Goal: Transaction & Acquisition: Purchase product/service

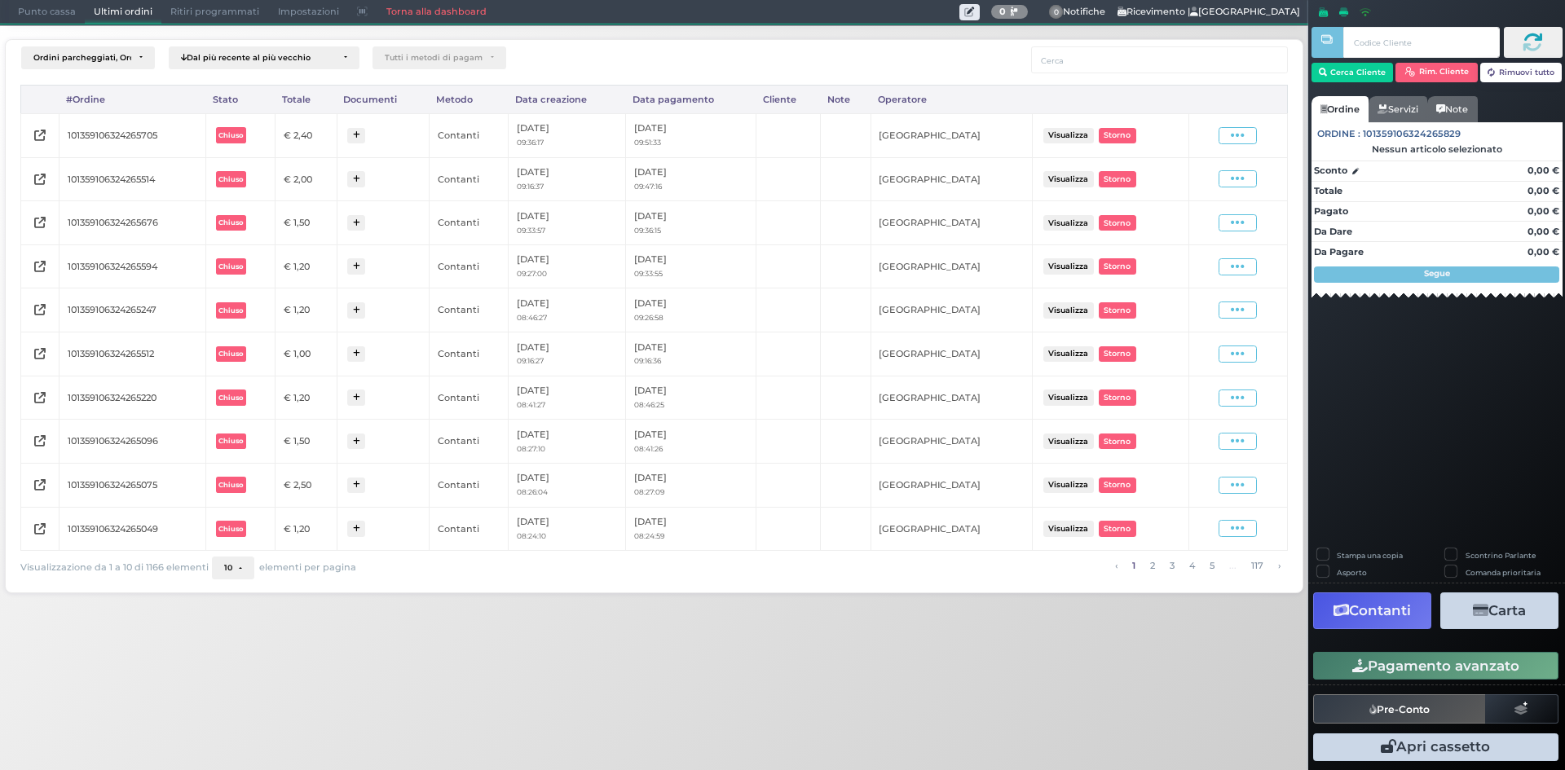
click at [38, 16] on span "Punto cassa" at bounding box center [47, 12] width 76 height 23
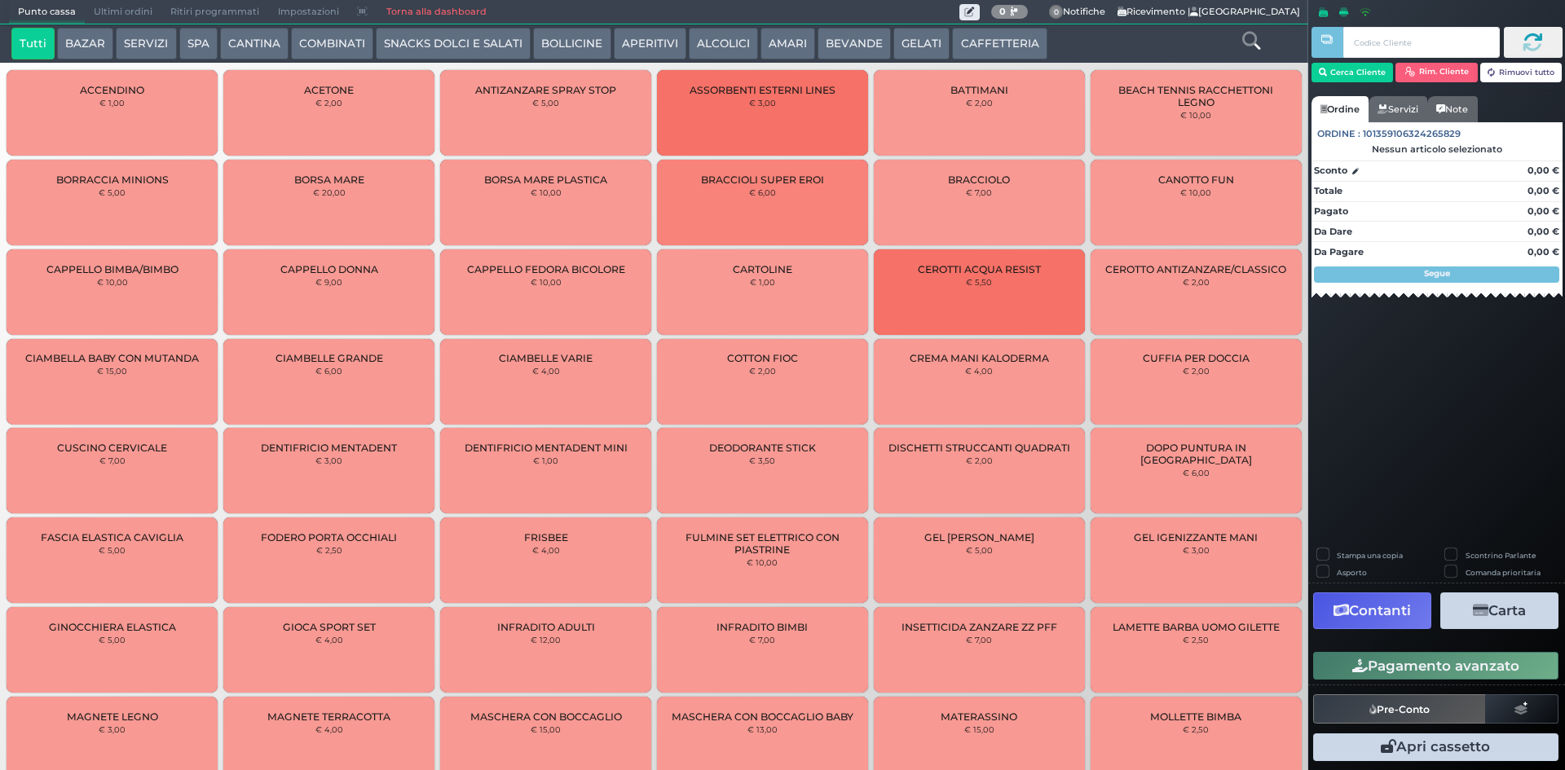
click at [839, 45] on button "BEVANDE" at bounding box center [854, 44] width 73 height 33
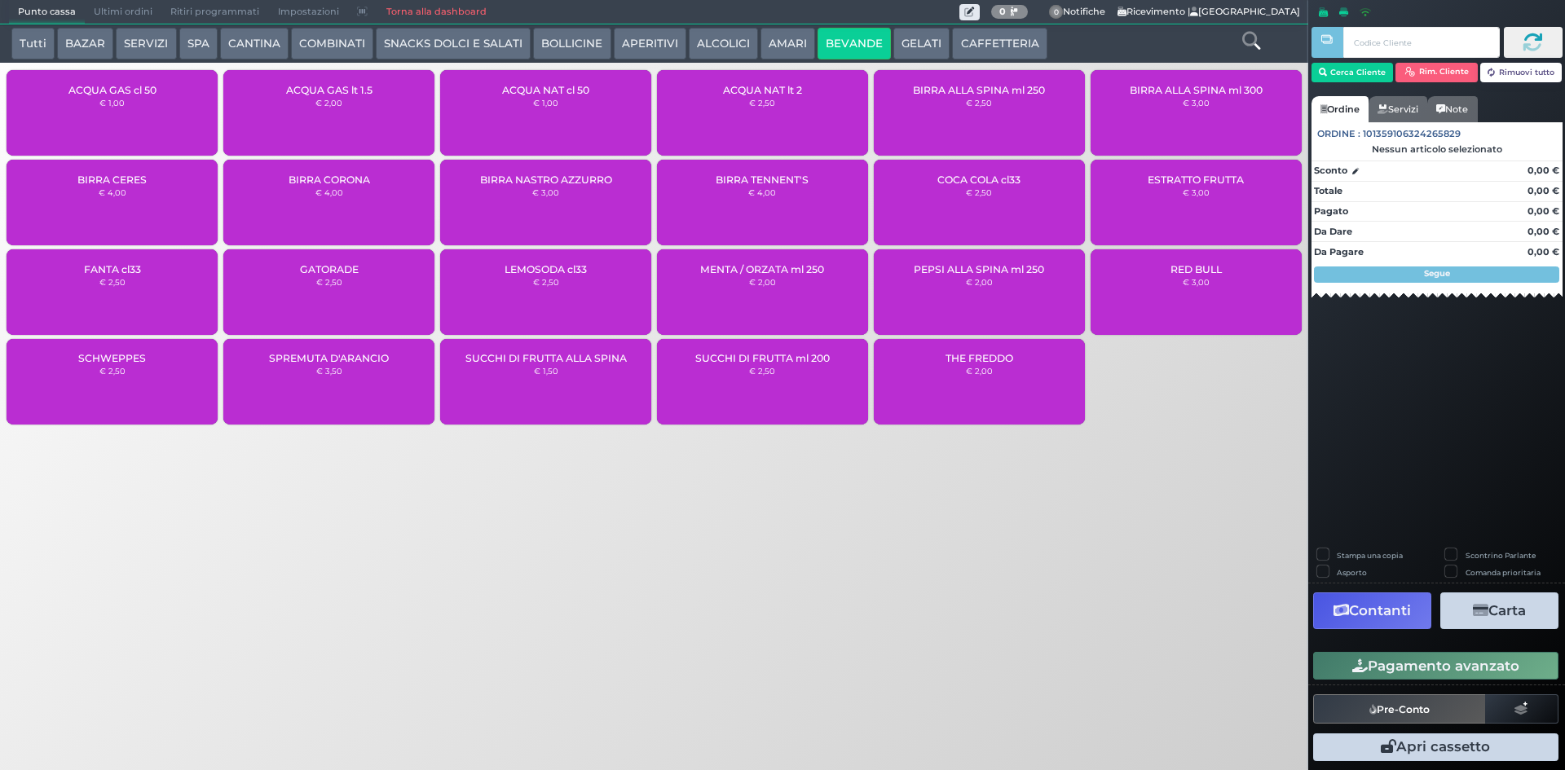
click at [643, 117] on div "ACQUA NAT cl 50 € 1,00" at bounding box center [545, 113] width 211 height 86
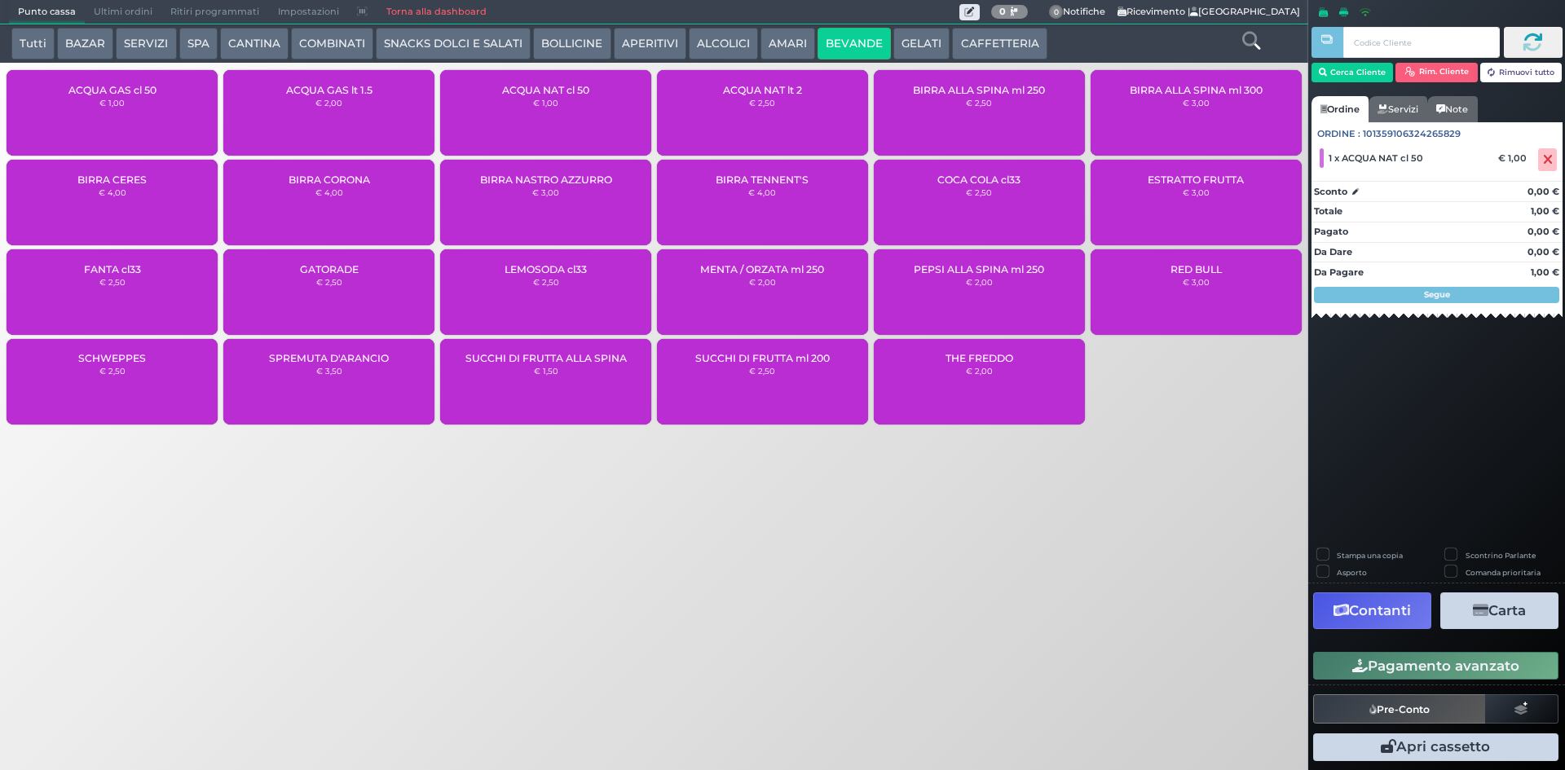
click at [1403, 657] on button "Pagamento avanzato" at bounding box center [1436, 666] width 245 height 28
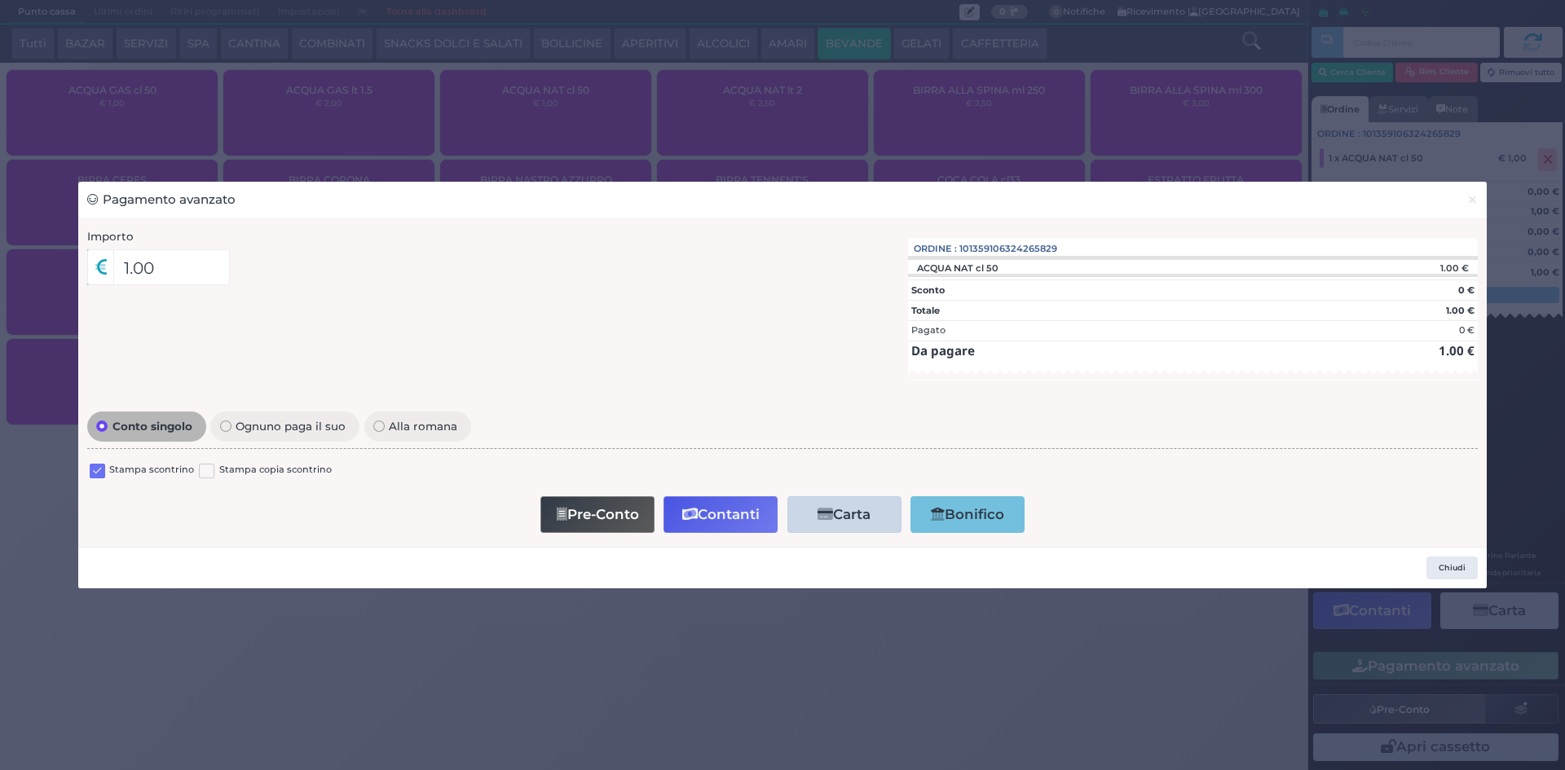
click at [102, 472] on label at bounding box center [97, 471] width 15 height 15
click at [0, 0] on input "checkbox" at bounding box center [0, 0] width 0 height 0
click at [576, 538] on div "Pre-Conto Contanti Carta Addebito Card cliente Bonifico" at bounding box center [783, 515] width 1374 height 46
click at [583, 523] on button "Pre-Conto" at bounding box center [598, 515] width 114 height 37
click at [1480, 201] on button "×" at bounding box center [1473, 200] width 29 height 37
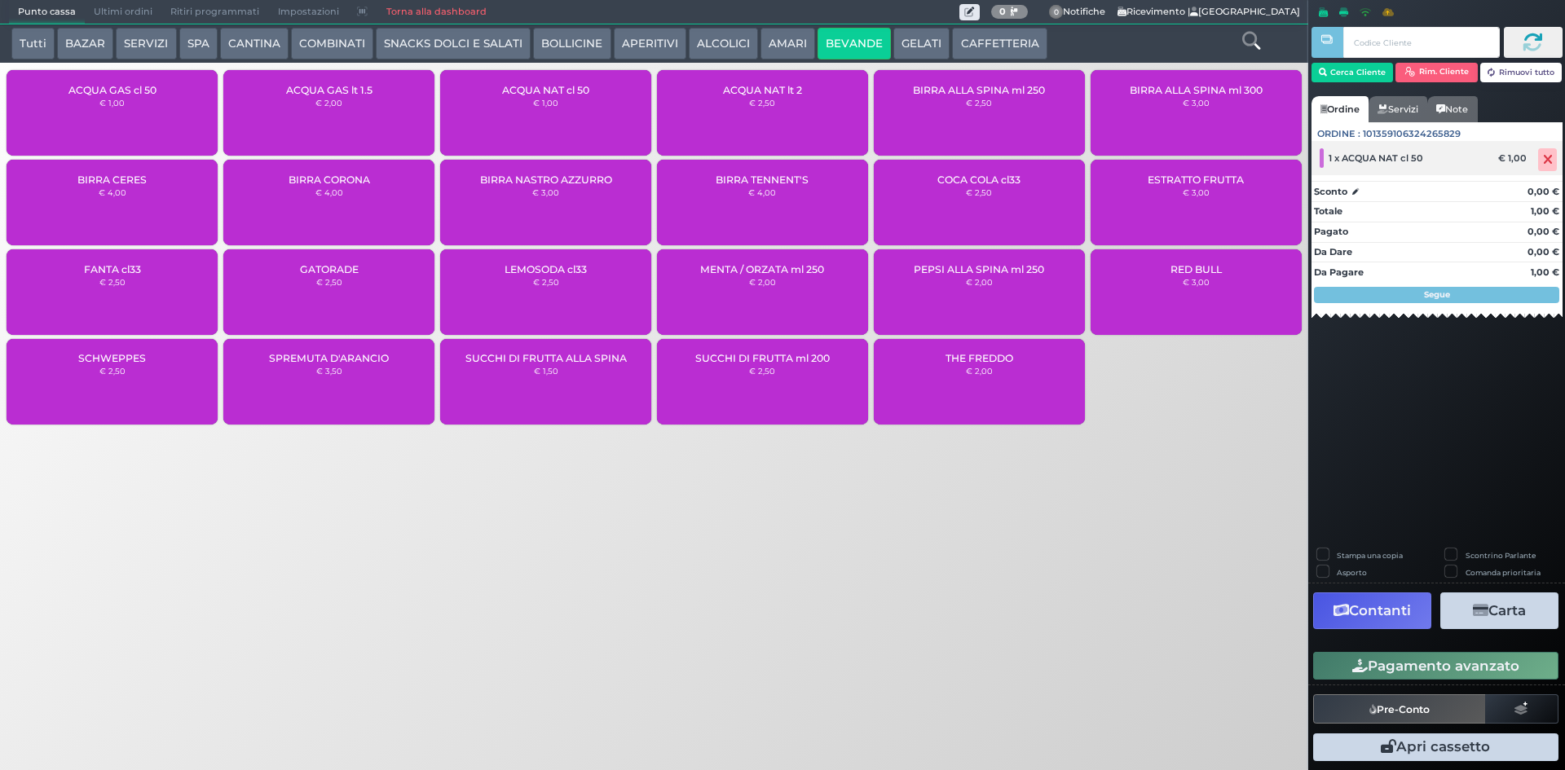
click at [1544, 161] on icon at bounding box center [1548, 160] width 10 height 1
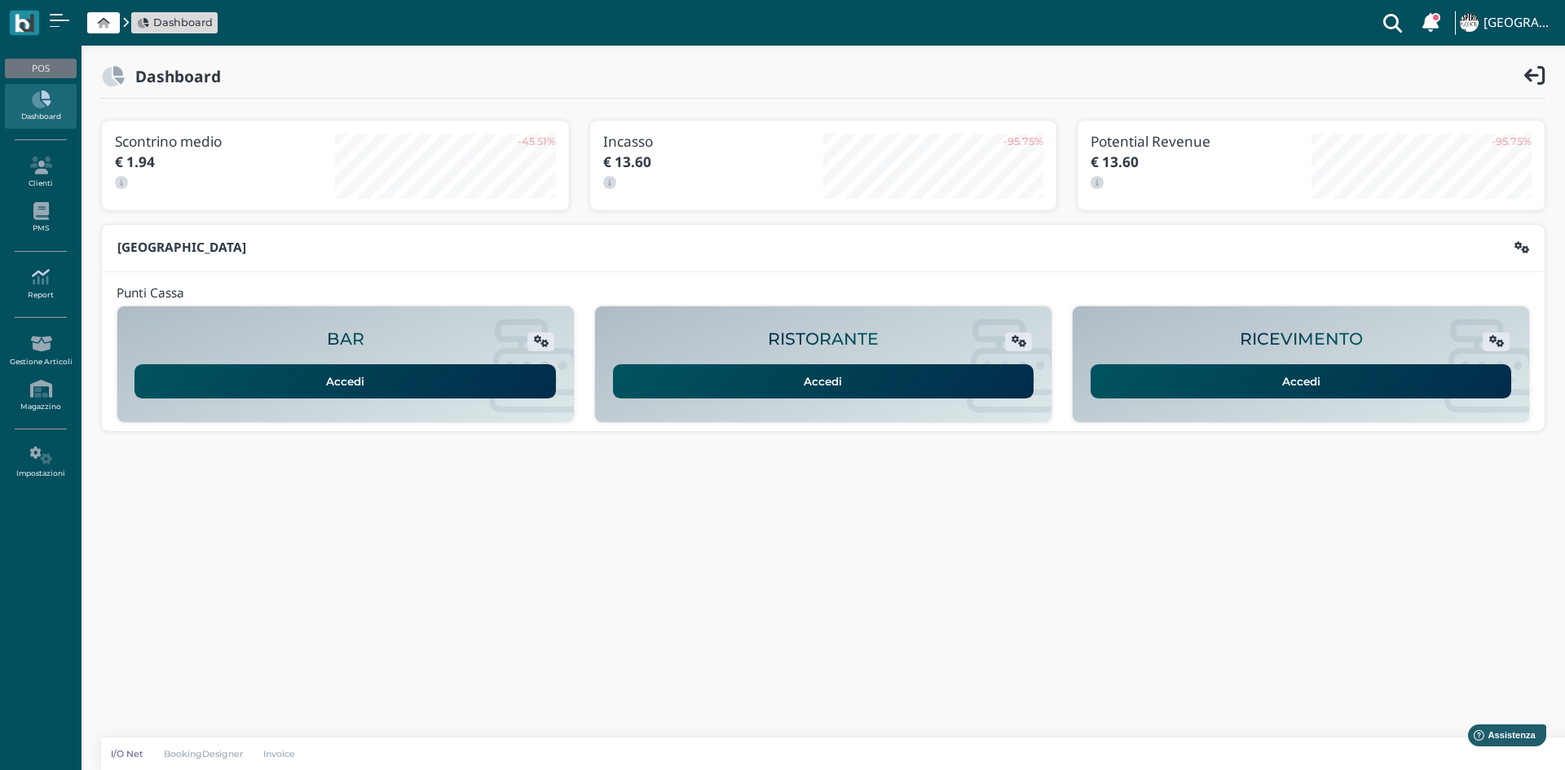
click at [34, 279] on icon at bounding box center [40, 277] width 71 height 18
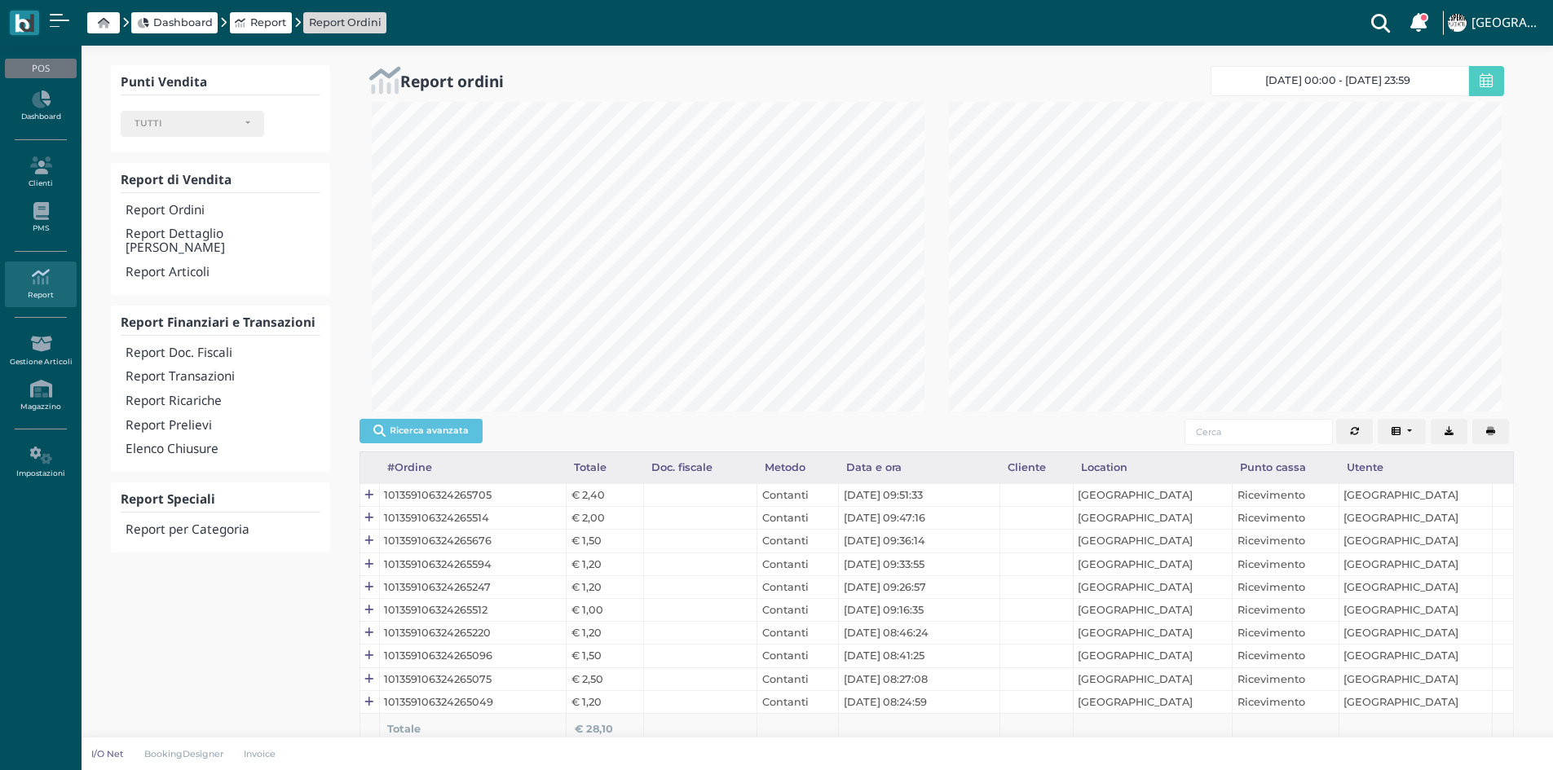
select select
click at [222, 370] on h4 "Report Transazioni" at bounding box center [223, 377] width 194 height 14
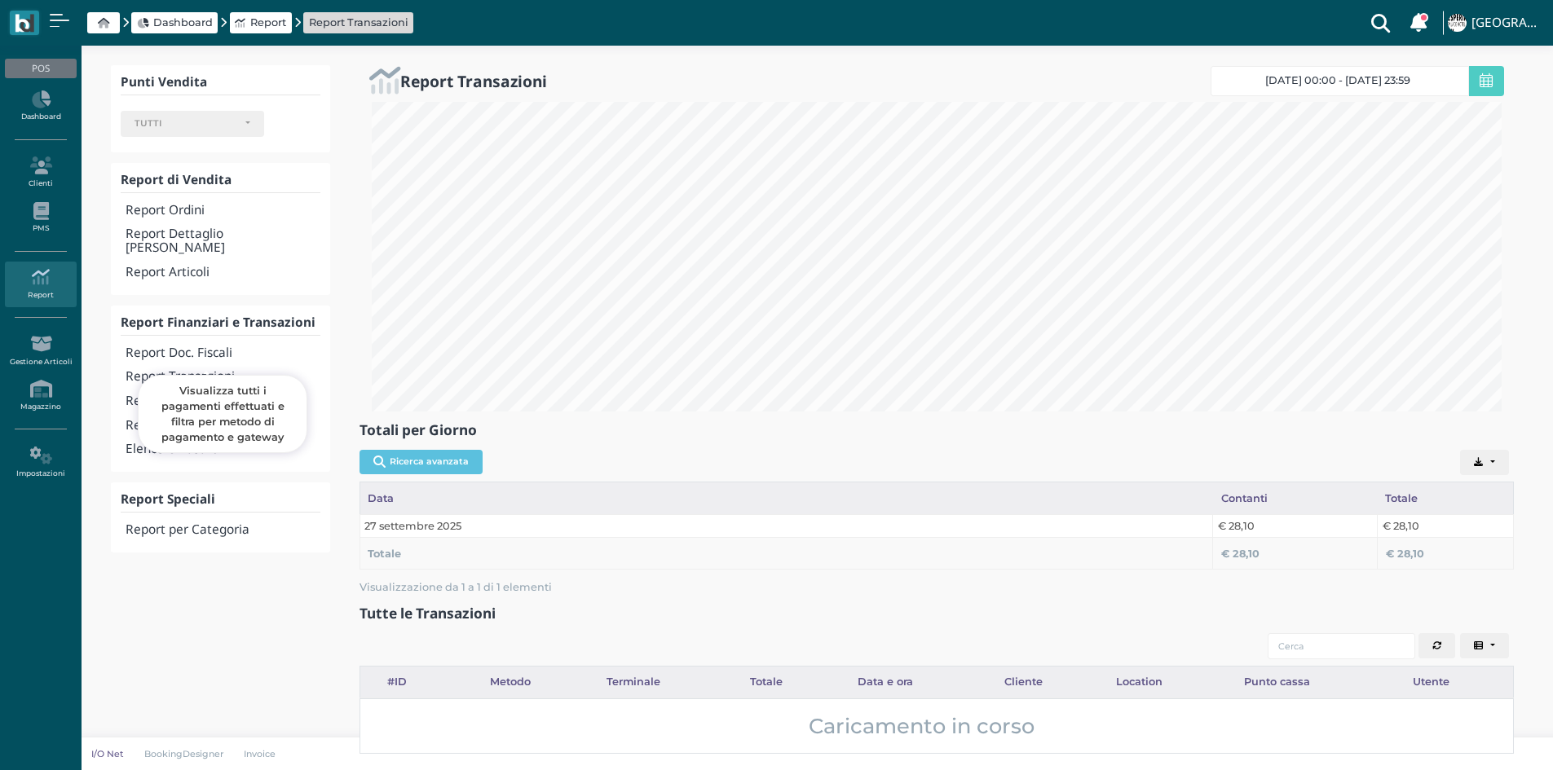
select select
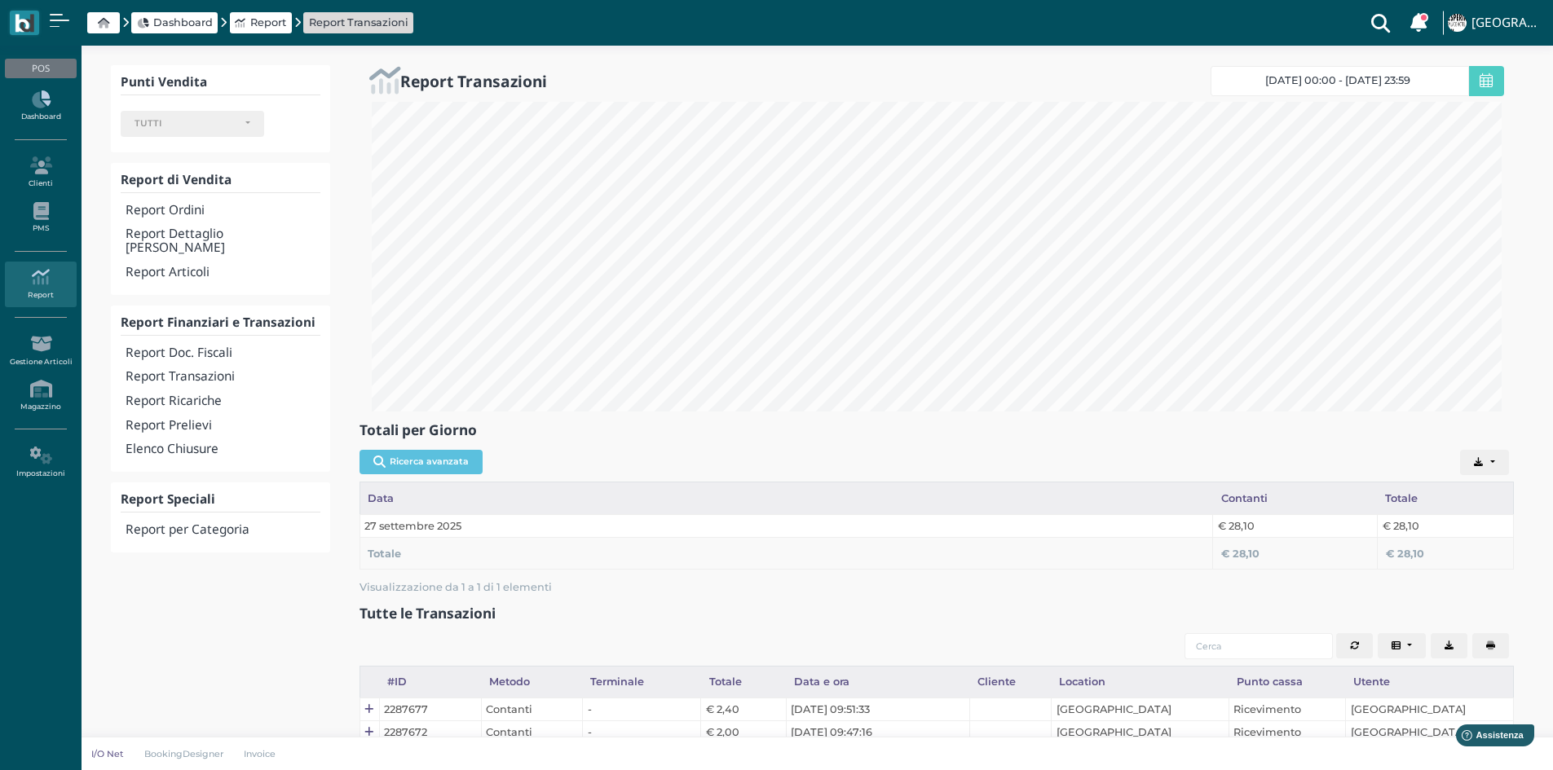
click at [60, 88] on link "Dashboard" at bounding box center [40, 106] width 71 height 45
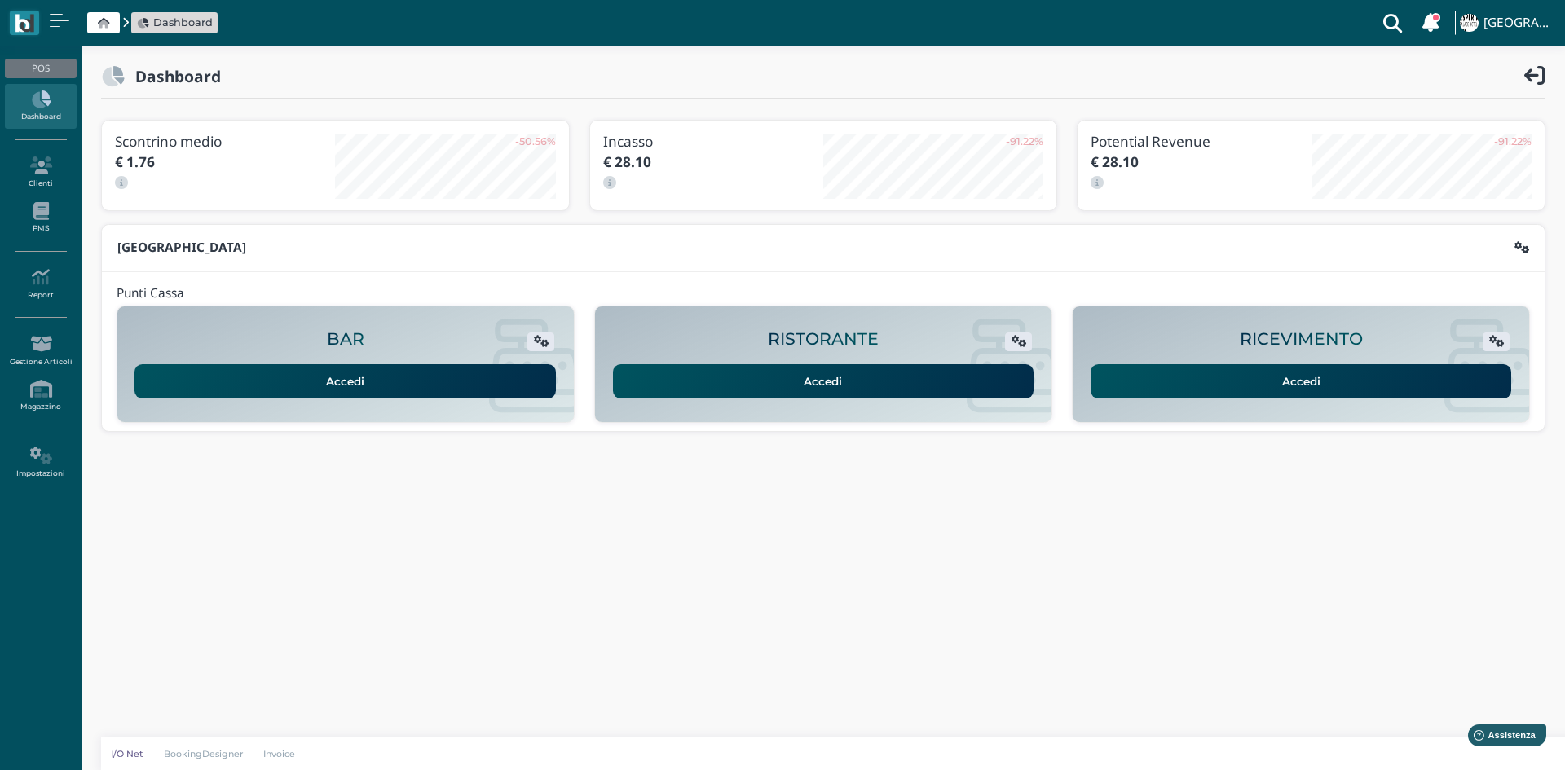
click at [1182, 389] on link "Accedi" at bounding box center [1302, 381] width 422 height 34
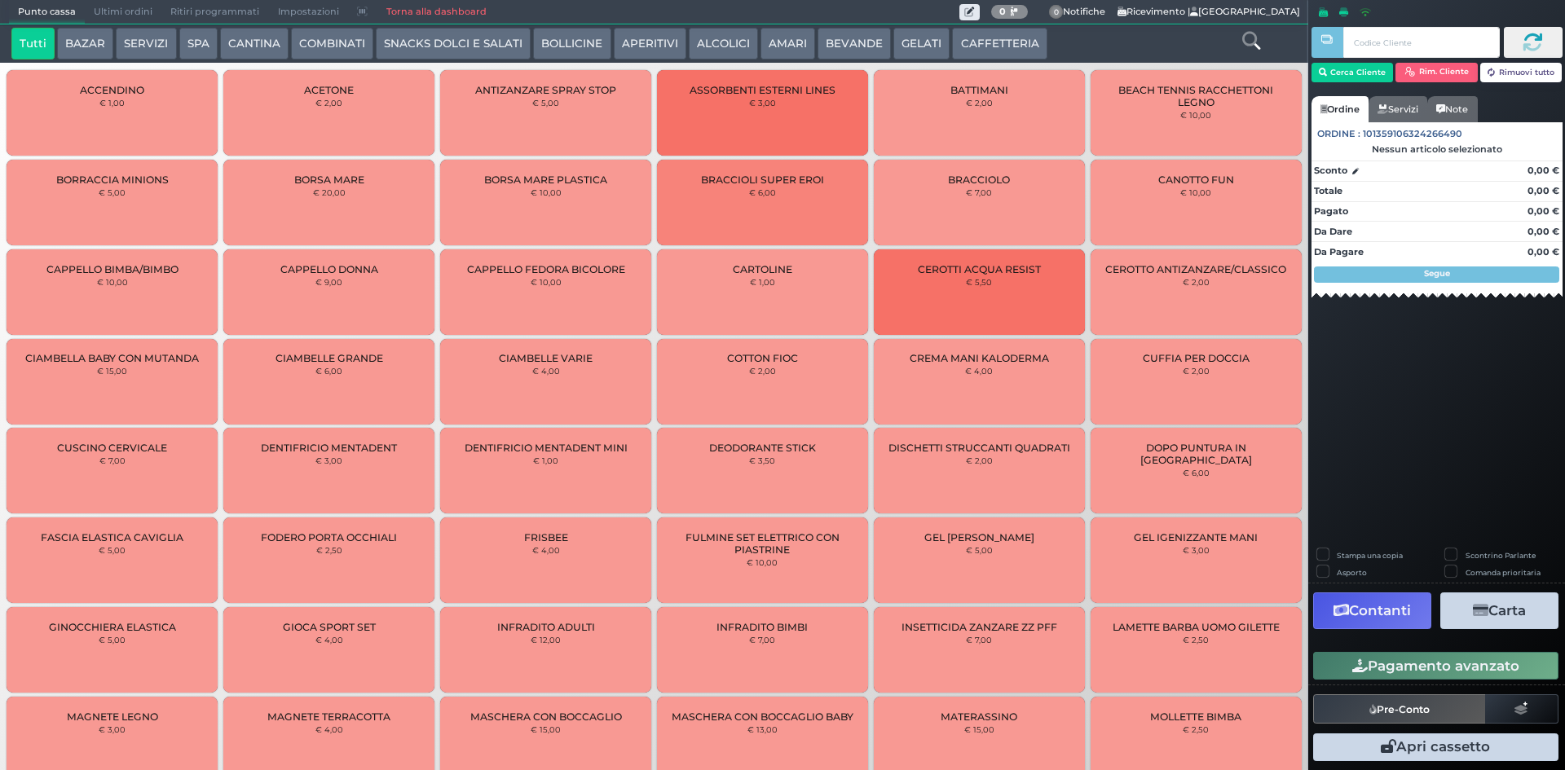
click at [463, 40] on button "SNACKS DOLCI E SALATI" at bounding box center [453, 44] width 155 height 33
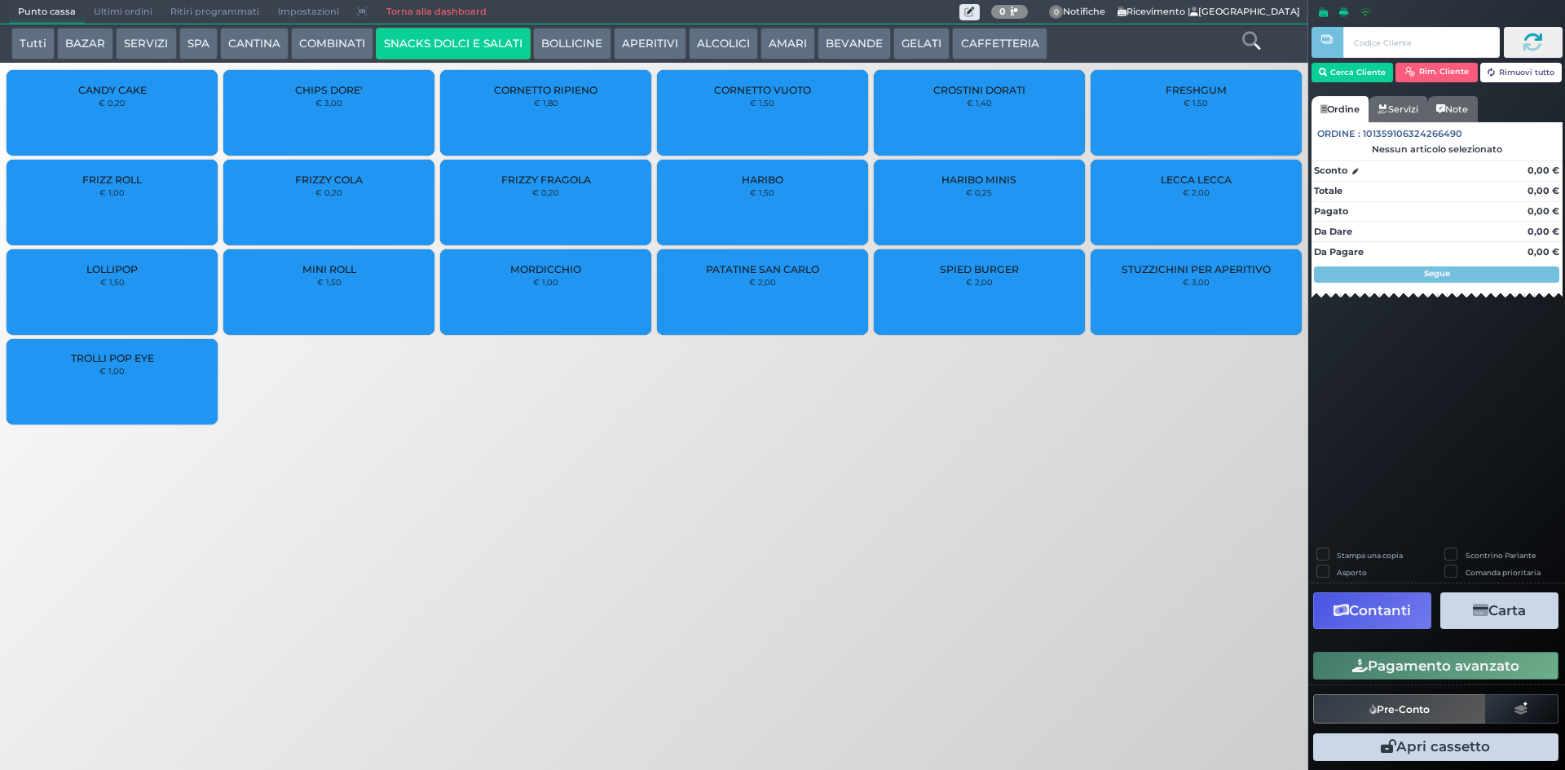
click at [800, 287] on div "PATATINE SAN CARLO € 2,00" at bounding box center [762, 292] width 211 height 86
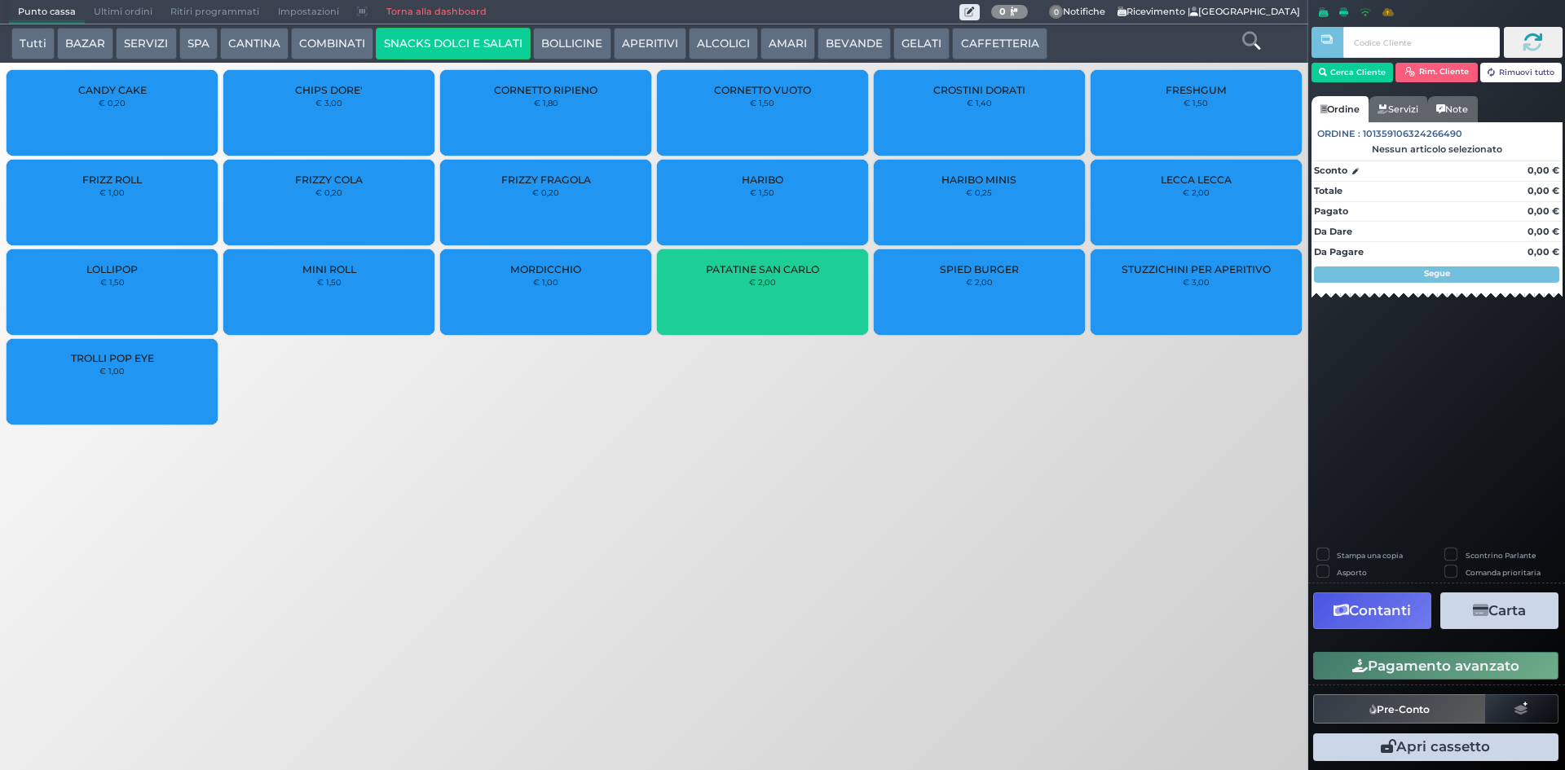
click at [800, 287] on div "PATATINE SAN CARLO € 2,00" at bounding box center [762, 292] width 211 height 86
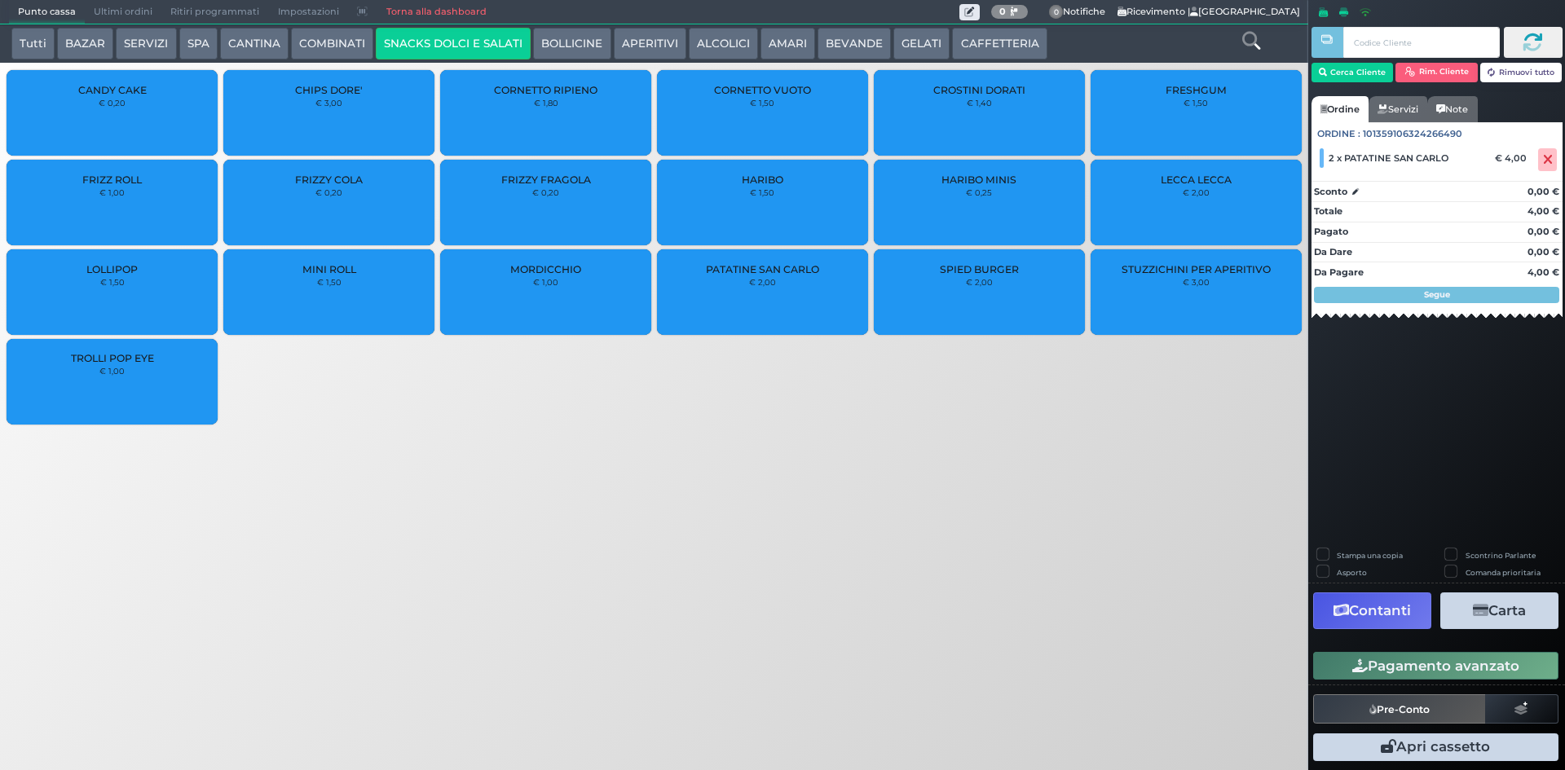
click at [1368, 676] on button "Pagamento avanzato" at bounding box center [1436, 666] width 245 height 28
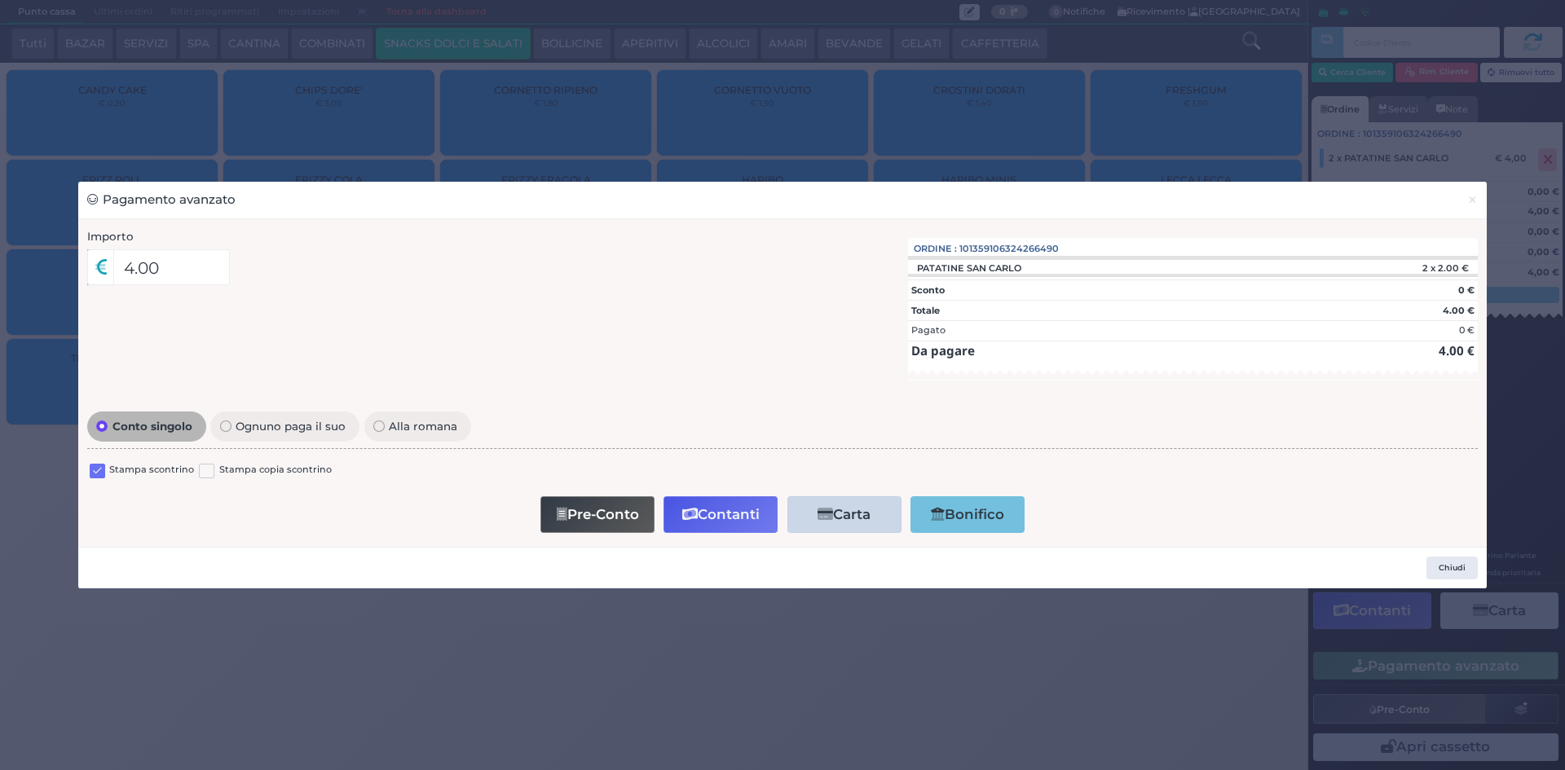
click at [96, 478] on label at bounding box center [97, 471] width 15 height 15
click at [0, 0] on input "checkbox" at bounding box center [0, 0] width 0 height 0
click at [1470, 205] on span "×" at bounding box center [1473, 200] width 11 height 18
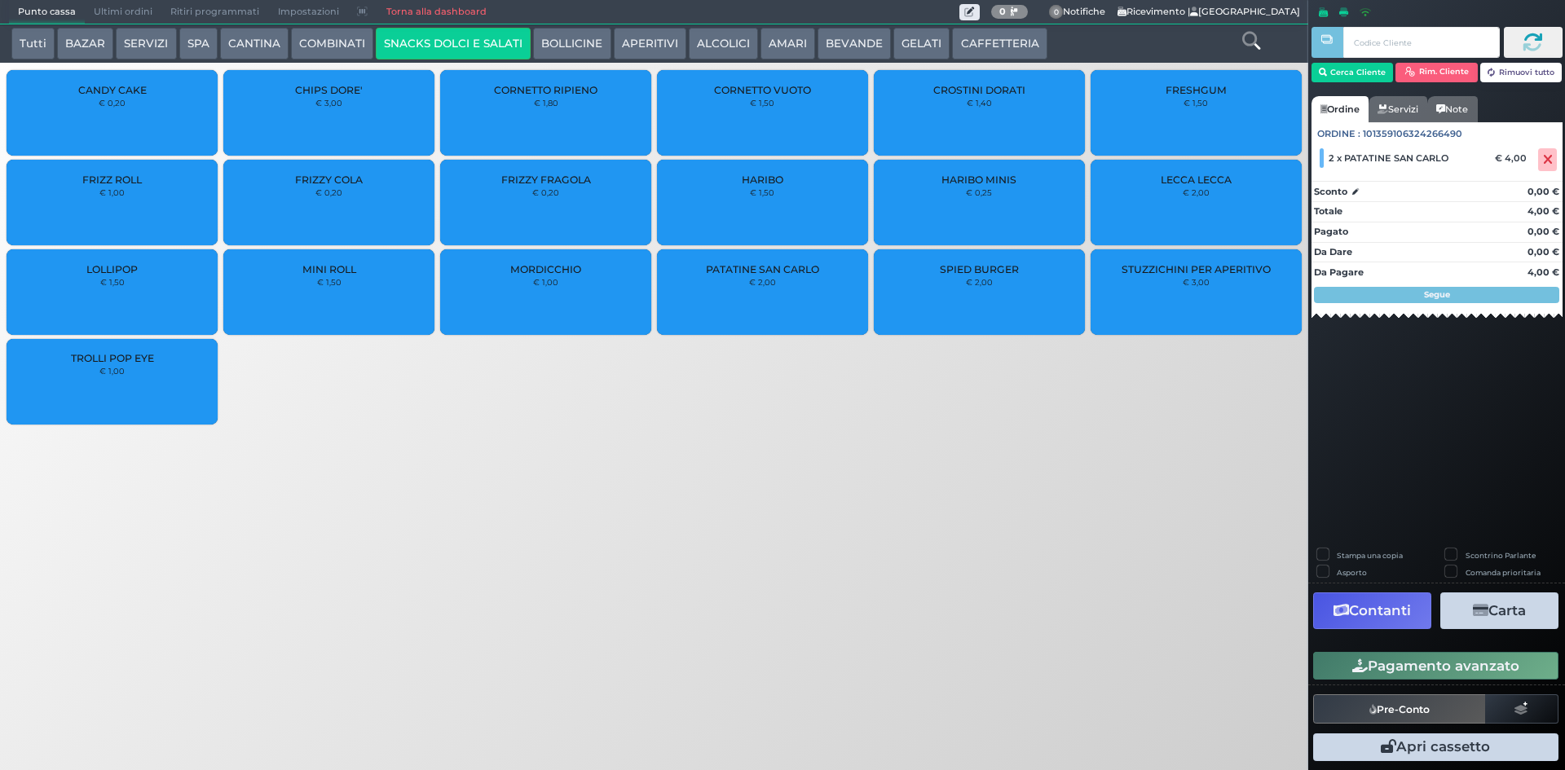
click at [1380, 656] on button "Pagamento avanzato" at bounding box center [1436, 666] width 245 height 28
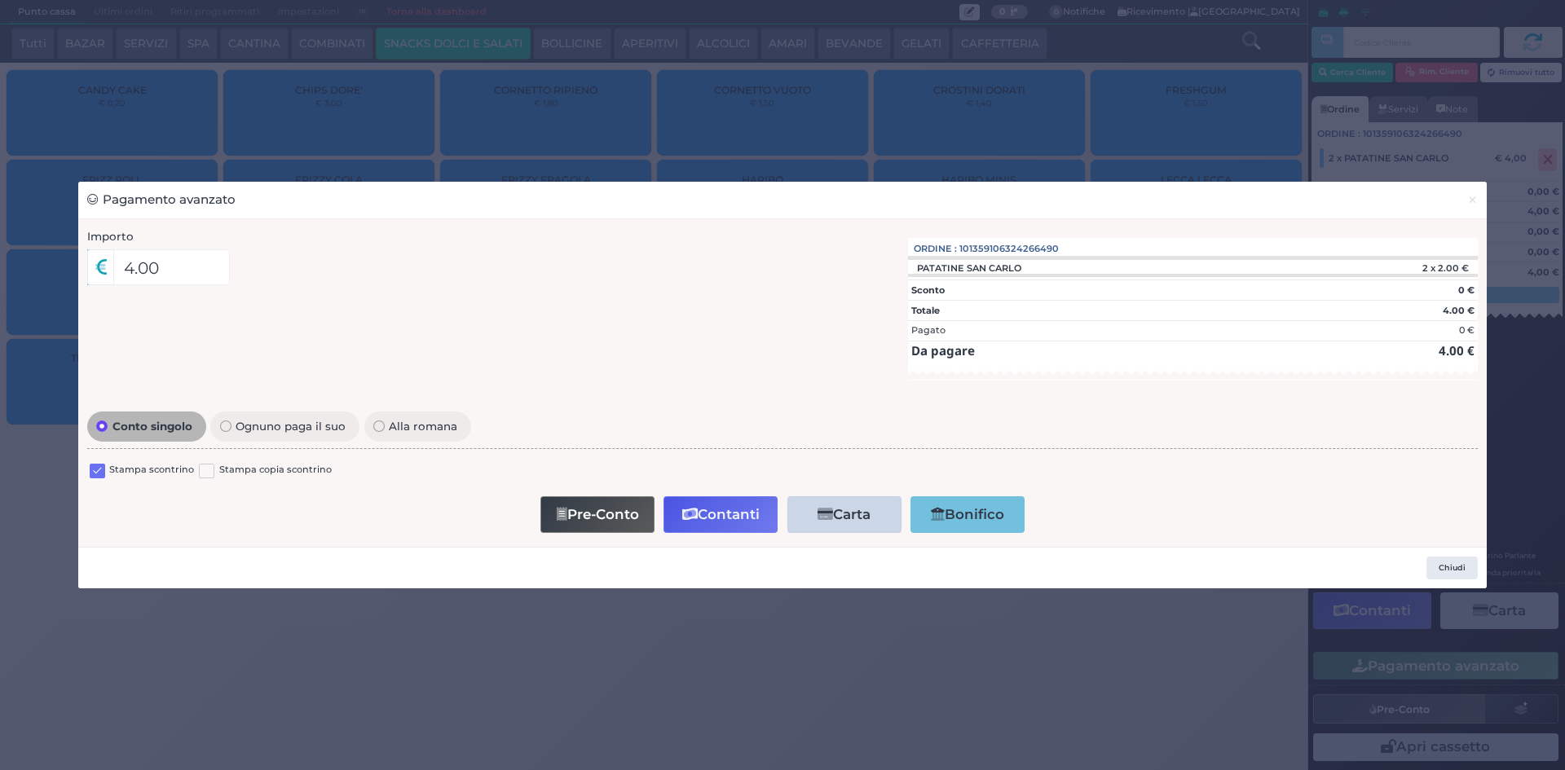
click at [91, 475] on label at bounding box center [97, 471] width 15 height 15
click at [0, 0] on input "checkbox" at bounding box center [0, 0] width 0 height 0
click at [1475, 202] on span "×" at bounding box center [1473, 200] width 11 height 18
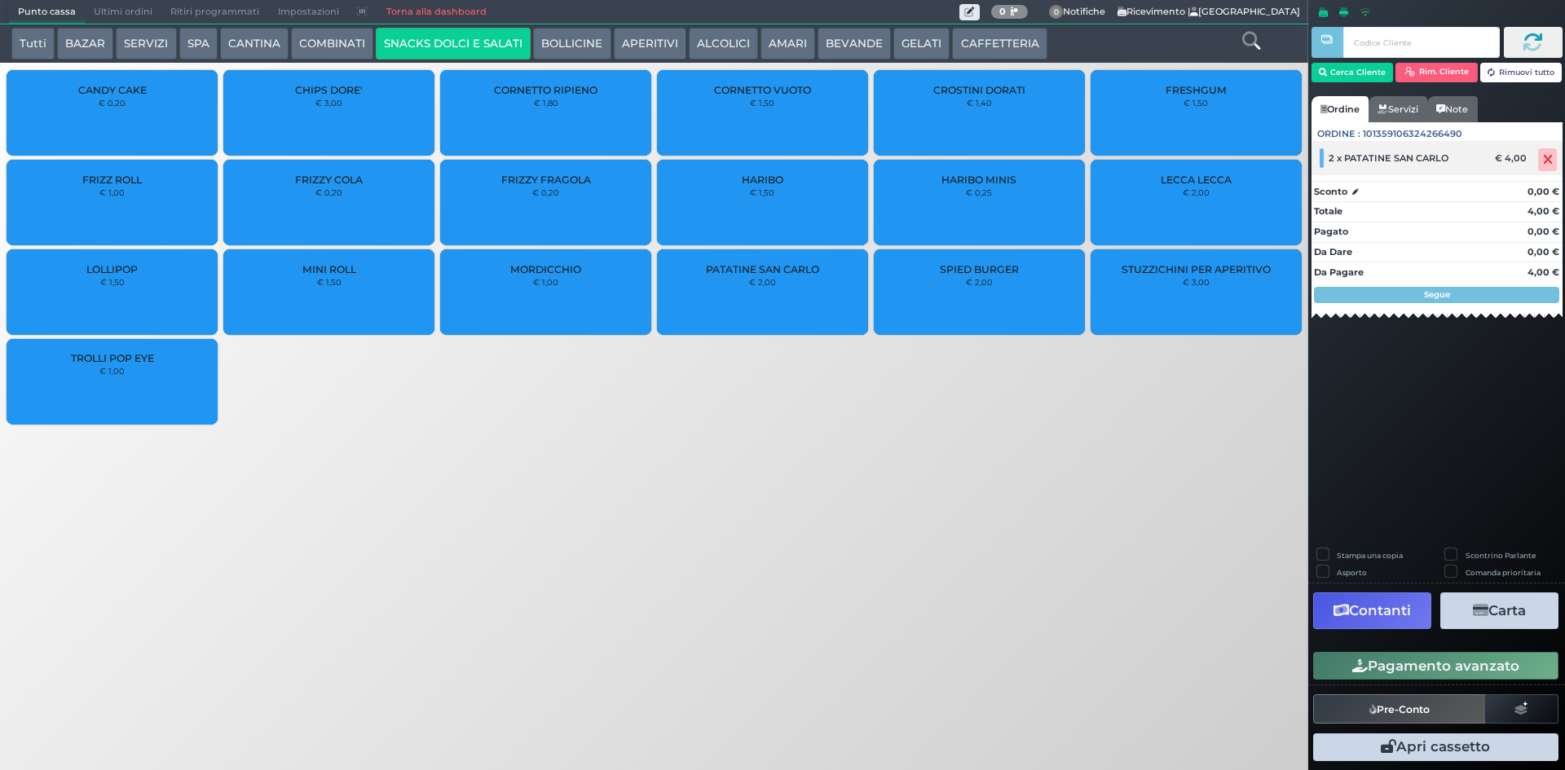
click at [1539, 152] on span at bounding box center [1548, 159] width 19 height 23
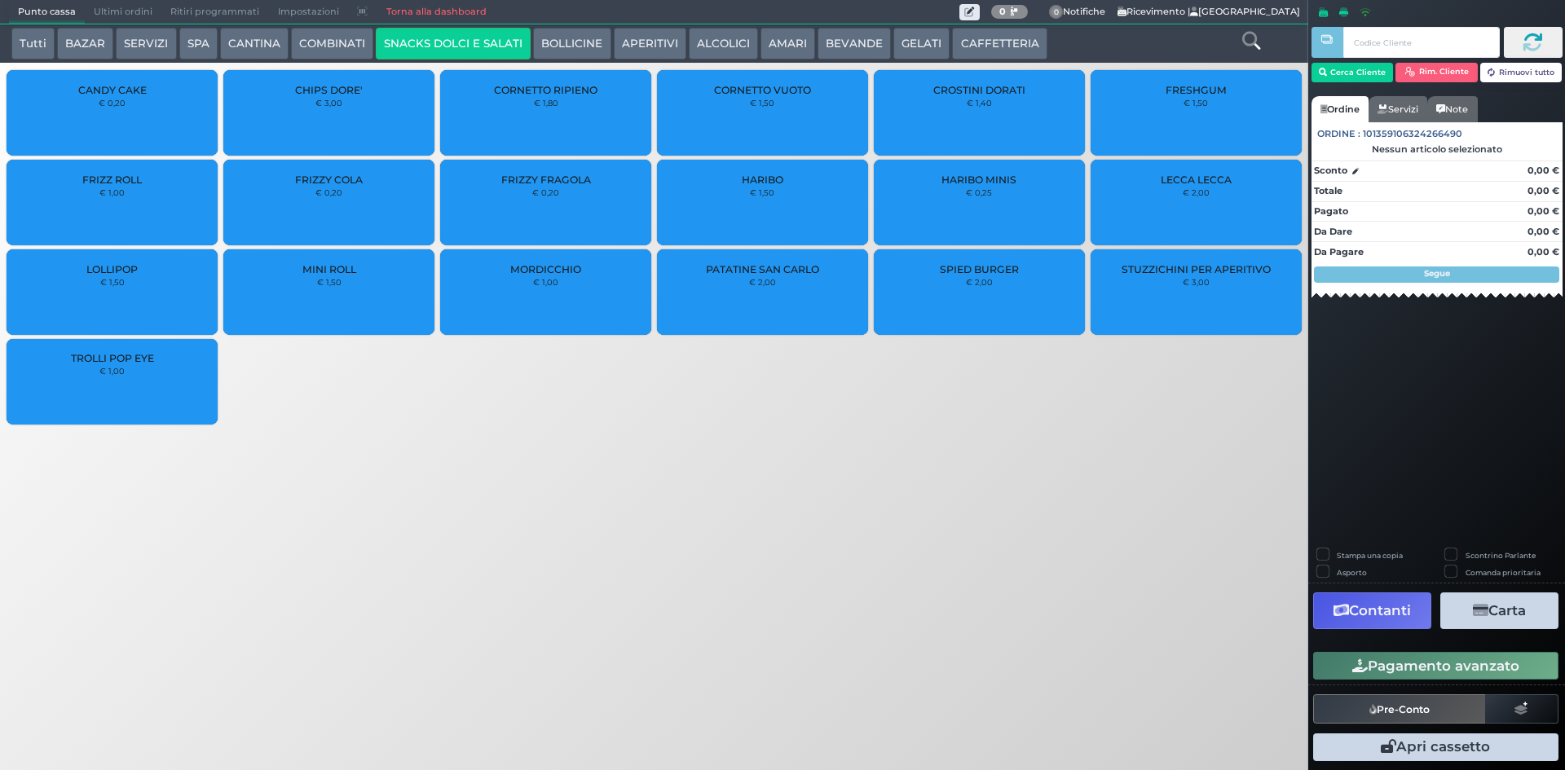
click at [750, 302] on div "PATATINE SAN CARLO € 2,00" at bounding box center [762, 292] width 211 height 86
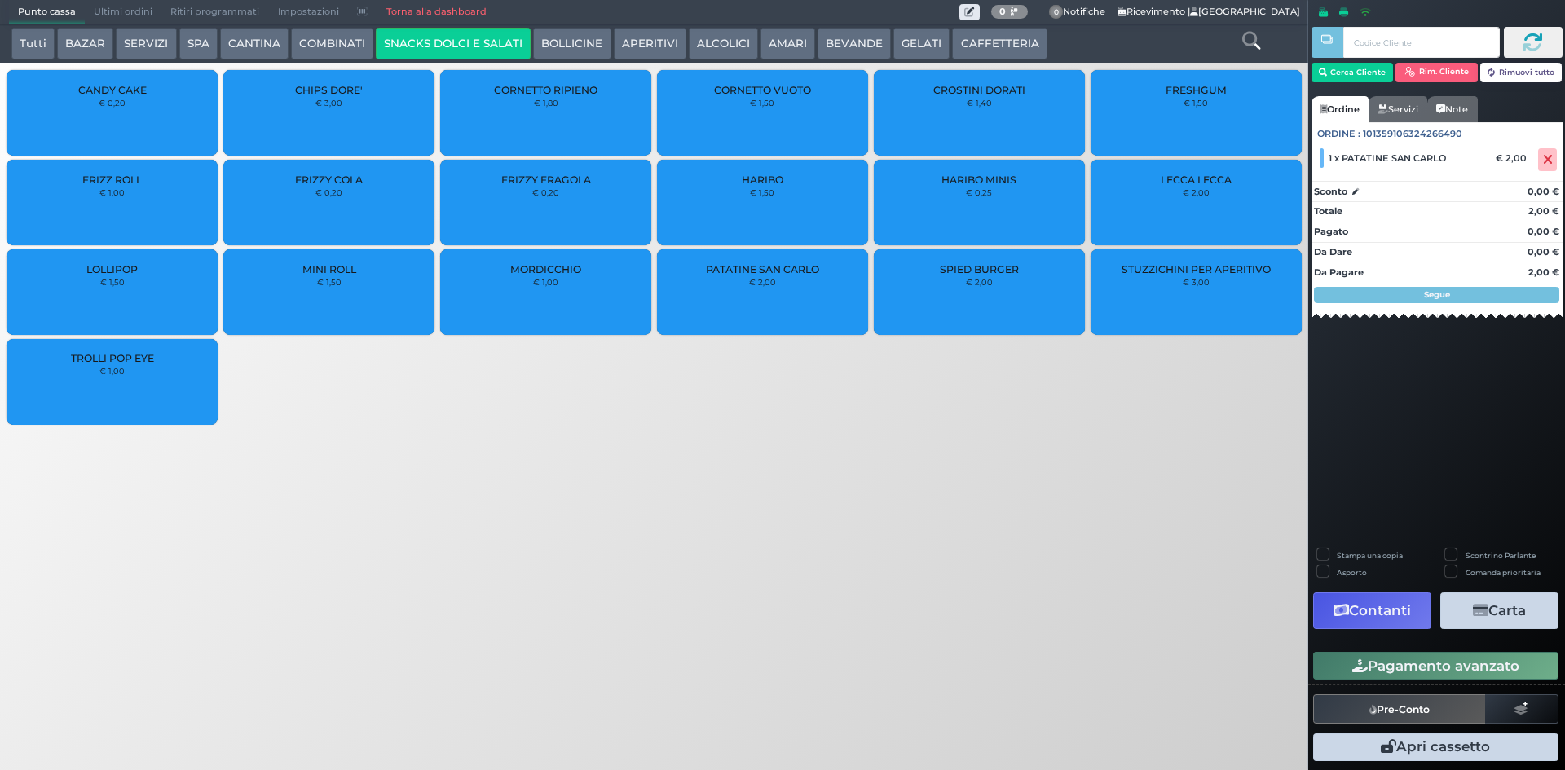
click at [1492, 664] on button "Pagamento avanzato" at bounding box center [1436, 666] width 245 height 28
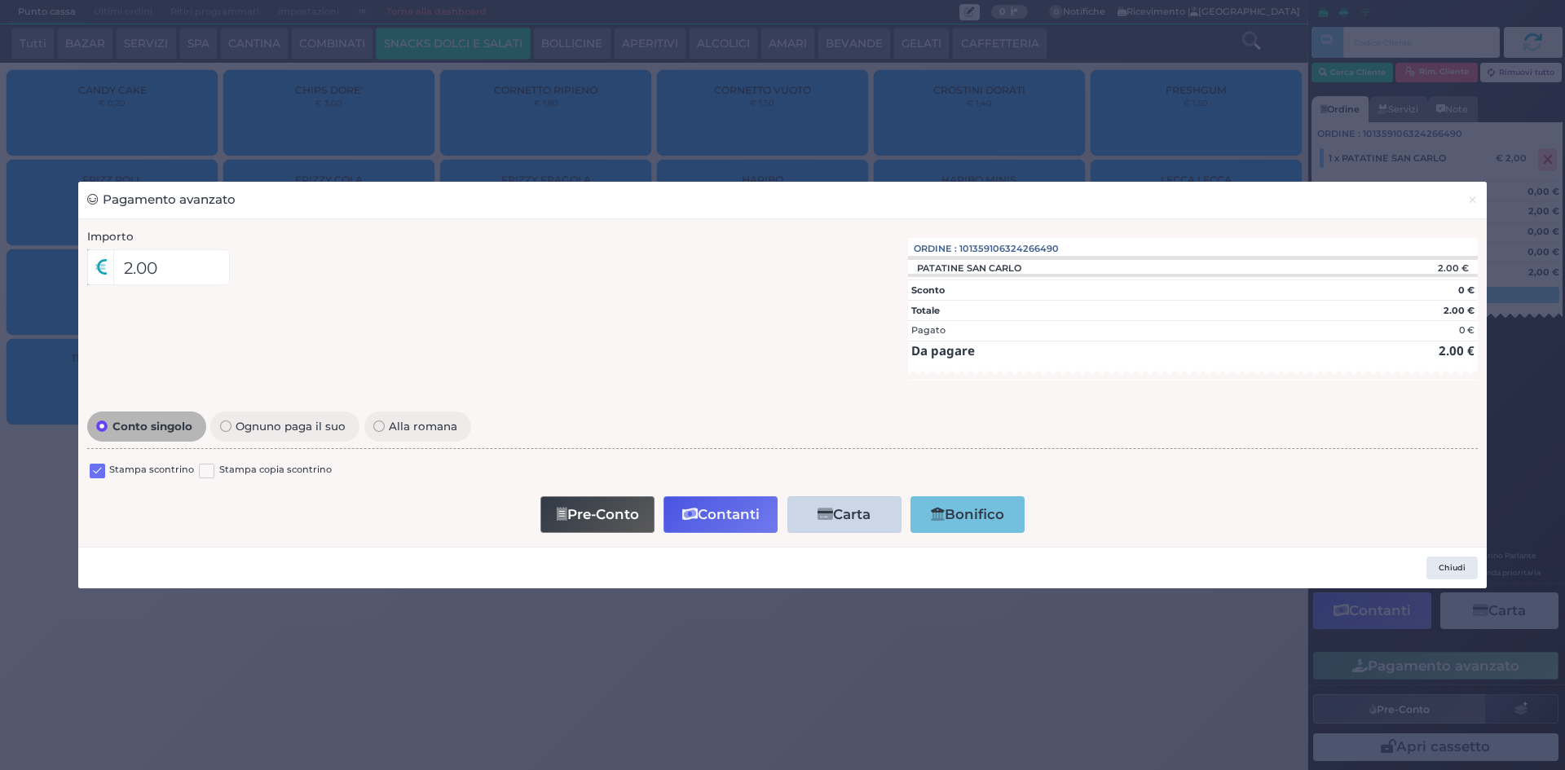
click at [95, 483] on div at bounding box center [97, 473] width 15 height 20
click at [95, 472] on label at bounding box center [97, 471] width 15 height 15
click at [0, 0] on input "checkbox" at bounding box center [0, 0] width 0 height 0
click at [695, 510] on icon "button" at bounding box center [689, 515] width 15 height 14
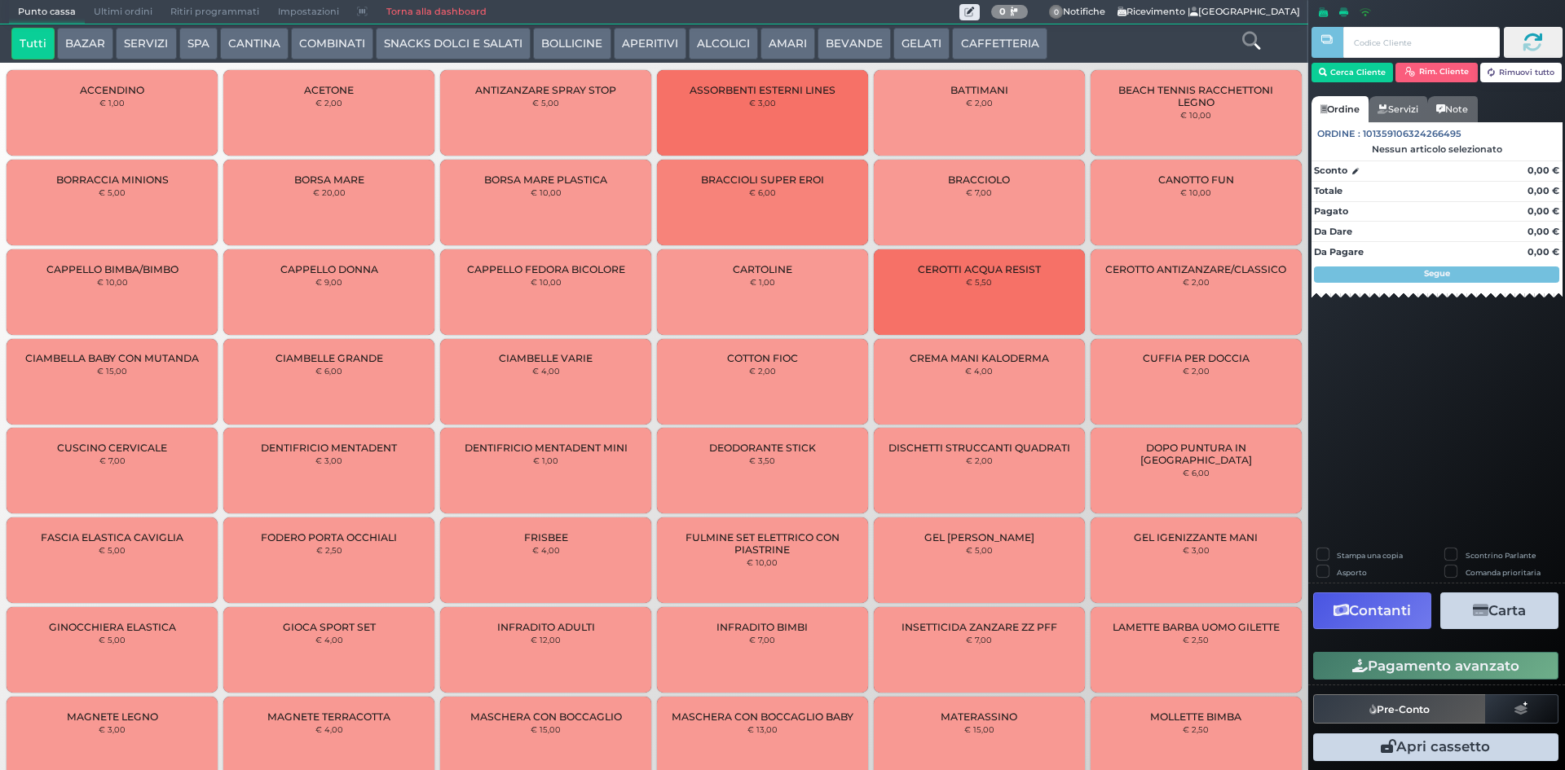
click at [126, 9] on span "Ultimi ordini" at bounding box center [123, 12] width 77 height 23
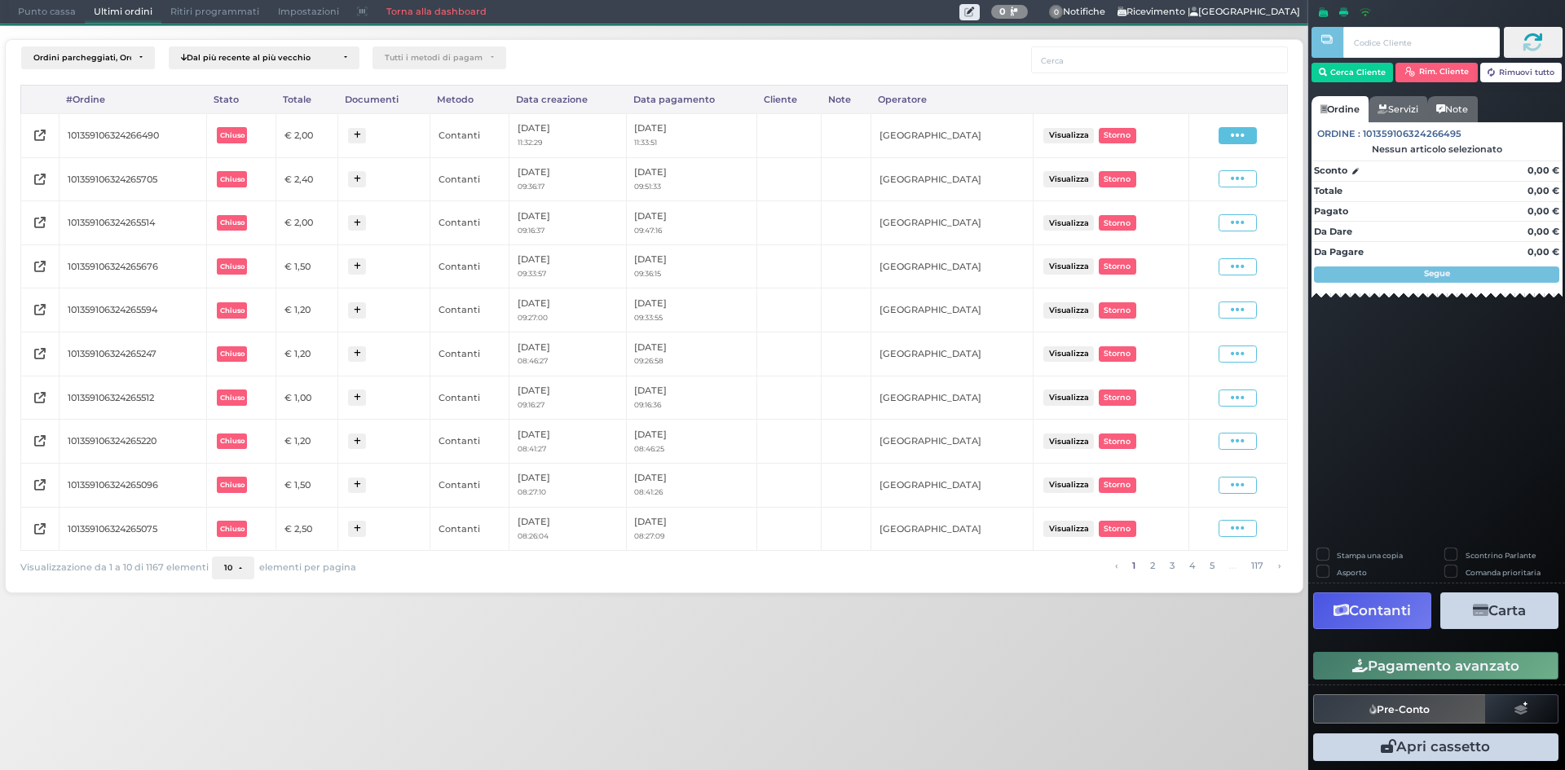
click at [1252, 127] on span at bounding box center [1238, 135] width 38 height 17
click at [1204, 175] on span "Ristampa Pre-Conto" at bounding box center [1198, 183] width 67 height 28
click at [1237, 135] on icon at bounding box center [1238, 135] width 14 height 15
click at [1204, 188] on span "Ristampa Pre-Conto" at bounding box center [1198, 183] width 67 height 28
click at [50, 12] on span "Punto cassa" at bounding box center [47, 12] width 76 height 23
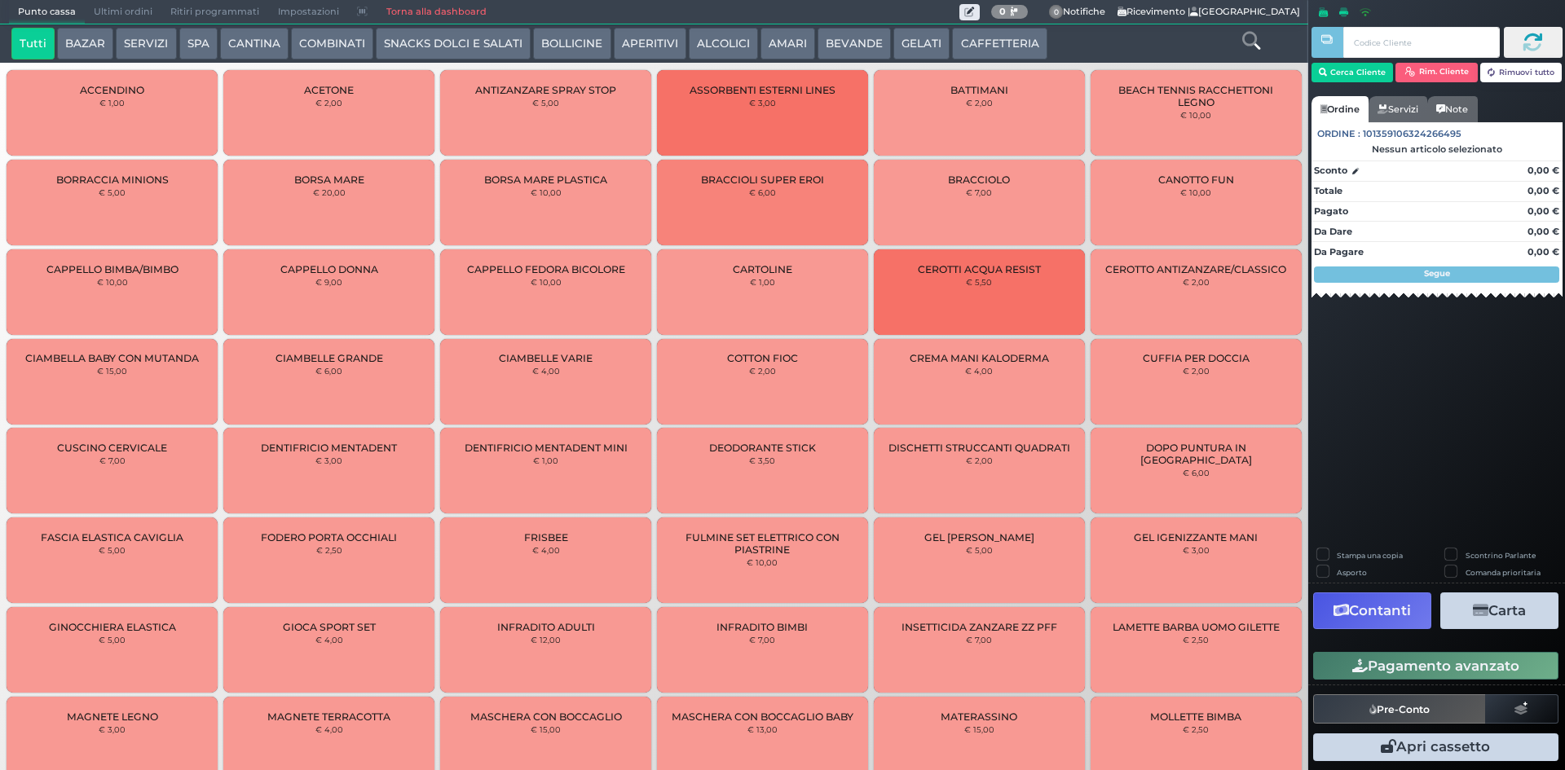
click at [1024, 54] on button "CAFFETTERIA" at bounding box center [999, 44] width 95 height 33
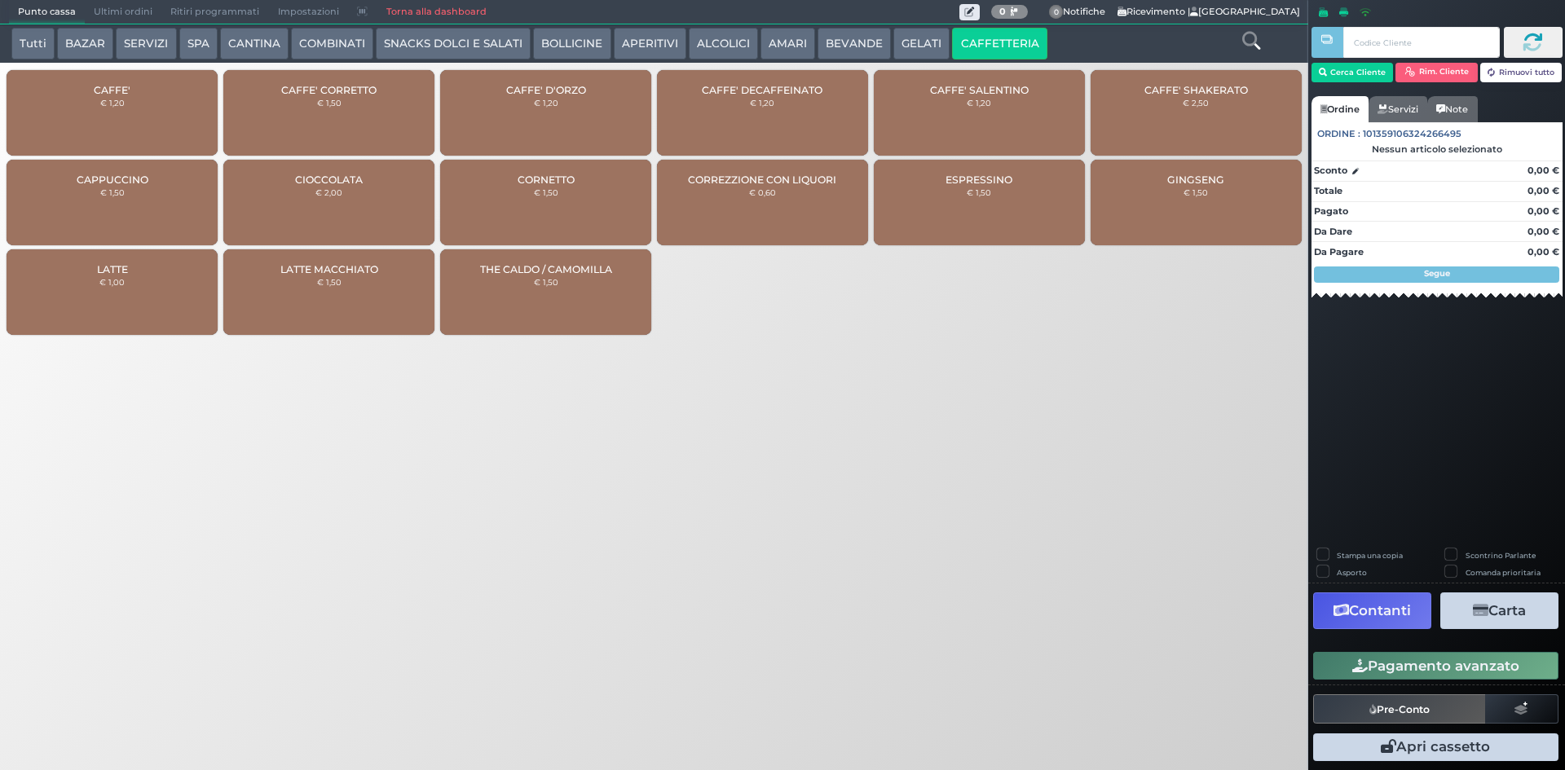
drag, startPoint x: 544, startPoint y: 42, endPoint x: 358, endPoint y: 45, distance: 185.9
click at [535, 42] on button "BOLLICINE" at bounding box center [571, 44] width 77 height 33
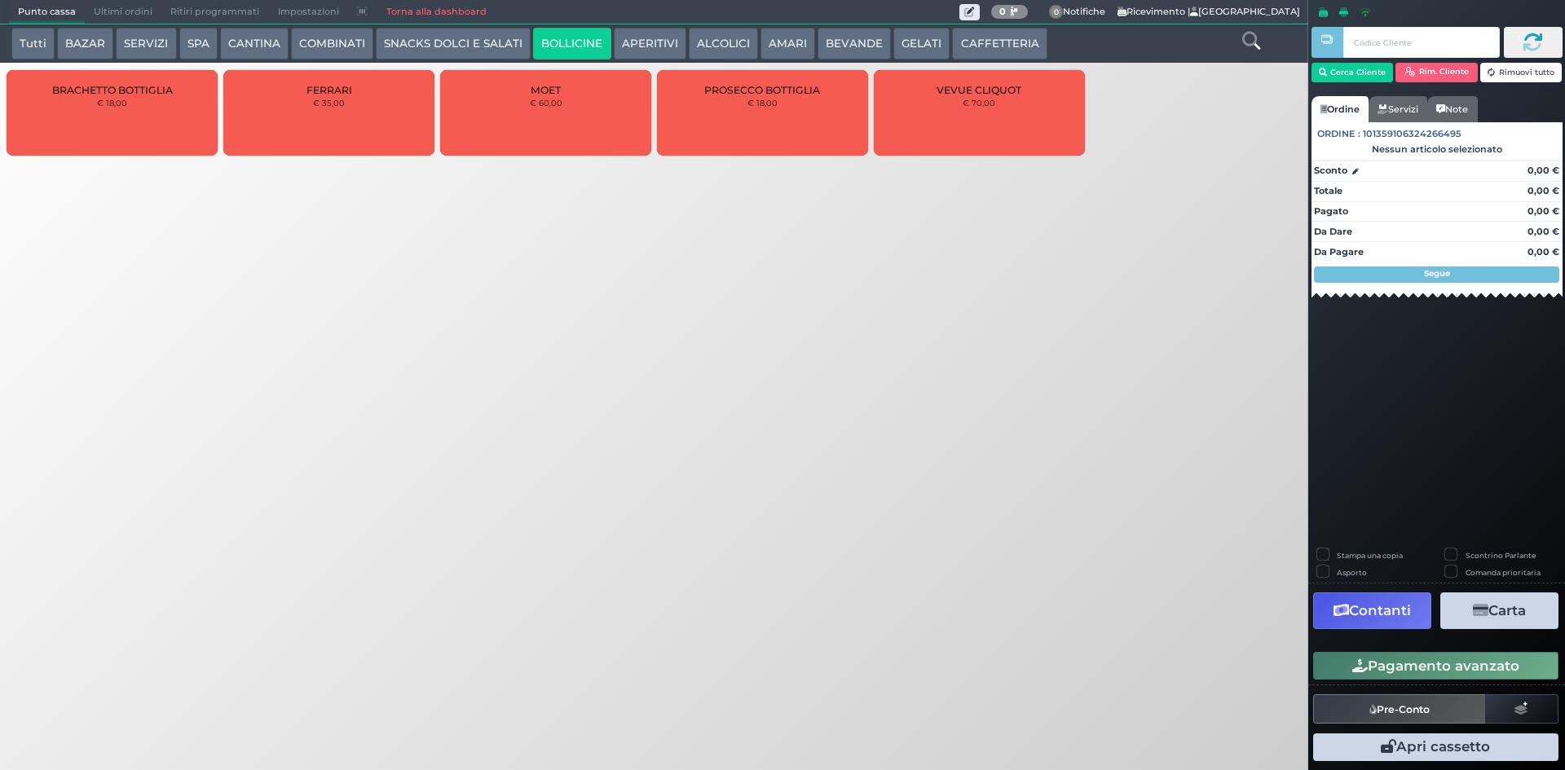
click at [350, 45] on button "COMBINATI" at bounding box center [332, 44] width 82 height 33
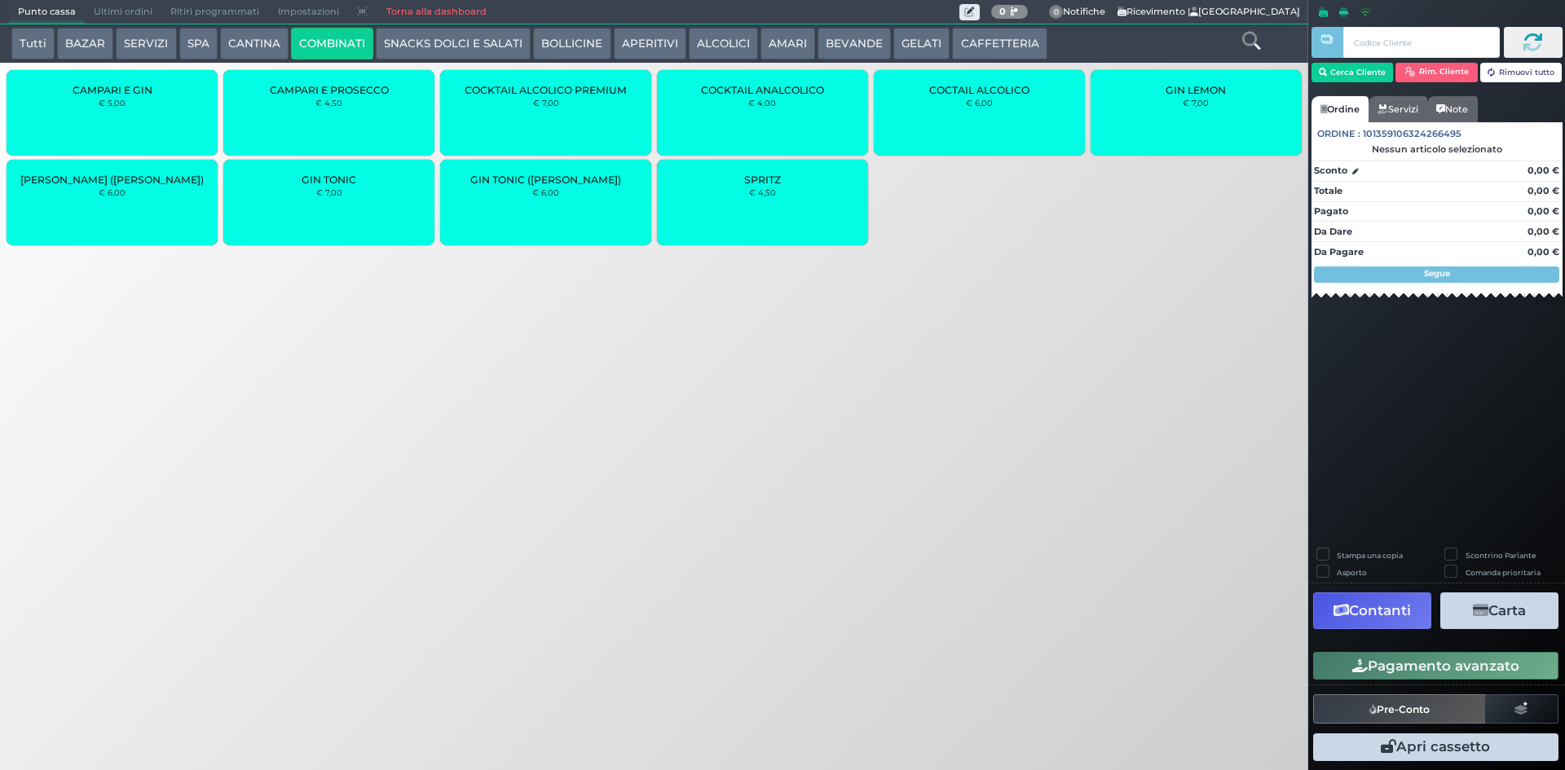
click at [770, 200] on div "SPRITZ € 4,50" at bounding box center [762, 203] width 211 height 86
click at [769, 200] on div "SPRITZ € 4,50" at bounding box center [762, 203] width 211 height 86
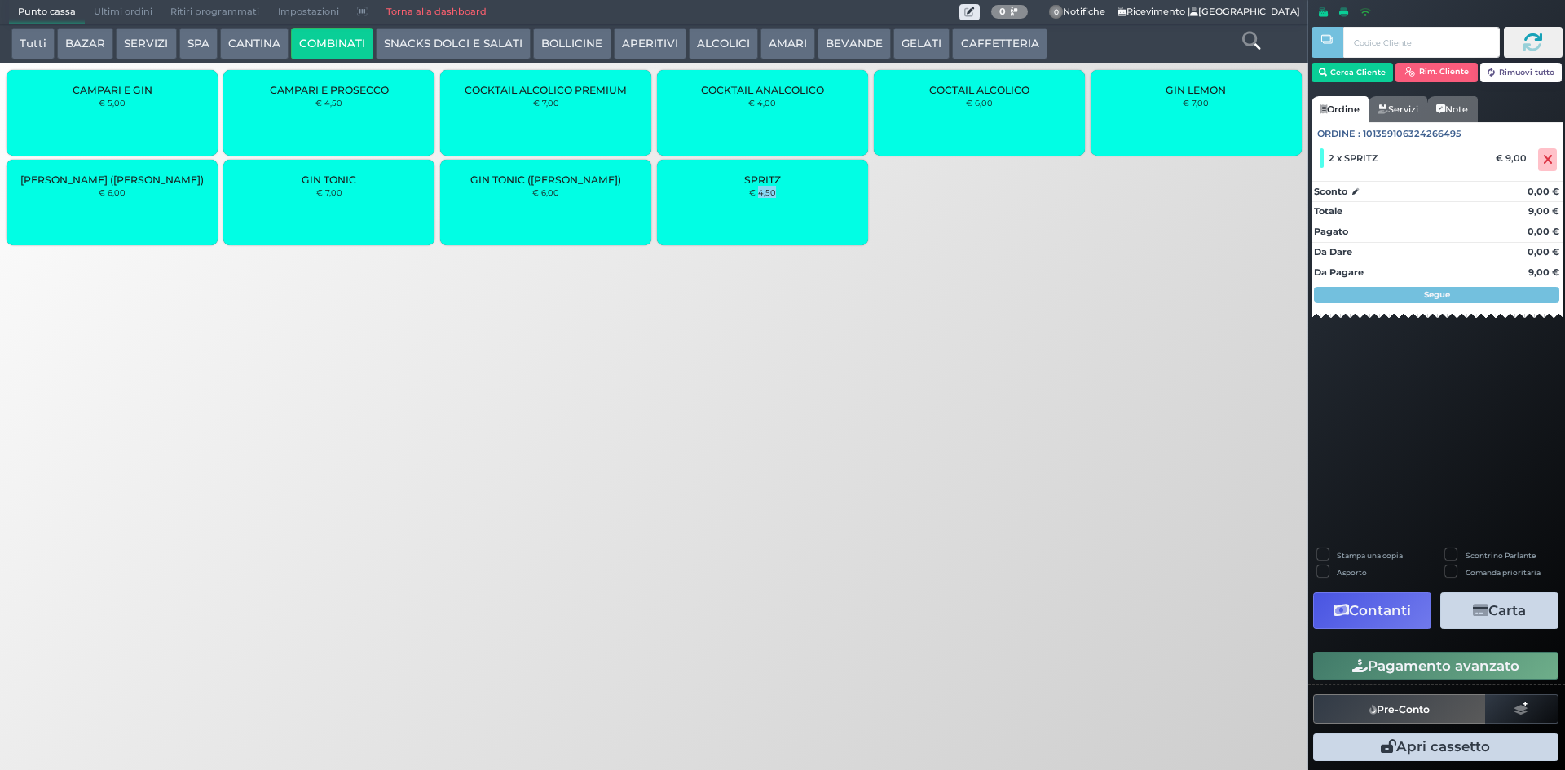
click at [1381, 656] on button "Pagamento avanzato" at bounding box center [1436, 666] width 245 height 28
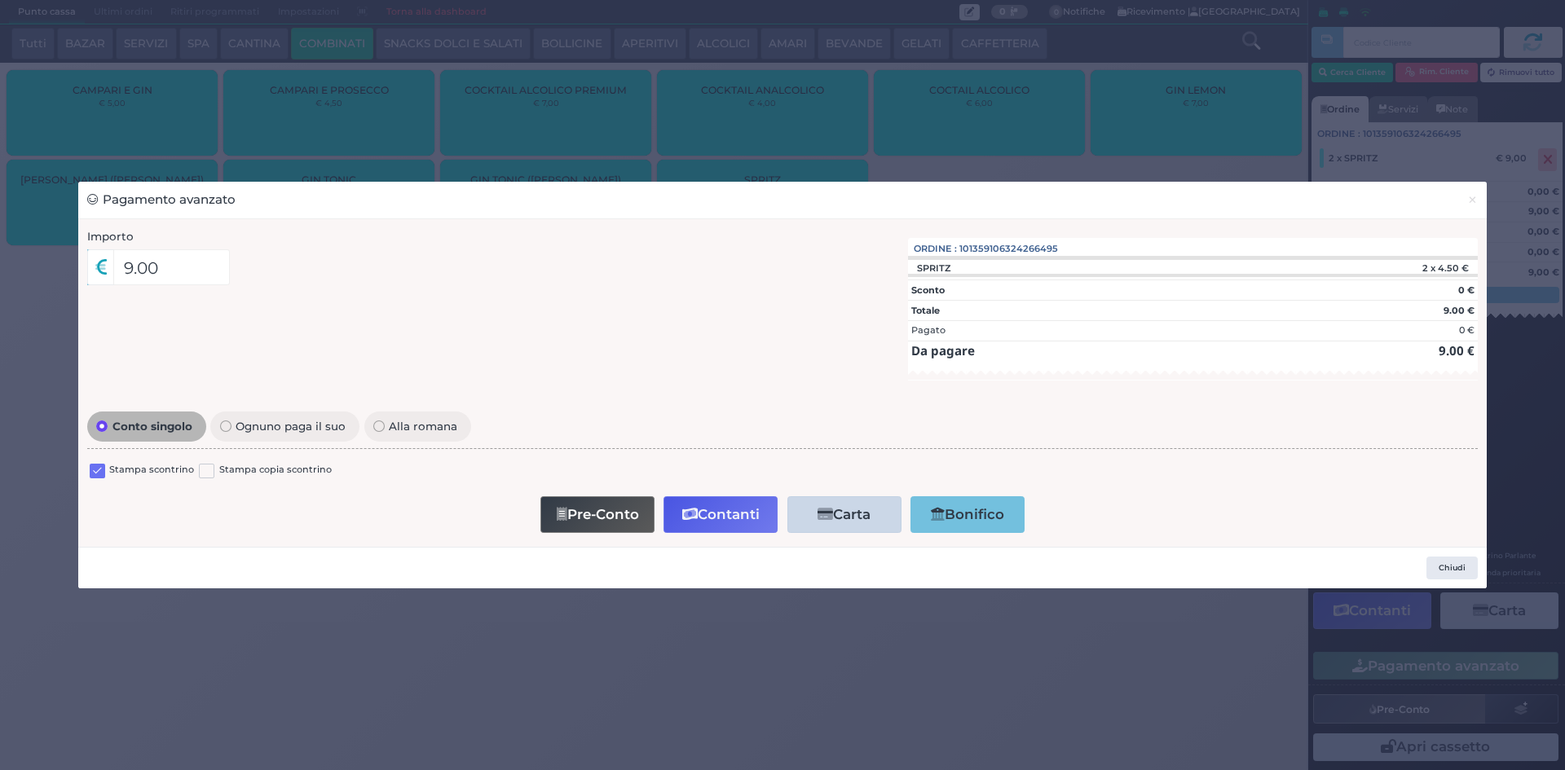
click at [98, 476] on div at bounding box center [97, 473] width 15 height 20
click at [98, 475] on label at bounding box center [97, 471] width 15 height 15
click at [0, 0] on input "checkbox" at bounding box center [0, 0] width 0 height 0
click at [701, 532] on button "Contanti" at bounding box center [721, 515] width 114 height 37
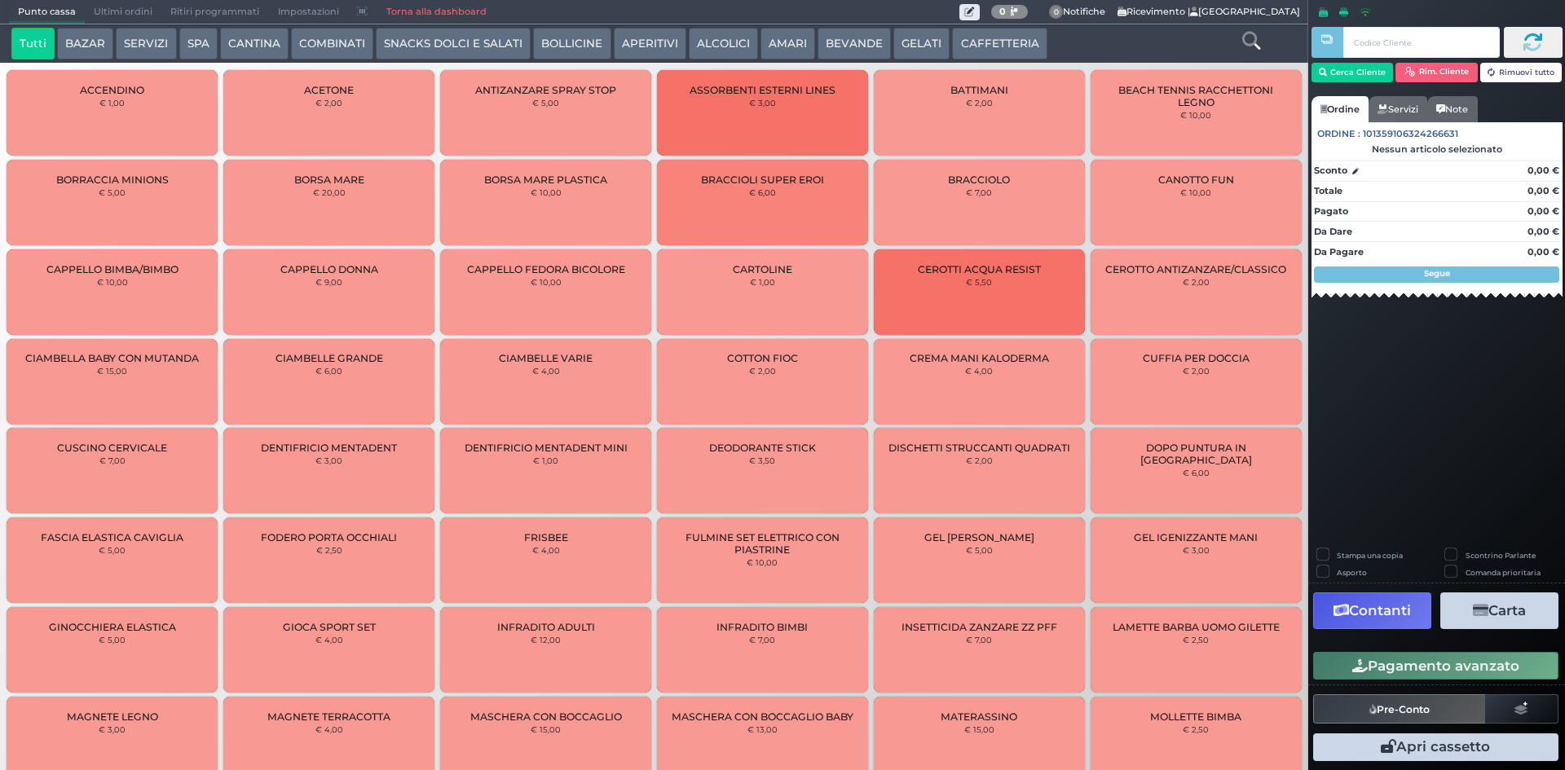
click at [126, 19] on span "Ultimi ordini" at bounding box center [123, 12] width 77 height 23
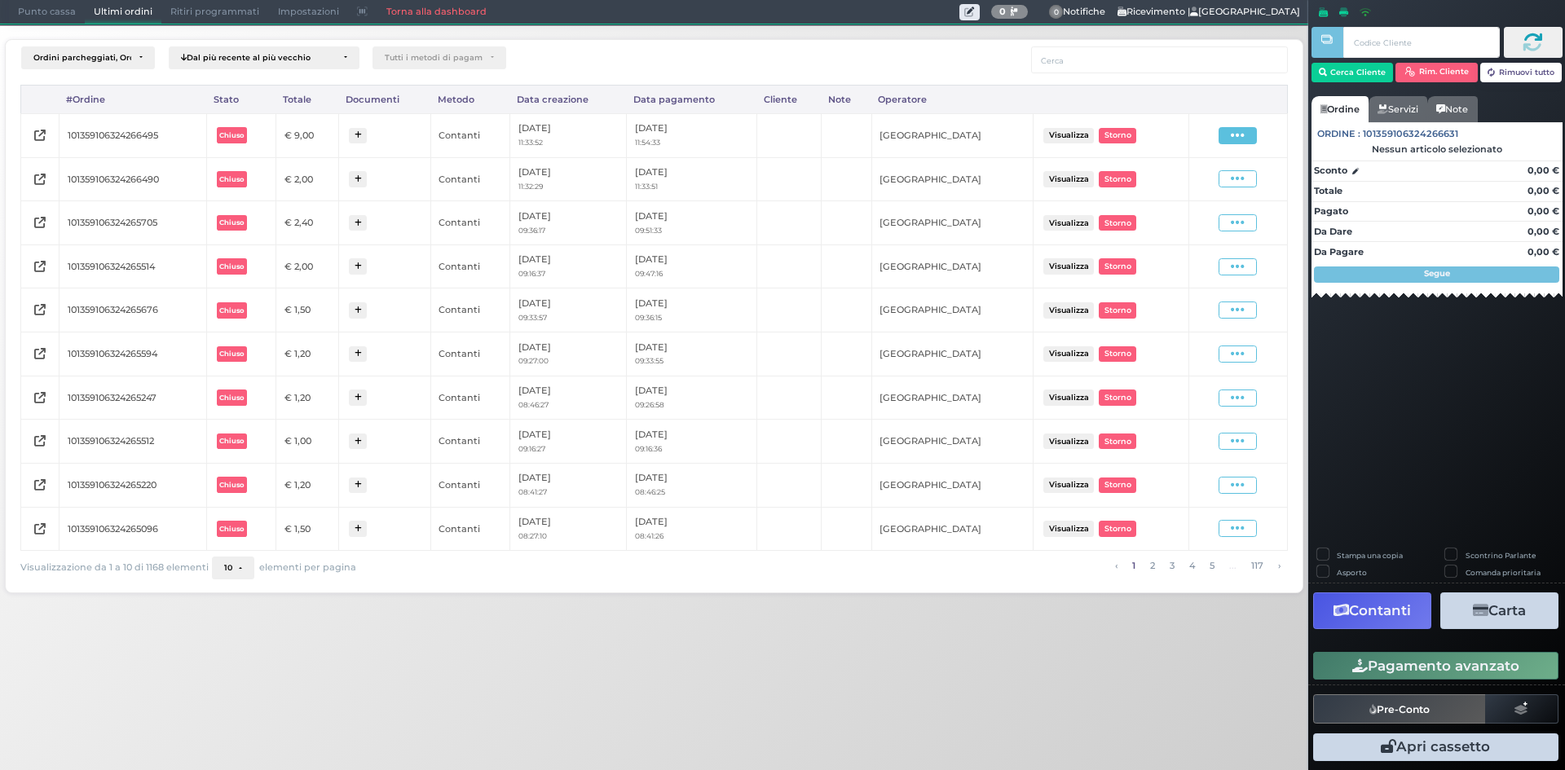
click at [1228, 140] on span at bounding box center [1238, 135] width 38 height 17
click at [1203, 190] on span "Ristampa Pre-Conto" at bounding box center [1198, 183] width 67 height 28
click at [11, 5] on span "Punto cassa" at bounding box center [47, 12] width 76 height 23
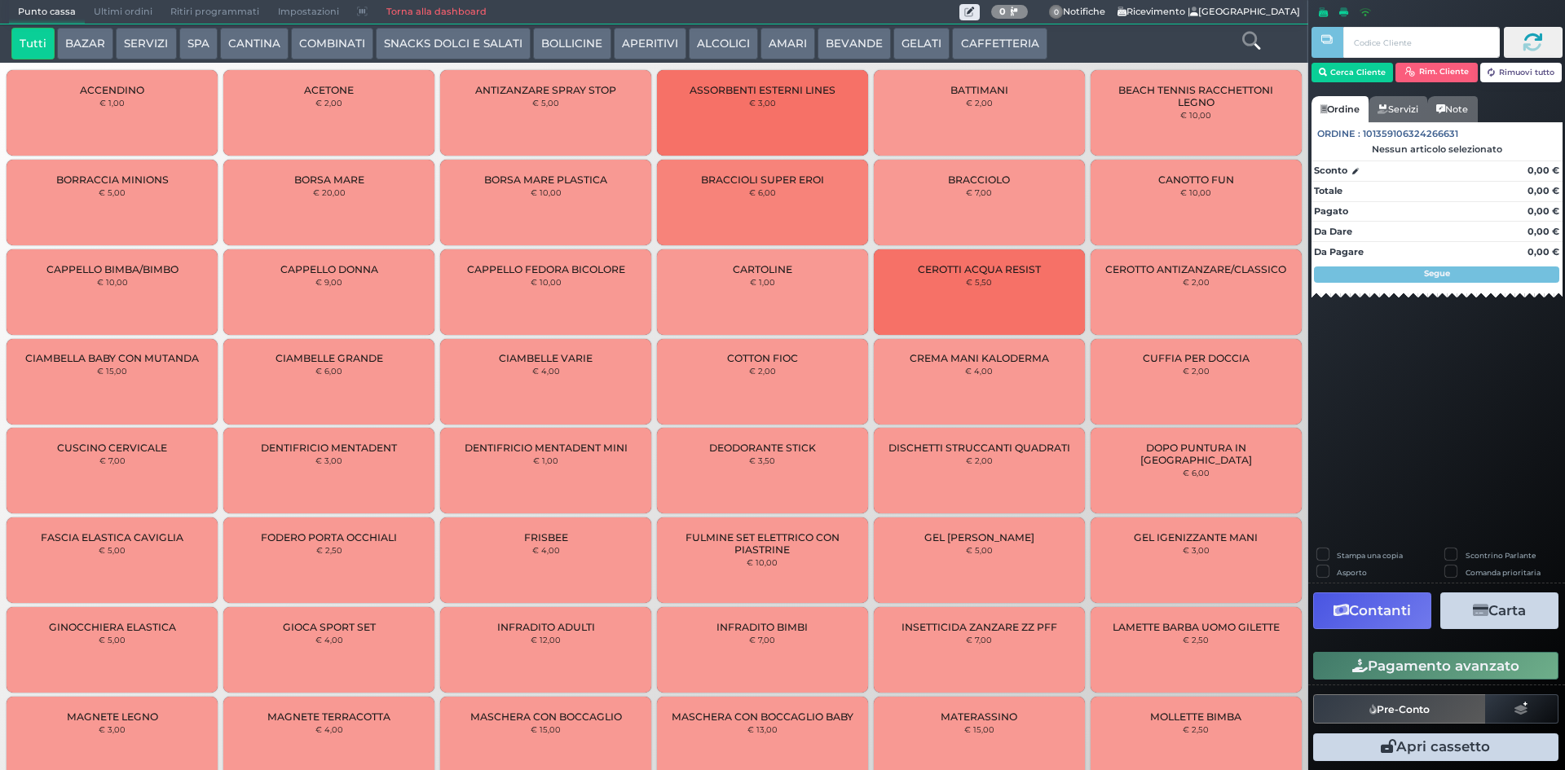
click at [855, 44] on button "BEVANDE" at bounding box center [854, 44] width 73 height 33
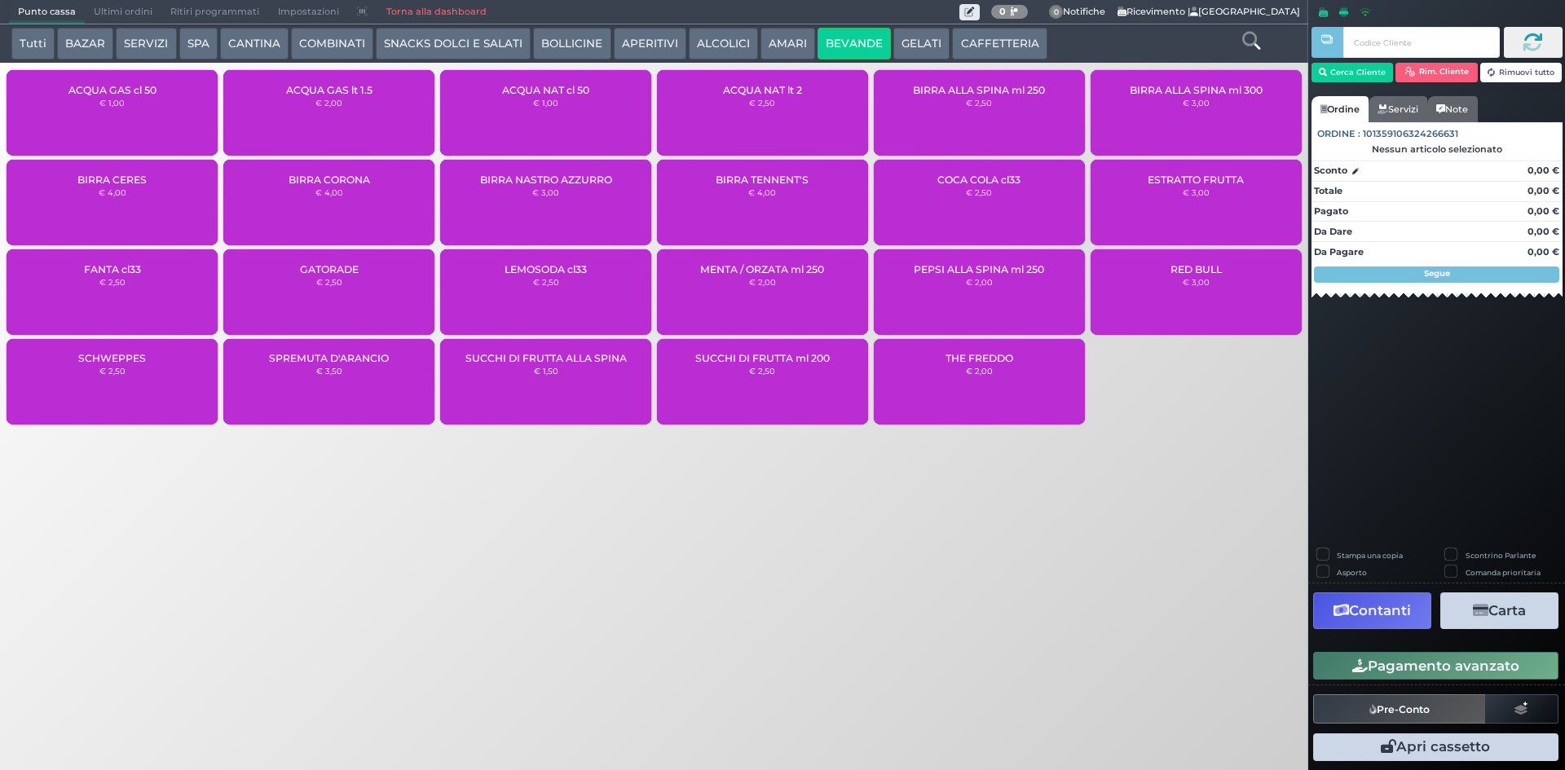
click at [507, 99] on div "ACQUA NAT cl 50 € 1,00" at bounding box center [545, 113] width 211 height 86
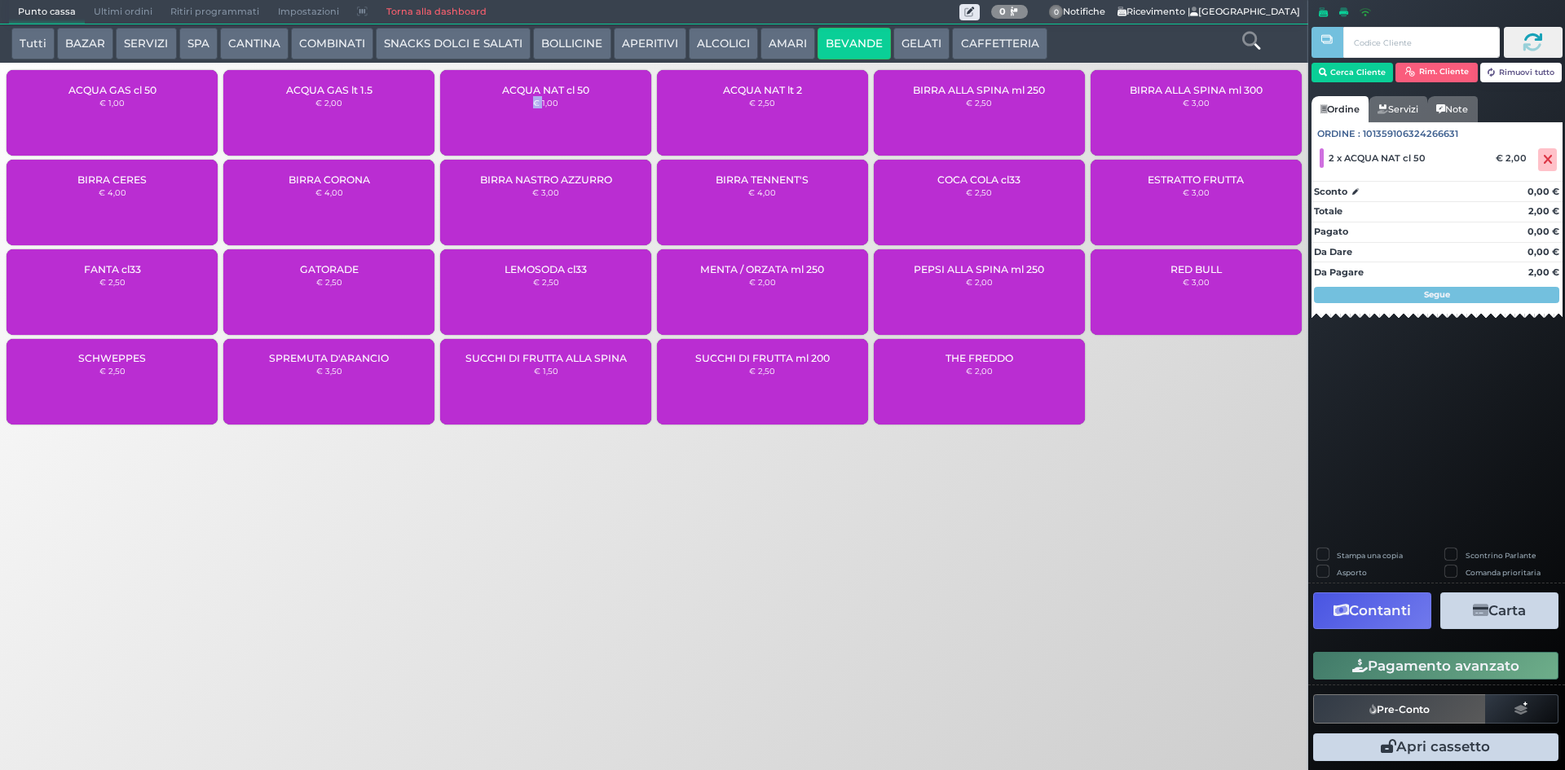
click at [1421, 667] on button "Pagamento avanzato" at bounding box center [1436, 666] width 245 height 28
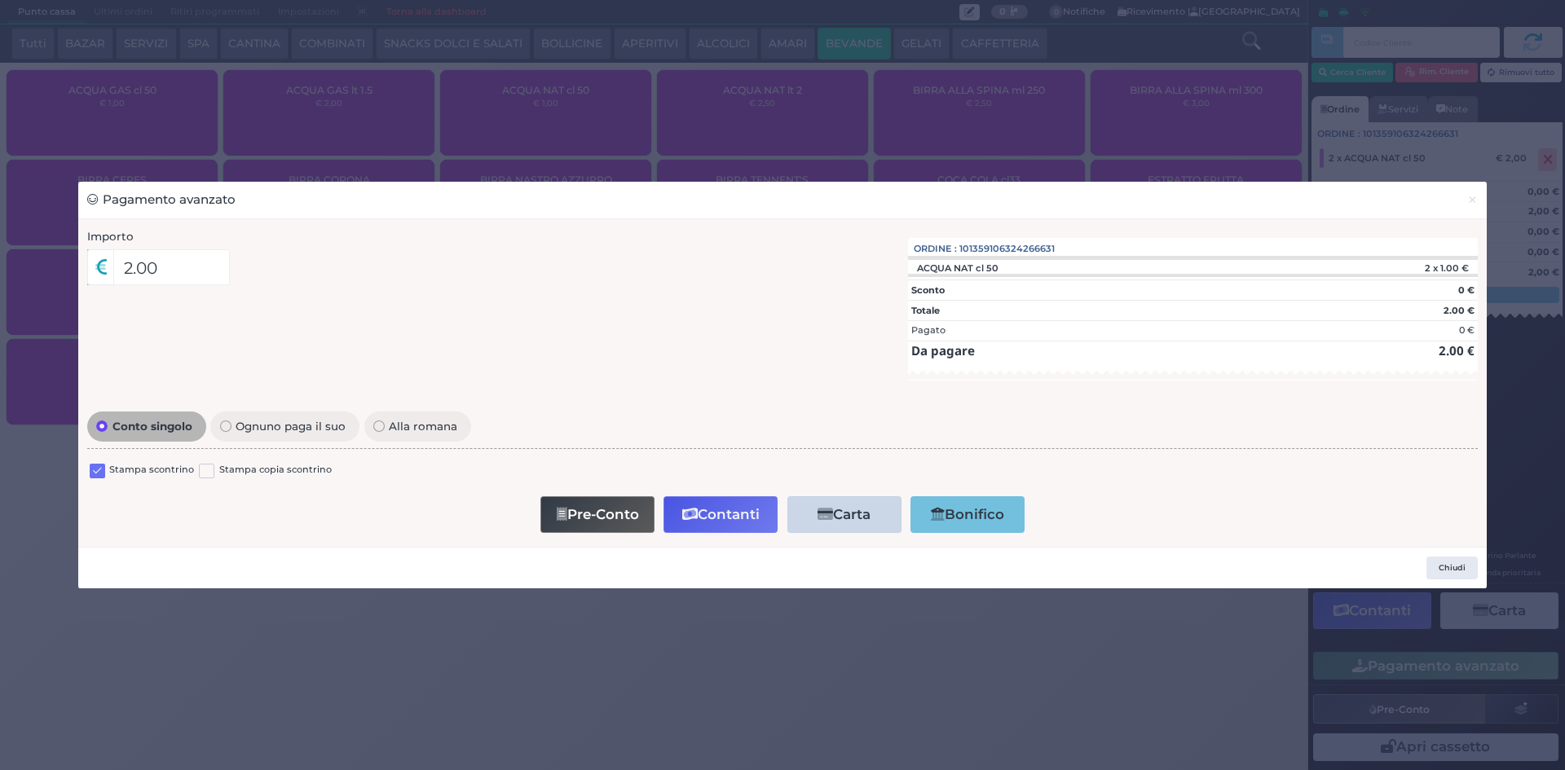
click at [108, 468] on div "Stampa scontrino" at bounding box center [142, 473] width 104 height 20
click at [105, 468] on div "Stampa scontrino" at bounding box center [142, 473] width 104 height 20
click at [104, 467] on label at bounding box center [97, 471] width 15 height 15
click at [0, 0] on input "checkbox" at bounding box center [0, 0] width 0 height 0
click at [734, 519] on button "Contanti" at bounding box center [721, 515] width 114 height 37
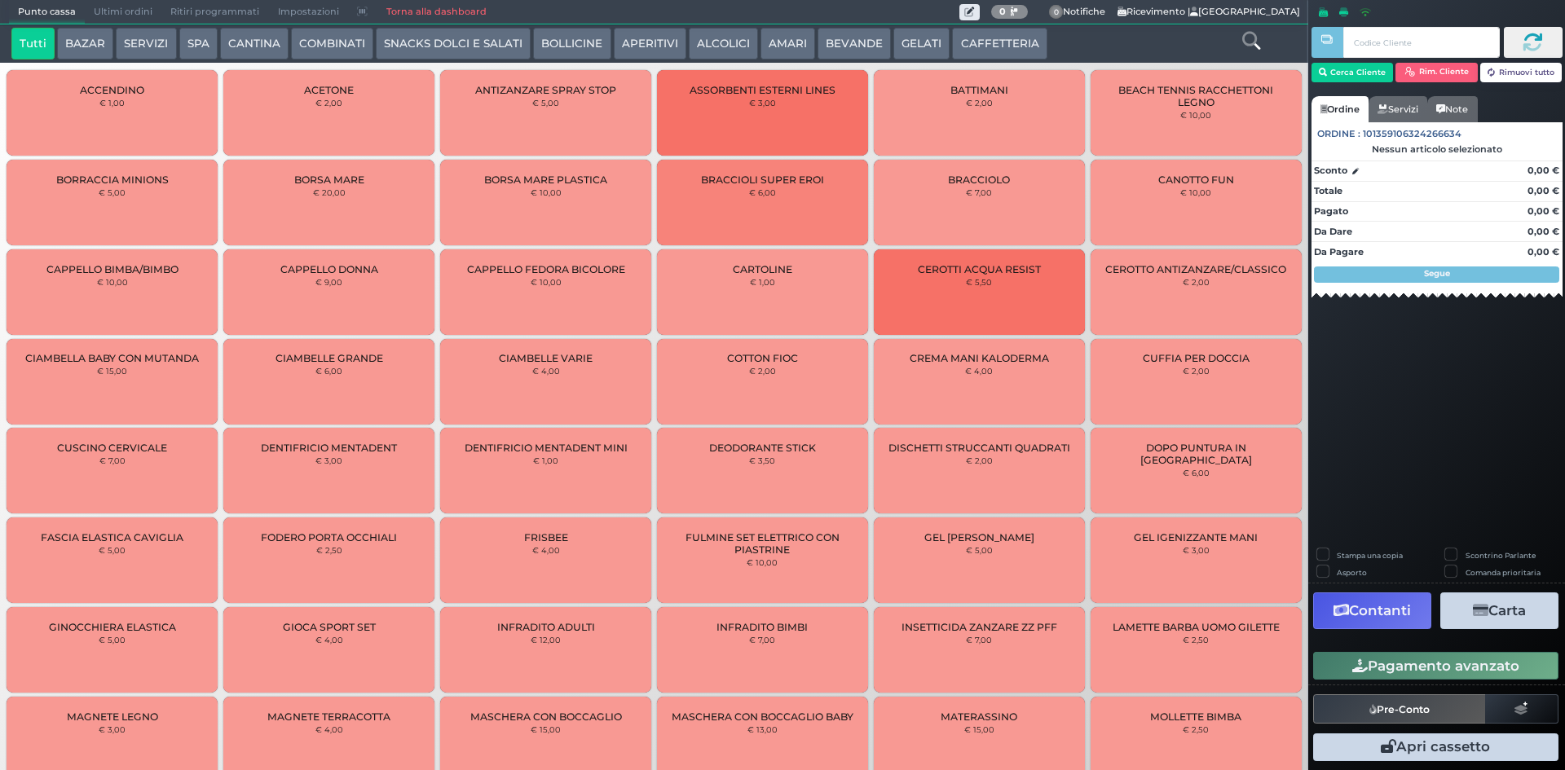
click at [135, 14] on span "Ultimi ordini" at bounding box center [123, 12] width 77 height 23
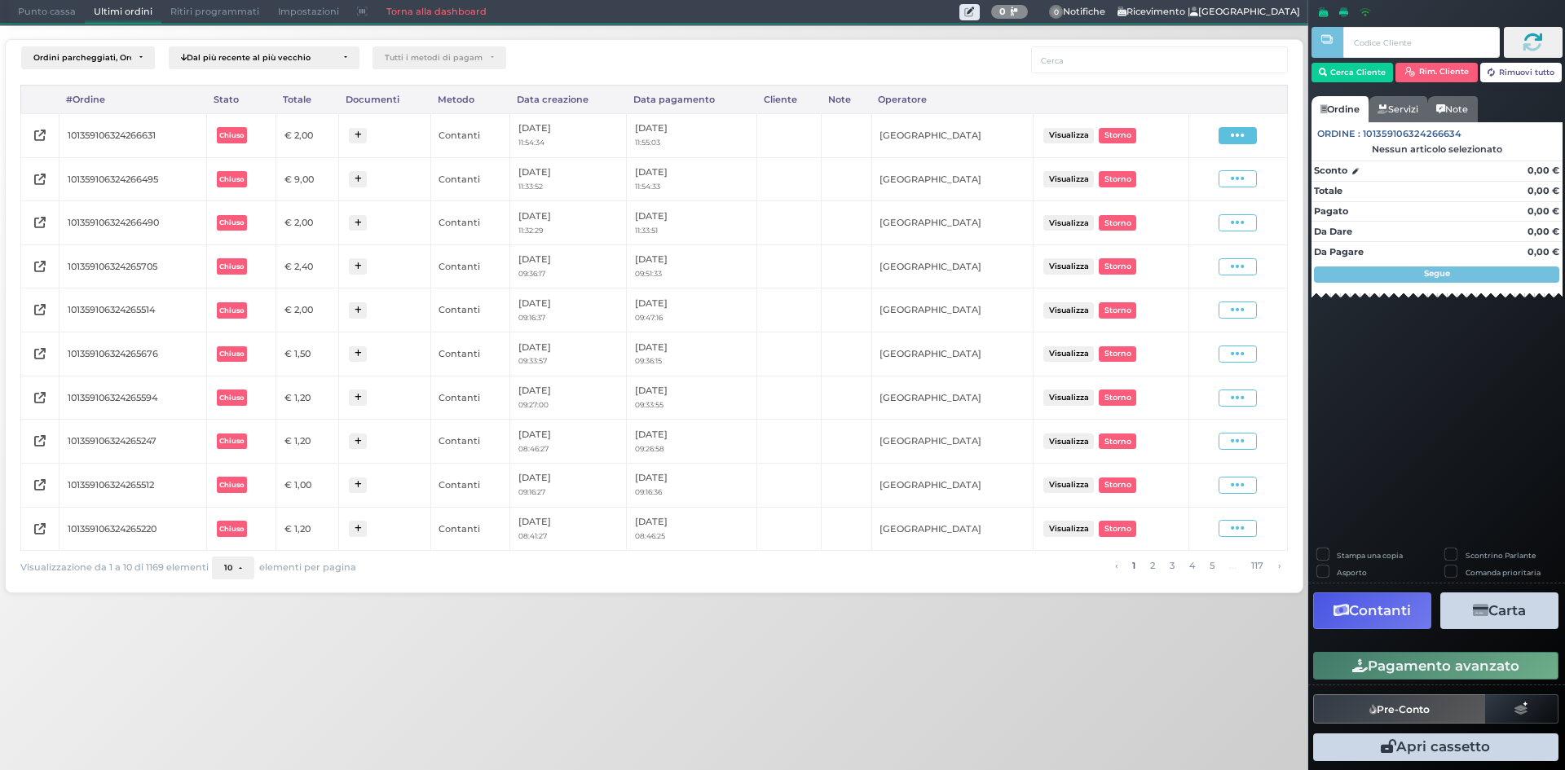
click at [1242, 139] on icon at bounding box center [1238, 135] width 14 height 15
click at [1194, 183] on span "Ristampa Pre-Conto" at bounding box center [1198, 183] width 67 height 28
click at [1245, 139] on icon at bounding box center [1238, 135] width 14 height 15
click at [1220, 178] on span "Ristampa Pre-Conto" at bounding box center [1198, 183] width 67 height 28
click at [53, 6] on span "Punto cassa" at bounding box center [47, 12] width 76 height 23
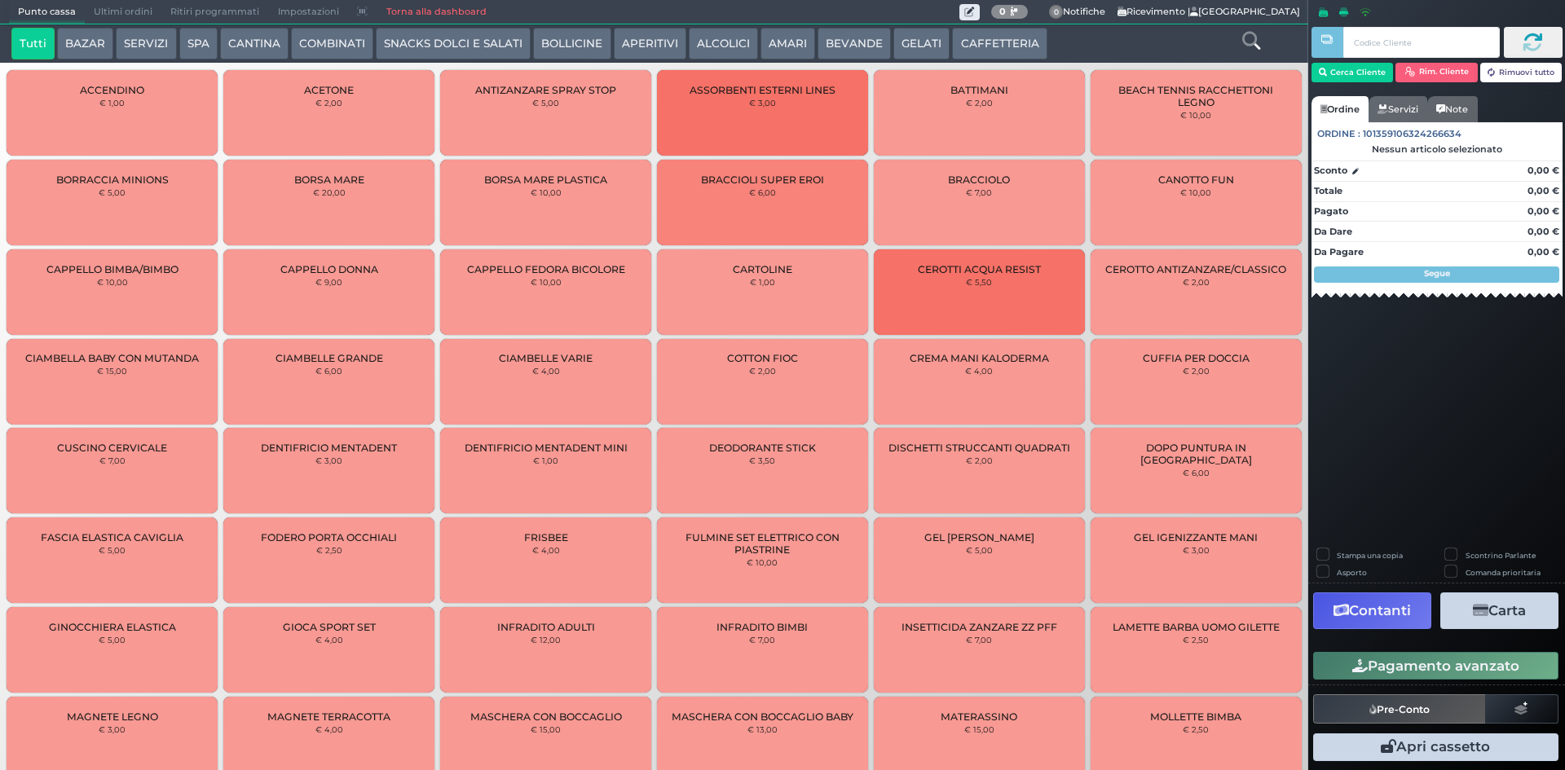
click at [840, 45] on button "BEVANDE" at bounding box center [854, 44] width 73 height 33
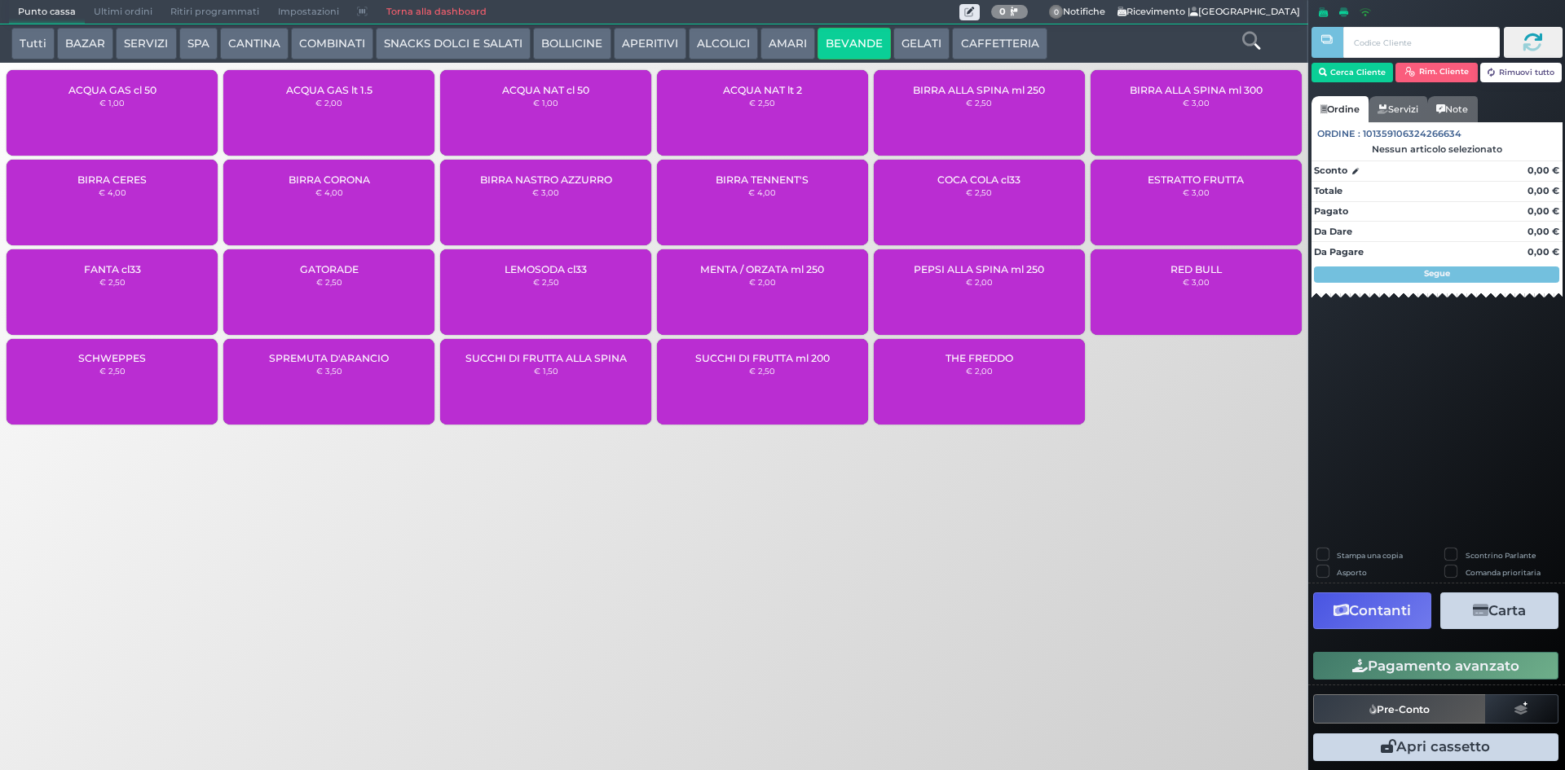
click at [574, 115] on div "ACQUA NAT cl 50 € 1,00" at bounding box center [545, 113] width 211 height 86
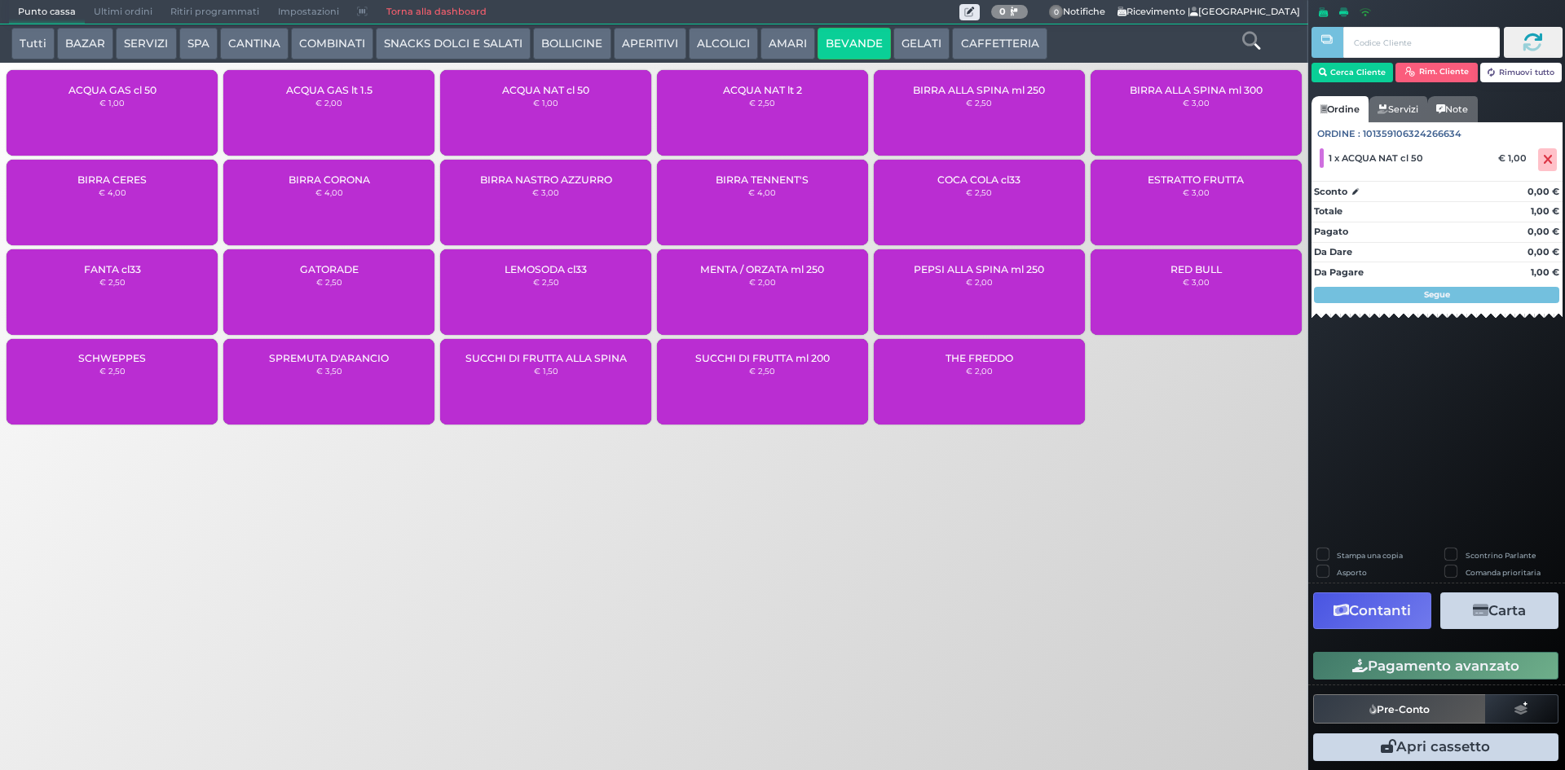
click at [1392, 653] on button "Pagamento avanzato" at bounding box center [1436, 666] width 245 height 28
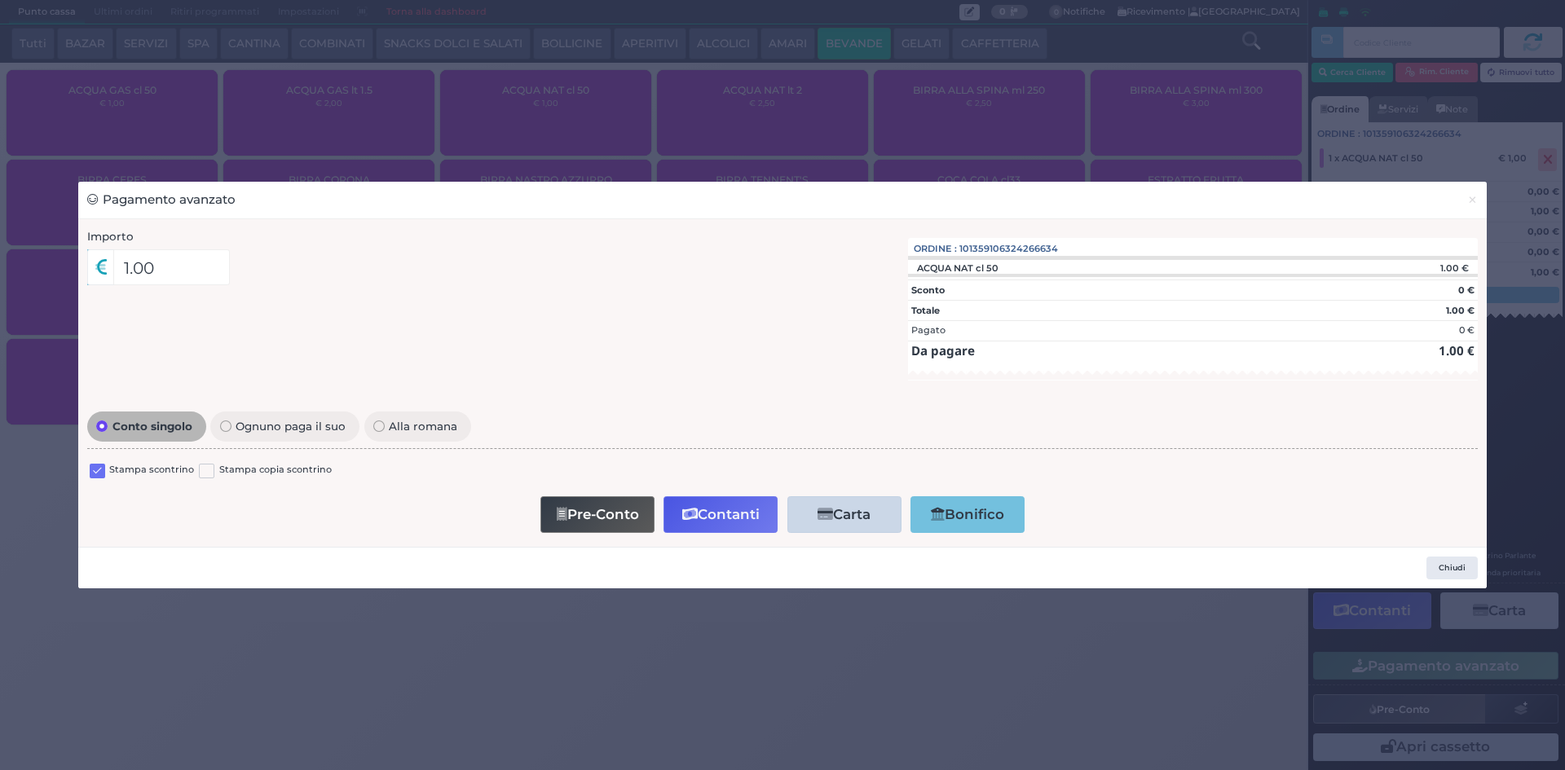
drag, startPoint x: 104, startPoint y: 470, endPoint x: 280, endPoint y: 515, distance: 181.9
click at [97, 472] on label at bounding box center [97, 471] width 15 height 15
click at [0, 0] on input "checkbox" at bounding box center [0, 0] width 0 height 0
click at [738, 509] on button "Contanti" at bounding box center [721, 515] width 114 height 37
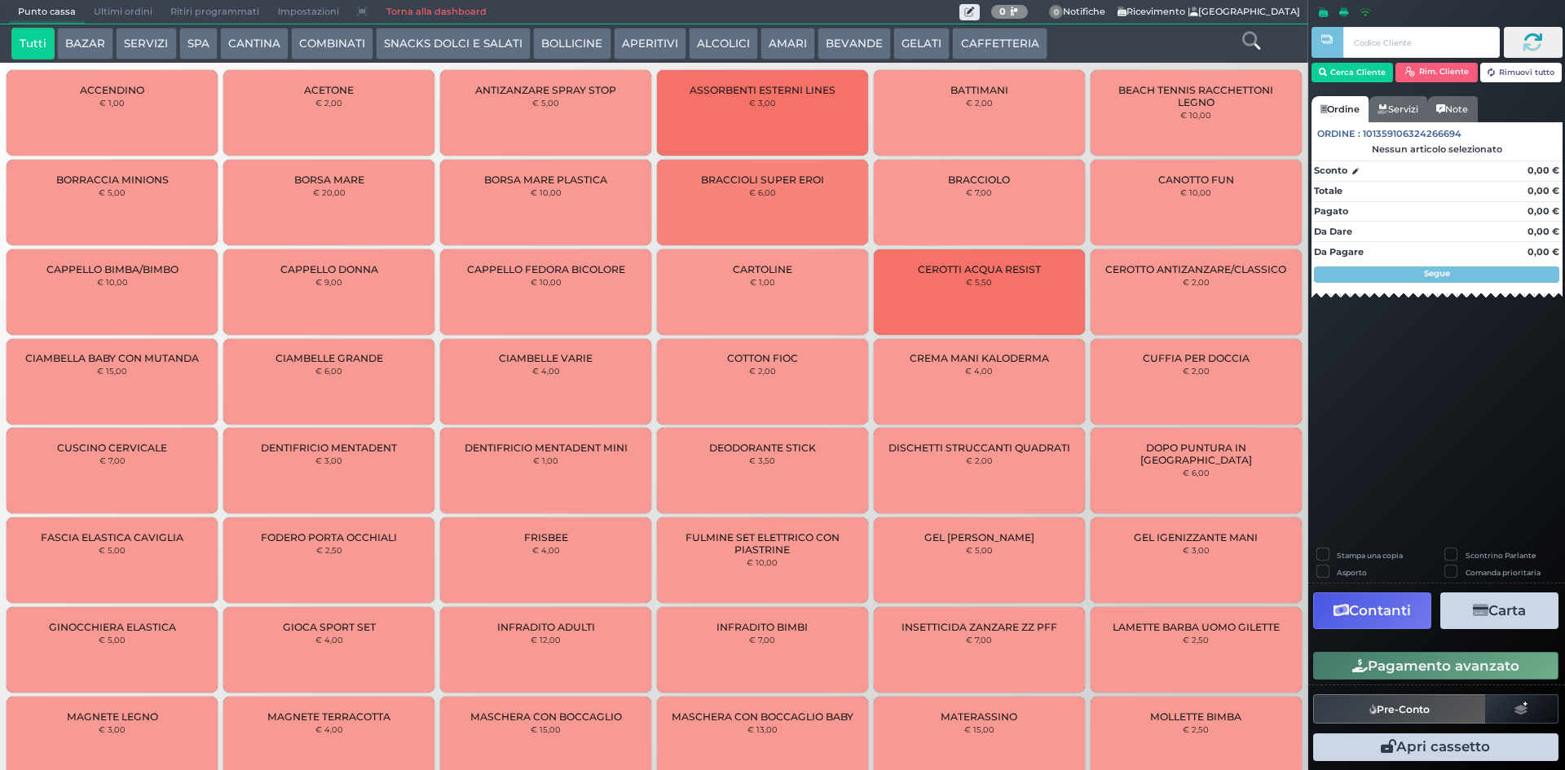
click at [103, 4] on span "Ultimi ordini" at bounding box center [123, 12] width 77 height 23
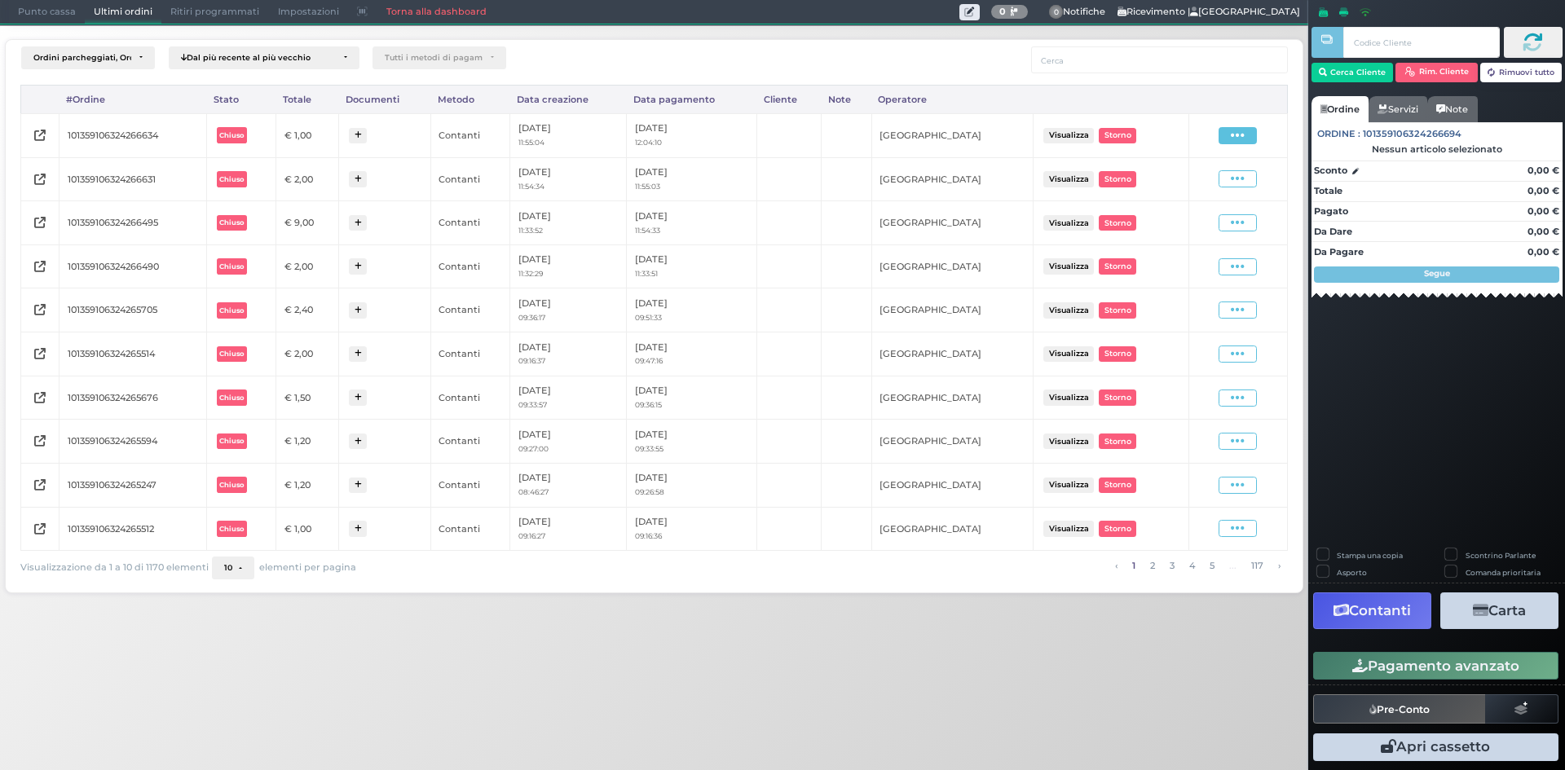
click at [1238, 137] on icon at bounding box center [1238, 135] width 14 height 15
click at [1191, 188] on span "Ristampa Pre-Conto" at bounding box center [1198, 183] width 67 height 28
click at [58, 1] on span "Punto cassa" at bounding box center [47, 12] width 76 height 23
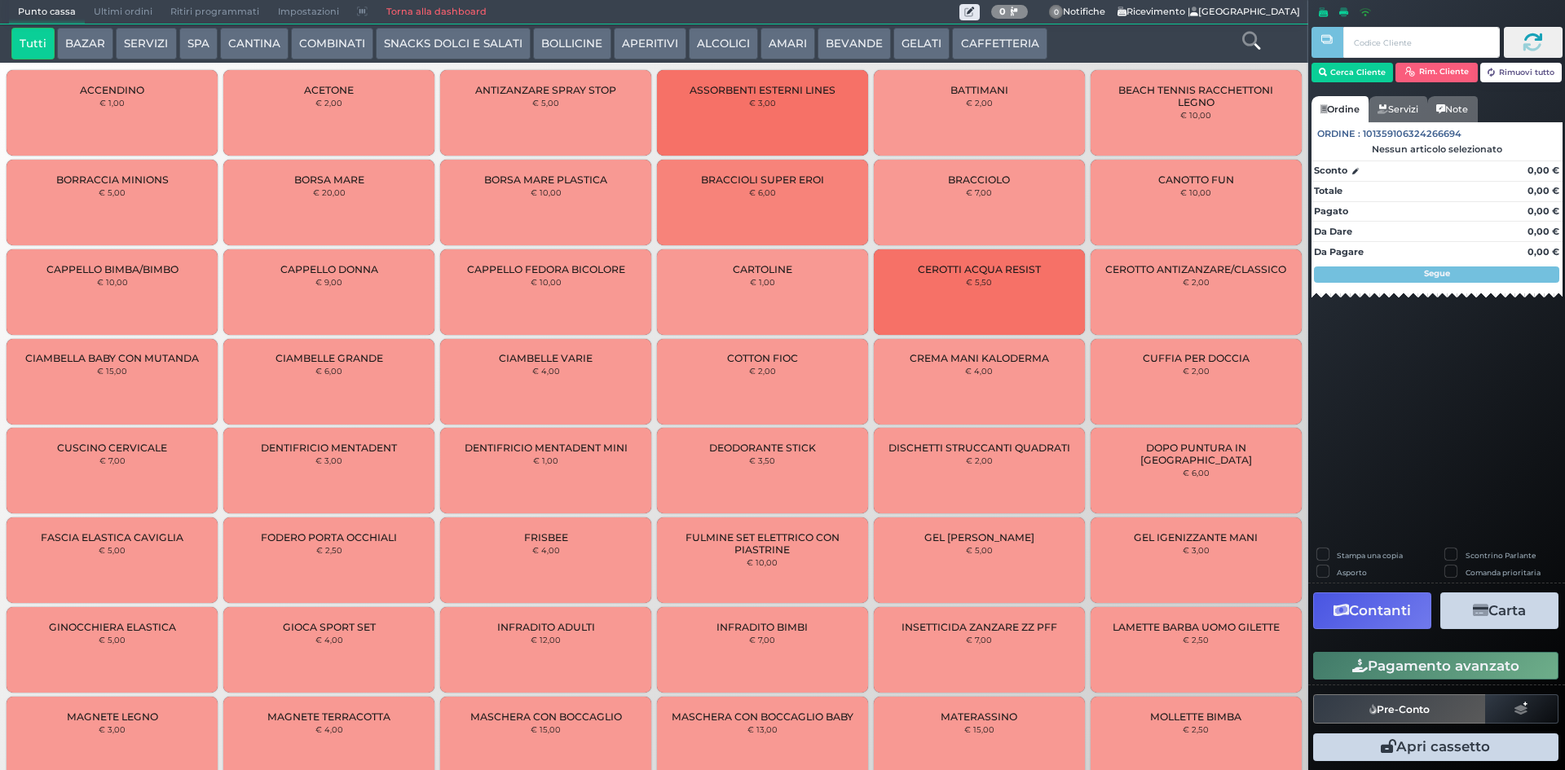
click at [841, 32] on button "BEVANDE" at bounding box center [854, 44] width 73 height 33
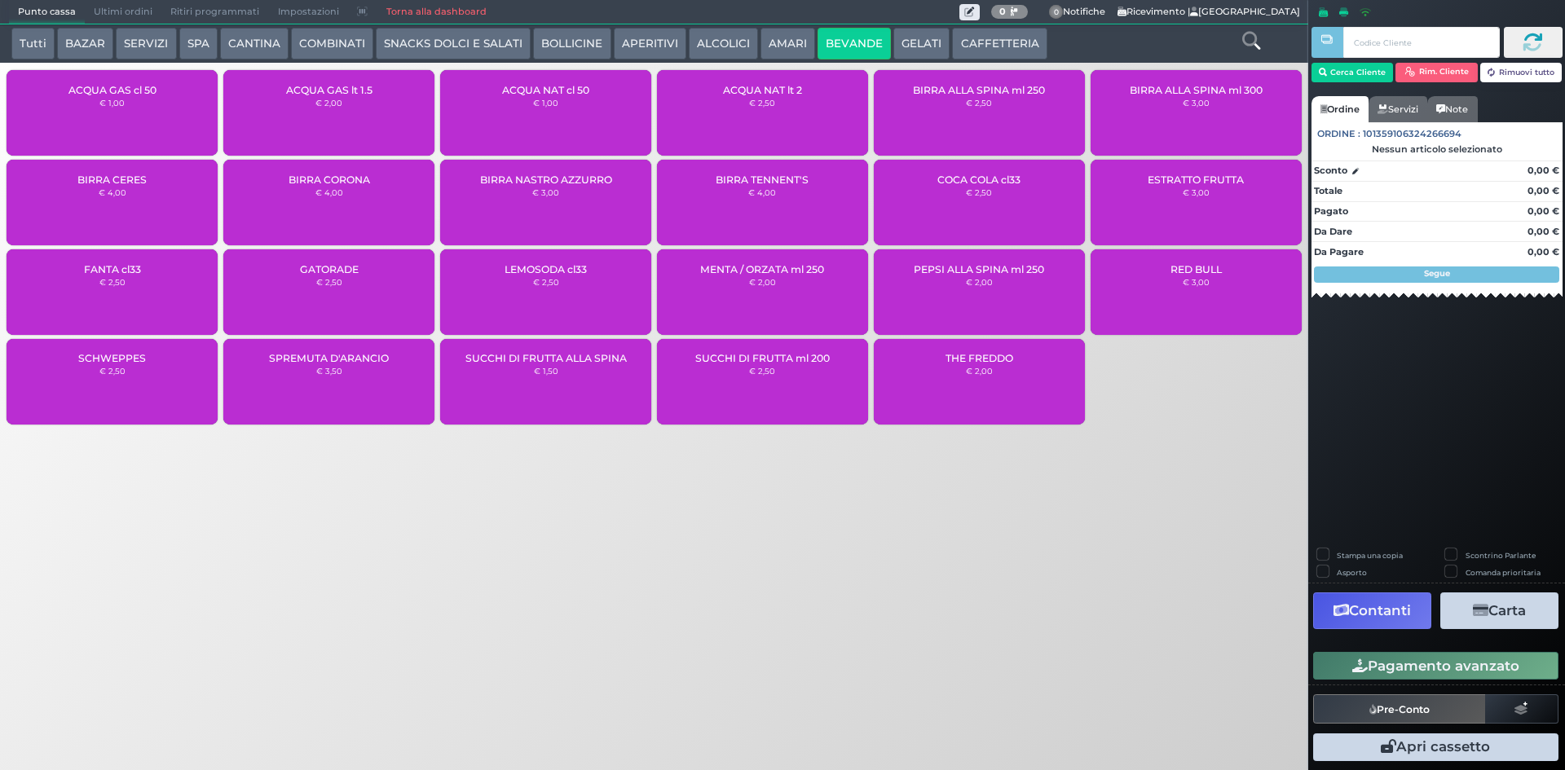
click at [731, 108] on div "ACQUA NAT lt 2 € 2,50" at bounding box center [762, 113] width 211 height 86
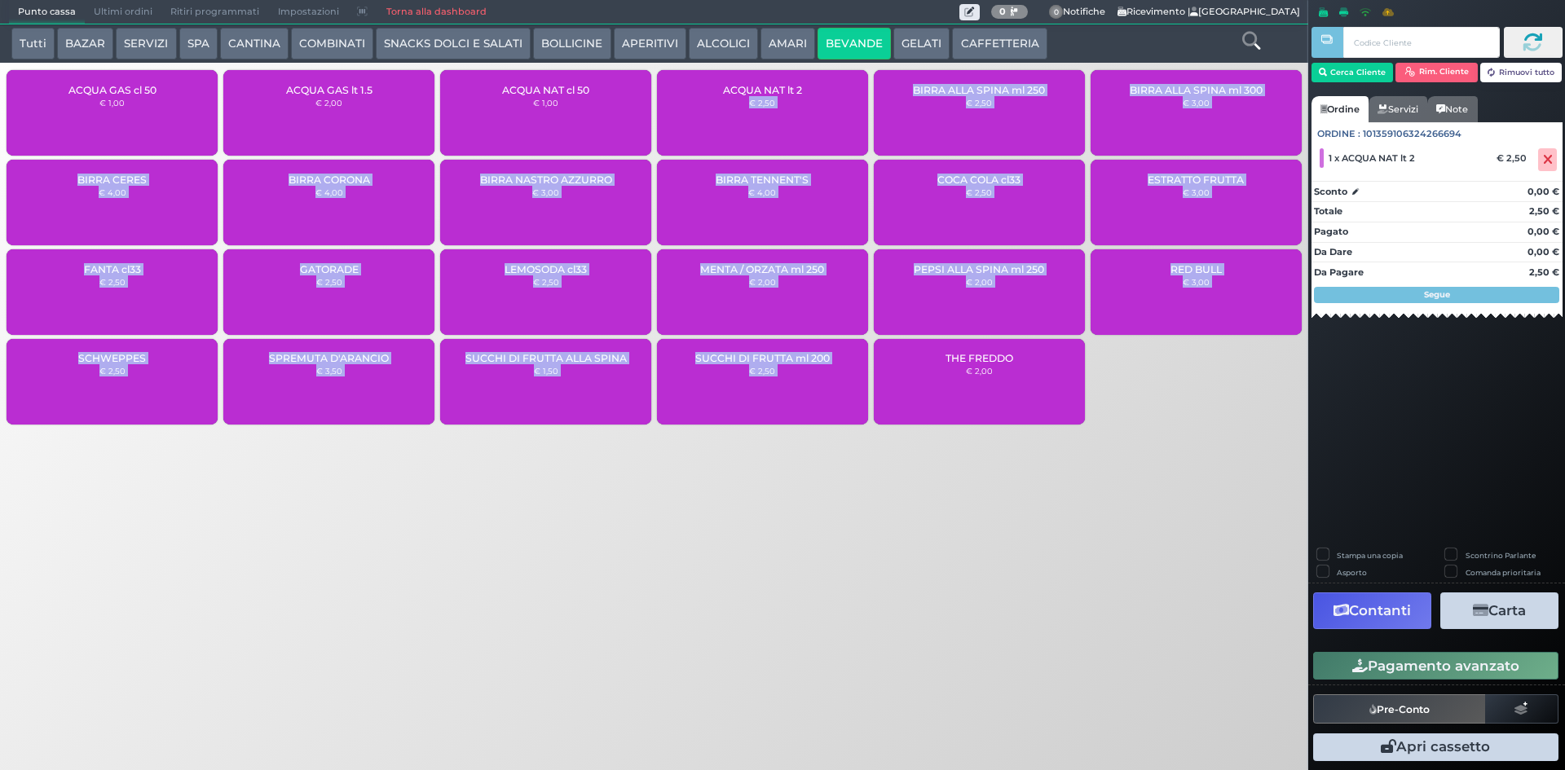
drag, startPoint x: 744, startPoint y: 116, endPoint x: 898, endPoint y: 492, distance: 405.9
click at [890, 488] on div "Punto cassa Mappa Ultimi ordini Delivery Ritiri programmati Impostazioni Torna …" at bounding box center [782, 385] width 1565 height 770
click at [927, 494] on div "Punto cassa Mappa Ultimi ordini Delivery Ritiri programmati Impostazioni Torna …" at bounding box center [782, 385] width 1565 height 770
click at [973, 506] on div "Punto cassa Mappa Ultimi ordini Delivery Ritiri programmati Impostazioni Torna …" at bounding box center [782, 385] width 1565 height 770
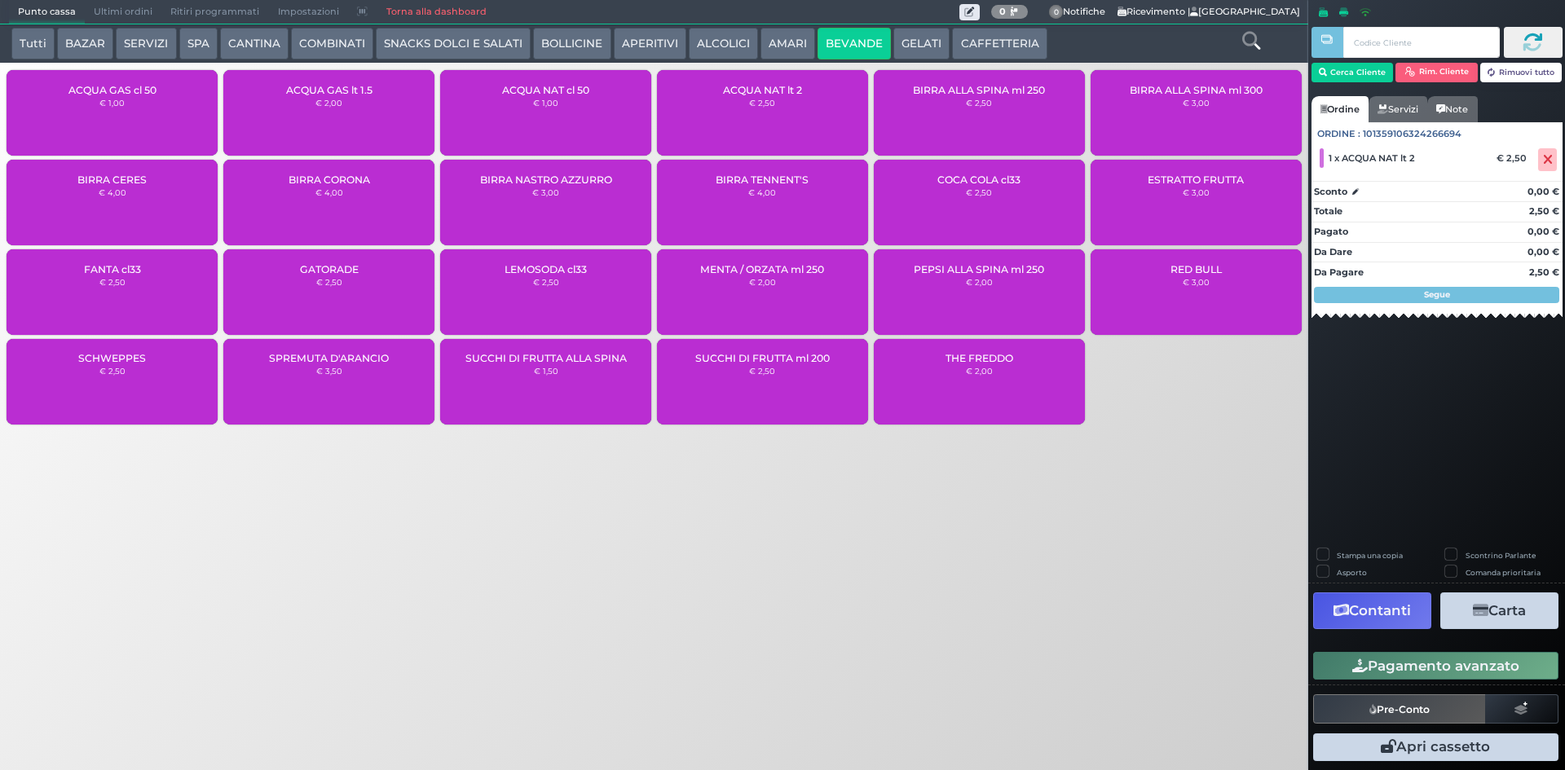
click at [973, 505] on div "Punto cassa Mappa Ultimi ordini Delivery Ritiri programmati Impostazioni Torna …" at bounding box center [782, 385] width 1565 height 770
drag, startPoint x: 1346, startPoint y: 638, endPoint x: 1341, endPoint y: 665, distance: 27.3
click at [1341, 665] on div "Stampa una copia Scontrino Parlante Asporto Comanda prioritaria Contanti Carta …" at bounding box center [1437, 658] width 257 height 218
click at [1341, 665] on button "Pagamento avanzato" at bounding box center [1436, 666] width 245 height 28
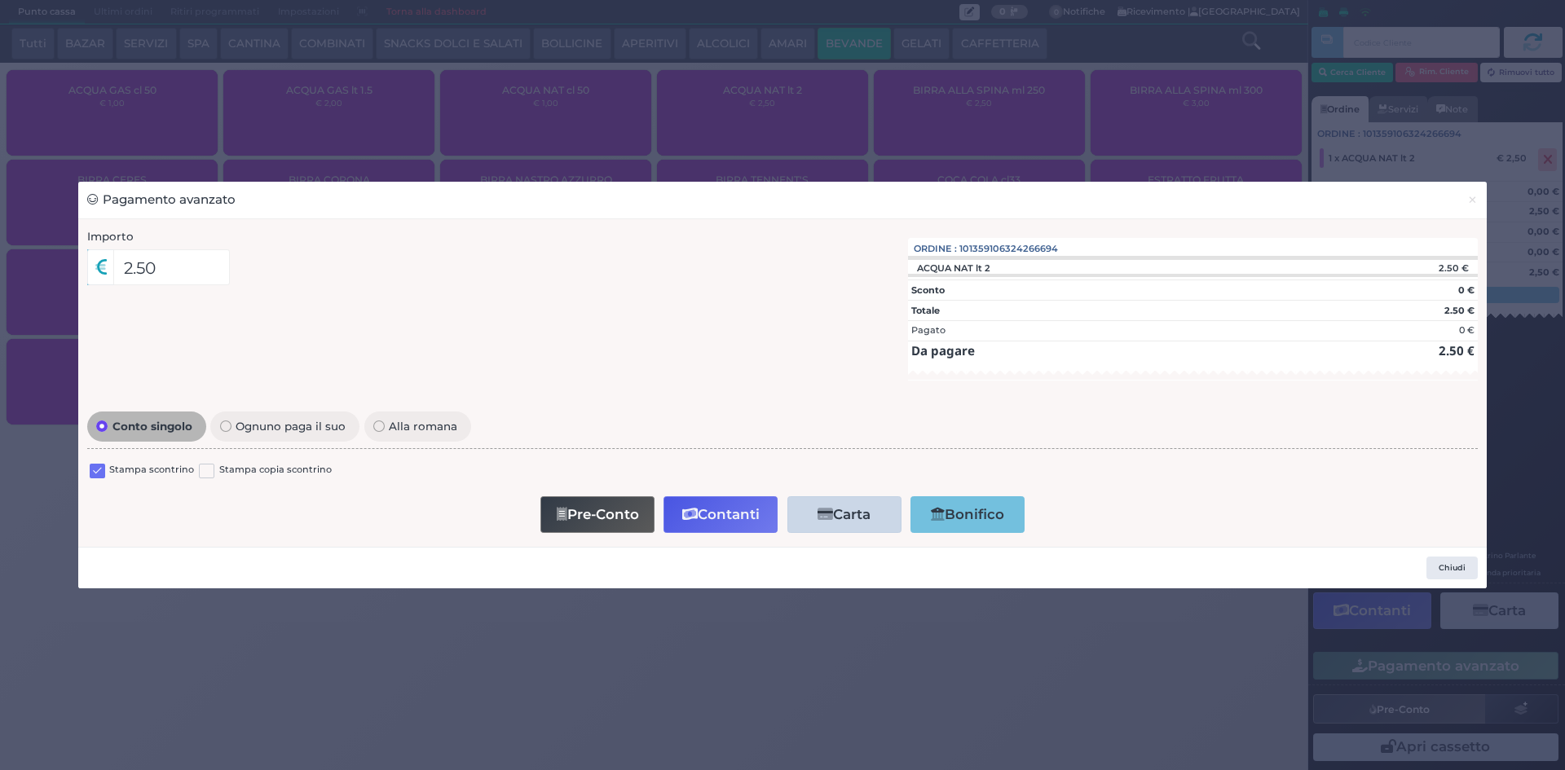
click at [99, 479] on label at bounding box center [97, 471] width 15 height 15
click at [0, 0] on input "checkbox" at bounding box center [0, 0] width 0 height 0
click at [713, 523] on button "Contanti" at bounding box center [721, 515] width 114 height 37
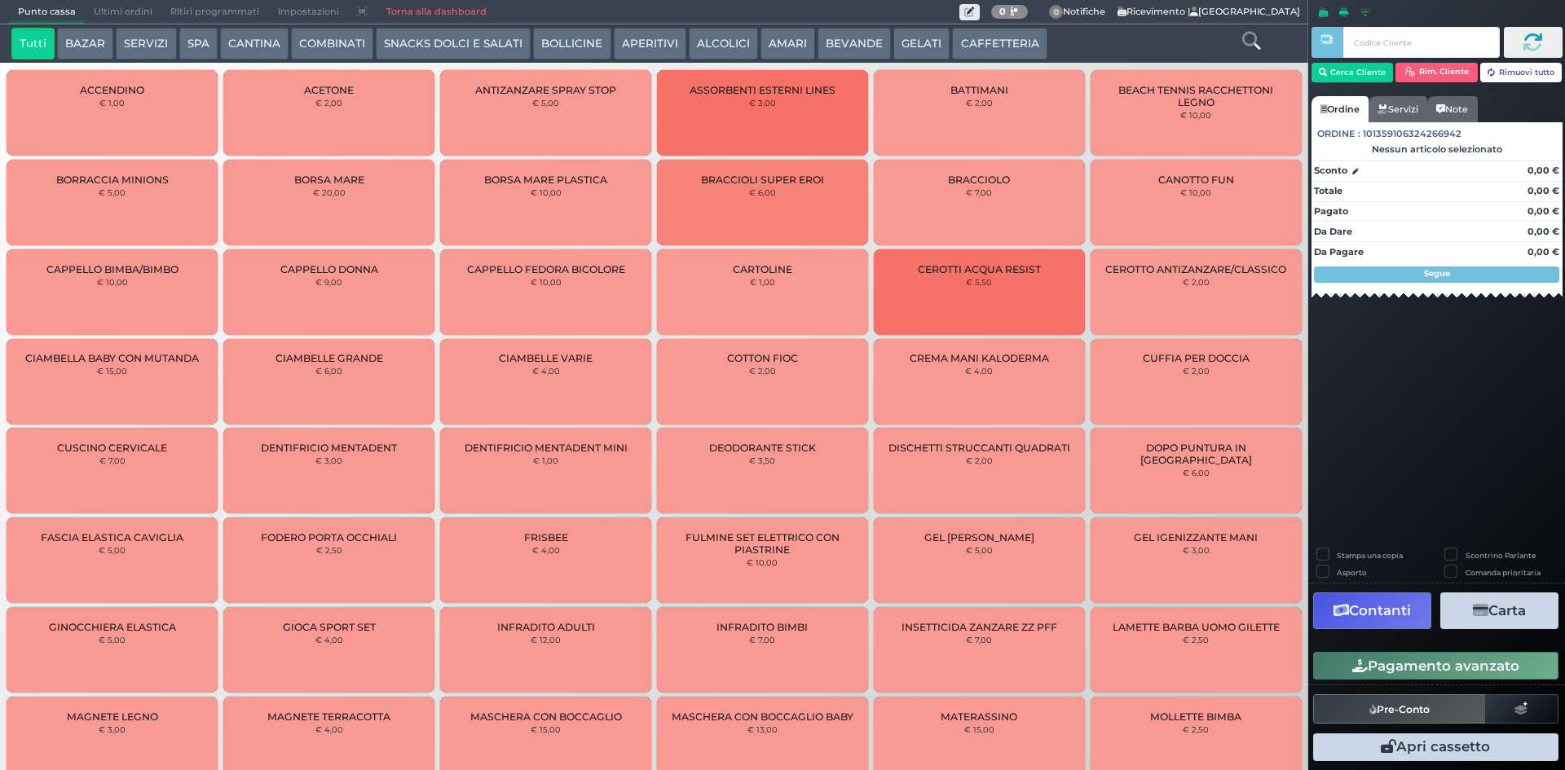
click at [97, 20] on span "Ultimi ordini" at bounding box center [123, 12] width 77 height 23
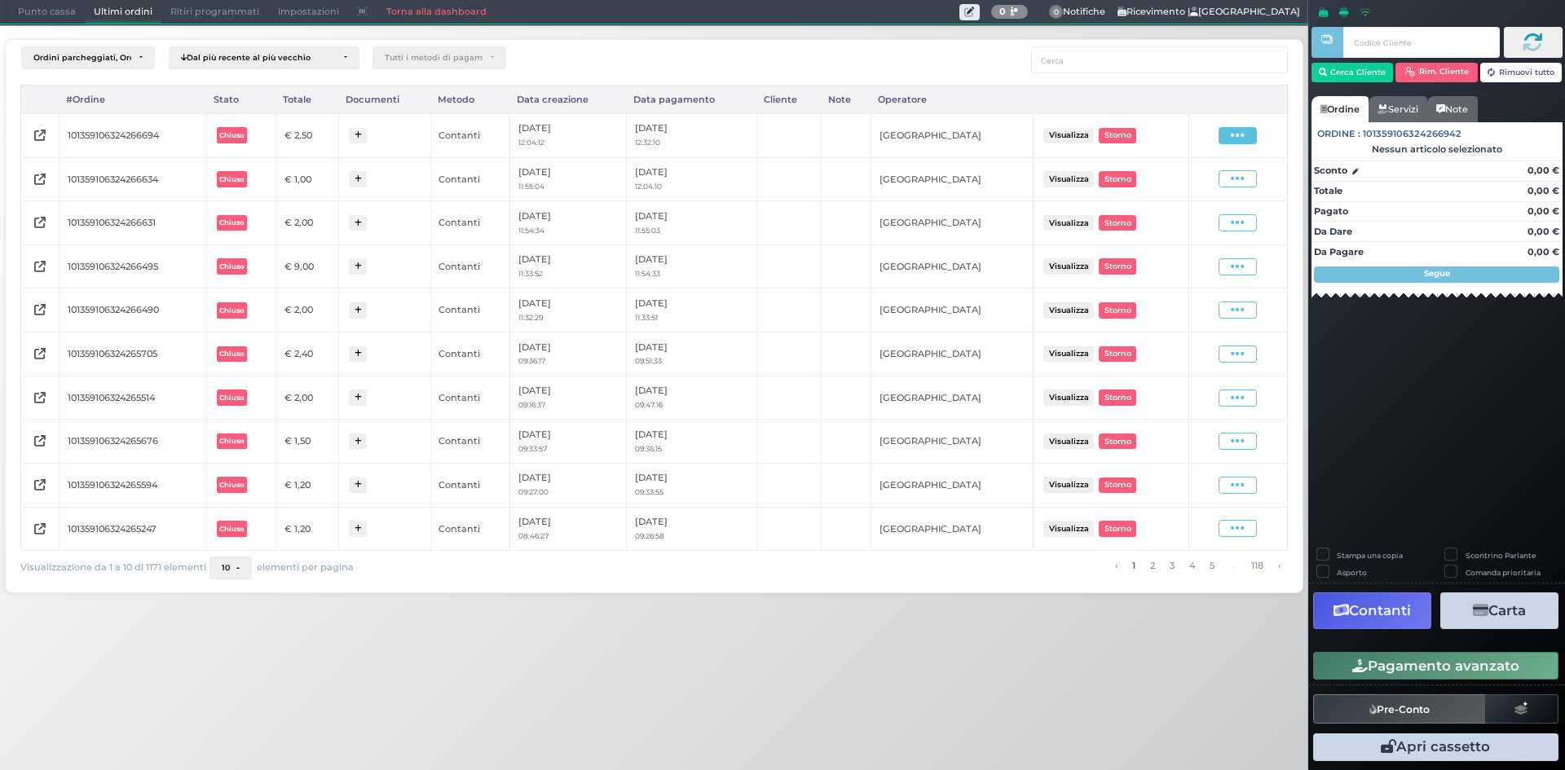
click at [1255, 143] on span at bounding box center [1238, 135] width 38 height 17
click at [1214, 187] on span "Ristampa Pre-Conto" at bounding box center [1198, 183] width 67 height 28
click at [58, 10] on span "Punto cassa" at bounding box center [47, 12] width 76 height 23
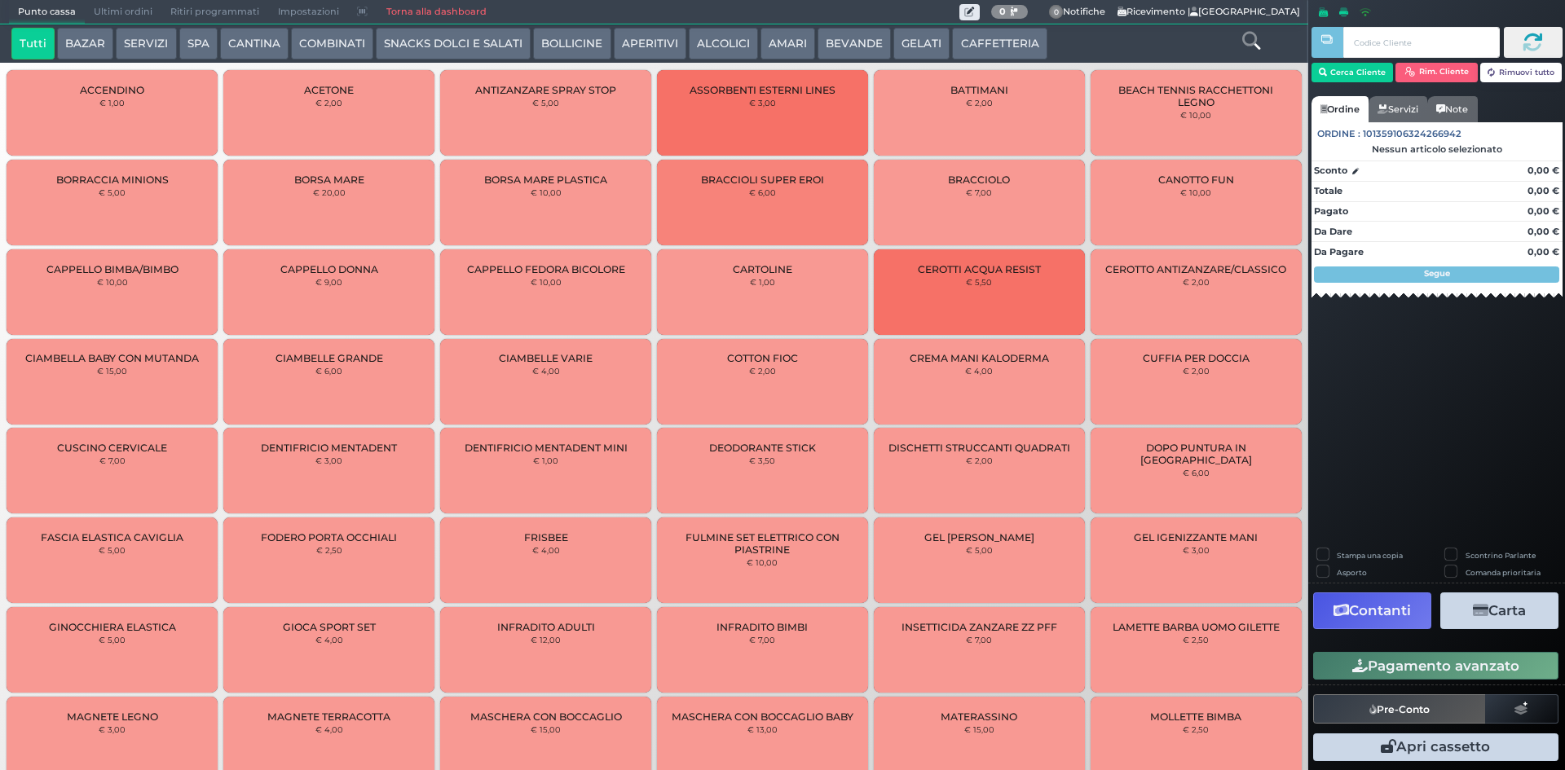
click at [969, 44] on button "CAFFETTERIA" at bounding box center [999, 44] width 95 height 33
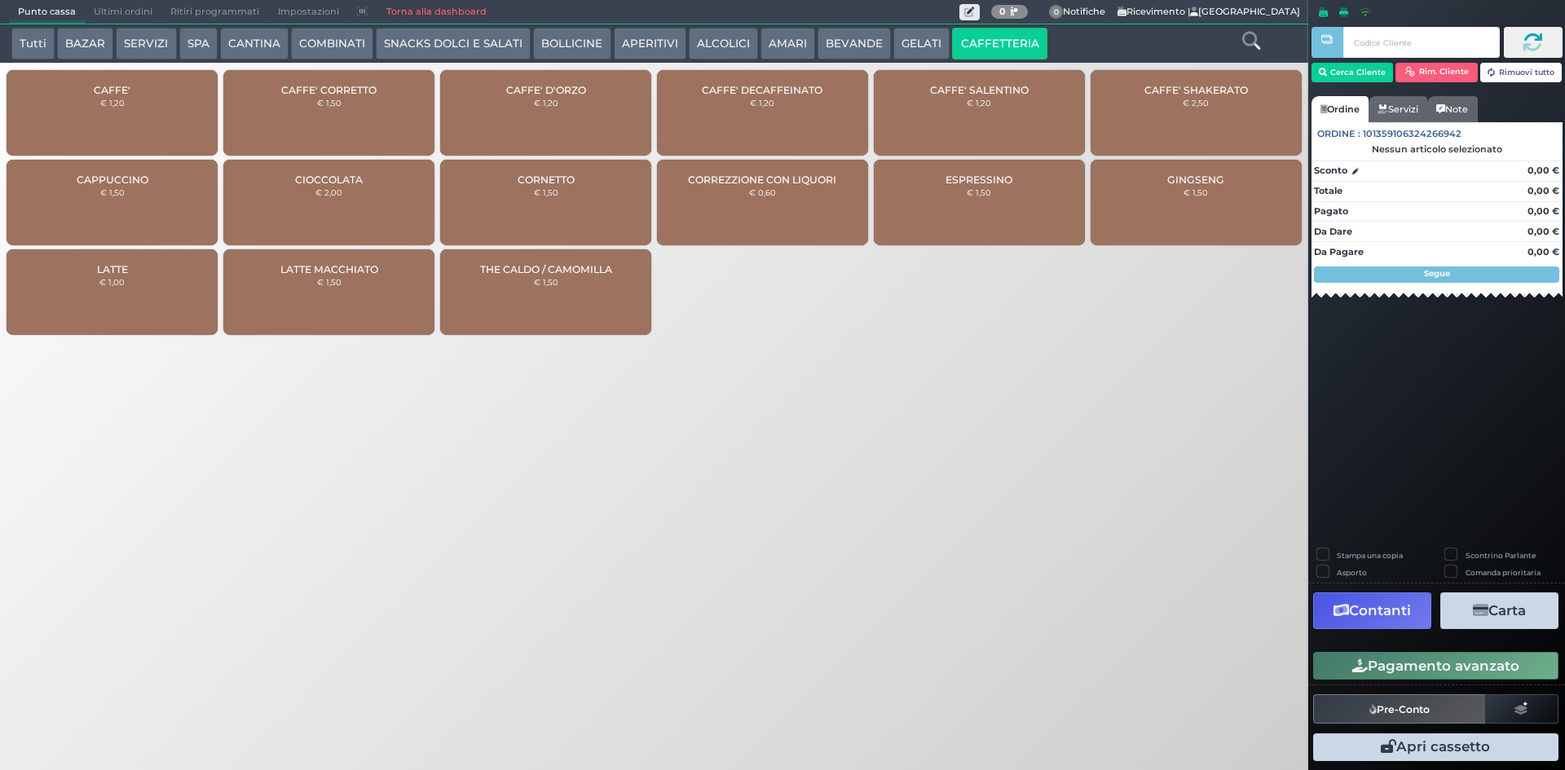
click at [85, 117] on div "CAFFE' € 1,20" at bounding box center [112, 113] width 211 height 86
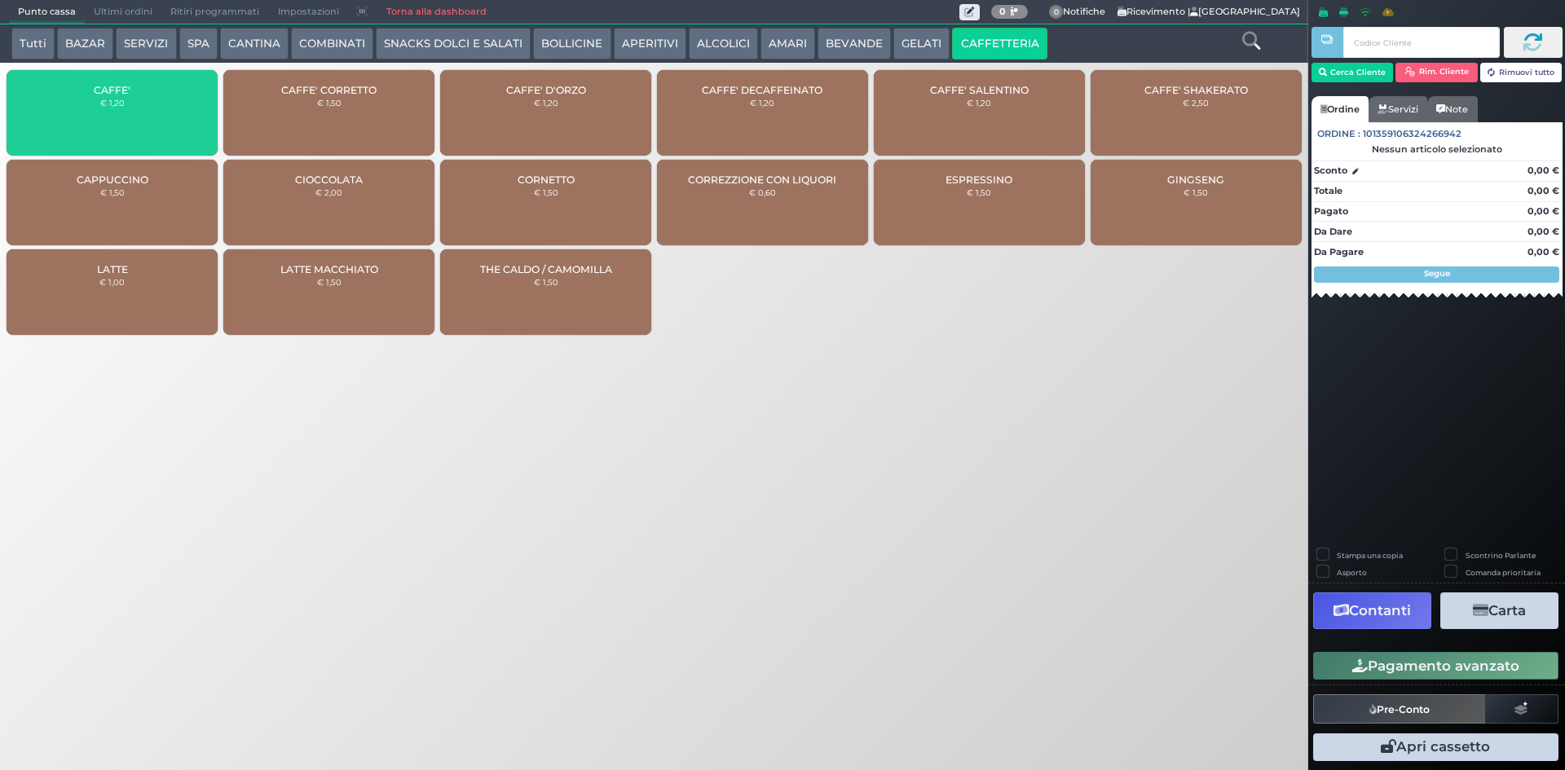
click at [85, 117] on div "CAFFE' € 1,20" at bounding box center [112, 113] width 211 height 86
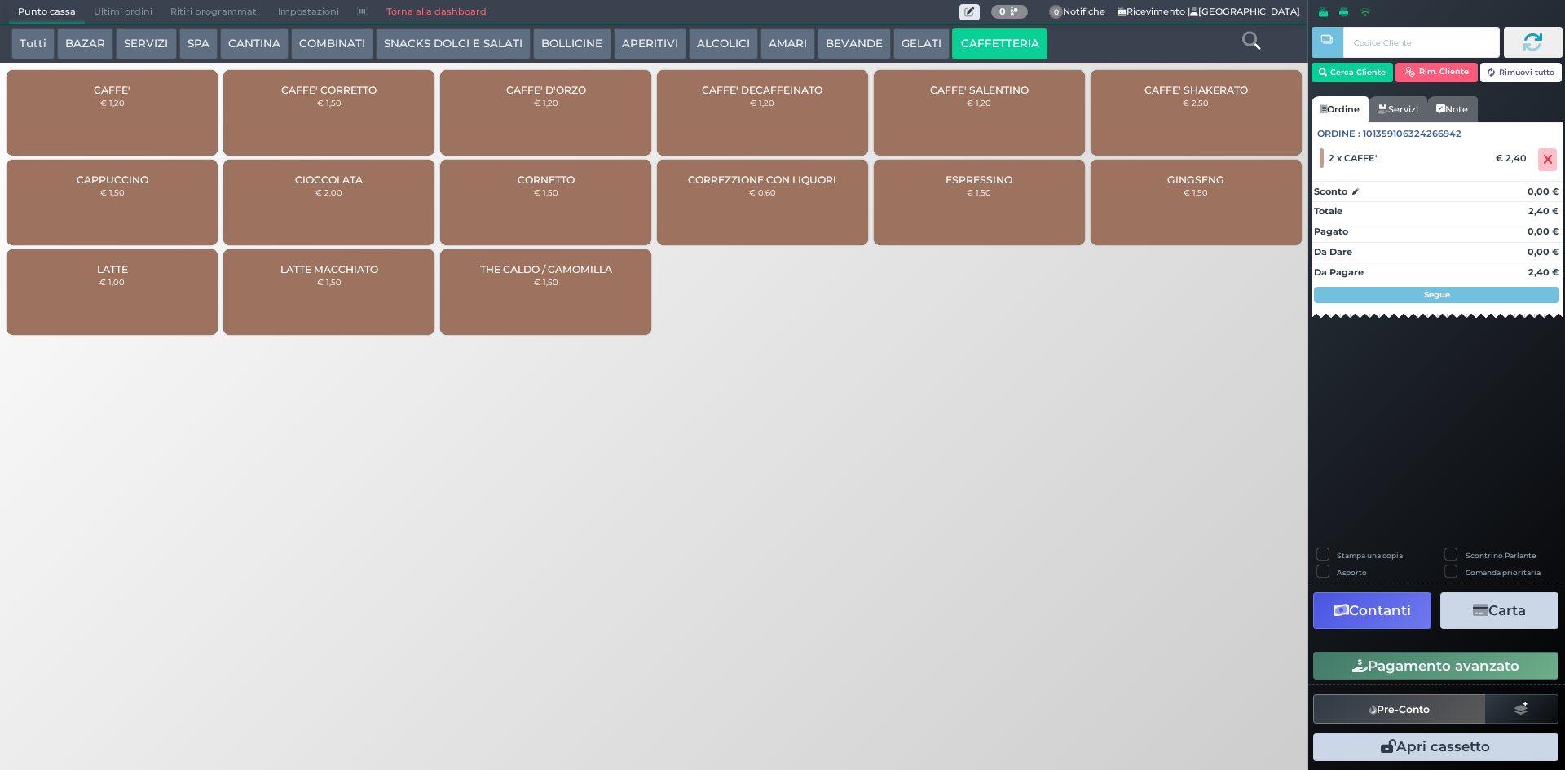
click at [1420, 659] on button "Pagamento avanzato" at bounding box center [1436, 666] width 245 height 28
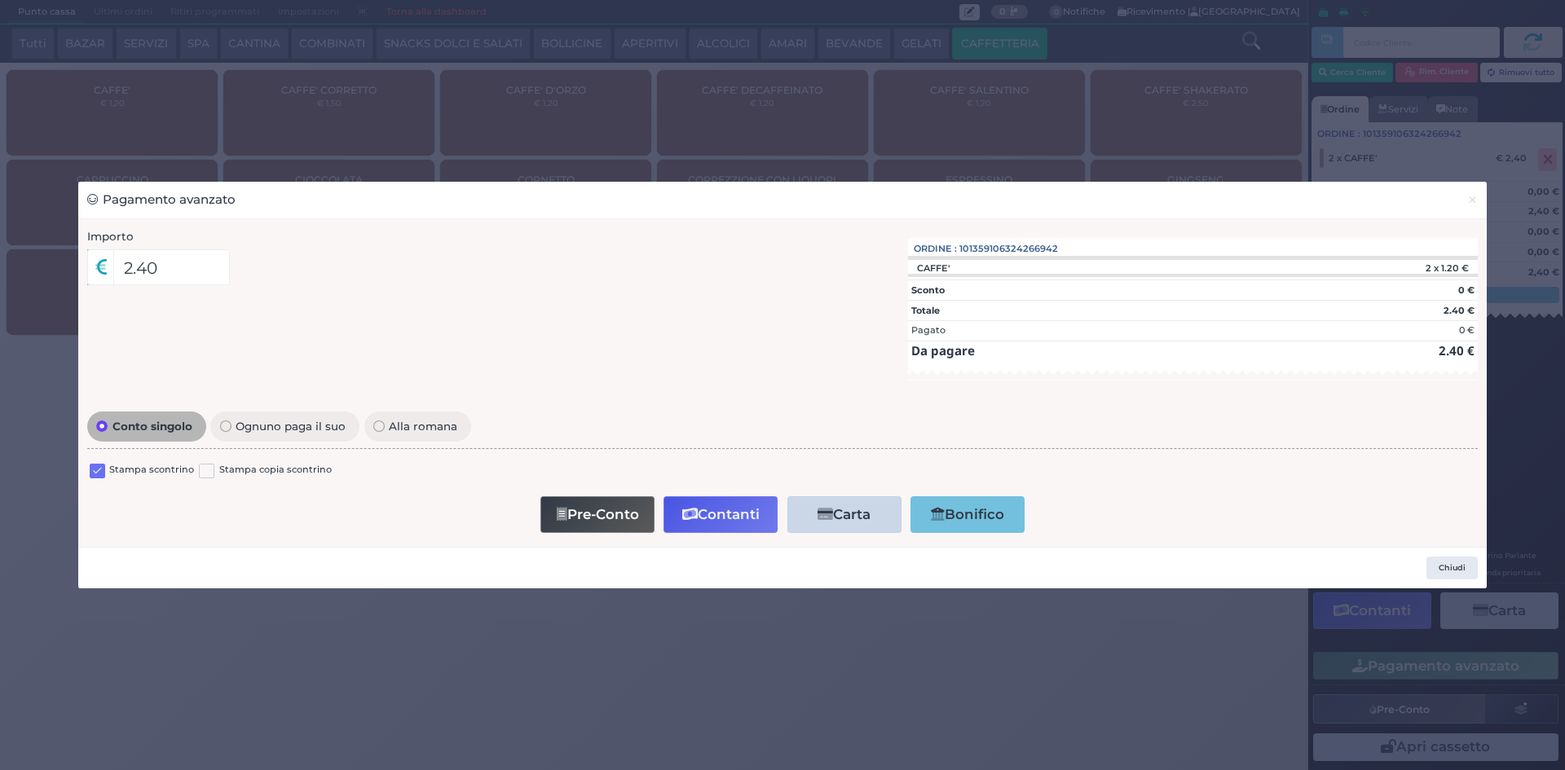
drag, startPoint x: 102, startPoint y: 470, endPoint x: 324, endPoint y: 559, distance: 239.2
click at [101, 472] on label at bounding box center [97, 471] width 15 height 15
click at [0, 0] on input "checkbox" at bounding box center [0, 0] width 0 height 0
click at [746, 519] on button "Contanti" at bounding box center [721, 515] width 114 height 37
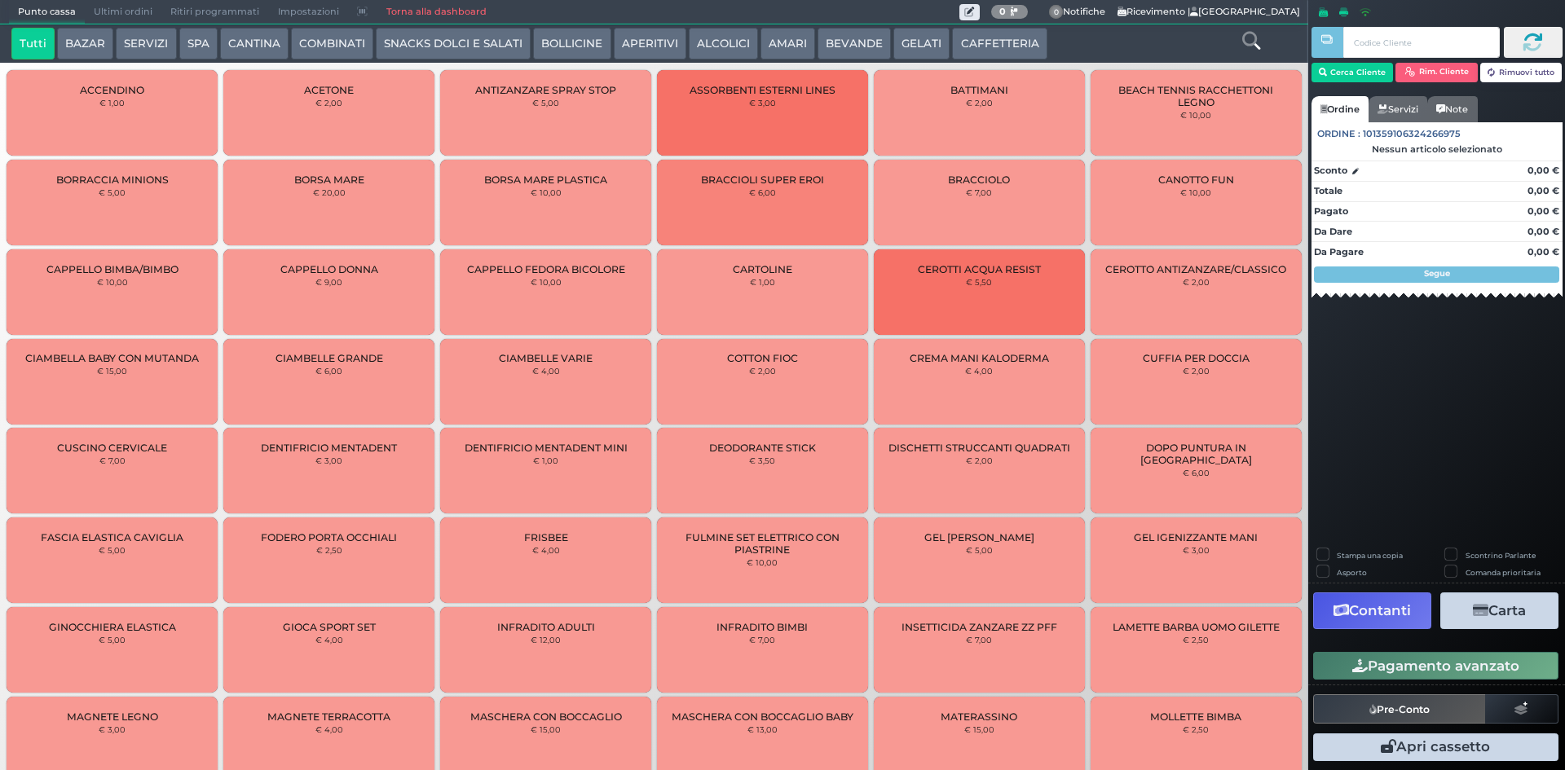
drag, startPoint x: 116, startPoint y: 18, endPoint x: 166, endPoint y: 18, distance: 50.6
click at [121, 18] on span "Ultimi ordini" at bounding box center [123, 12] width 77 height 23
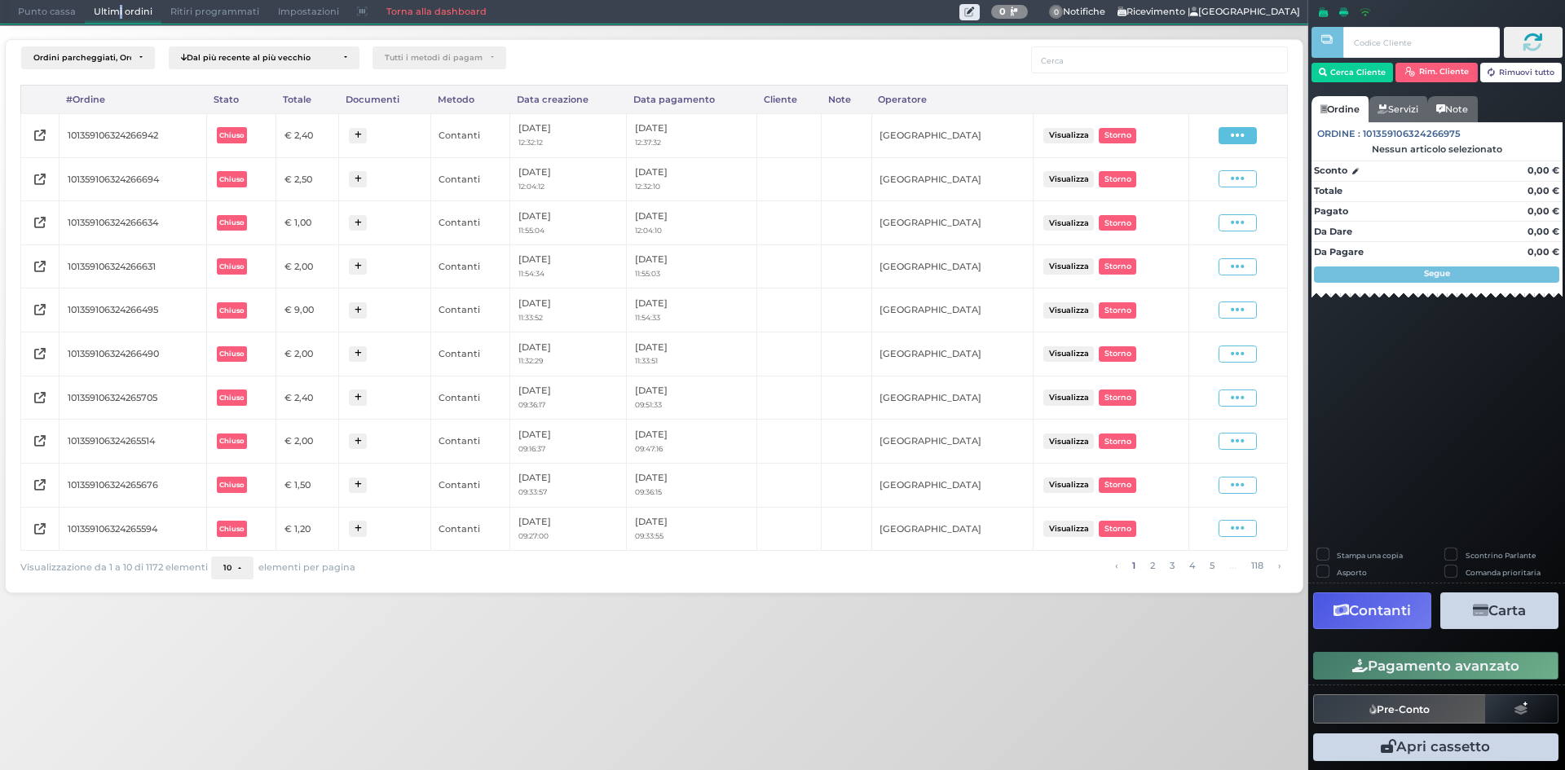
click at [1249, 138] on span at bounding box center [1238, 135] width 38 height 17
click at [1199, 188] on span "Ristampa Pre-Conto" at bounding box center [1198, 183] width 67 height 28
click at [43, 19] on span "Punto cassa" at bounding box center [47, 12] width 76 height 23
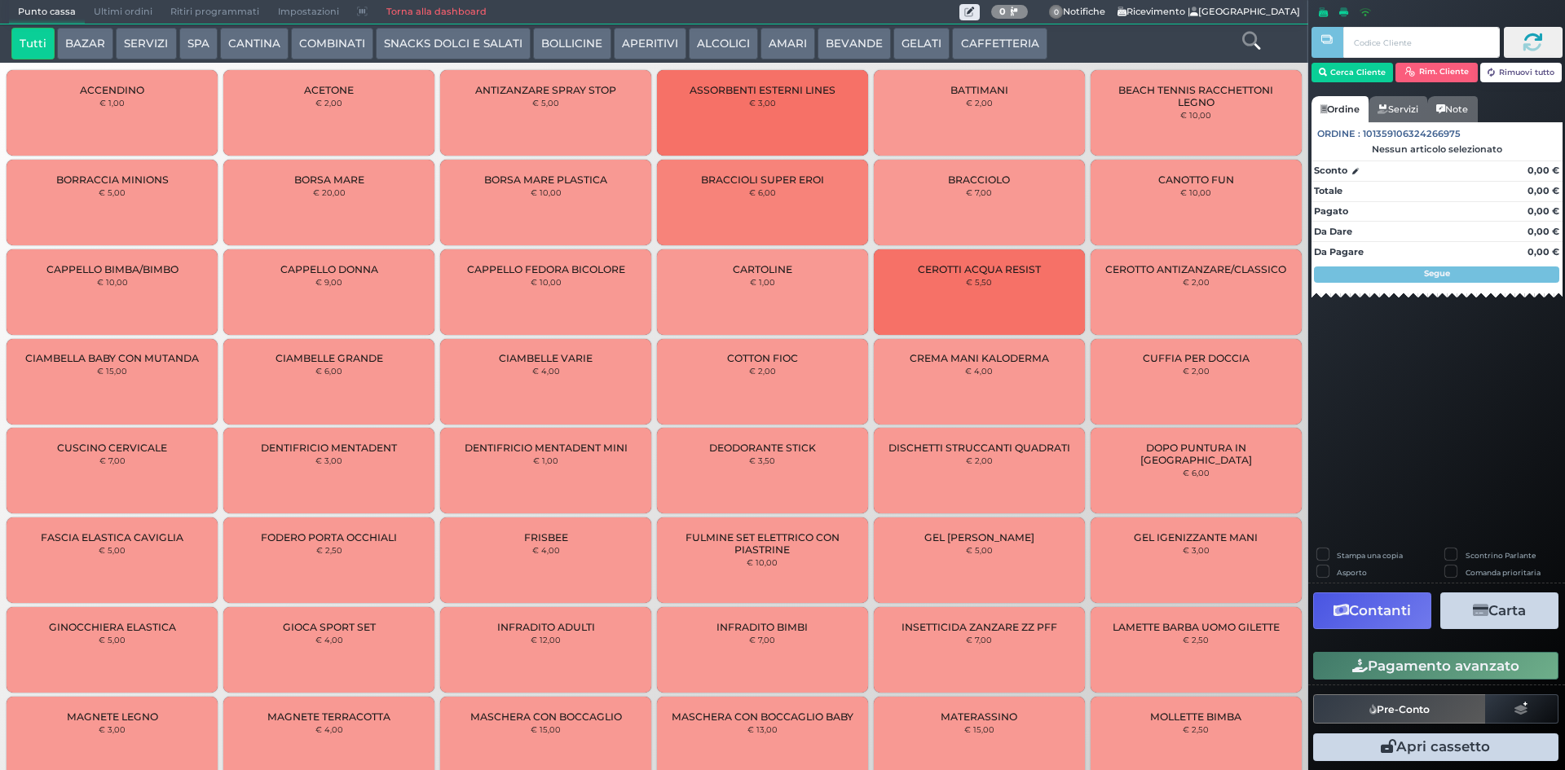
click at [968, 35] on button "CAFFETTERIA" at bounding box center [999, 44] width 95 height 33
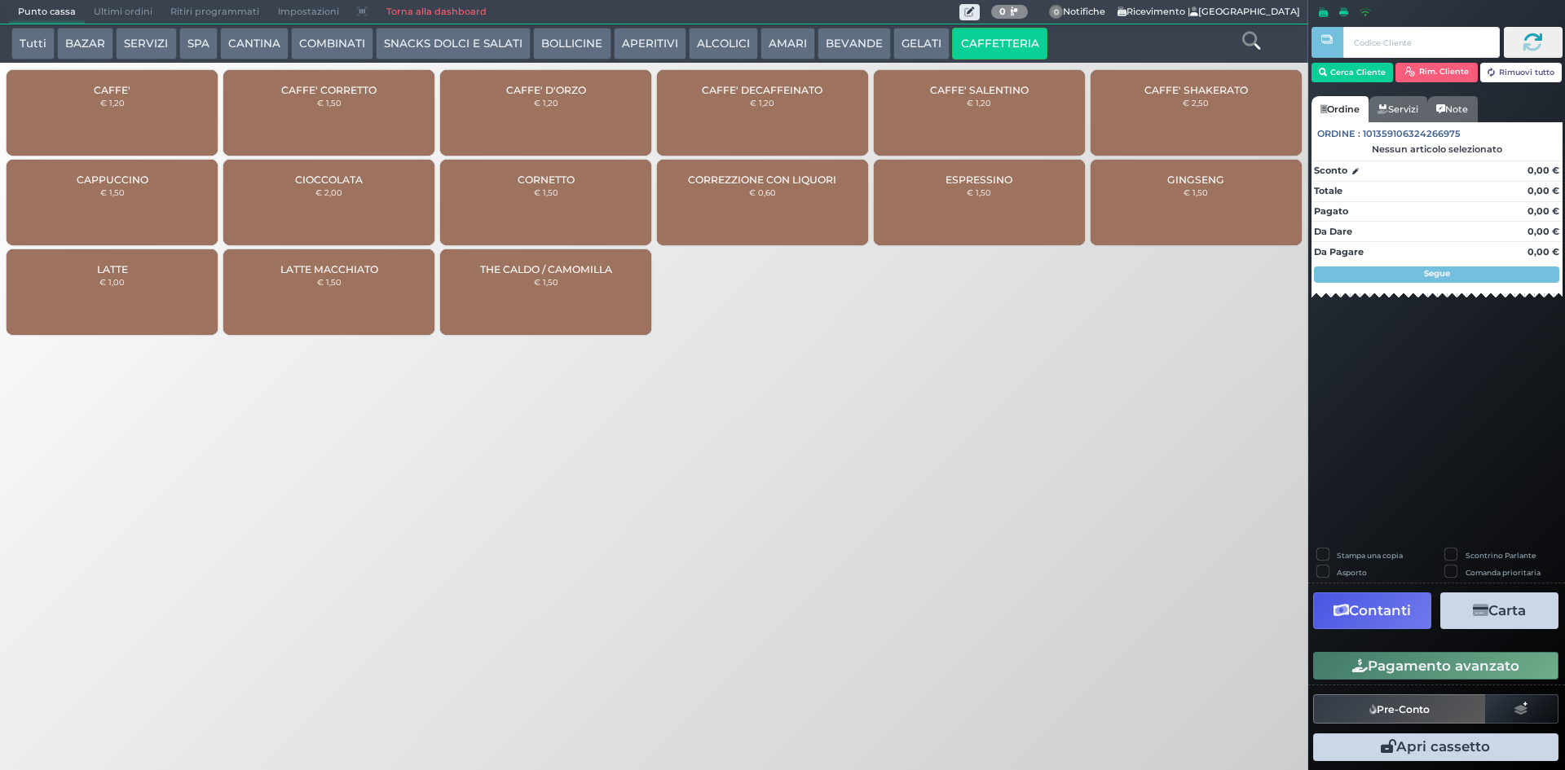
click at [117, 136] on div "CAFFE' € 1,20" at bounding box center [112, 113] width 211 height 86
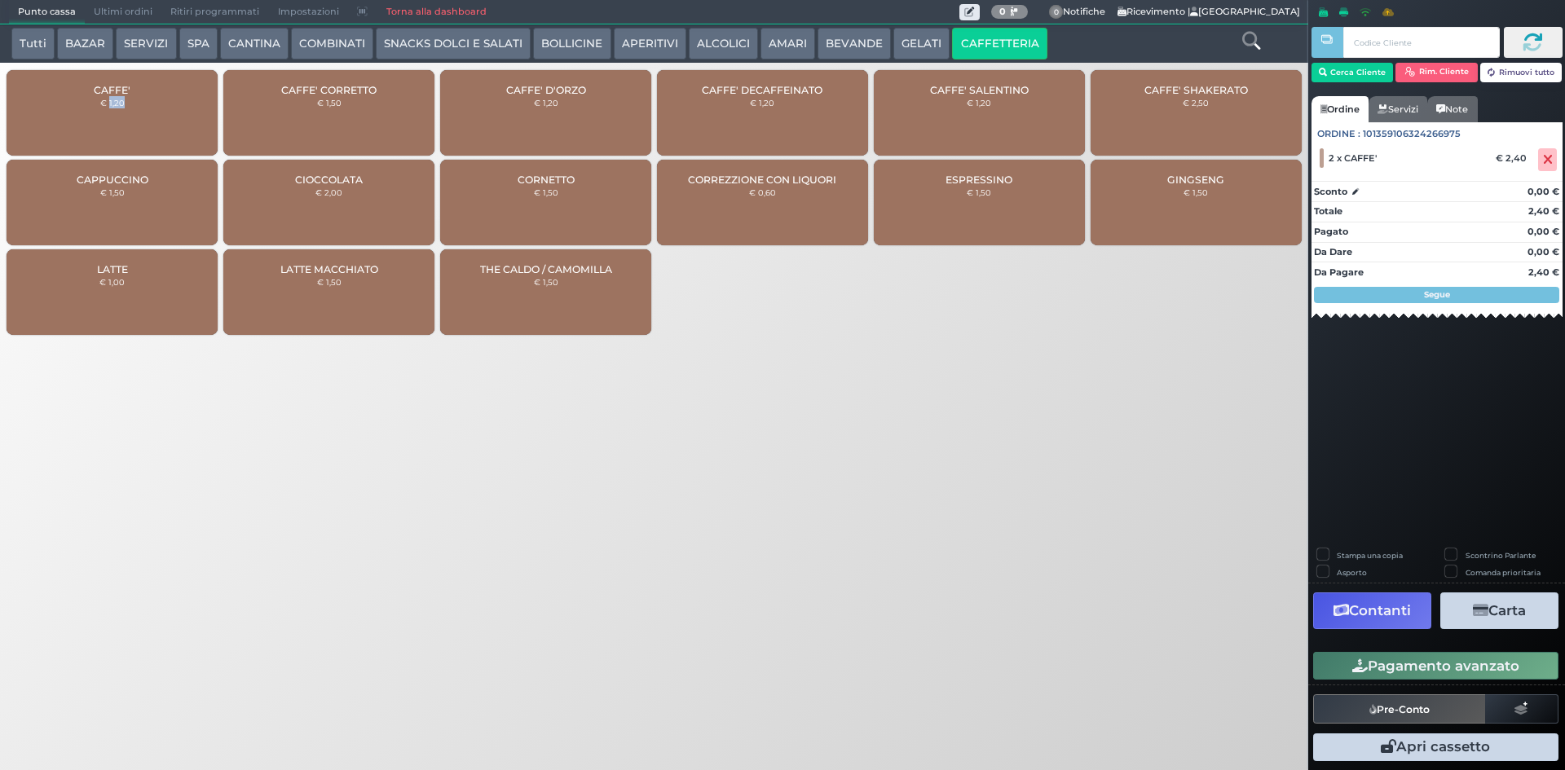
click at [1448, 678] on button "Pagamento avanzato" at bounding box center [1436, 666] width 245 height 28
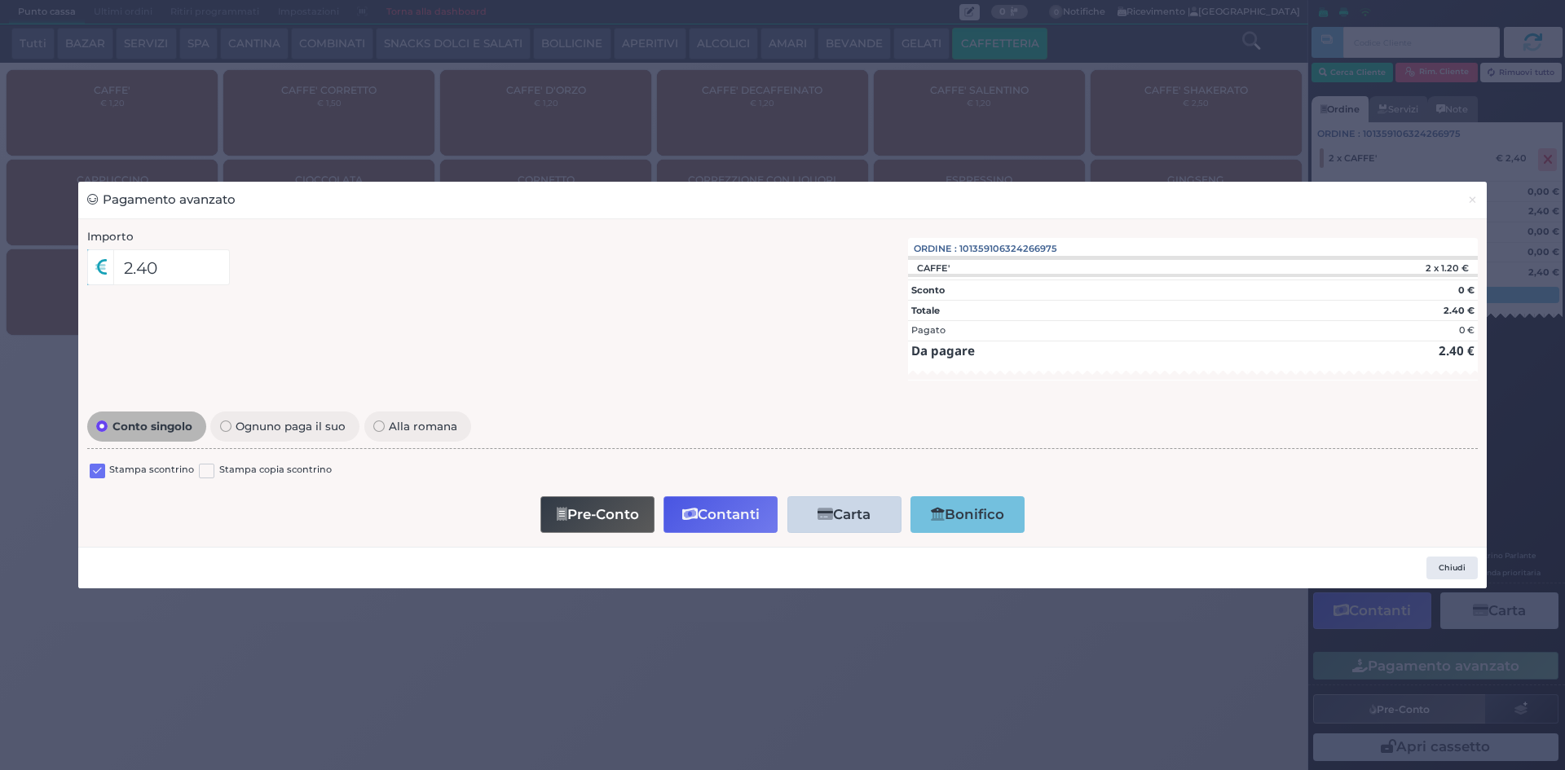
click at [95, 475] on label at bounding box center [97, 471] width 15 height 15
click at [0, 0] on input "checkbox" at bounding box center [0, 0] width 0 height 0
click at [713, 501] on button "Contanti" at bounding box center [721, 515] width 114 height 37
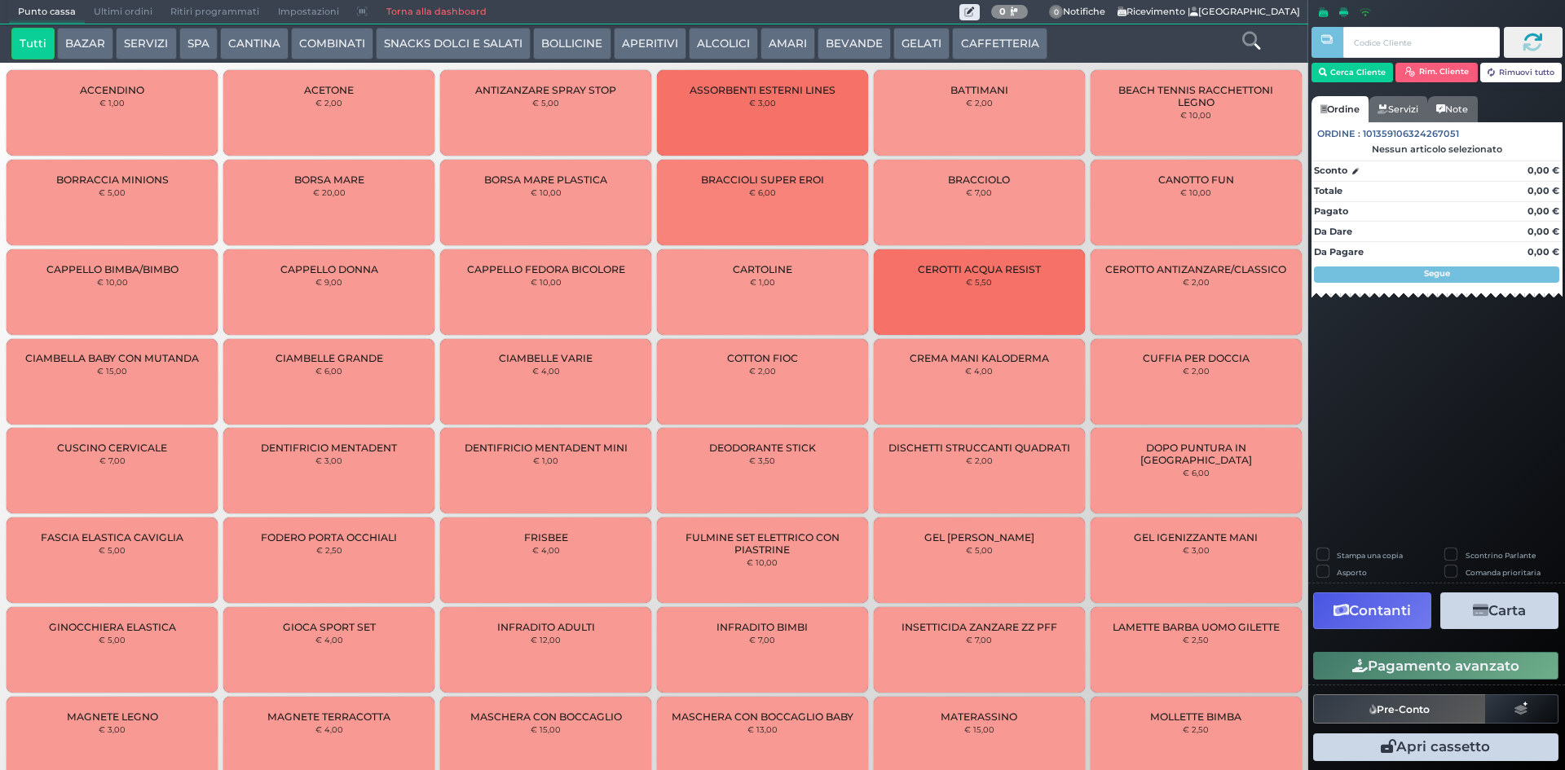
click at [108, 15] on span "Ultimi ordini" at bounding box center [123, 12] width 77 height 23
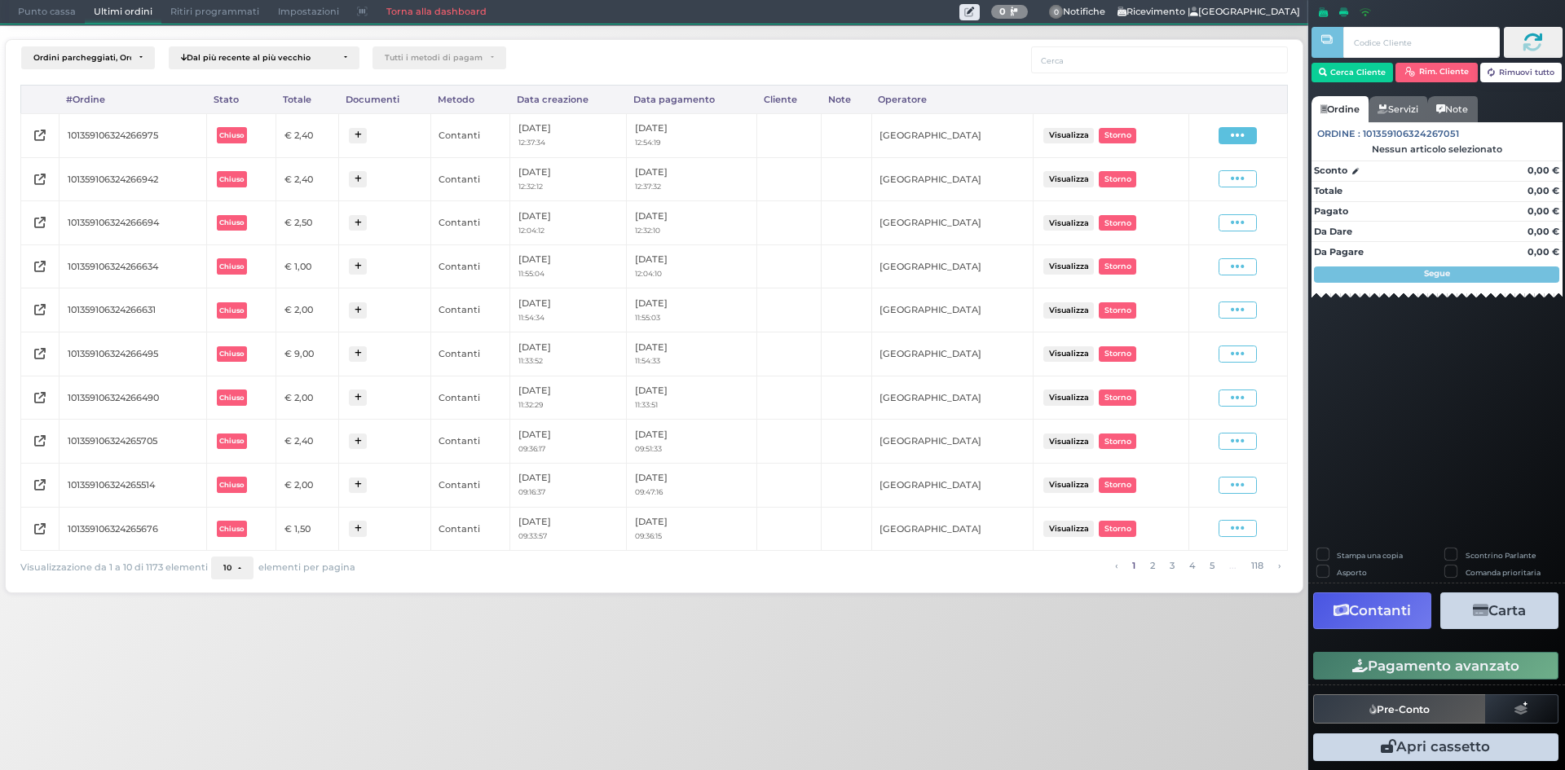
click at [1228, 130] on span at bounding box center [1238, 135] width 38 height 17
click at [1187, 183] on span "Ristampa Pre-Conto" at bounding box center [1198, 183] width 67 height 28
click at [49, 7] on span "Punto cassa" at bounding box center [47, 12] width 76 height 23
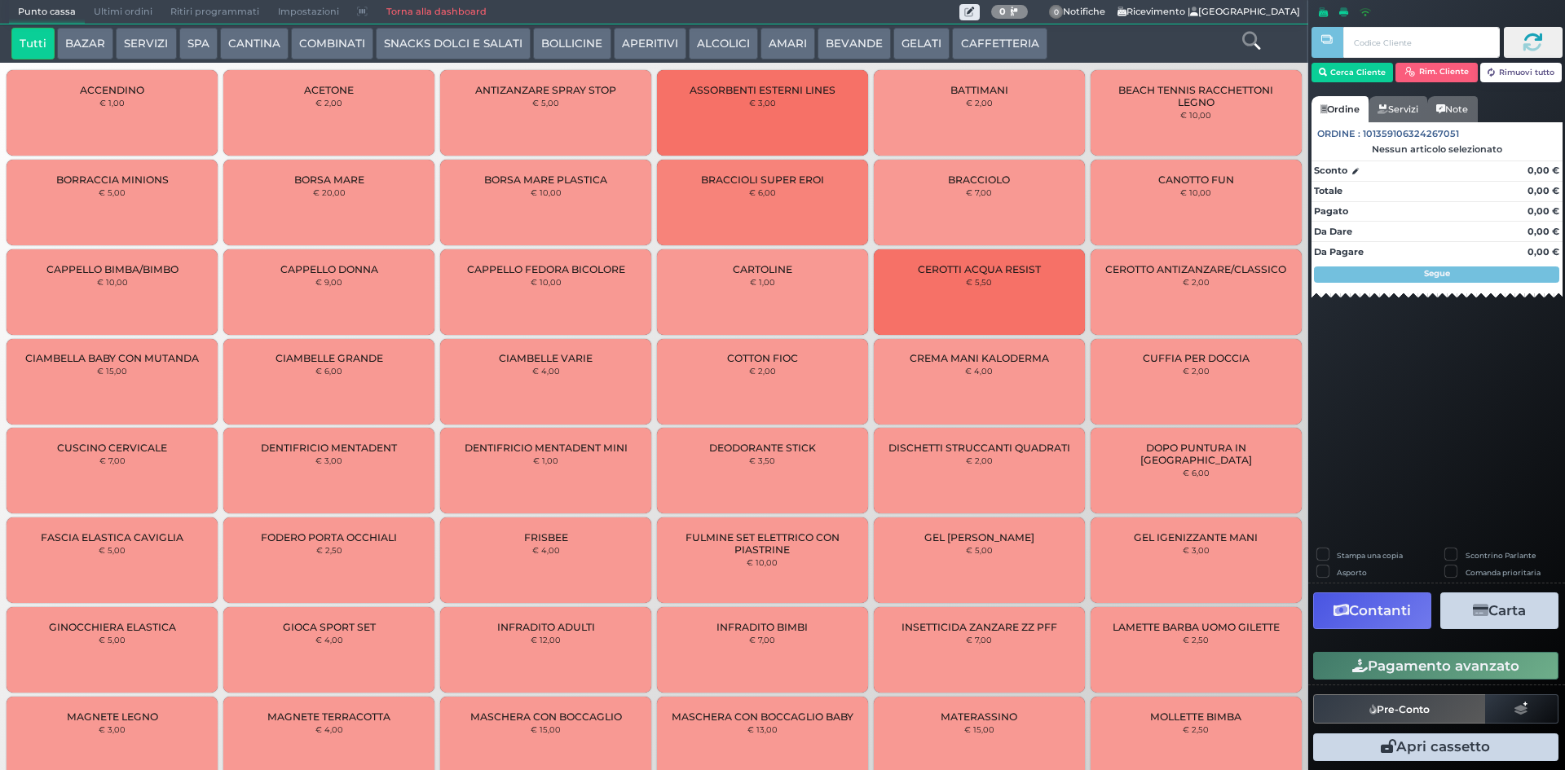
drag, startPoint x: 1009, startPoint y: 46, endPoint x: 943, endPoint y: 62, distance: 68.8
click at [1010, 46] on button "CAFFETTERIA" at bounding box center [999, 44] width 95 height 33
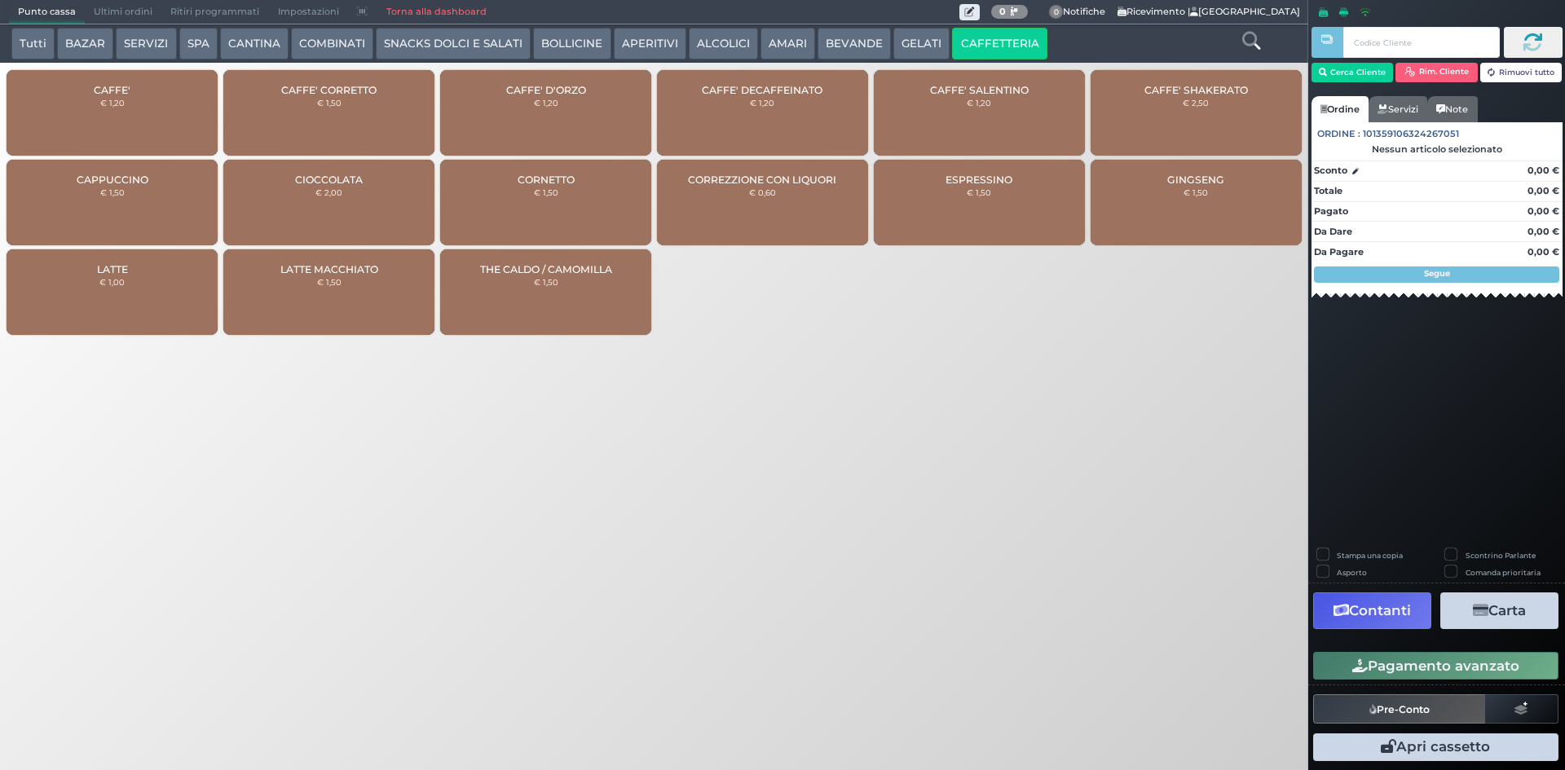
click at [139, 109] on div "CAFFE' € 1,20" at bounding box center [112, 113] width 211 height 86
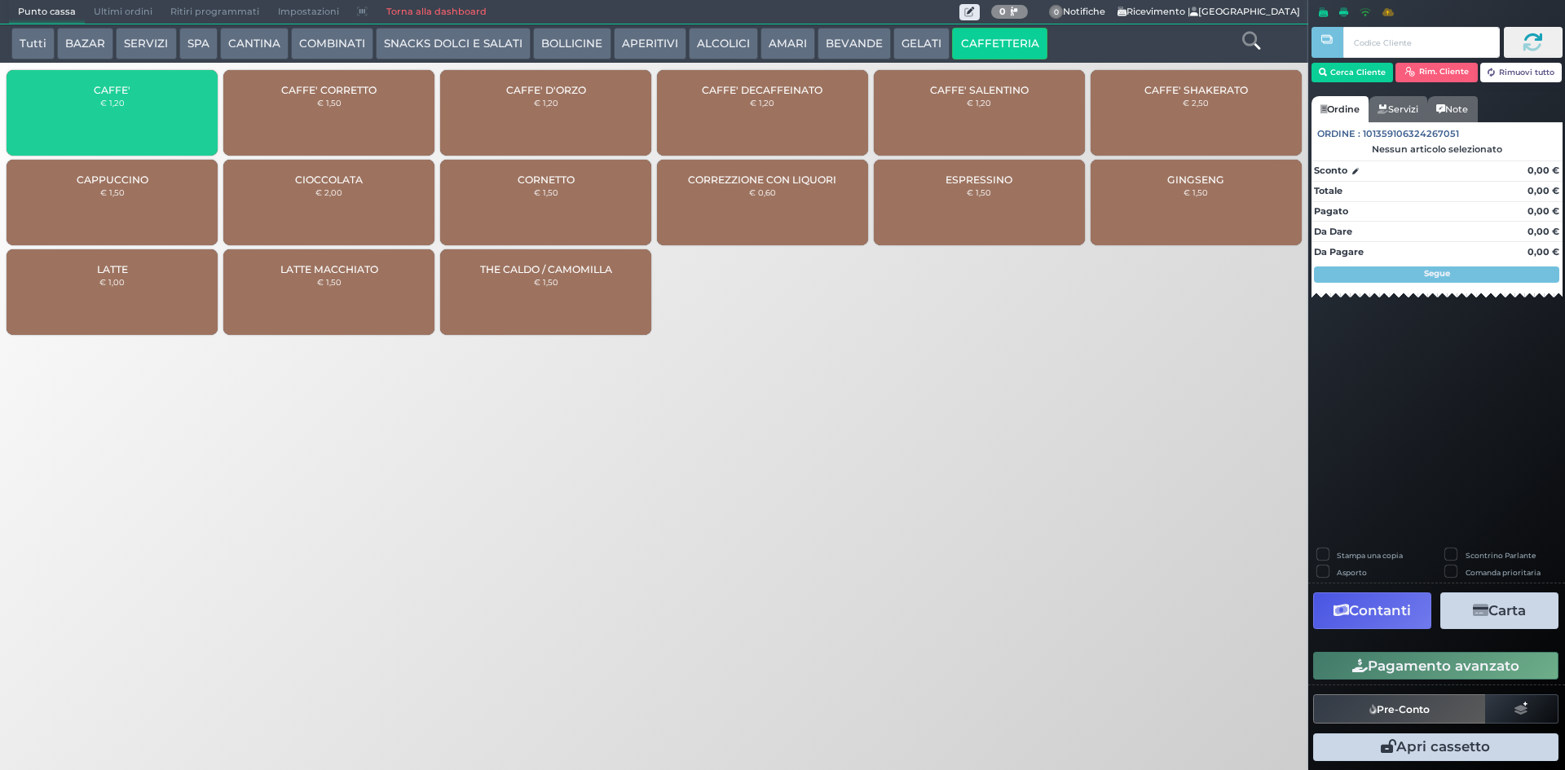
click at [139, 109] on div "CAFFE' € 1,20" at bounding box center [112, 113] width 211 height 86
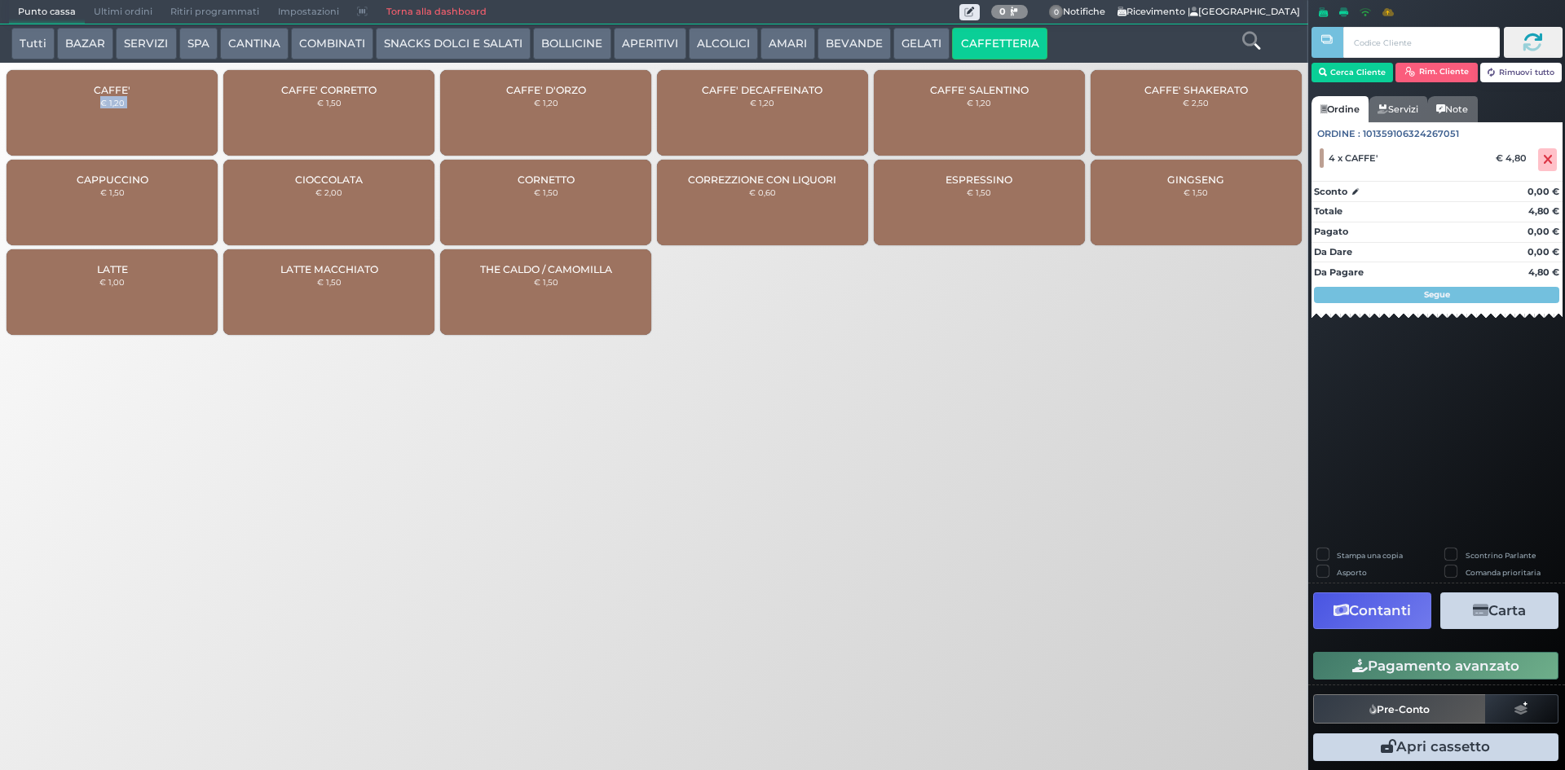
click at [139, 109] on div "CAFFE' € 1,20" at bounding box center [112, 113] width 211 height 86
click at [1369, 673] on button "Pagamento avanzato" at bounding box center [1436, 666] width 245 height 28
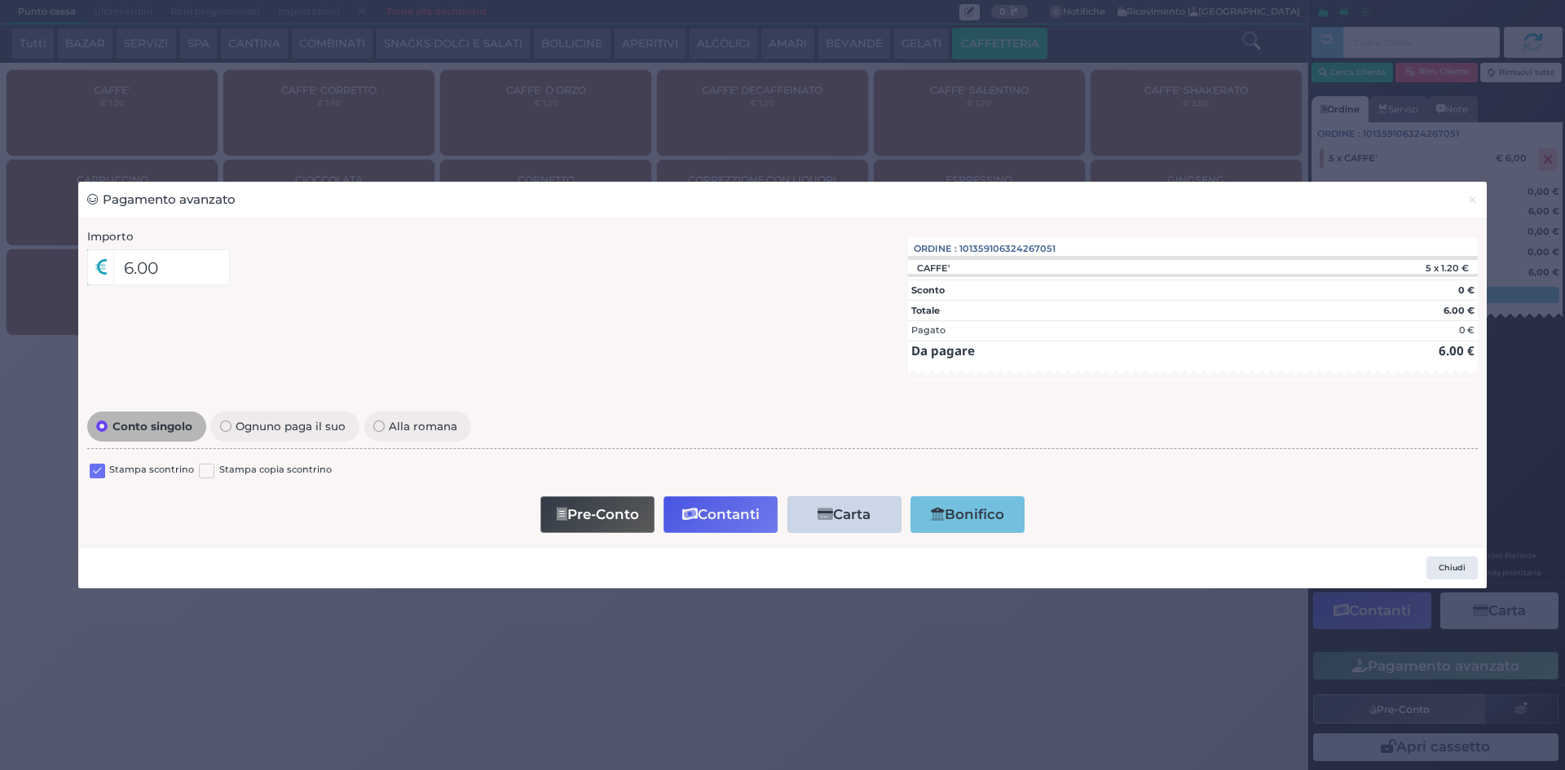
click at [104, 472] on label at bounding box center [97, 471] width 15 height 15
click at [0, 0] on input "checkbox" at bounding box center [0, 0] width 0 height 0
click at [694, 517] on icon "button" at bounding box center [689, 515] width 15 height 14
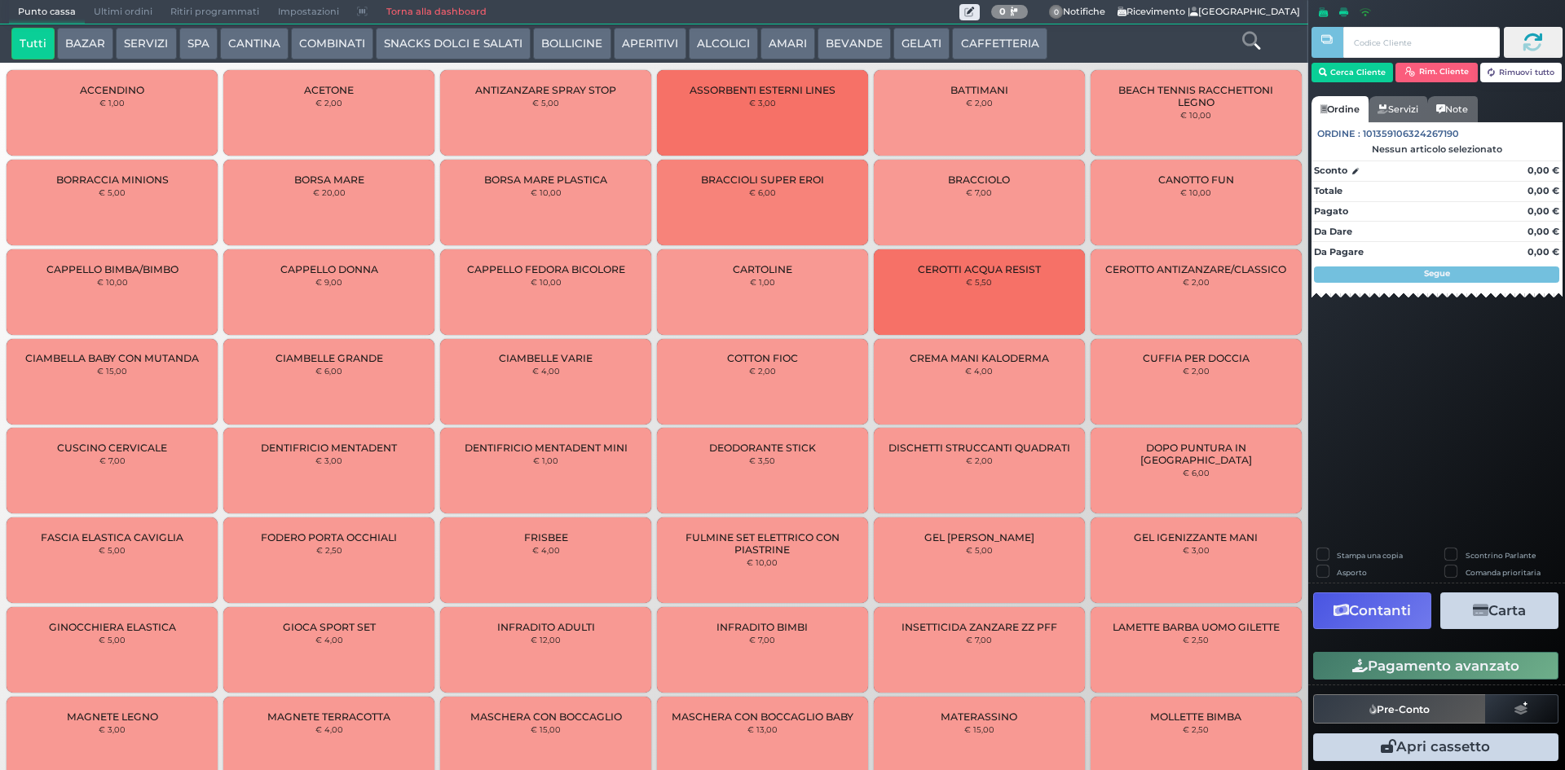
click at [109, 7] on span "Ultimi ordini" at bounding box center [123, 12] width 77 height 23
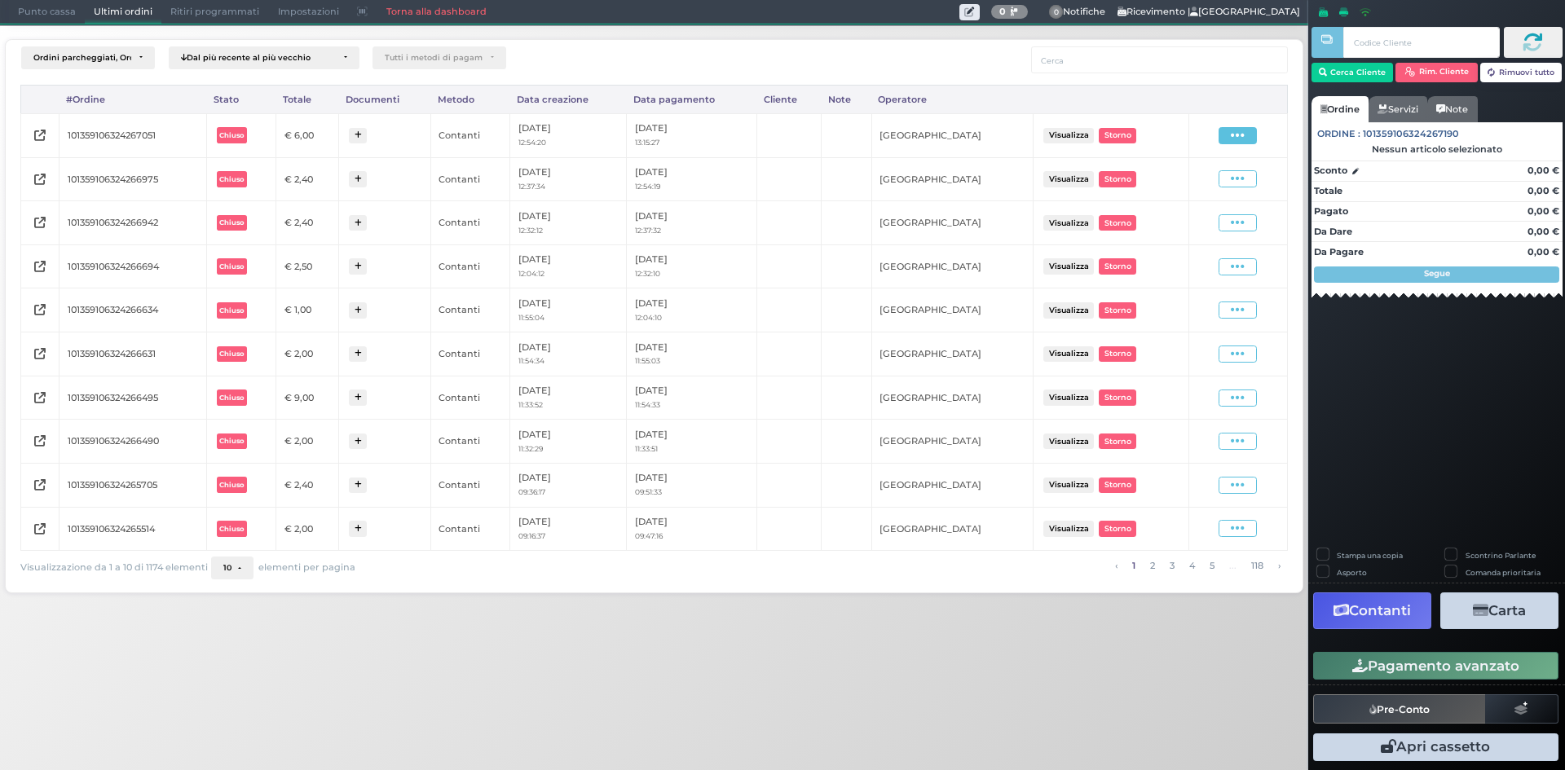
click at [1251, 134] on span at bounding box center [1238, 135] width 38 height 17
click at [1175, 188] on span "Ristampa Pre-Conto" at bounding box center [1198, 183] width 67 height 28
click at [29, 21] on span "Punto cassa" at bounding box center [47, 12] width 76 height 23
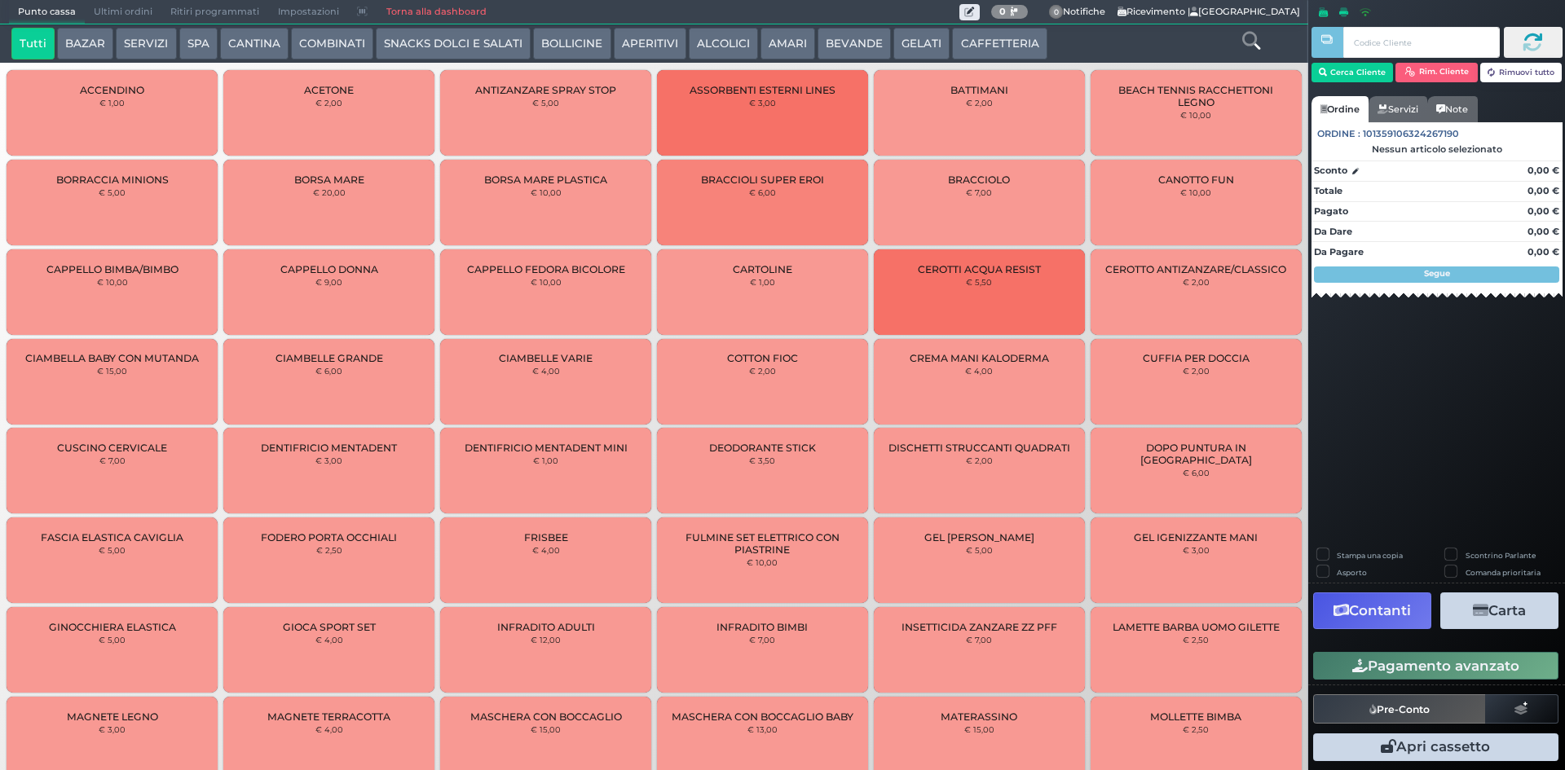
click at [952, 37] on button "CAFFETTERIA" at bounding box center [999, 44] width 95 height 33
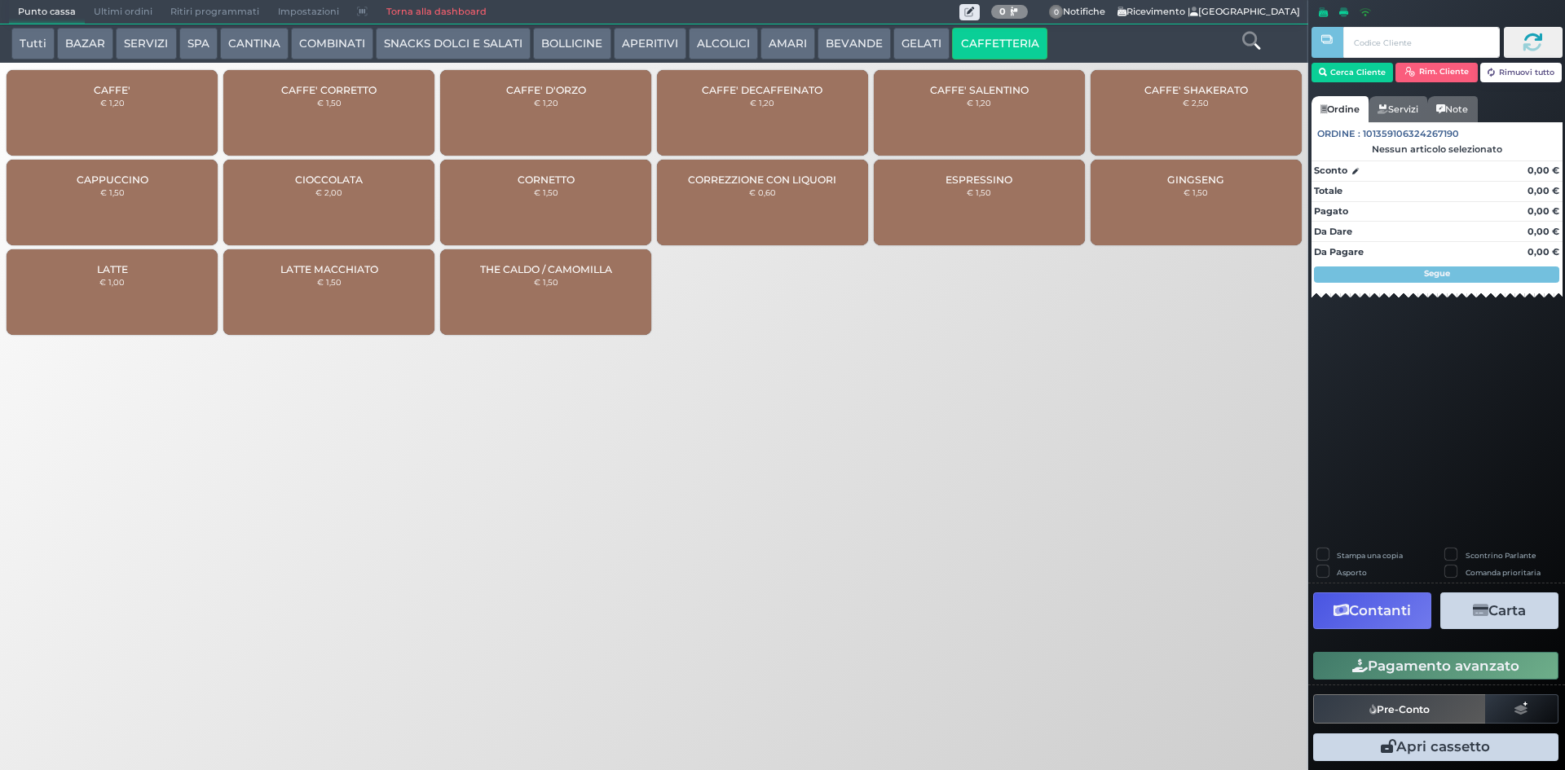
click at [108, 120] on div "CAFFE' € 1,20" at bounding box center [112, 113] width 211 height 86
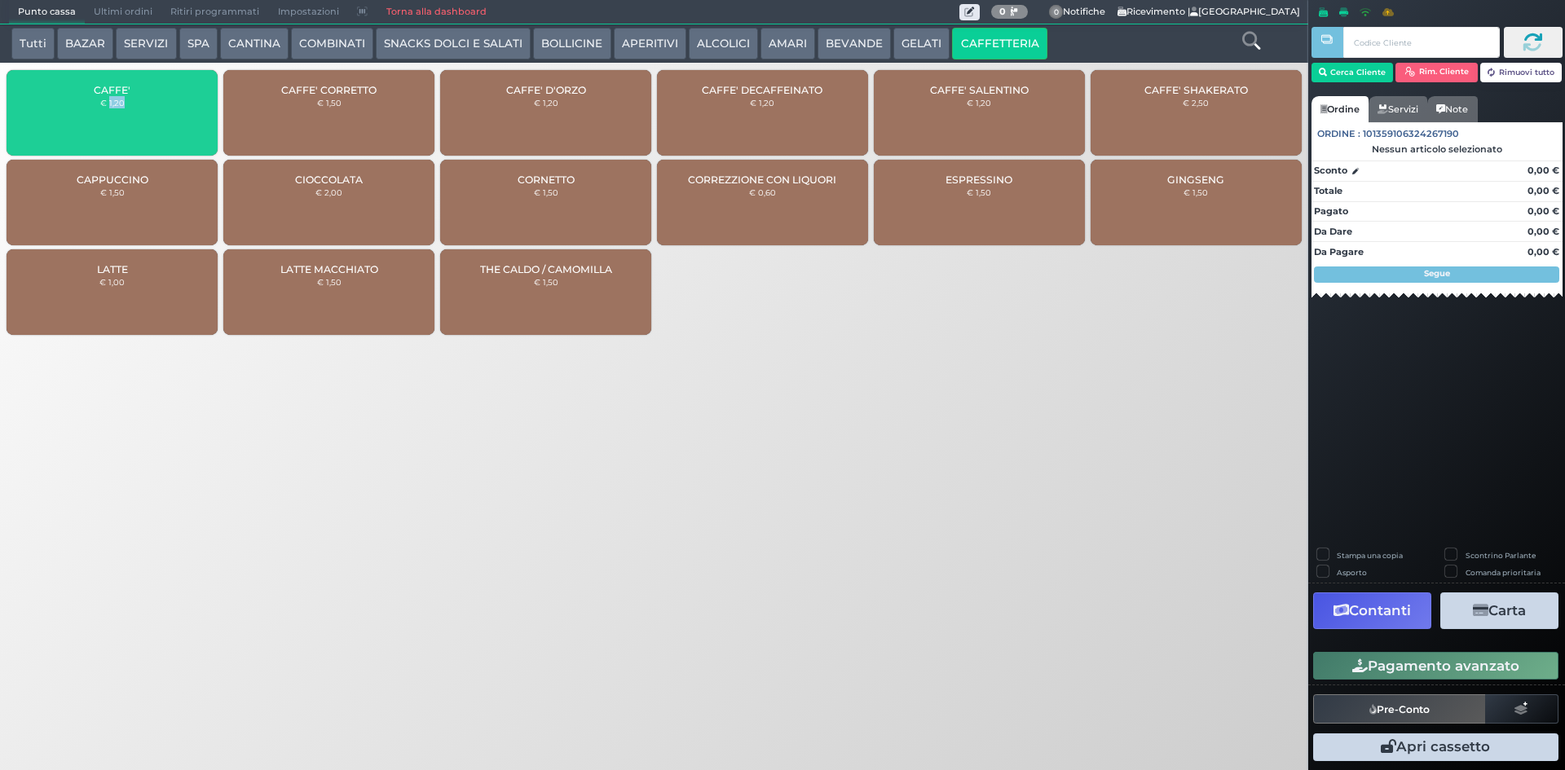
click at [108, 120] on div "CAFFE' € 1,20" at bounding box center [112, 113] width 211 height 86
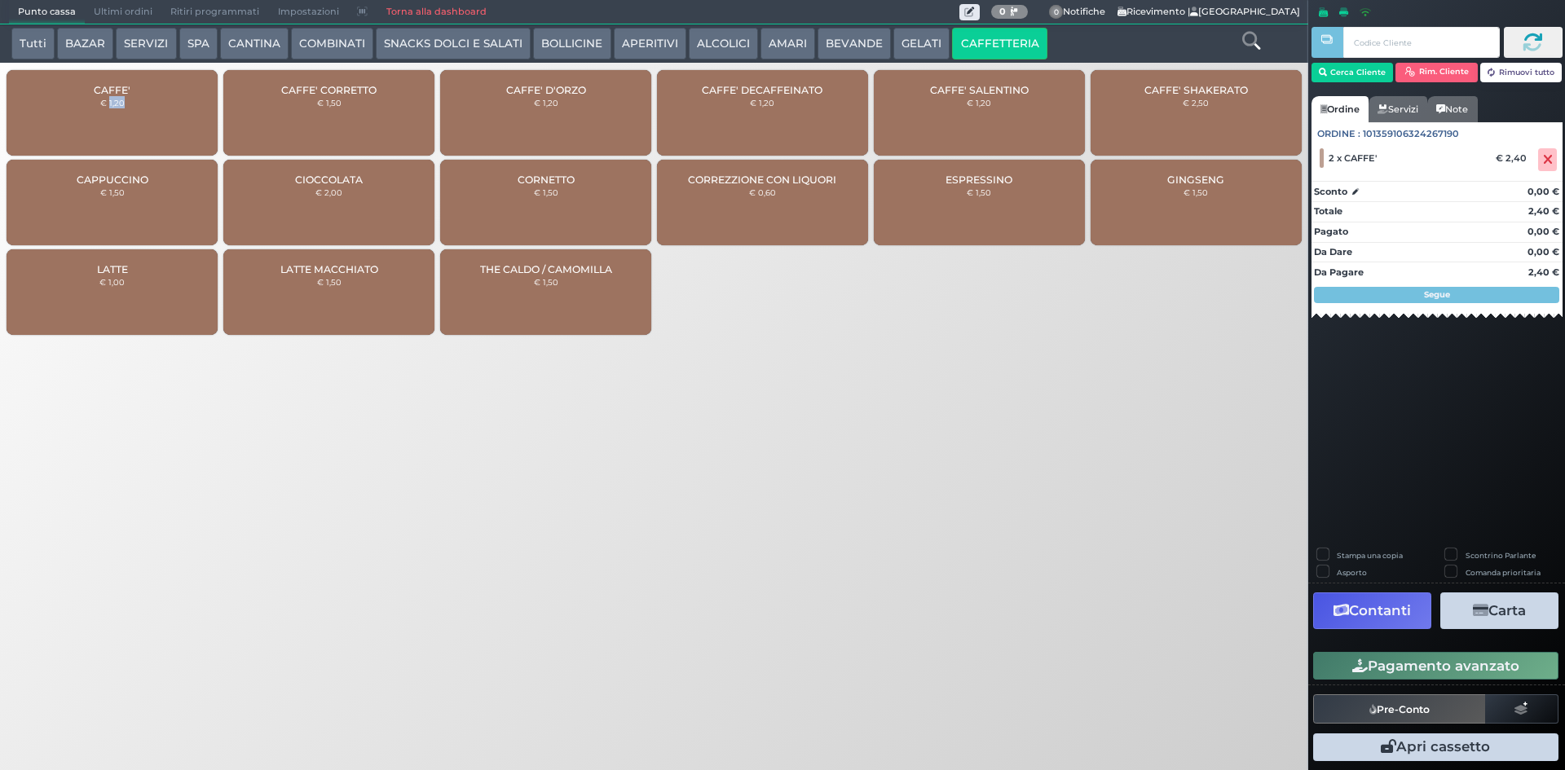
click at [1322, 662] on button "Pagamento avanzato" at bounding box center [1436, 666] width 245 height 28
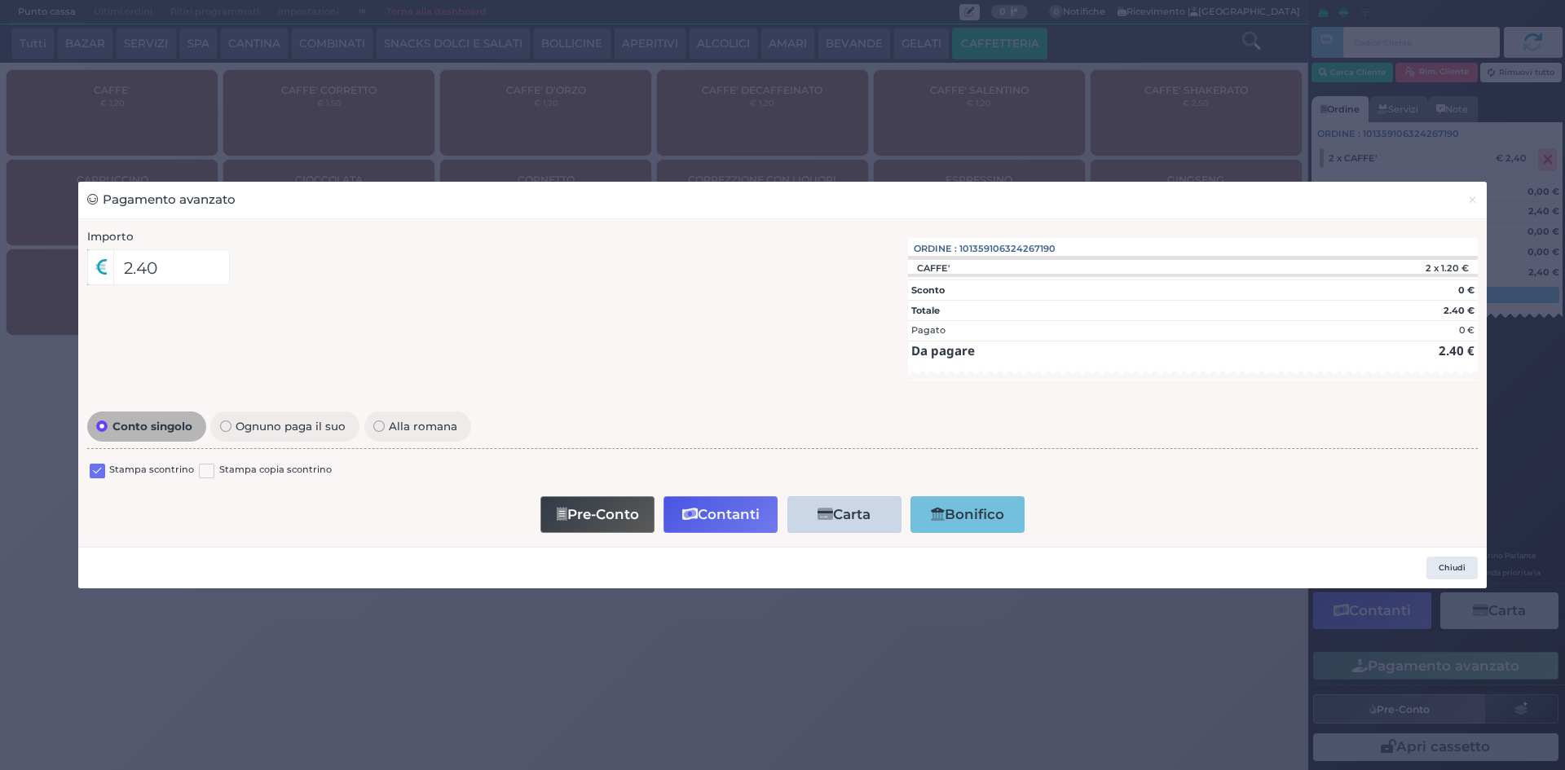
click at [98, 470] on label at bounding box center [97, 471] width 15 height 15
click at [0, 0] on input "checkbox" at bounding box center [0, 0] width 0 height 0
click at [762, 508] on button "Contanti" at bounding box center [721, 515] width 114 height 37
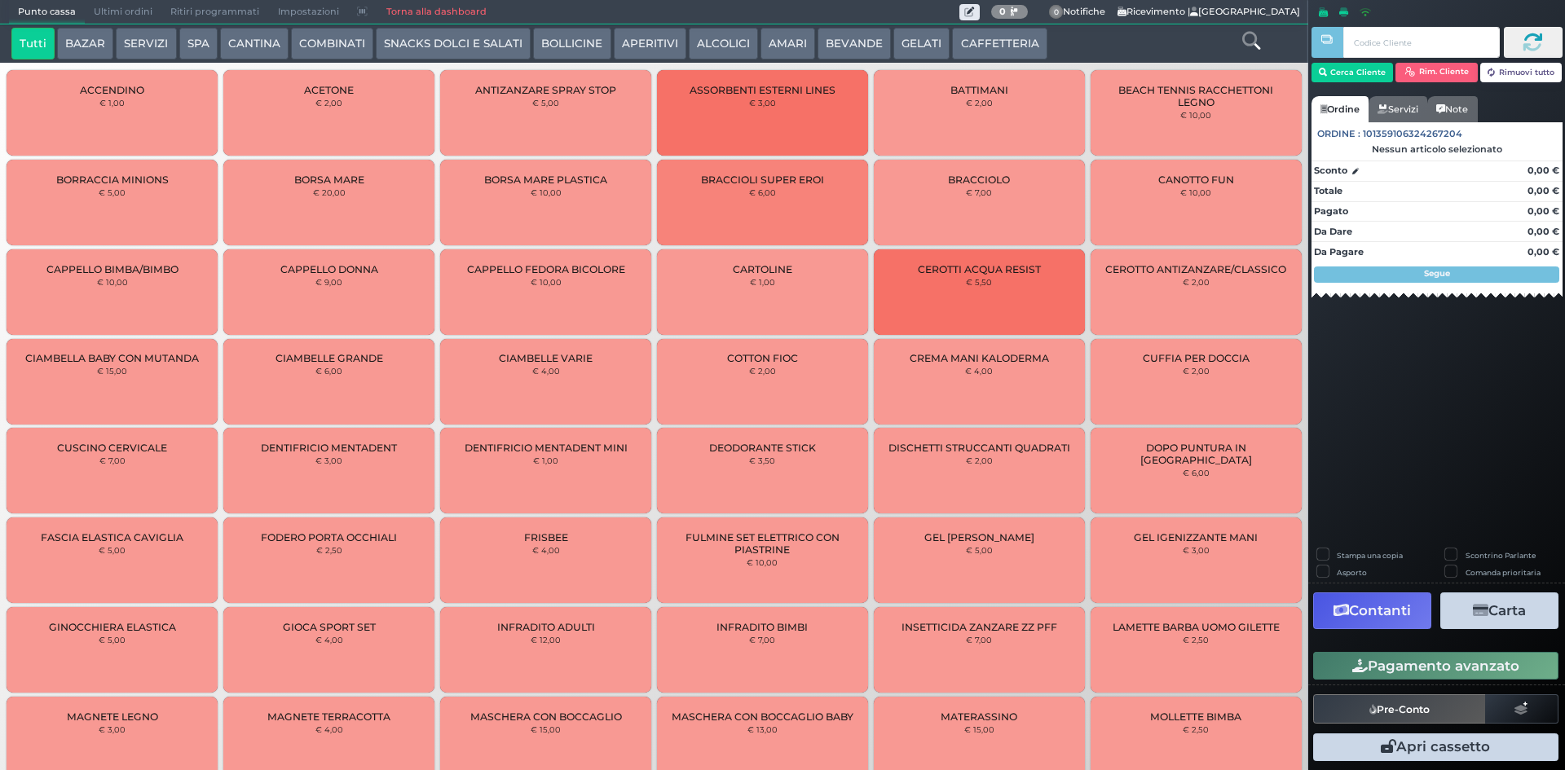
click at [112, 2] on span "Ultimi ordini" at bounding box center [123, 12] width 77 height 23
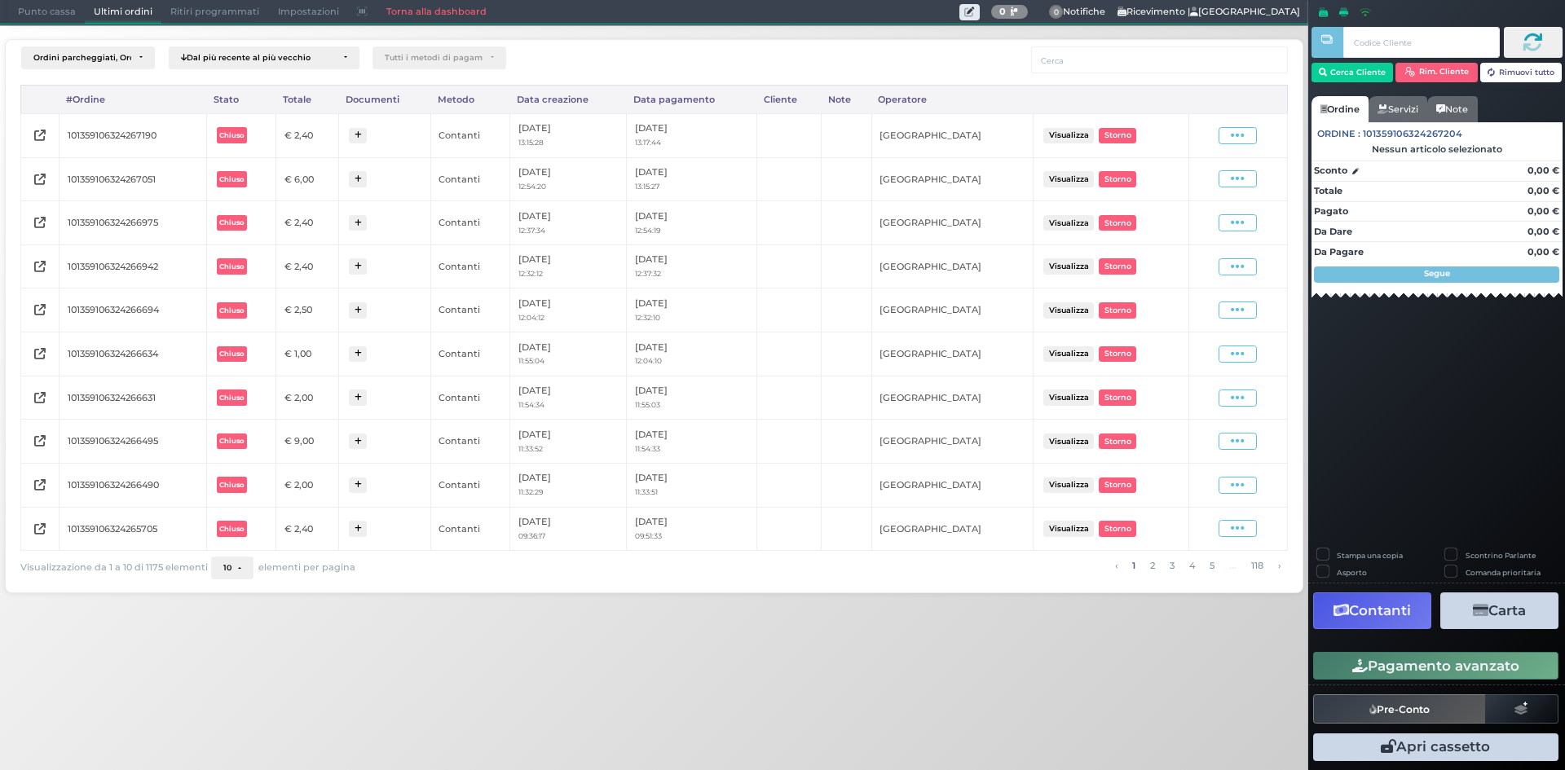
click at [1244, 136] on icon at bounding box center [1238, 135] width 14 height 15
click at [1200, 187] on span "Ristampa Pre-Conto" at bounding box center [1198, 183] width 67 height 28
click at [38, 13] on span "Punto cassa" at bounding box center [47, 12] width 76 height 23
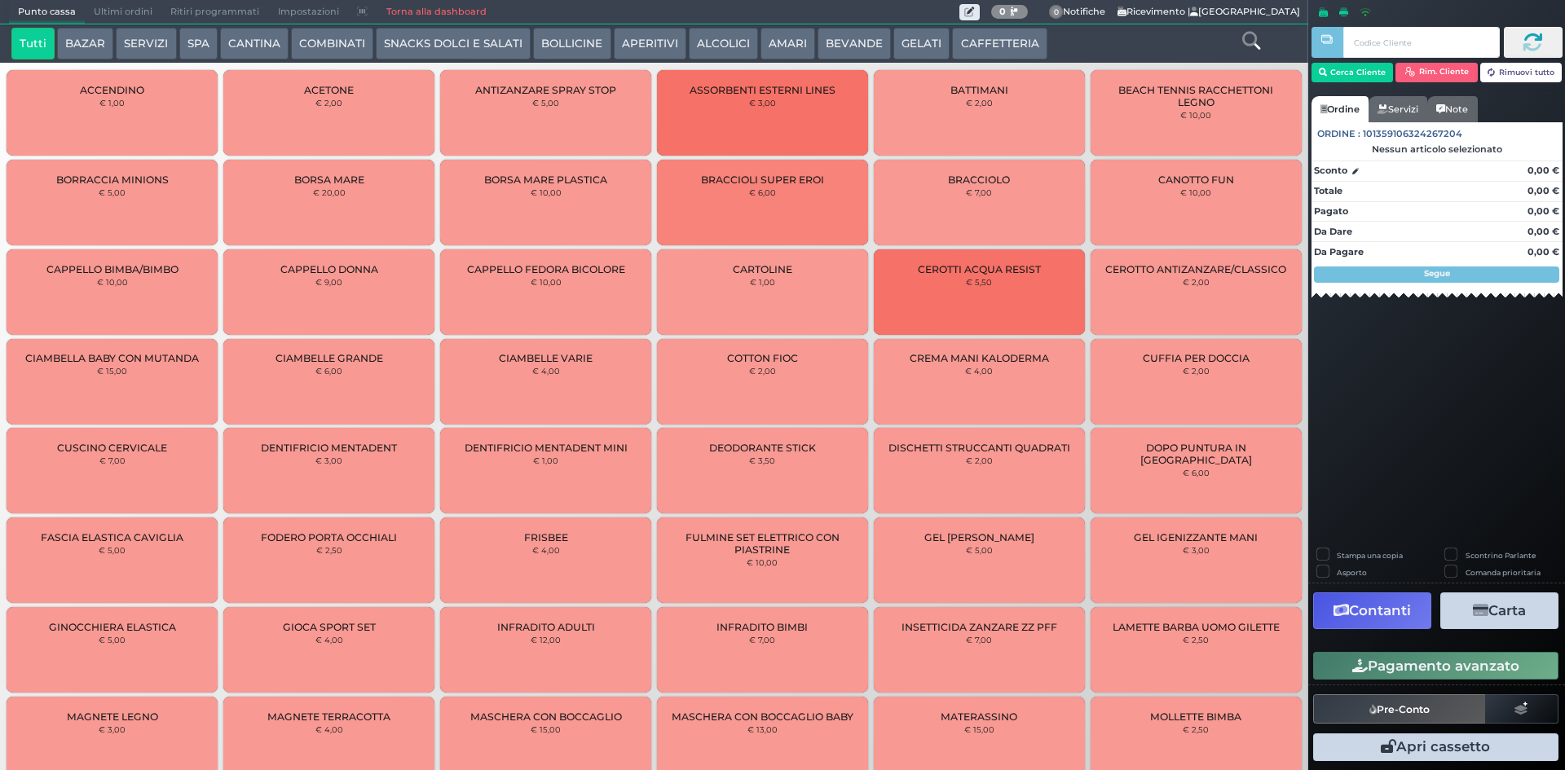
click at [974, 38] on button "CAFFETTERIA" at bounding box center [999, 44] width 95 height 33
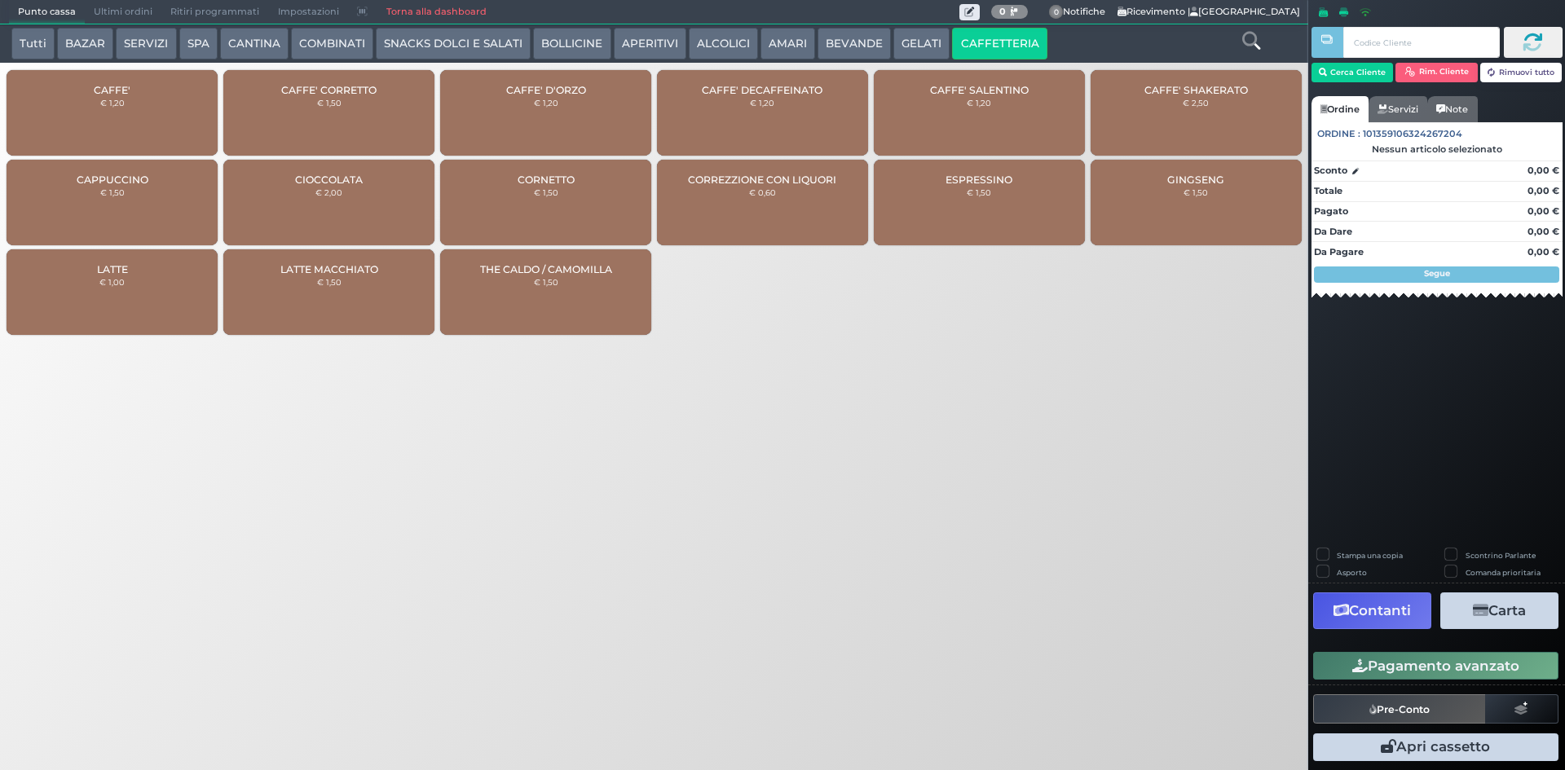
click at [96, 99] on div "CAFFE' € 1,20" at bounding box center [112, 113] width 211 height 86
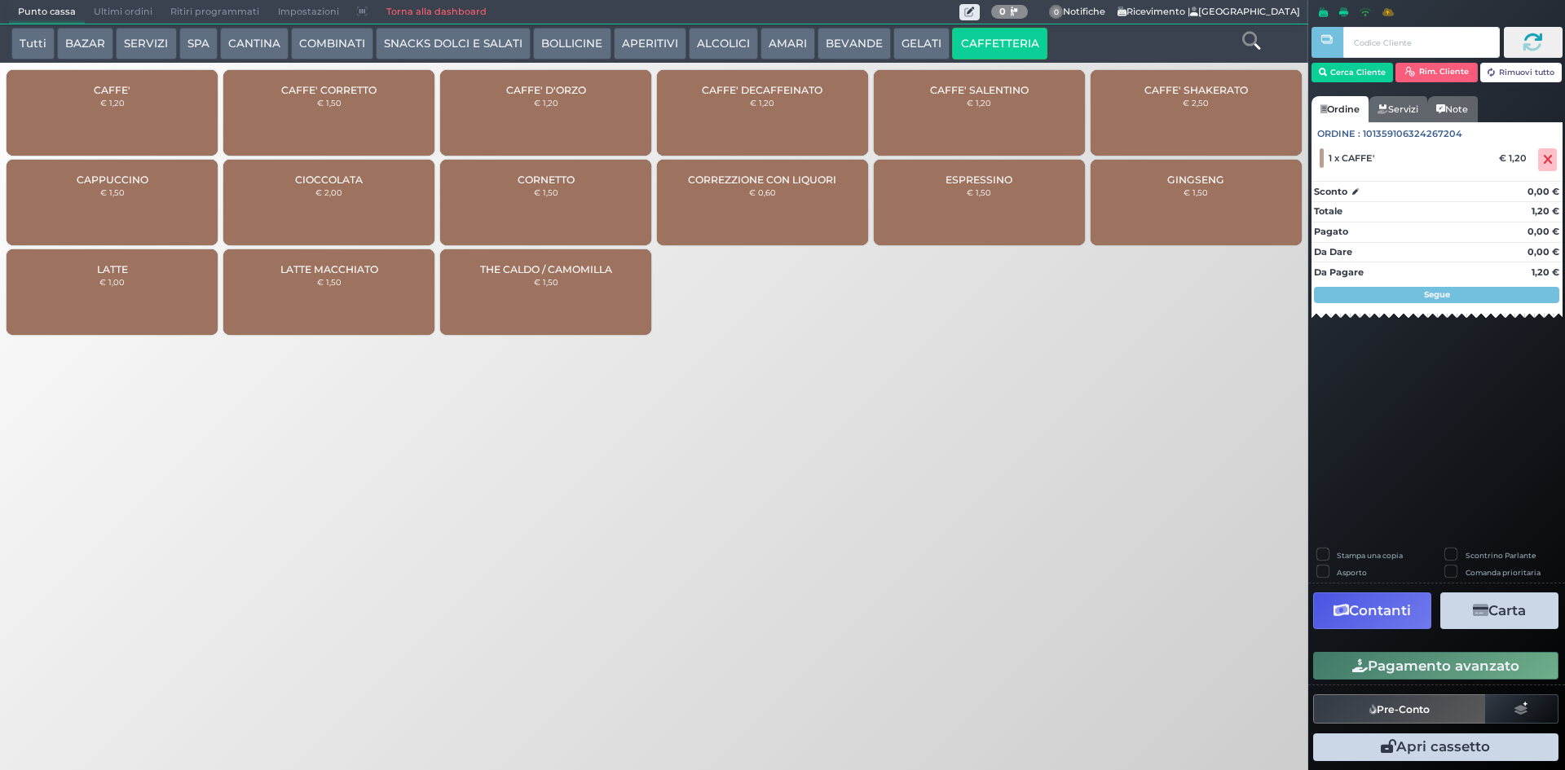
click at [113, 106] on small "€ 1,20" at bounding box center [112, 103] width 24 height 10
click at [1397, 661] on button "Pagamento avanzato" at bounding box center [1436, 666] width 245 height 28
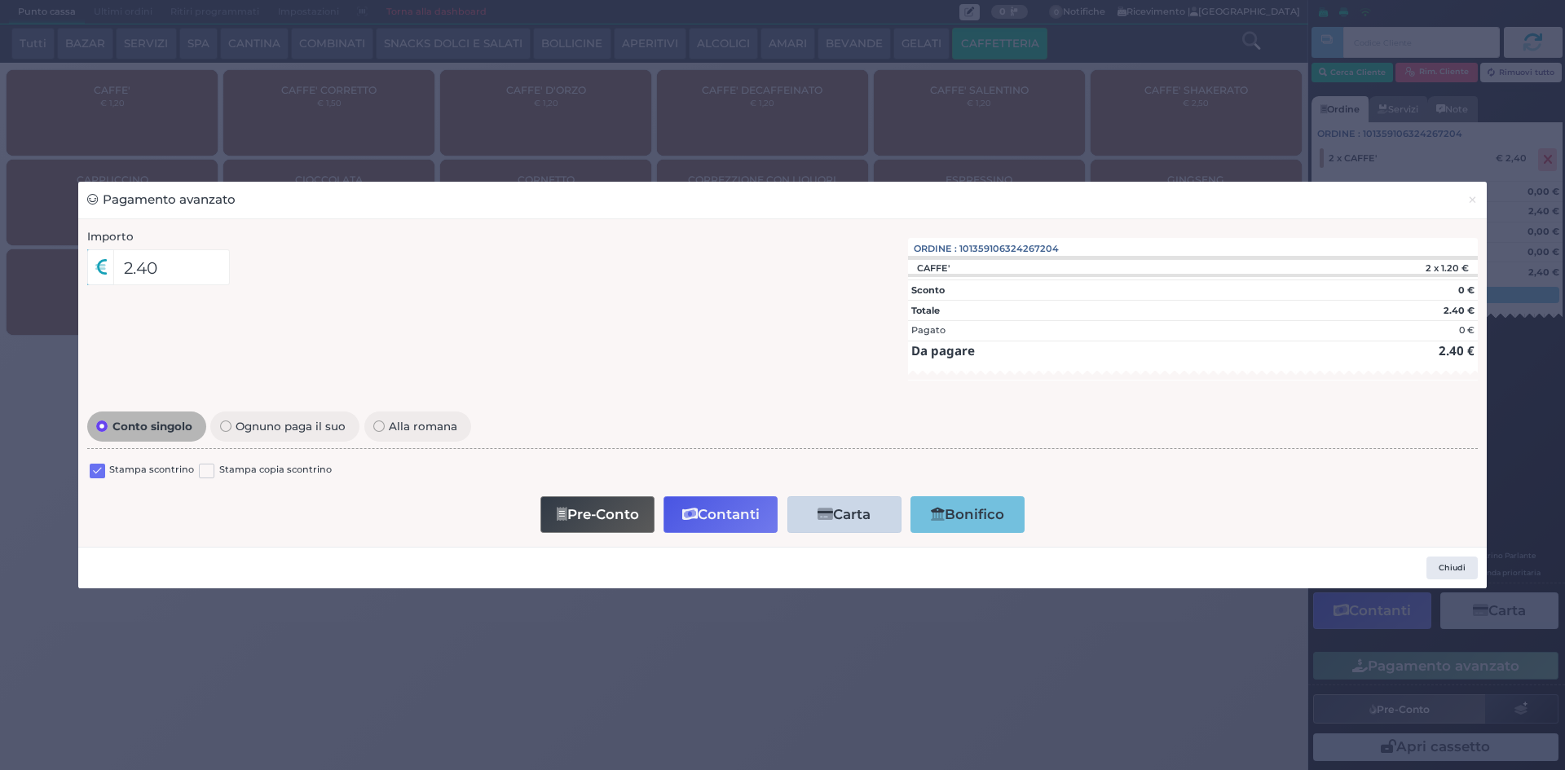
drag, startPoint x: 94, startPoint y: 472, endPoint x: 116, endPoint y: 472, distance: 22.0
click at [95, 472] on label at bounding box center [97, 471] width 15 height 15
click at [0, 0] on input "checkbox" at bounding box center [0, 0] width 0 height 0
click at [731, 520] on button "Contanti" at bounding box center [721, 515] width 114 height 37
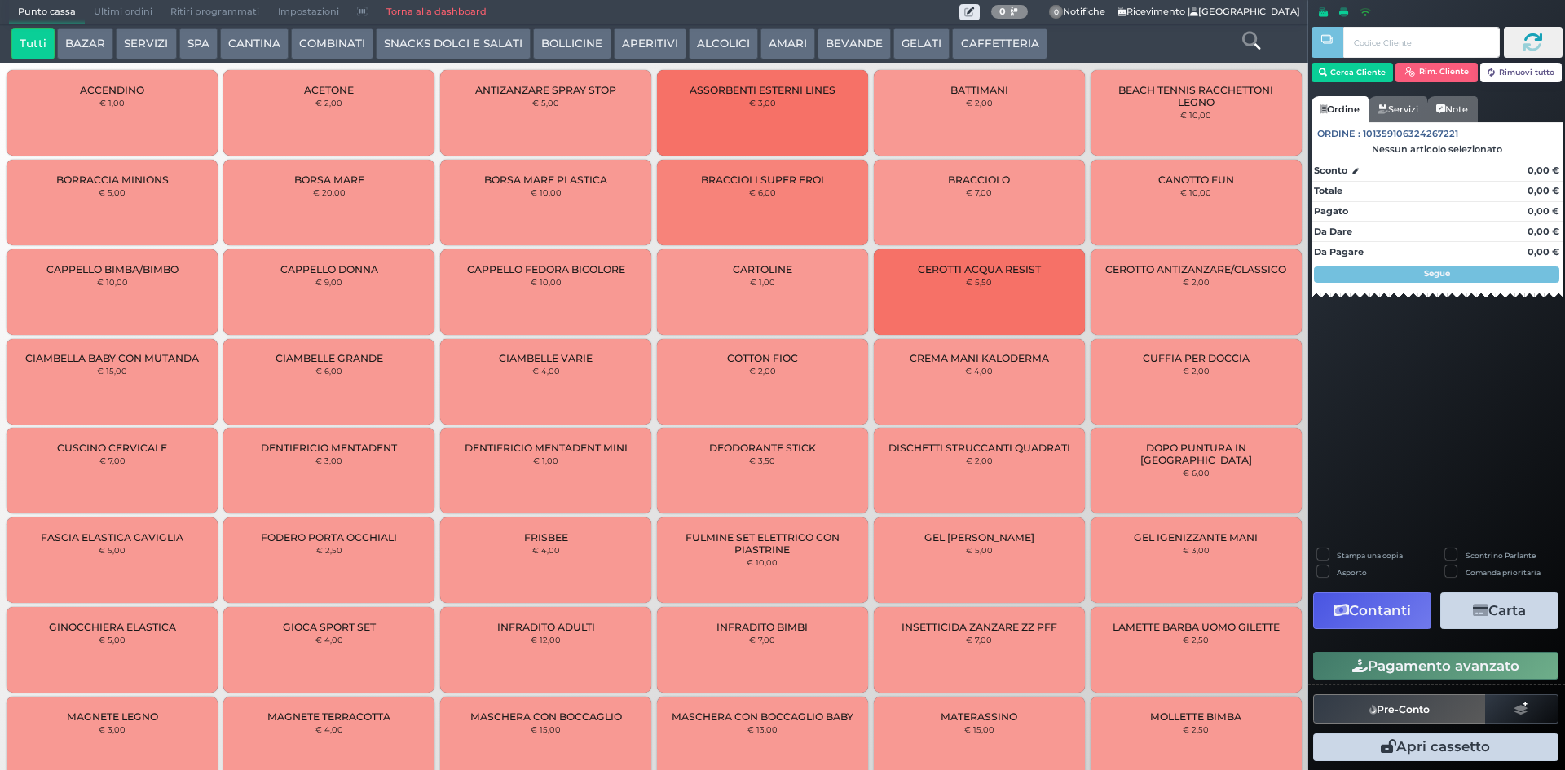
click at [101, 8] on span "Ultimi ordini" at bounding box center [123, 12] width 77 height 23
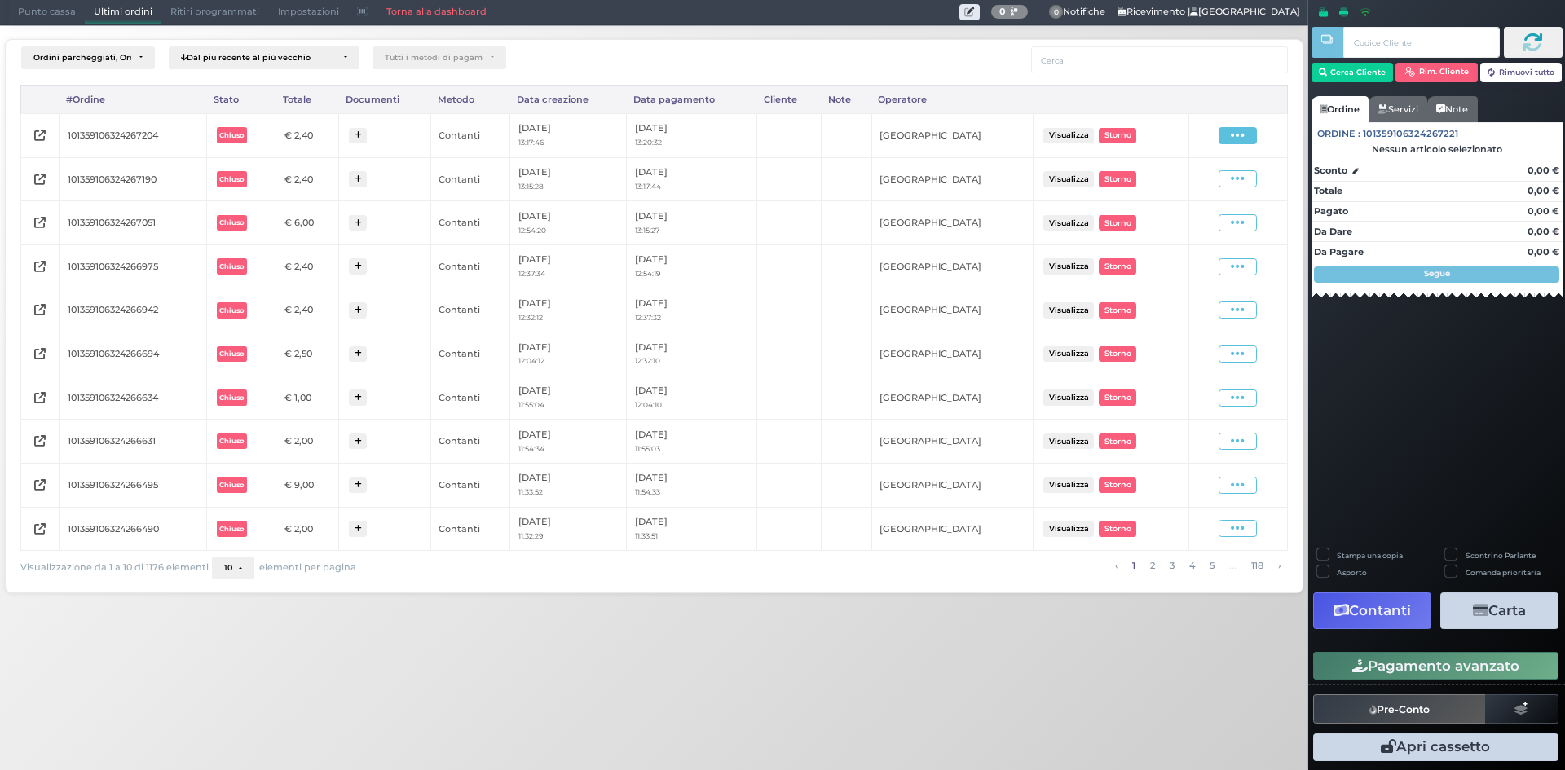
click at [1254, 139] on span at bounding box center [1238, 135] width 38 height 17
click at [1181, 183] on span "Ristampa Pre-Conto" at bounding box center [1198, 183] width 67 height 28
click at [51, 11] on span "Punto cassa" at bounding box center [47, 12] width 76 height 23
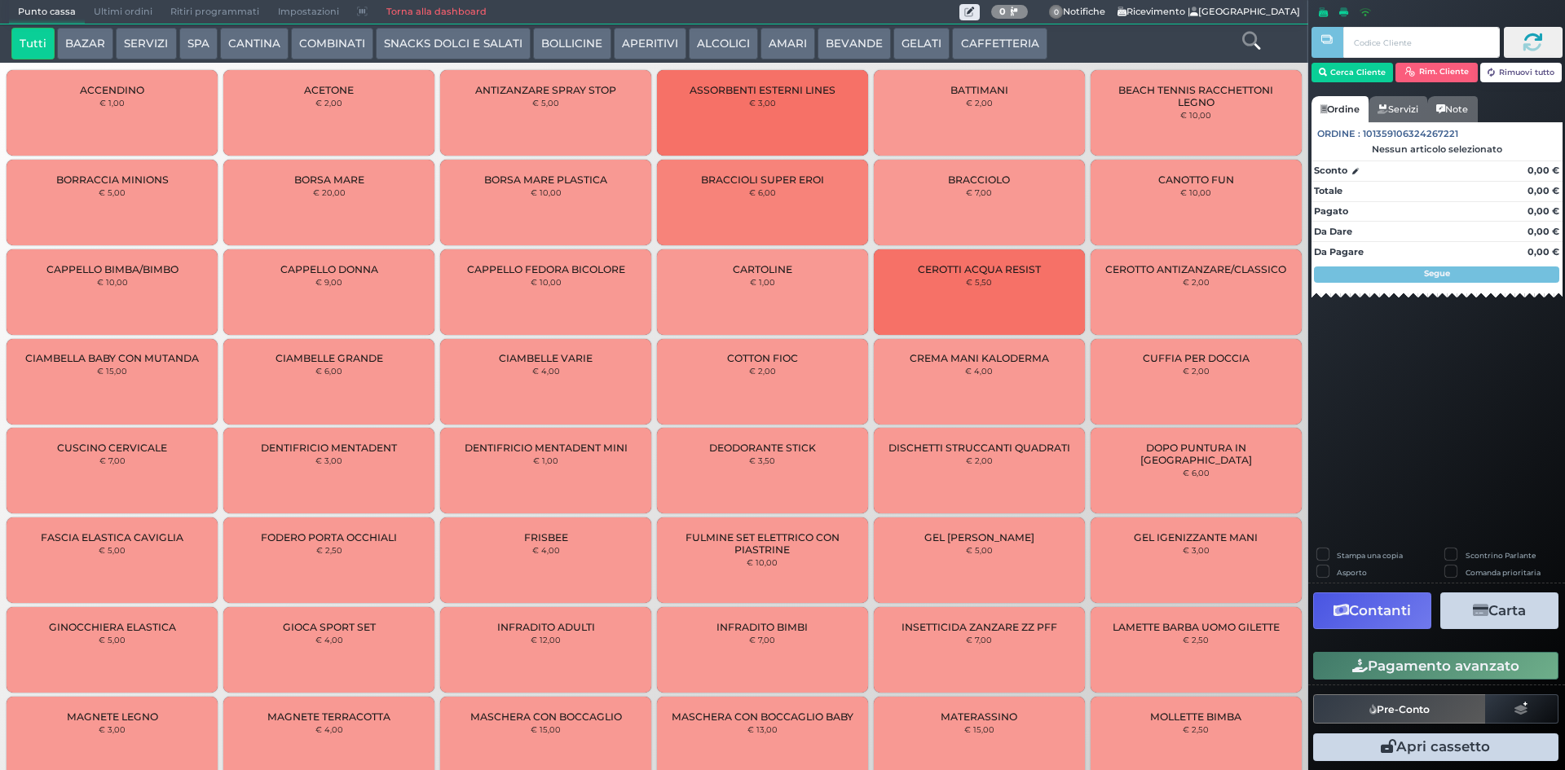
drag, startPoint x: 975, startPoint y: 43, endPoint x: 806, endPoint y: 59, distance: 169.5
click at [975, 43] on button "CAFFETTERIA" at bounding box center [999, 44] width 95 height 33
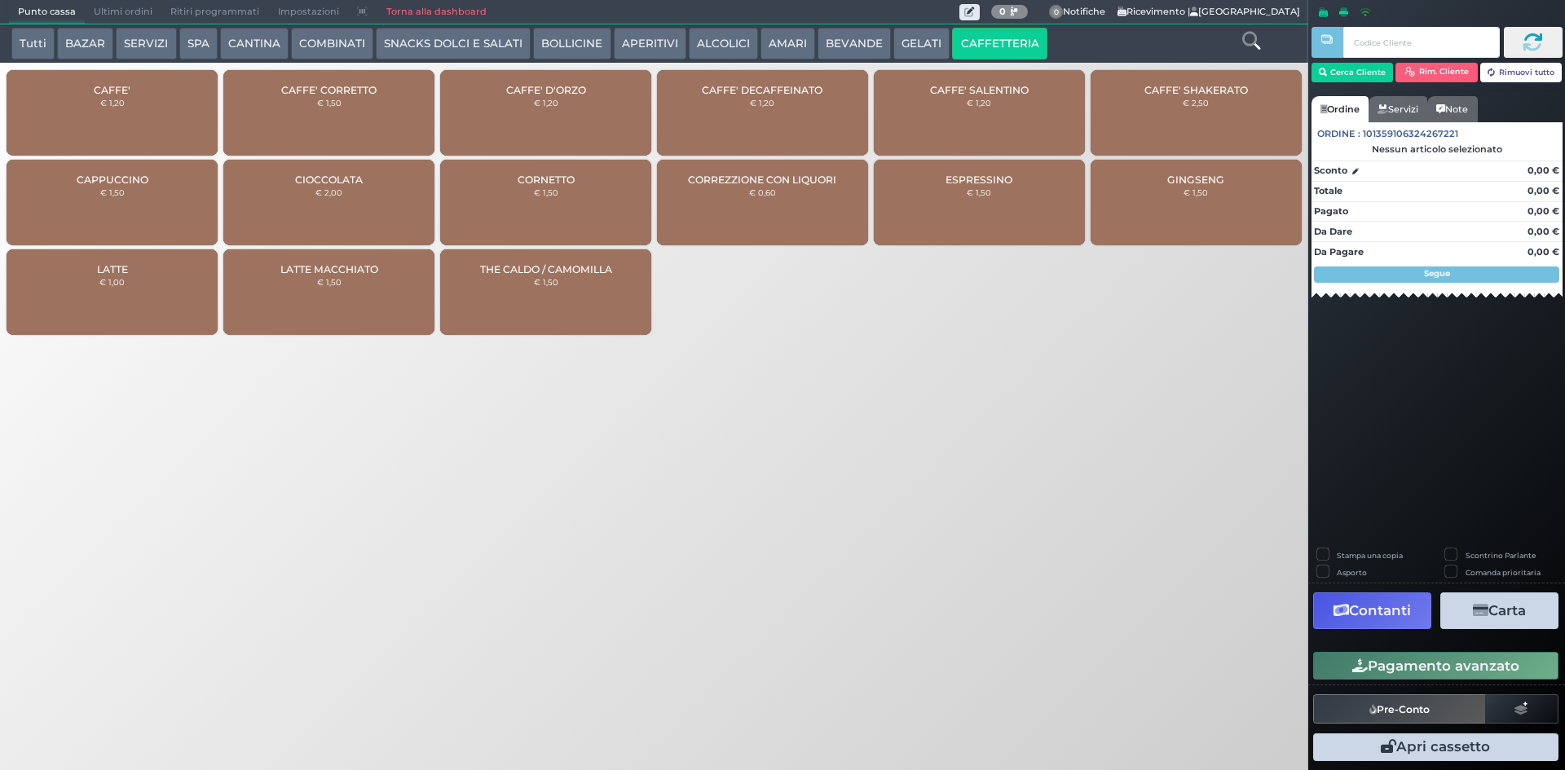
click at [136, 106] on div "CAFFE' € 1,20" at bounding box center [112, 113] width 211 height 86
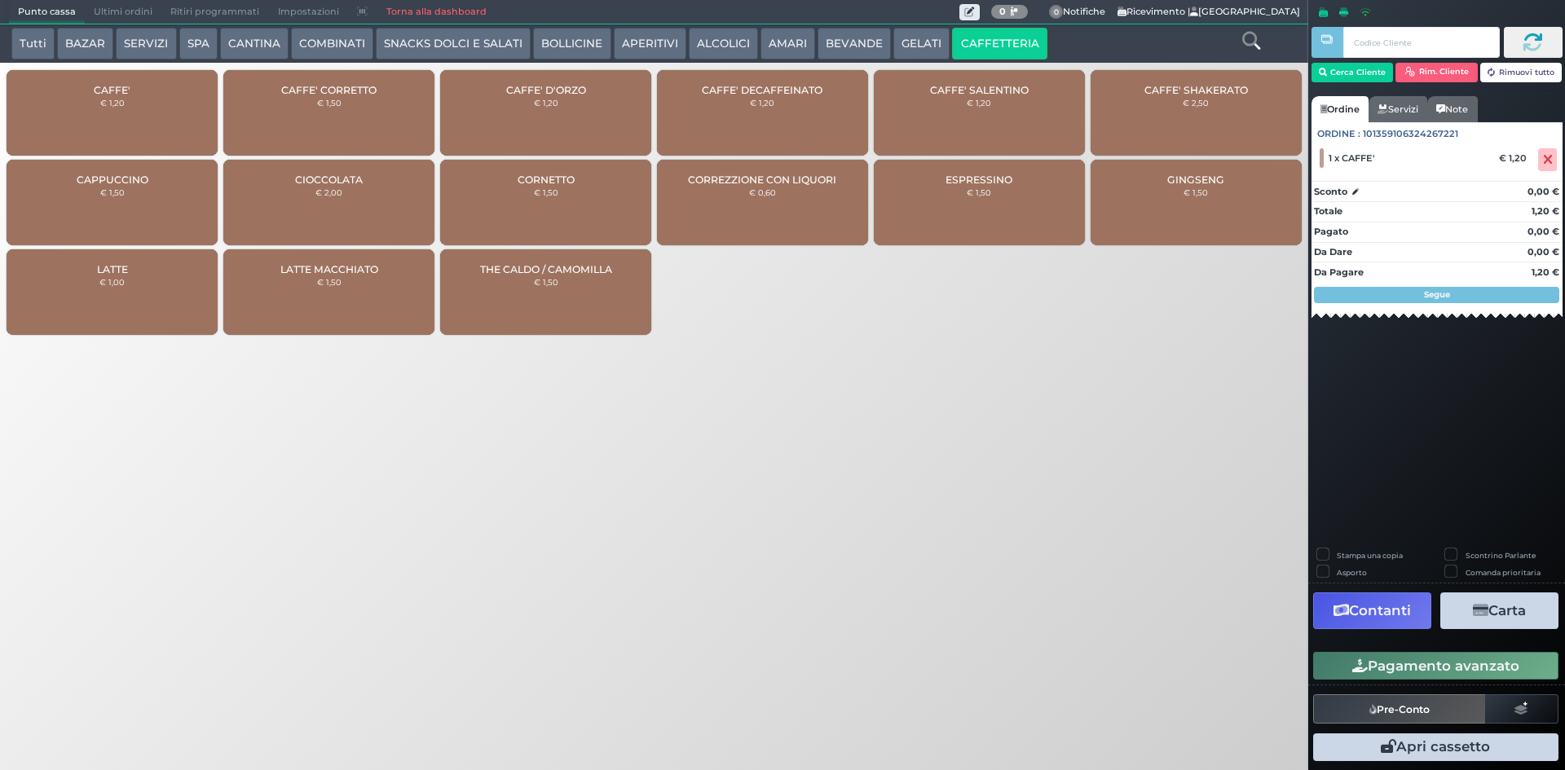
click at [1407, 662] on button "Pagamento avanzato" at bounding box center [1436, 666] width 245 height 28
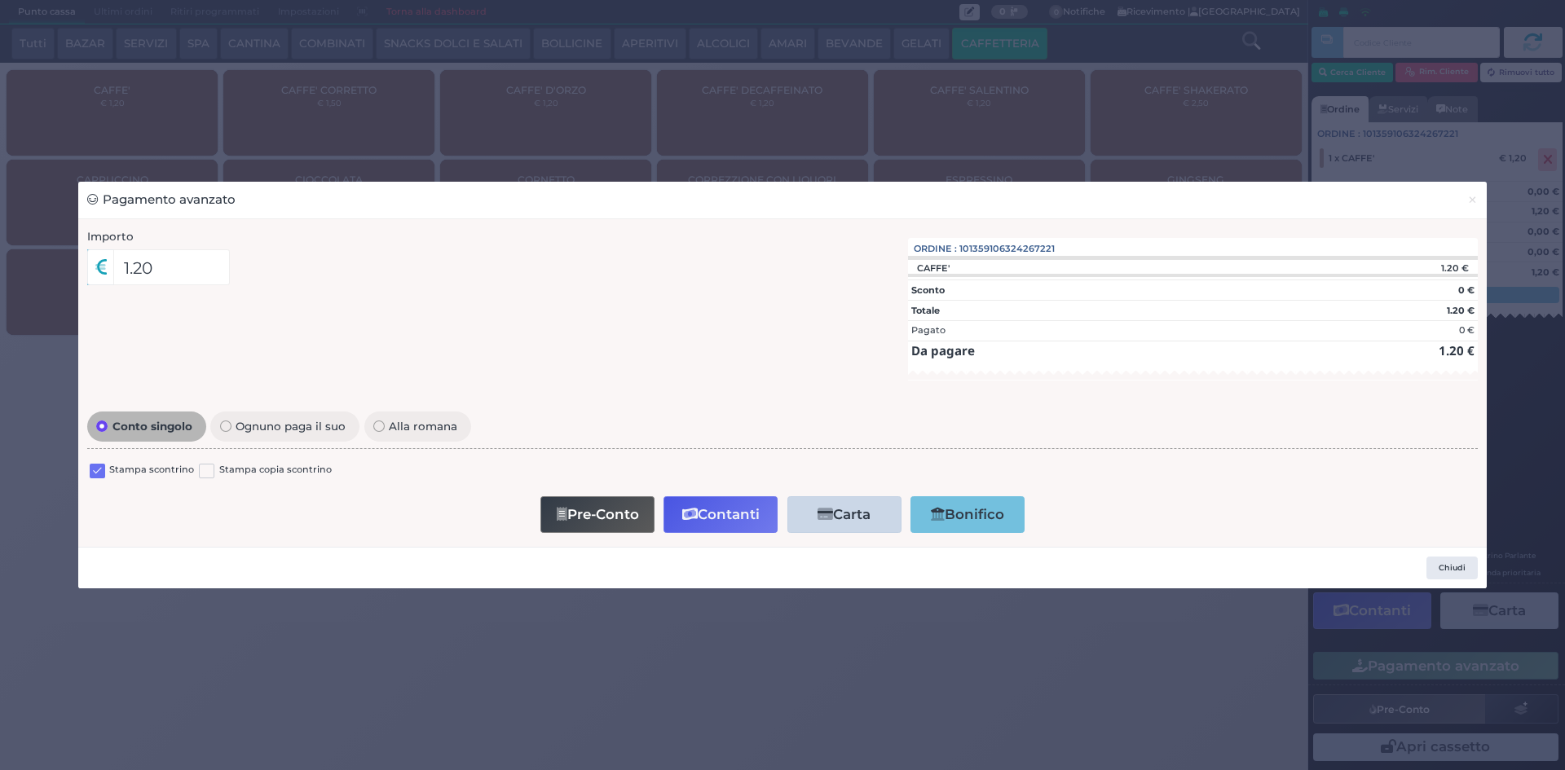
drag, startPoint x: 98, startPoint y: 466, endPoint x: 152, endPoint y: 503, distance: 65.6
click at [97, 466] on label at bounding box center [97, 471] width 15 height 15
click at [0, 0] on input "checkbox" at bounding box center [0, 0] width 0 height 0
click at [739, 509] on button "Contanti" at bounding box center [721, 515] width 114 height 37
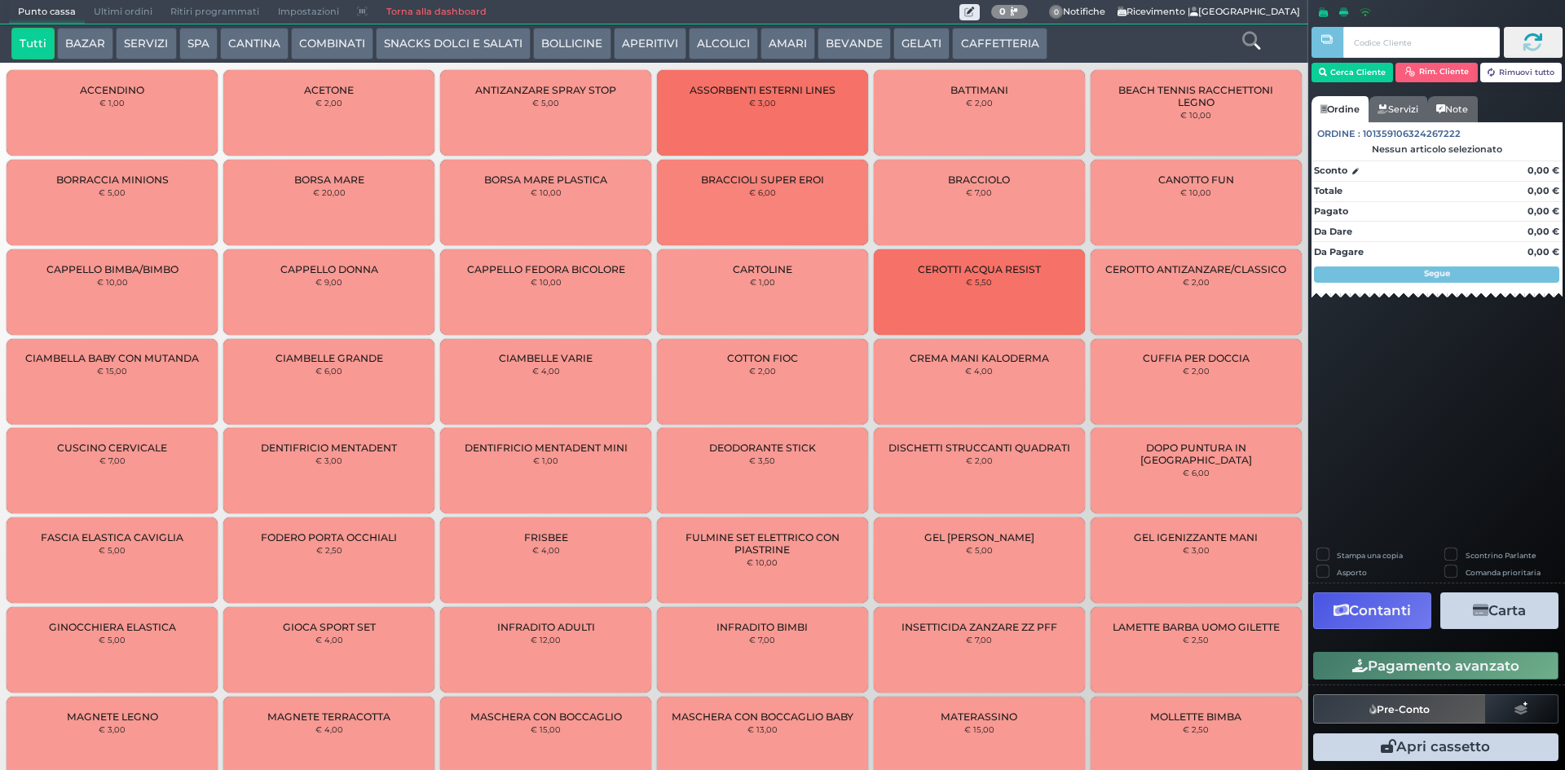
click at [139, 10] on span "Ultimi ordini" at bounding box center [123, 12] width 77 height 23
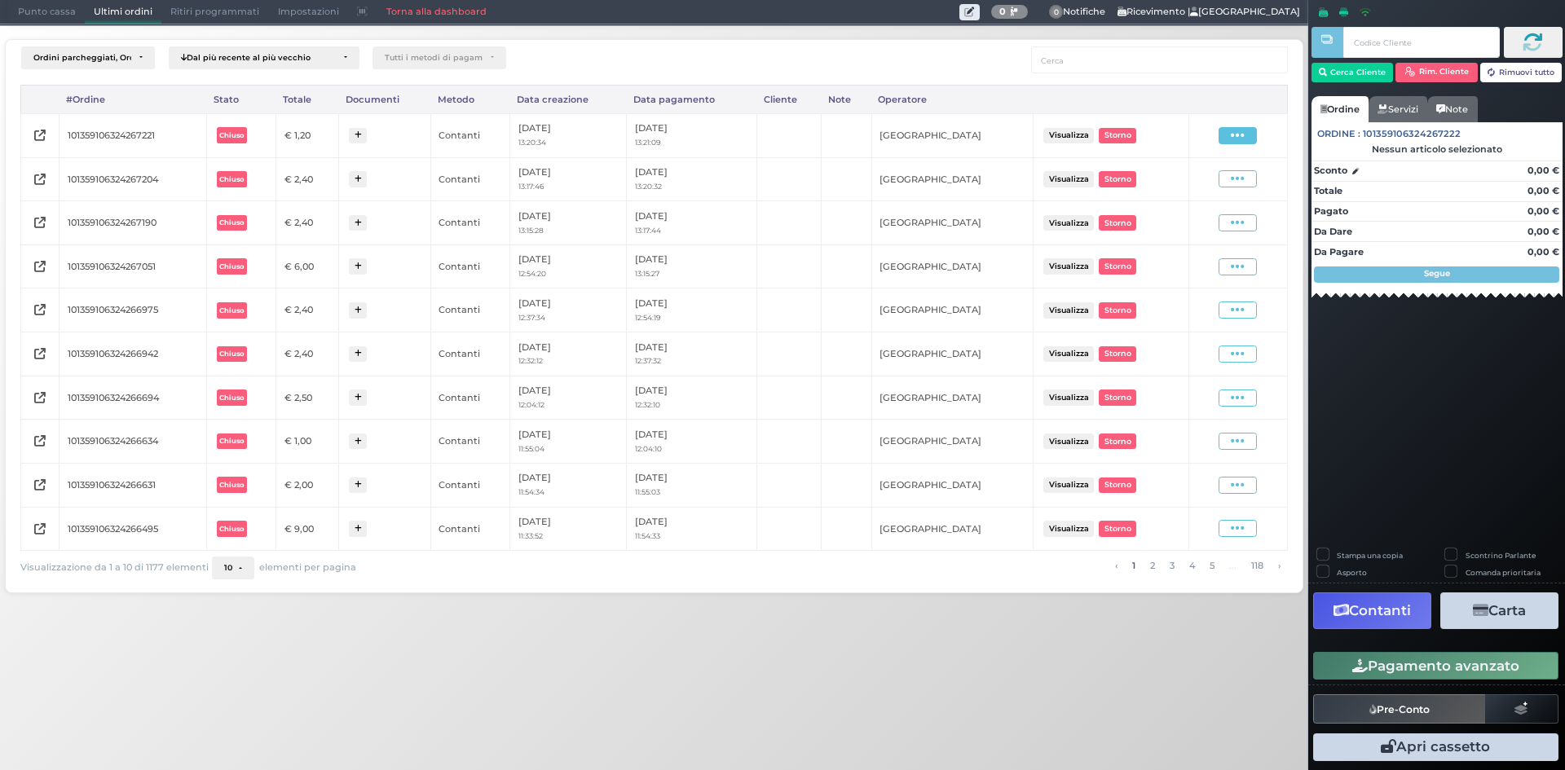
click at [1245, 140] on icon at bounding box center [1238, 135] width 14 height 15
click at [1185, 183] on span "Ristampa Pre-Conto" at bounding box center [1198, 183] width 67 height 28
click at [67, 13] on span "Punto cassa" at bounding box center [47, 12] width 76 height 23
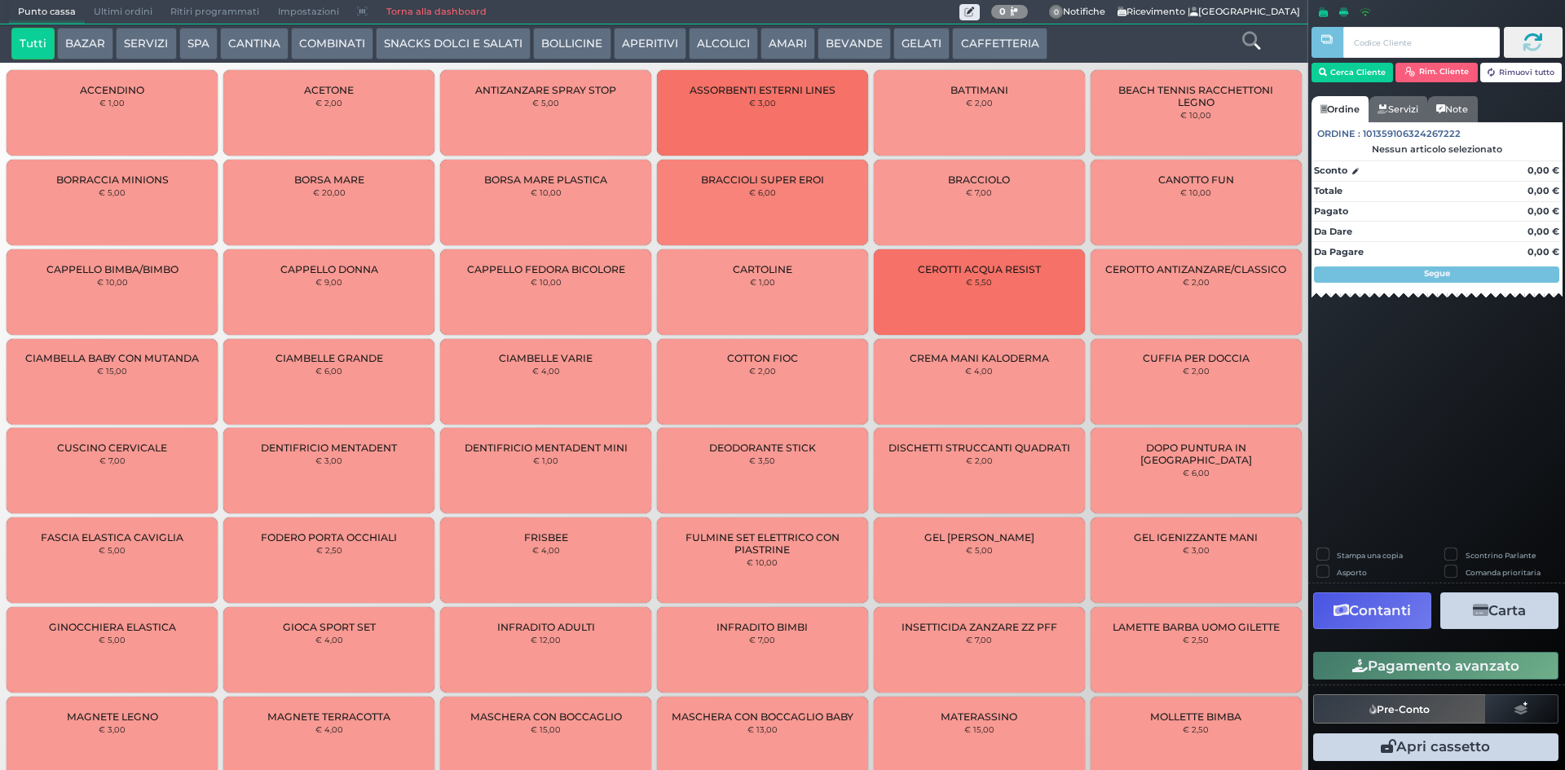
click at [1022, 46] on button "CAFFETTERIA" at bounding box center [999, 44] width 95 height 33
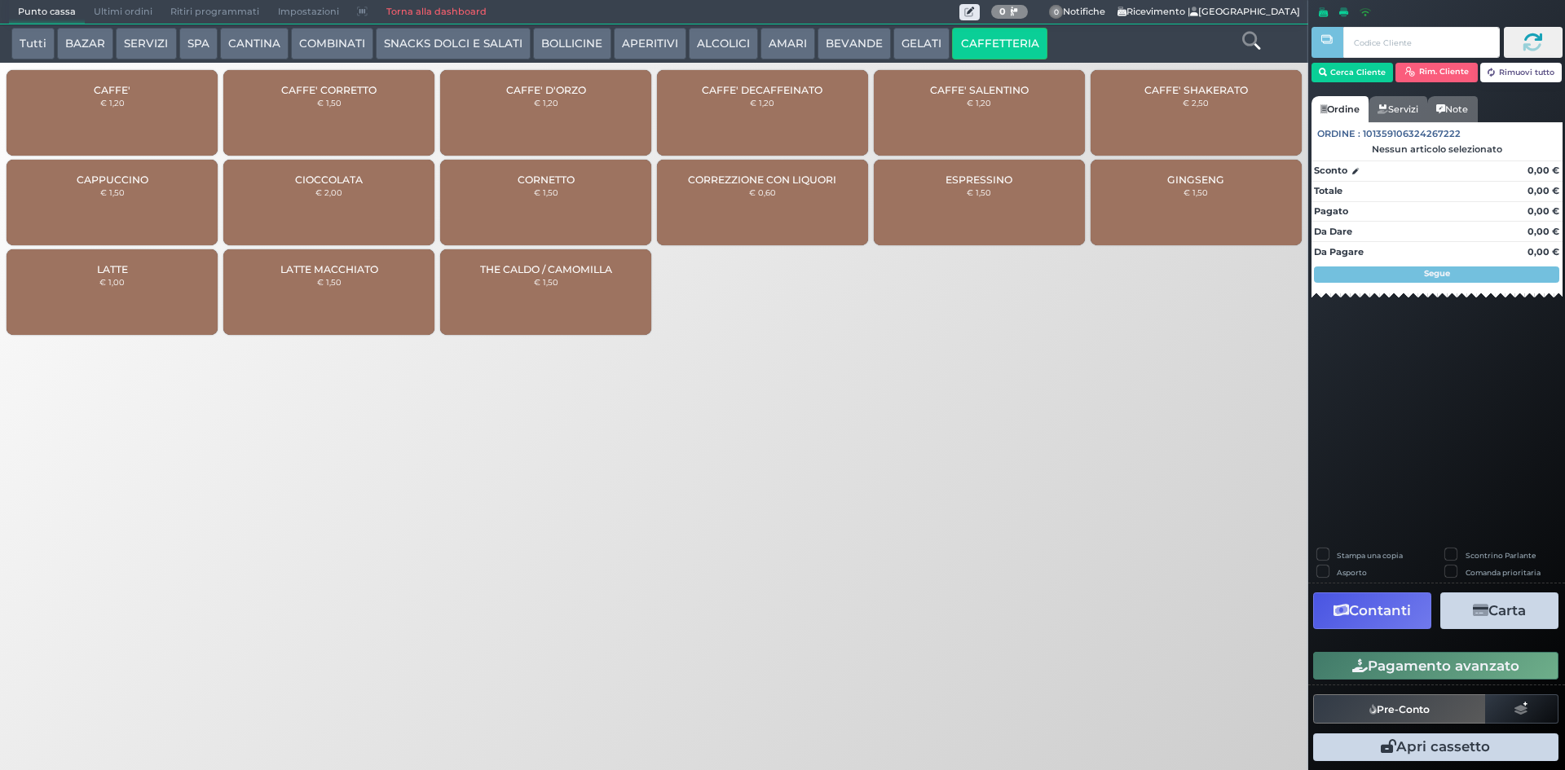
click at [115, 101] on small "€ 1,20" at bounding box center [112, 103] width 24 height 10
click at [113, 101] on small "€ 1,20" at bounding box center [112, 103] width 24 height 10
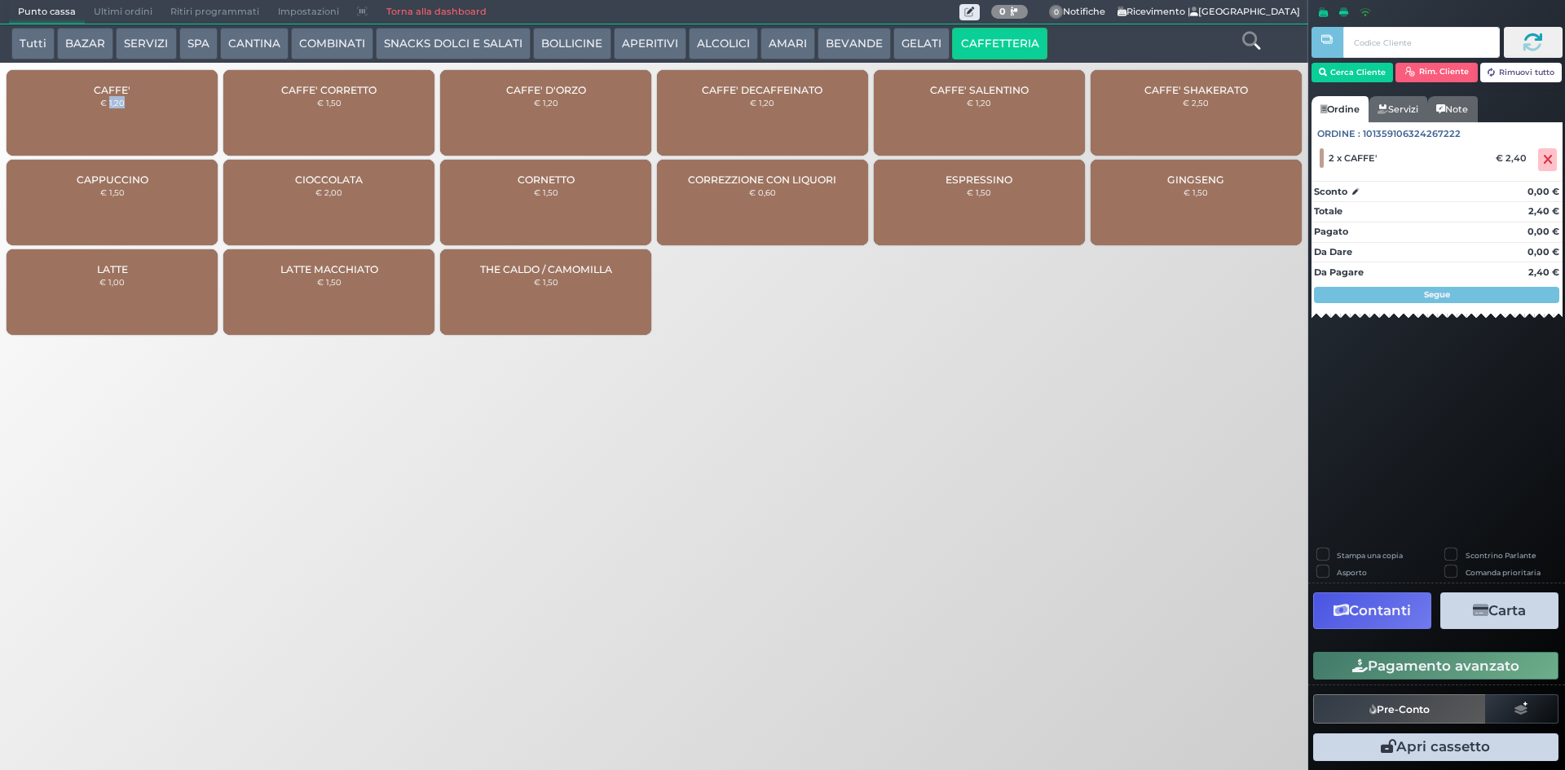
click at [1347, 671] on button "Pagamento avanzato" at bounding box center [1436, 666] width 245 height 28
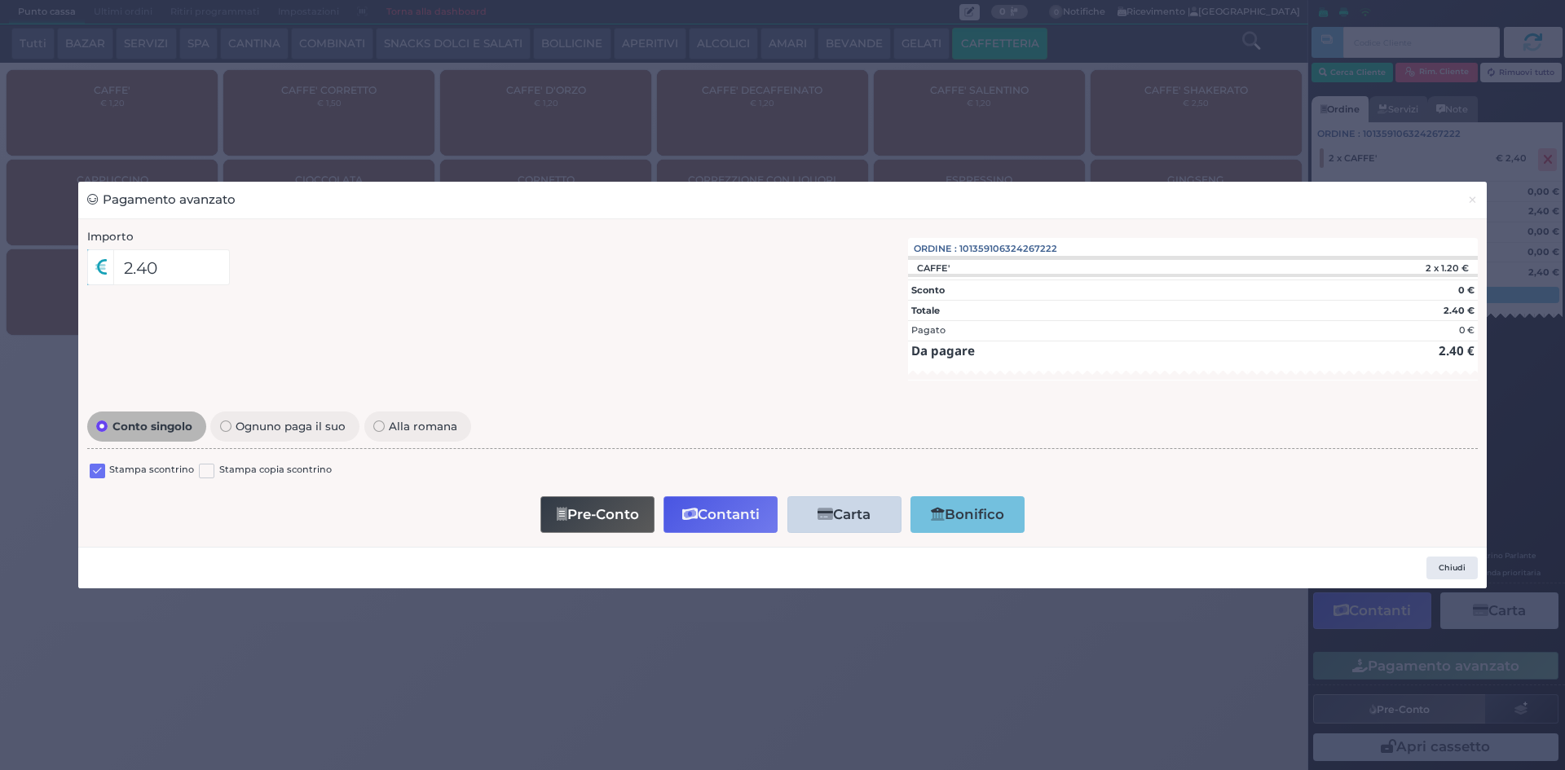
click at [91, 470] on label at bounding box center [97, 471] width 15 height 15
click at [0, 0] on input "checkbox" at bounding box center [0, 0] width 0 height 0
click at [727, 506] on button "Contanti" at bounding box center [721, 515] width 114 height 37
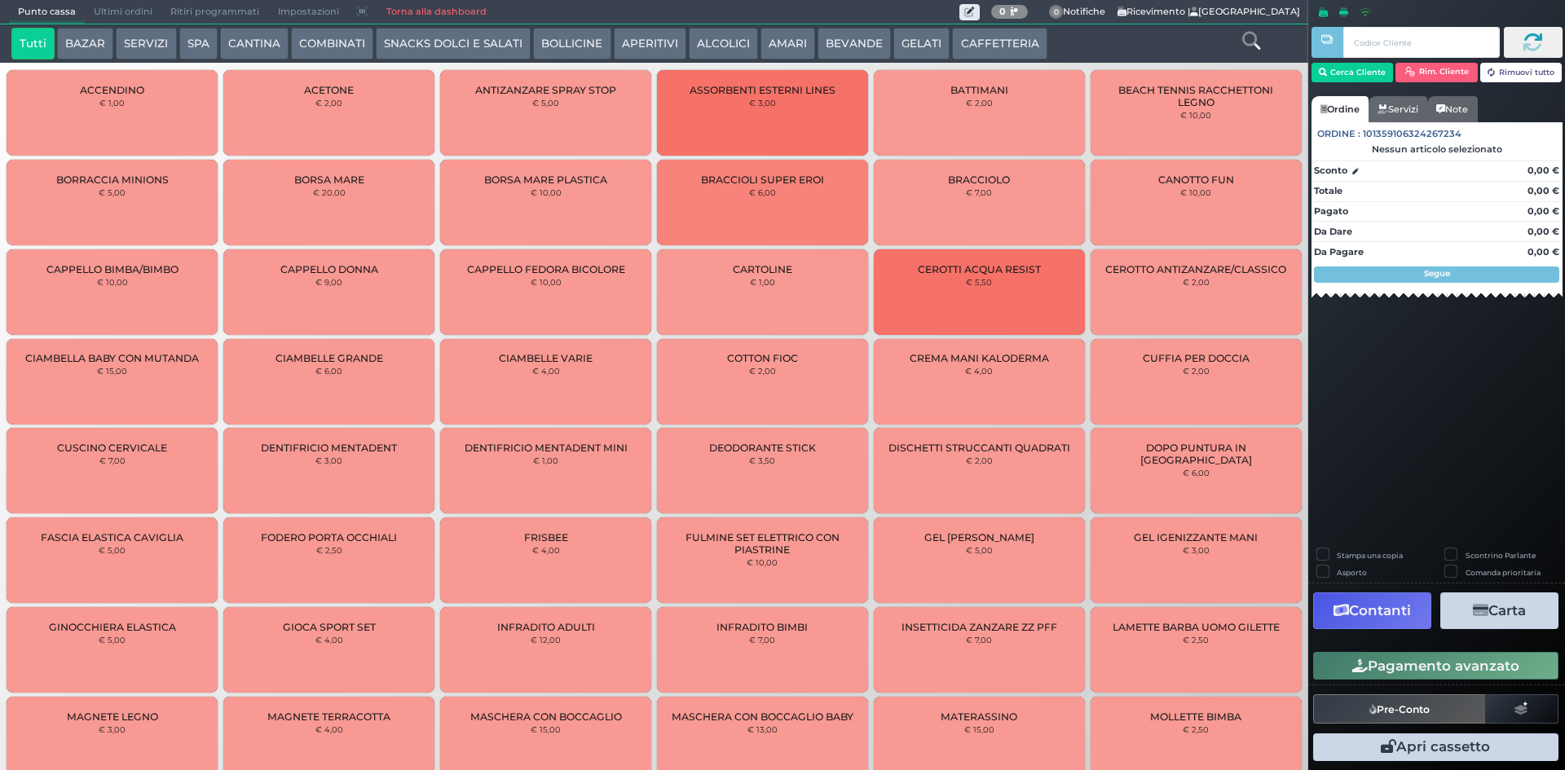
click at [135, 5] on span "Ultimi ordini" at bounding box center [123, 12] width 77 height 23
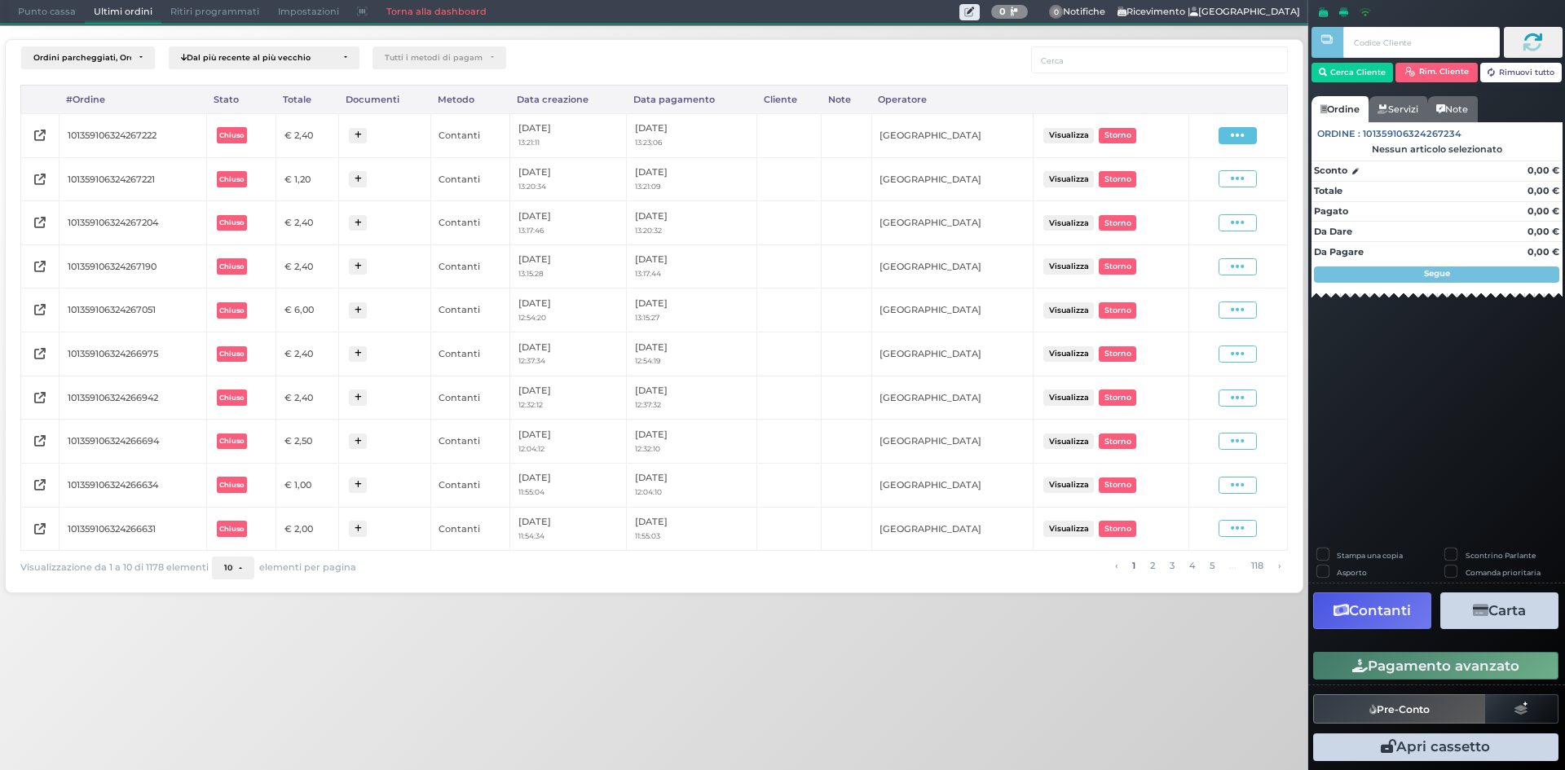
click at [1238, 135] on icon at bounding box center [1238, 135] width 14 height 15
click at [1166, 184] on div "Ristampa Pre-Conto" at bounding box center [1192, 183] width 81 height 28
click at [20, 16] on span "Punto cassa" at bounding box center [47, 12] width 76 height 23
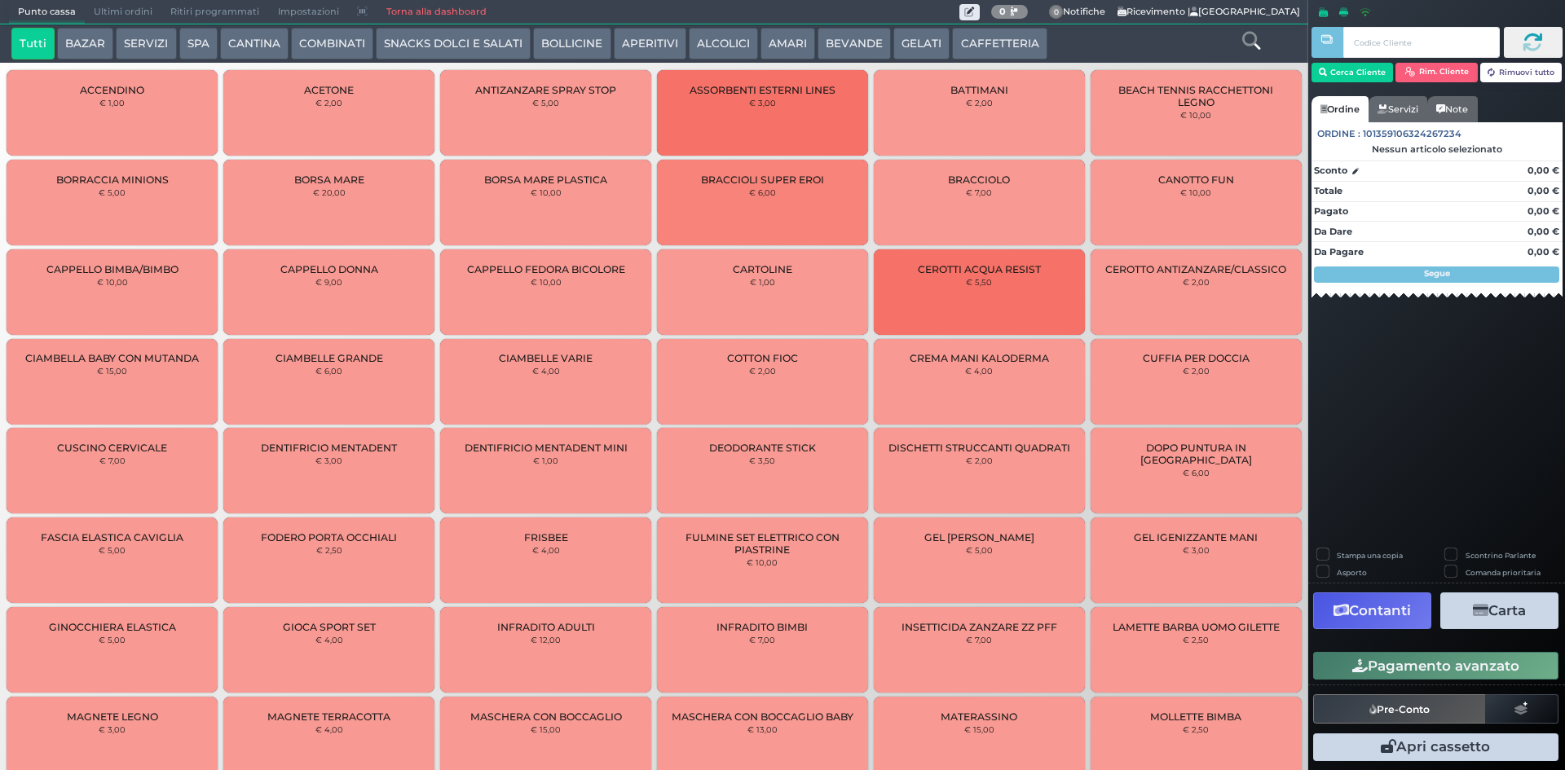
click at [983, 32] on button "CAFFETTERIA" at bounding box center [999, 44] width 95 height 33
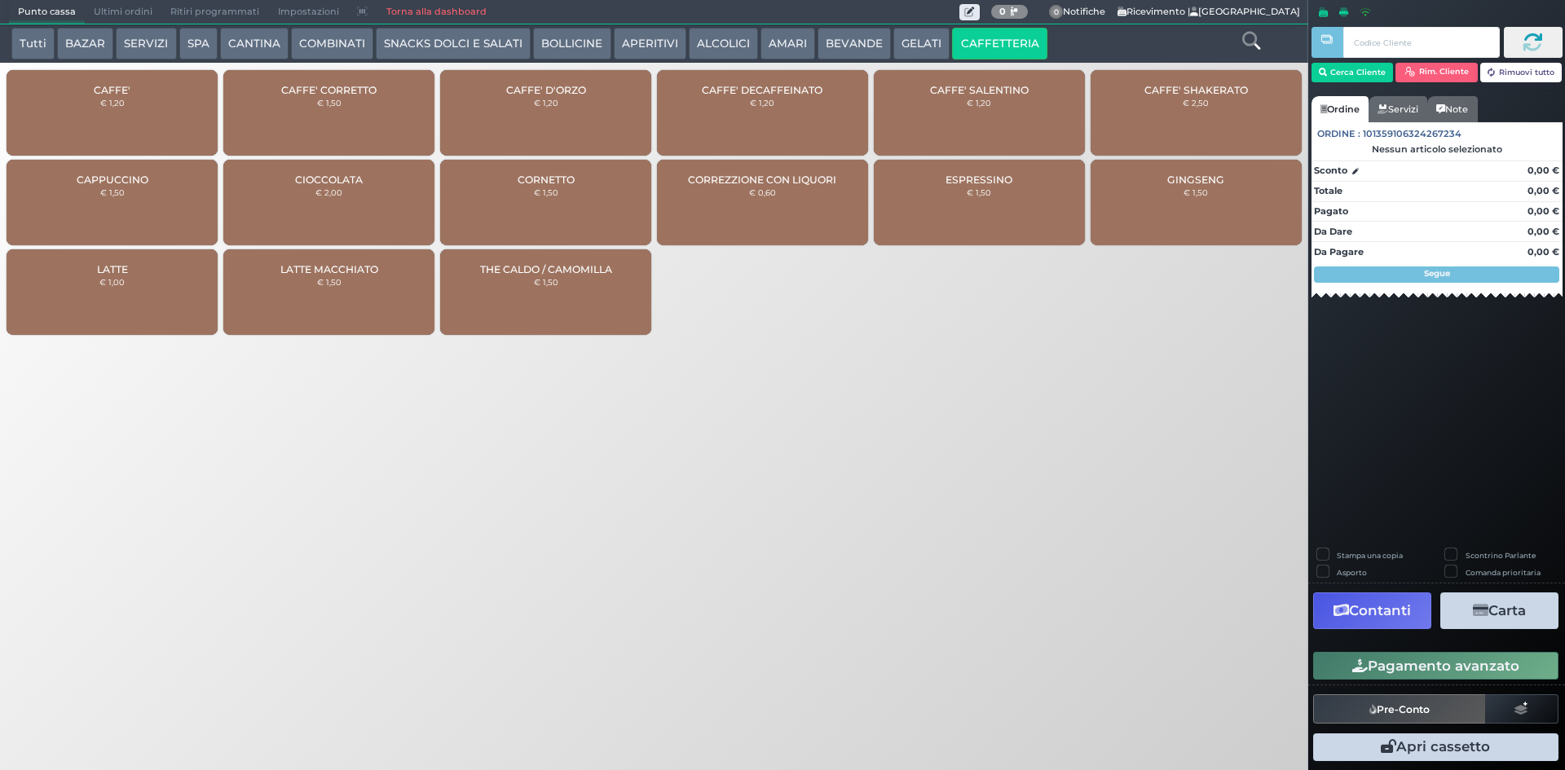
drag, startPoint x: 136, startPoint y: 83, endPoint x: 316, endPoint y: 157, distance: 194.6
click at [135, 83] on div "CAFFE' € 1,20" at bounding box center [112, 113] width 211 height 86
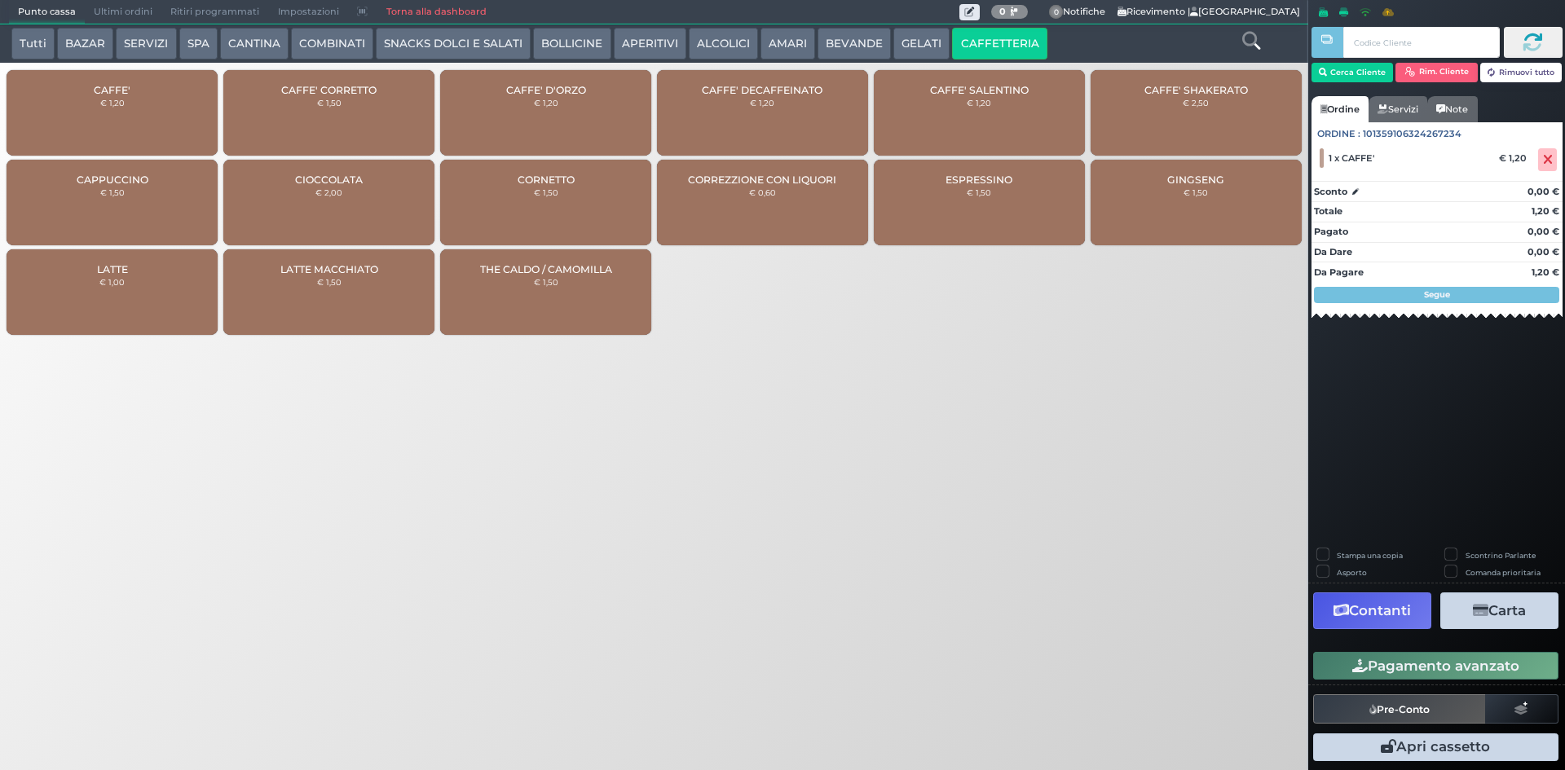
click at [1340, 673] on button "Pagamento avanzato" at bounding box center [1436, 666] width 245 height 28
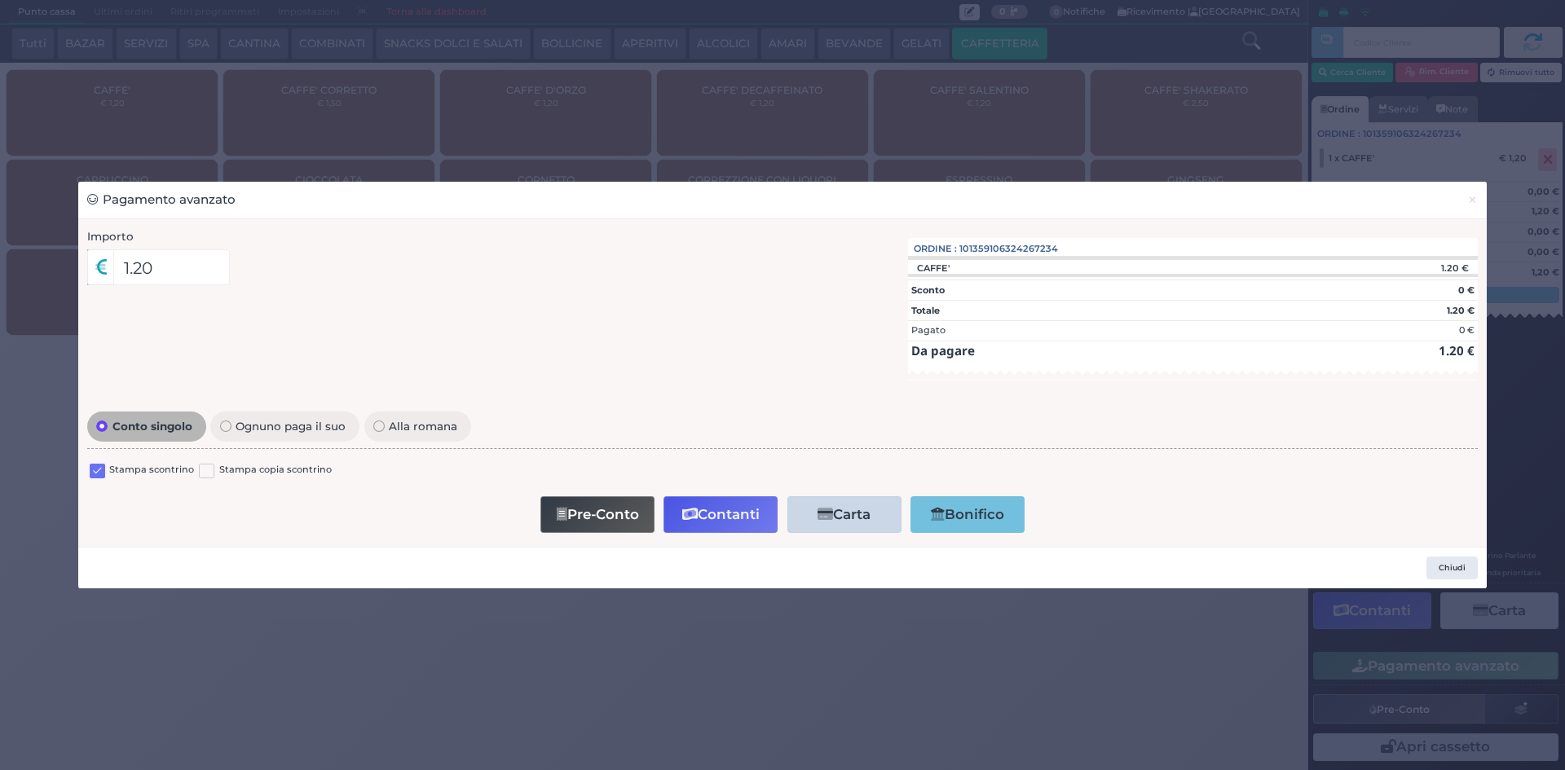
click at [101, 475] on label at bounding box center [97, 471] width 15 height 15
click at [0, 0] on input "checkbox" at bounding box center [0, 0] width 0 height 0
drag, startPoint x: 567, startPoint y: 528, endPoint x: 543, endPoint y: 520, distance: 24.8
click at [555, 523] on button "Pre-Conto" at bounding box center [598, 515] width 114 height 37
click at [1472, 205] on span "×" at bounding box center [1473, 200] width 11 height 18
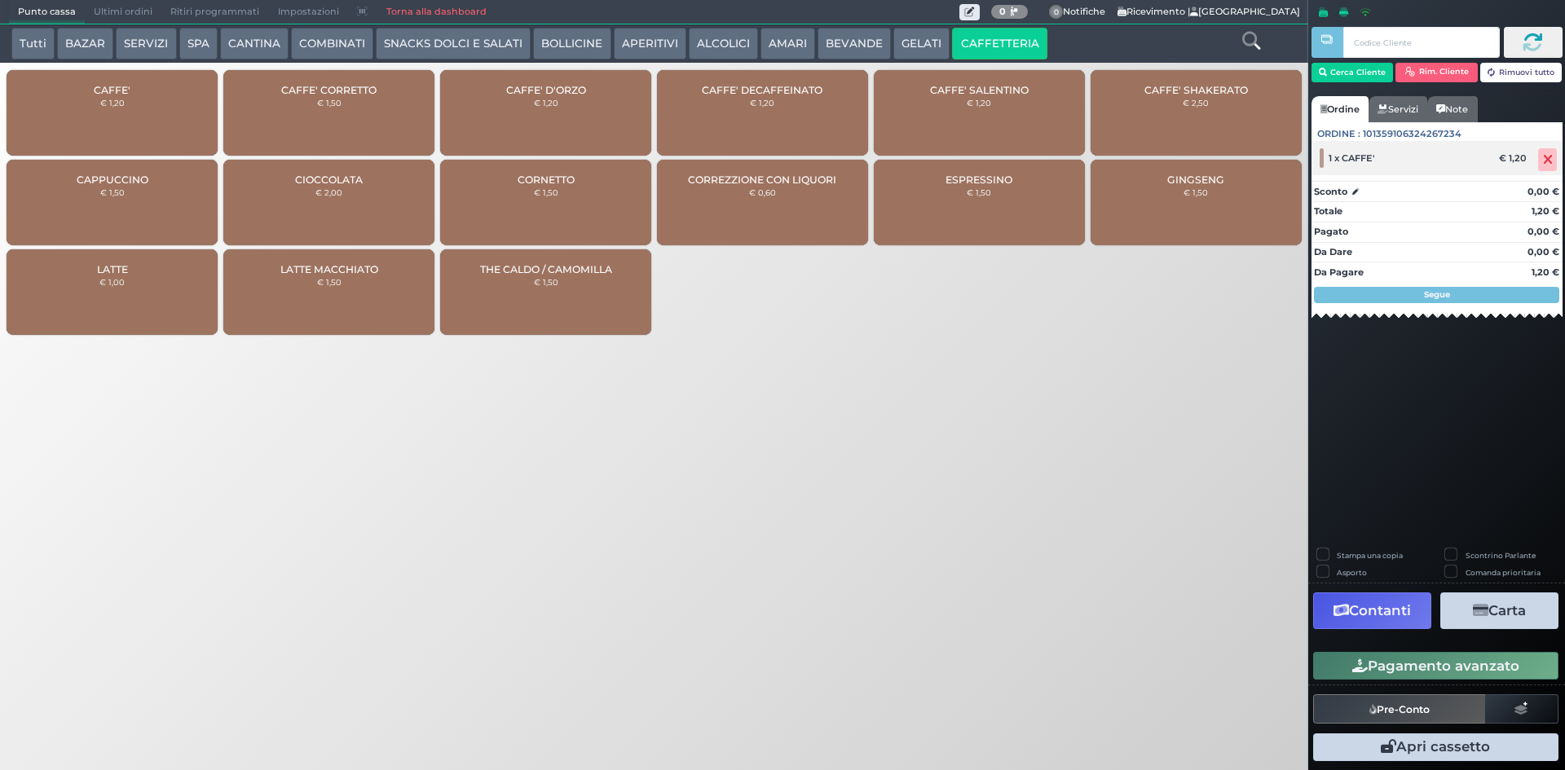
click at [1550, 166] on span at bounding box center [1548, 159] width 19 height 23
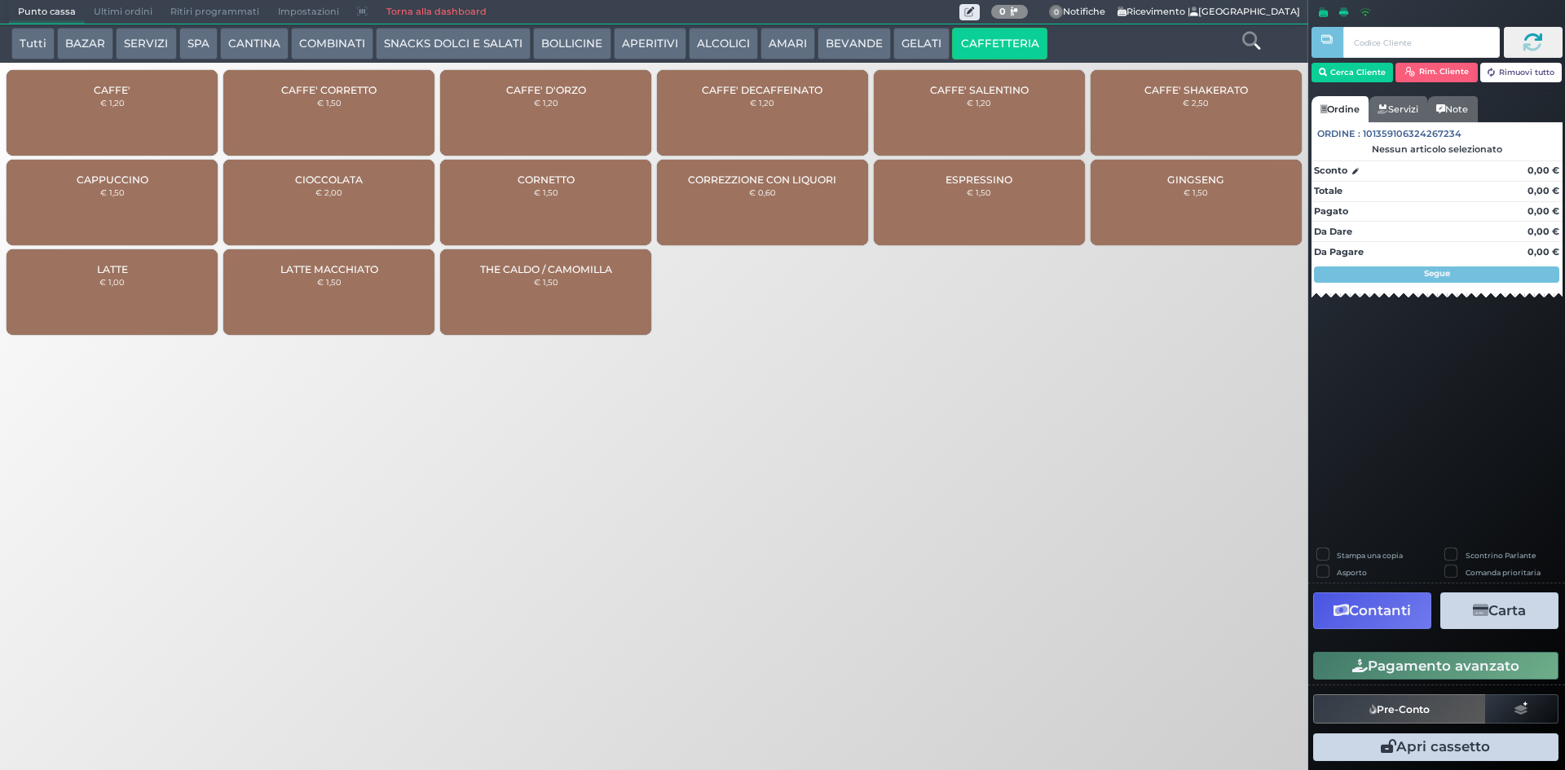
click at [98, 99] on div "CAFFE' € 1,20" at bounding box center [112, 113] width 211 height 86
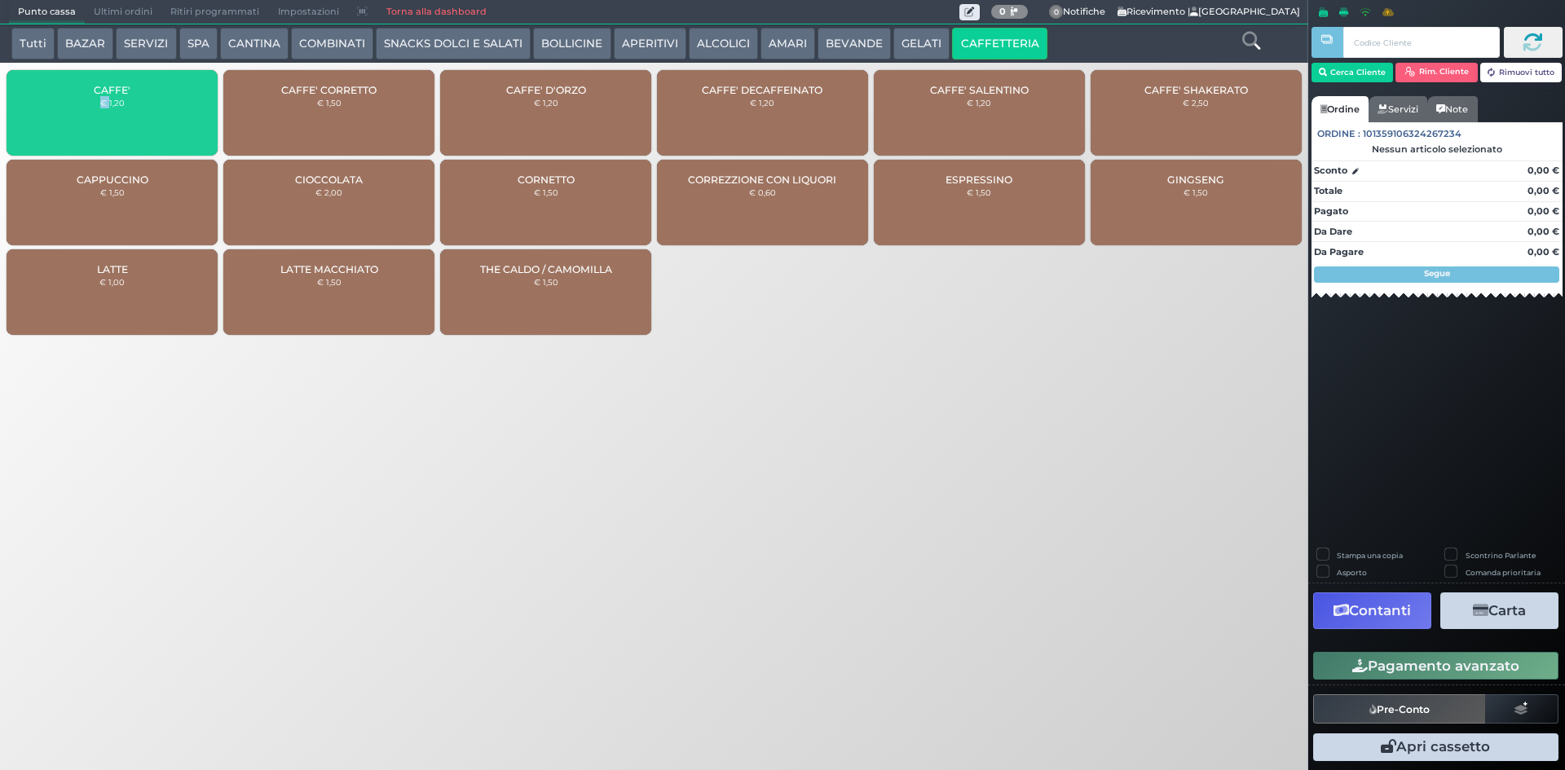
click at [98, 99] on div "CAFFE' € 1,20" at bounding box center [112, 113] width 211 height 86
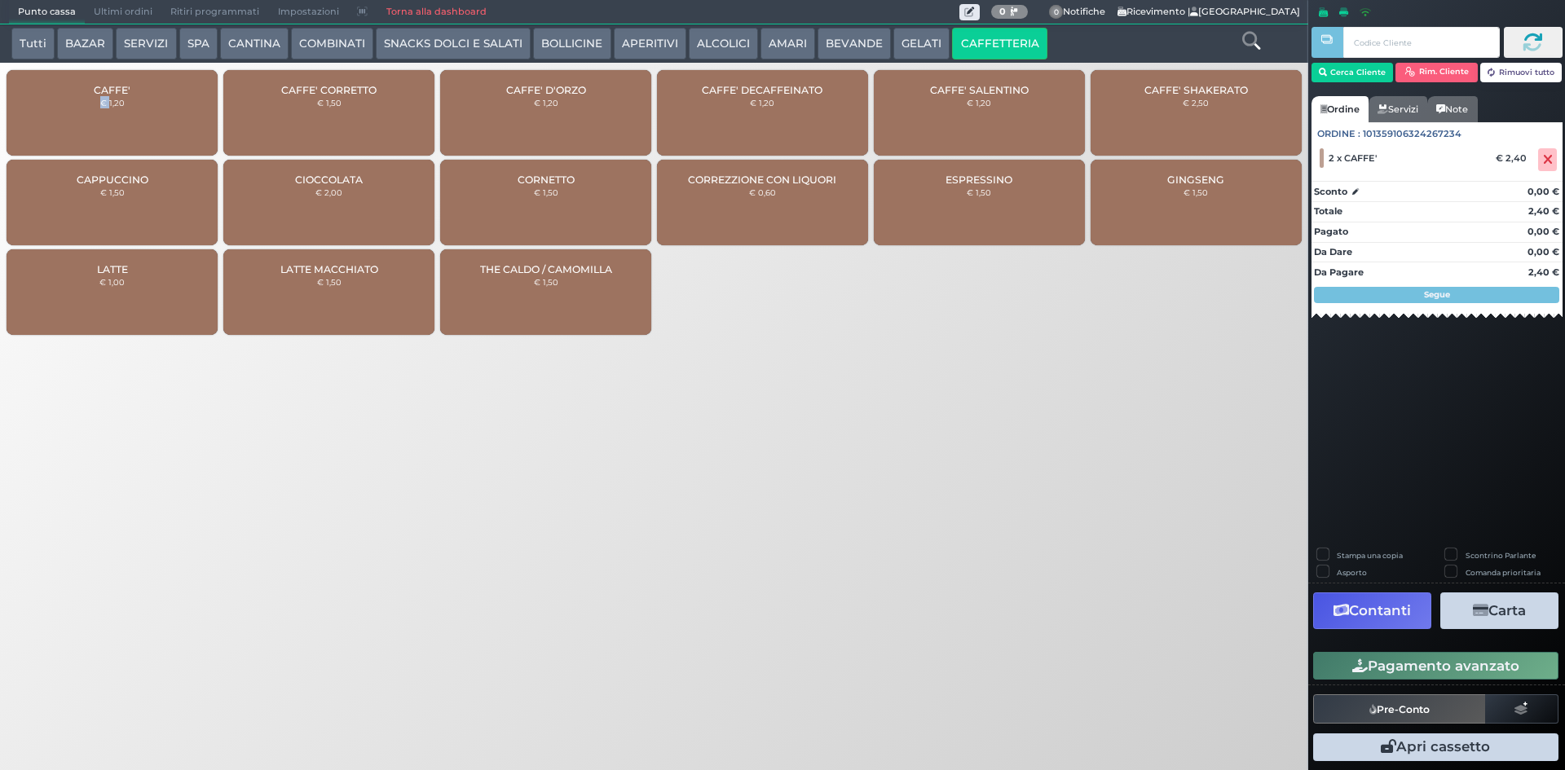
click at [1437, 663] on button "Pagamento avanzato" at bounding box center [1436, 666] width 245 height 28
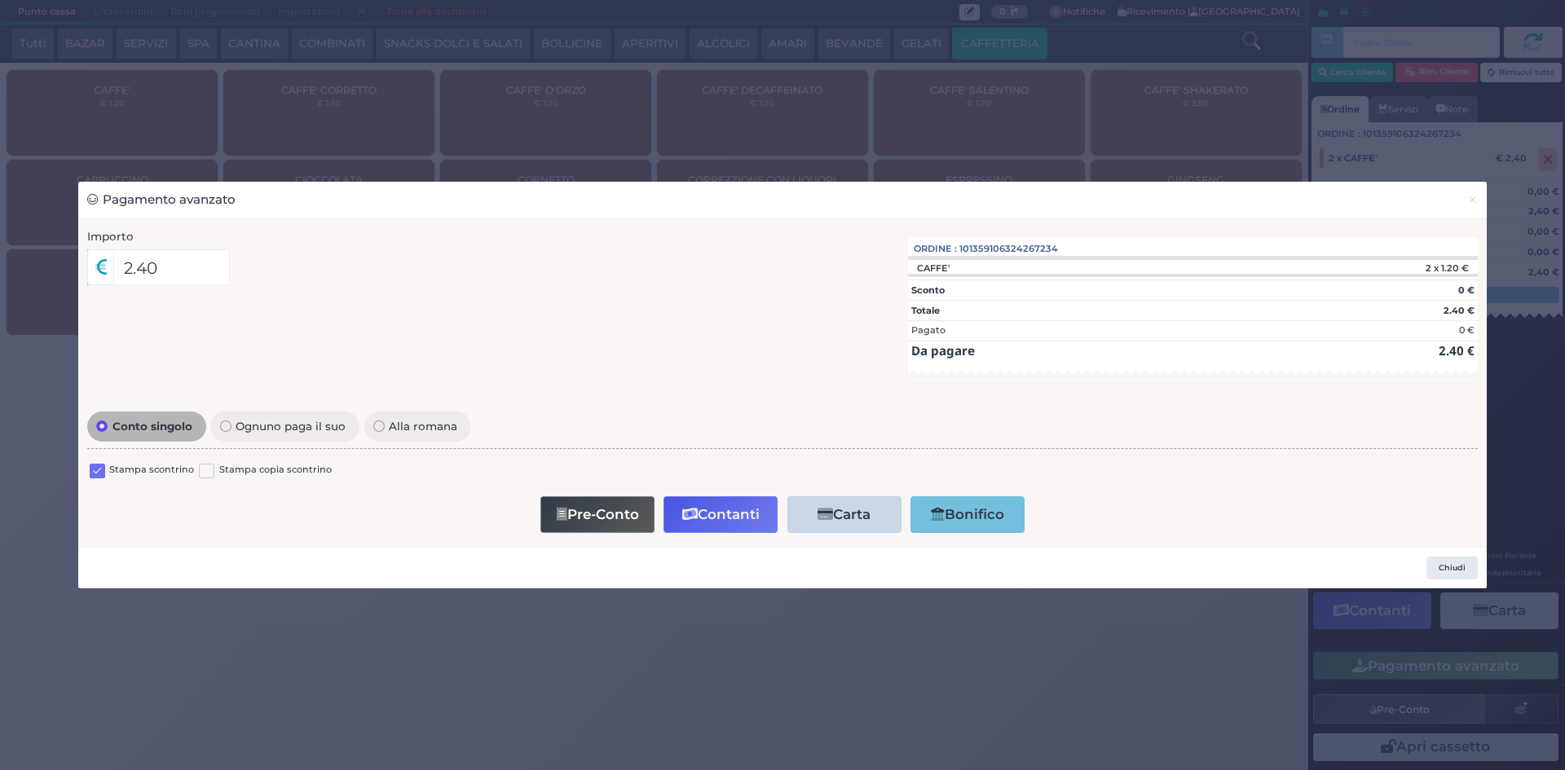
click at [99, 476] on label at bounding box center [97, 471] width 15 height 15
click at [0, 0] on input "checkbox" at bounding box center [0, 0] width 0 height 0
click at [673, 510] on button "Contanti" at bounding box center [721, 515] width 114 height 37
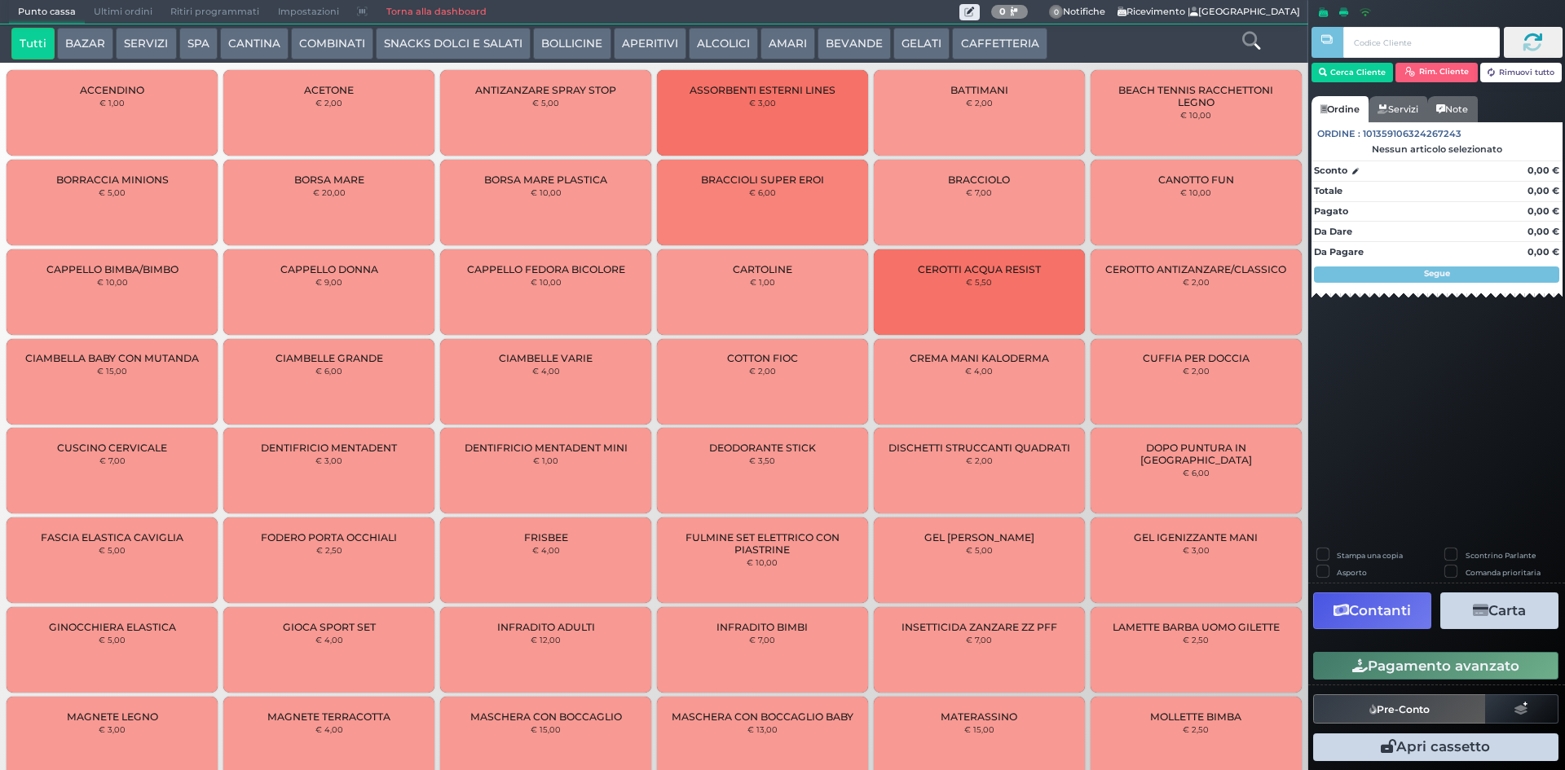
click at [122, 8] on span "Ultimi ordini" at bounding box center [123, 12] width 77 height 23
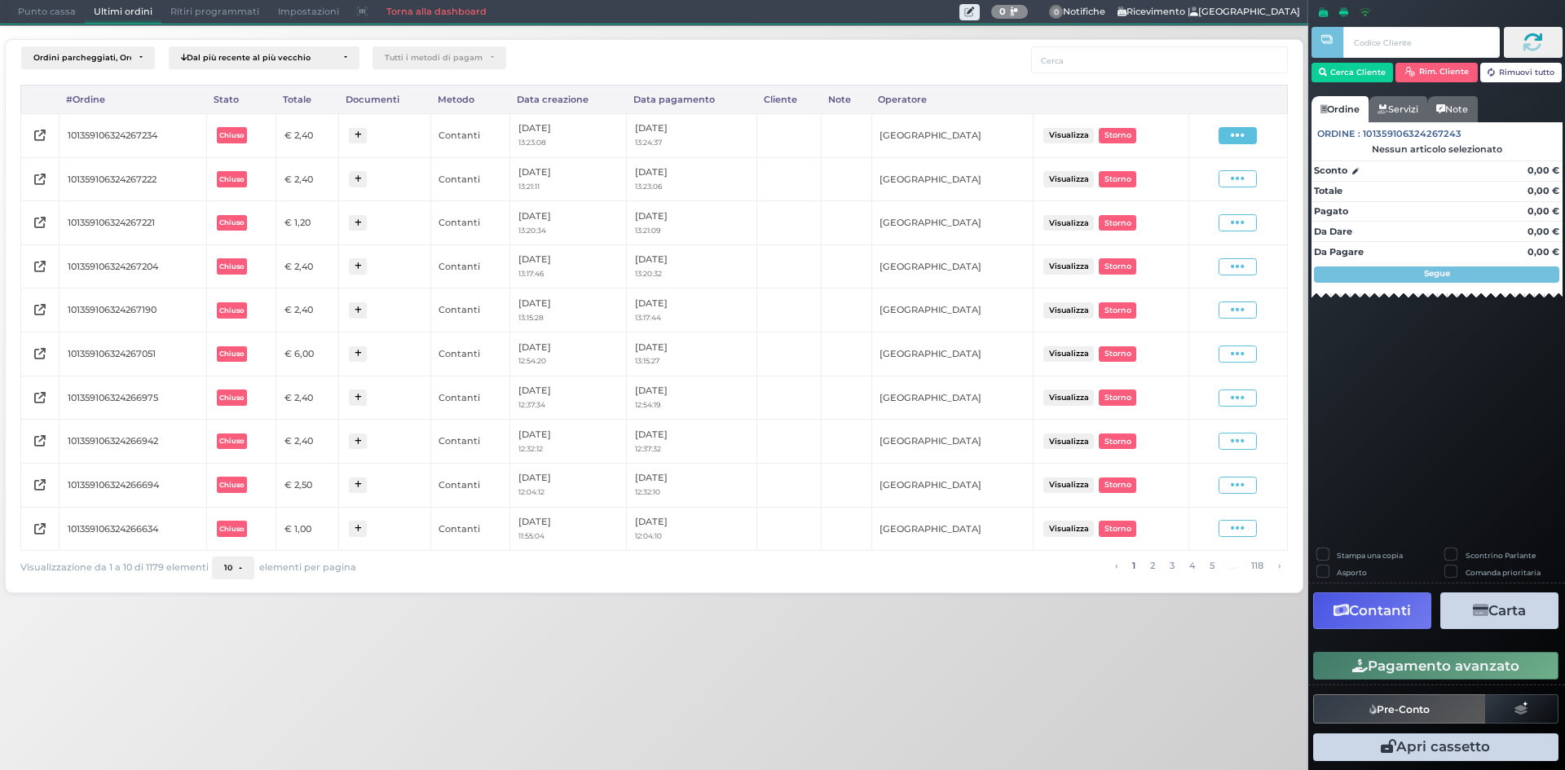
click at [1244, 145] on td "Visualizza Ristampa Pre-Conto Storno" at bounding box center [1238, 135] width 99 height 44
click at [1243, 140] on icon at bounding box center [1238, 135] width 14 height 15
click at [1190, 191] on span "Ristampa Pre-Conto" at bounding box center [1198, 183] width 67 height 28
click at [38, 11] on span "Punto cassa" at bounding box center [47, 12] width 76 height 23
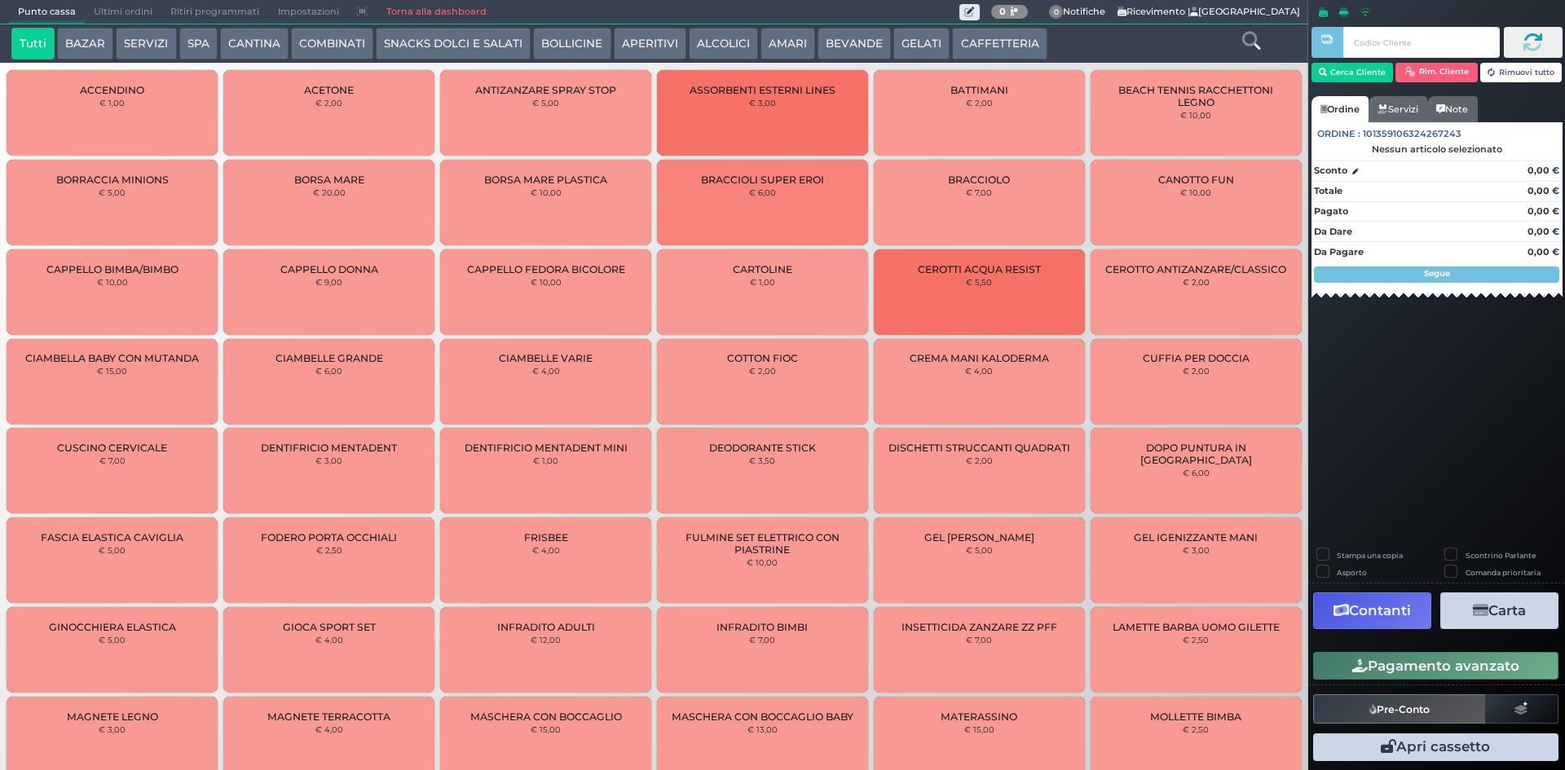
click at [958, 52] on button "CAFFETTERIA" at bounding box center [999, 44] width 95 height 33
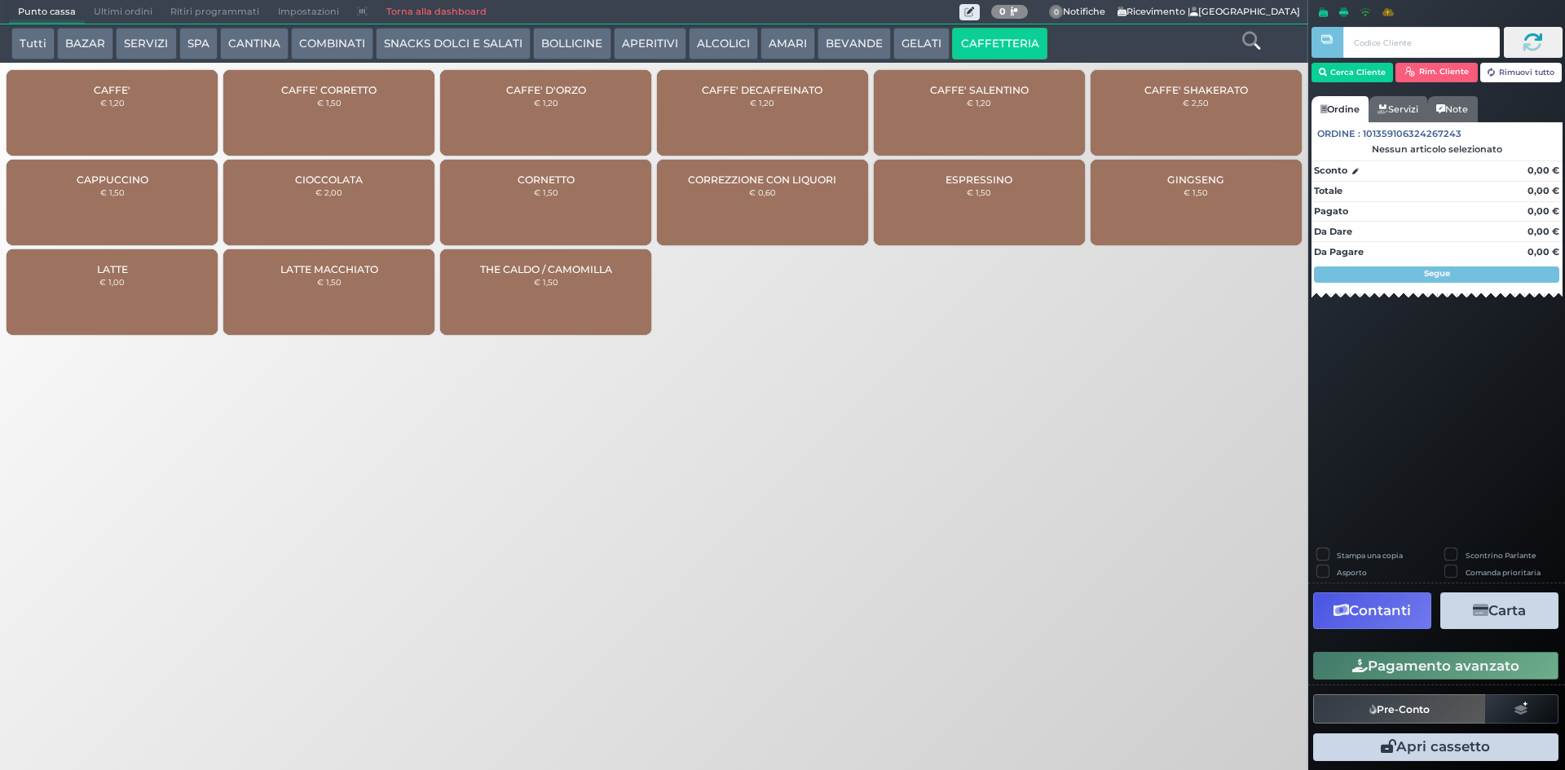
click at [117, 118] on div "CAFFE' € 1,20" at bounding box center [112, 113] width 211 height 86
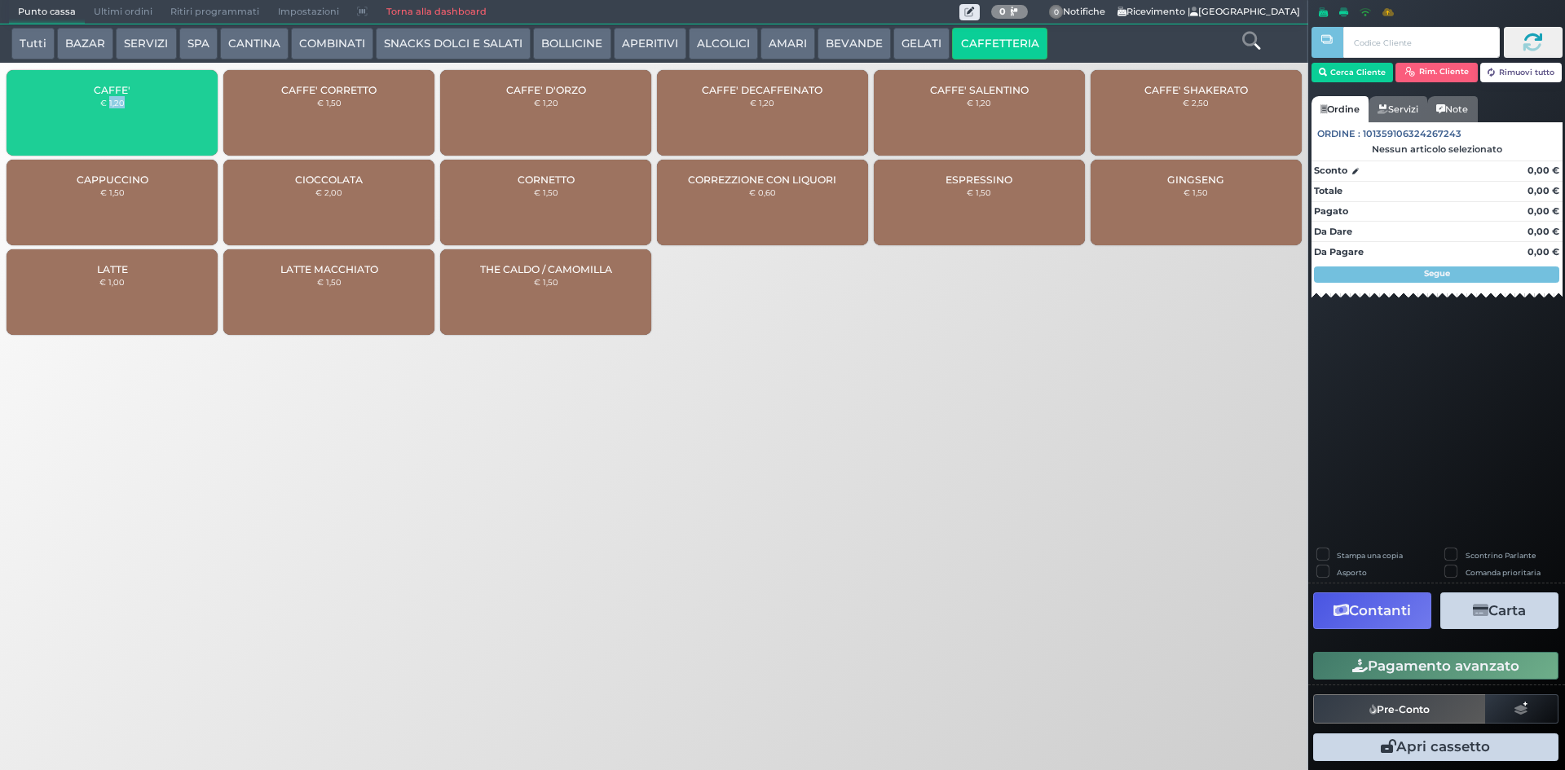
click at [117, 118] on div "CAFFE' € 1,20" at bounding box center [112, 113] width 211 height 86
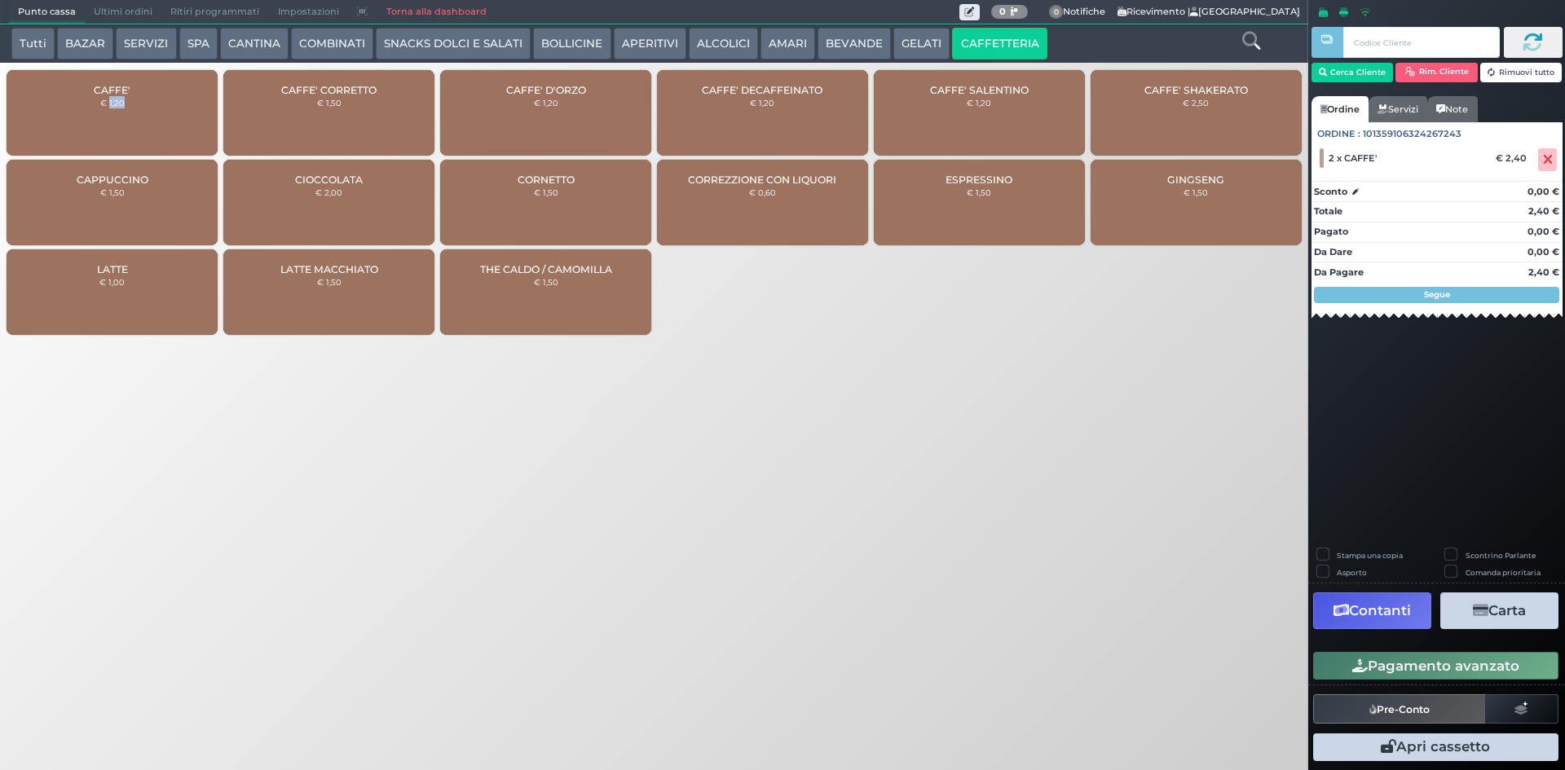
click at [1370, 660] on button "Pagamento avanzato" at bounding box center [1436, 666] width 245 height 28
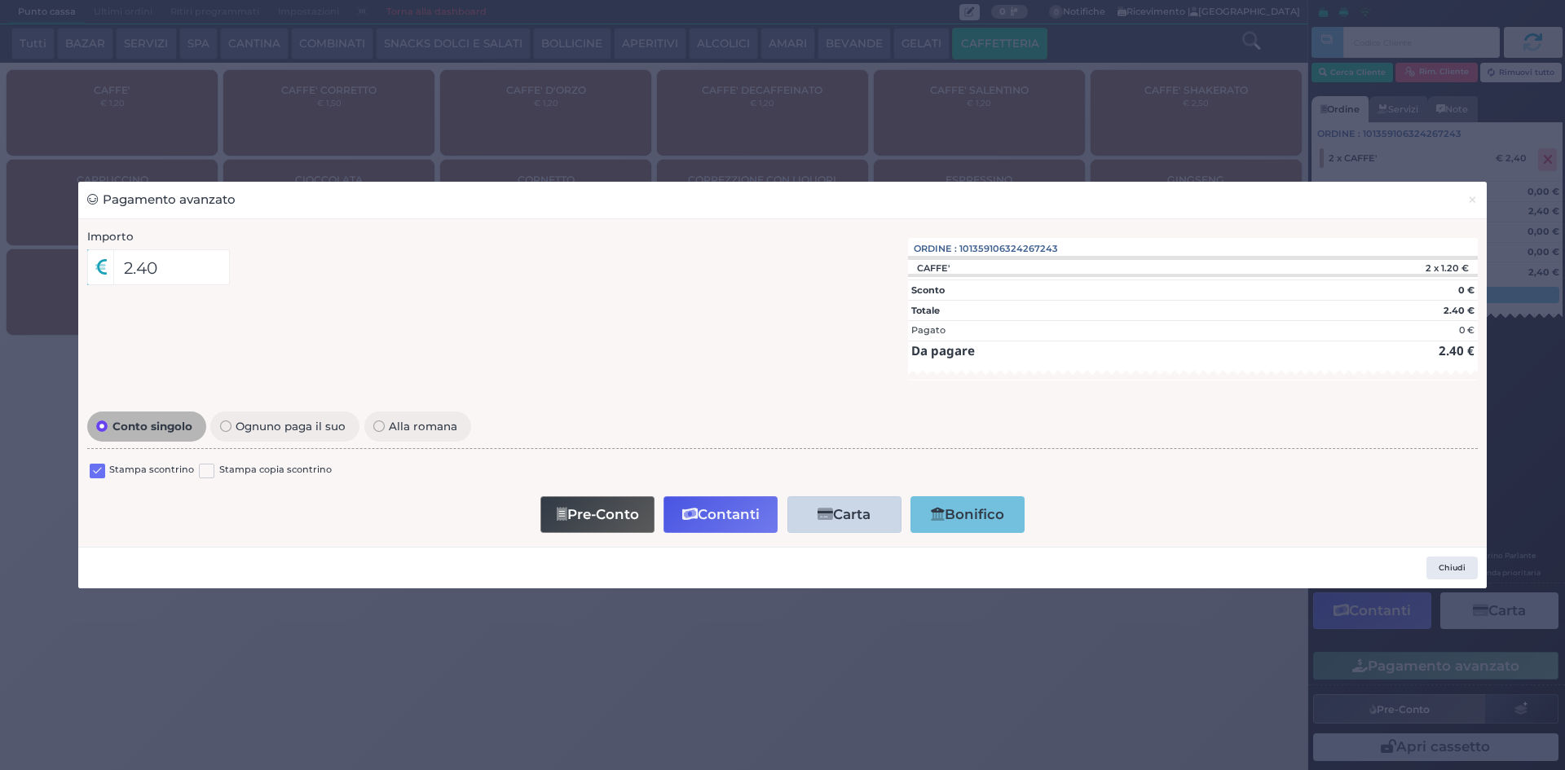
click at [104, 467] on label at bounding box center [97, 471] width 15 height 15
click at [0, 0] on input "checkbox" at bounding box center [0, 0] width 0 height 0
click at [689, 505] on button "Contanti" at bounding box center [721, 515] width 114 height 37
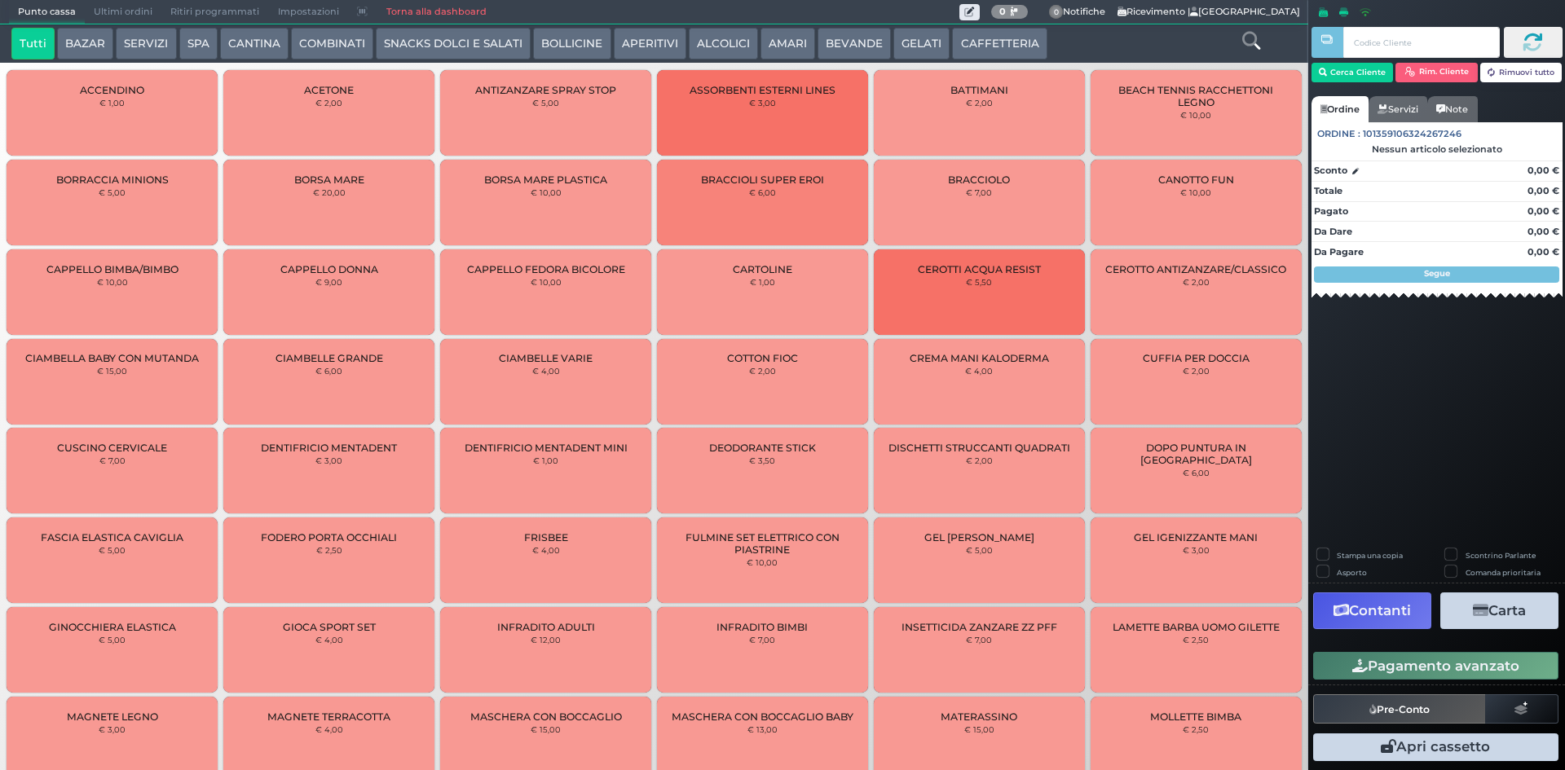
click at [118, 3] on span "Ultimi ordini" at bounding box center [123, 12] width 77 height 23
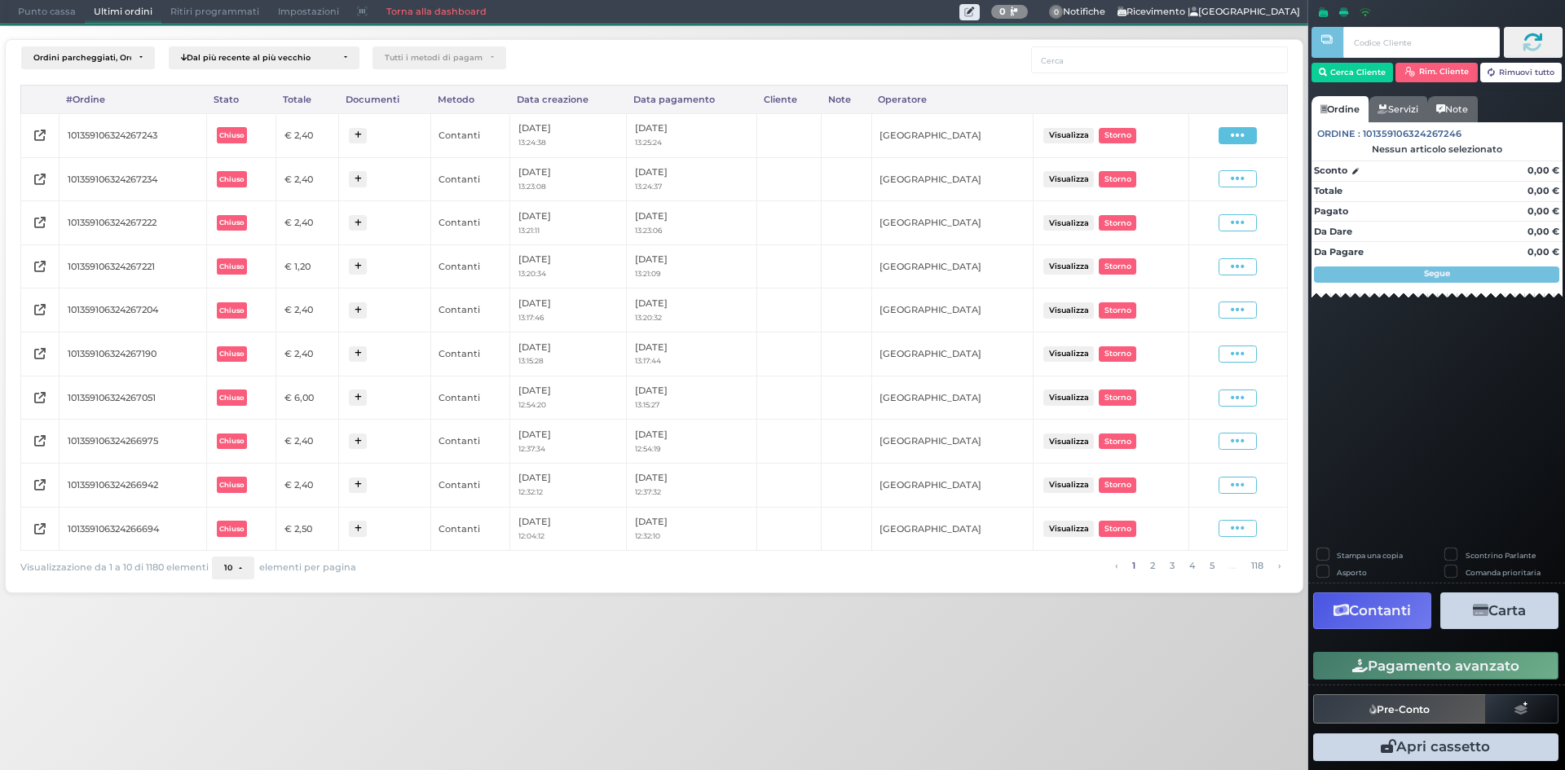
click at [1234, 130] on icon at bounding box center [1238, 135] width 14 height 15
click at [1203, 177] on span "Ristampa Pre-Conto" at bounding box center [1198, 183] width 67 height 28
click at [44, 23] on span "Punto cassa" at bounding box center [47, 12] width 76 height 23
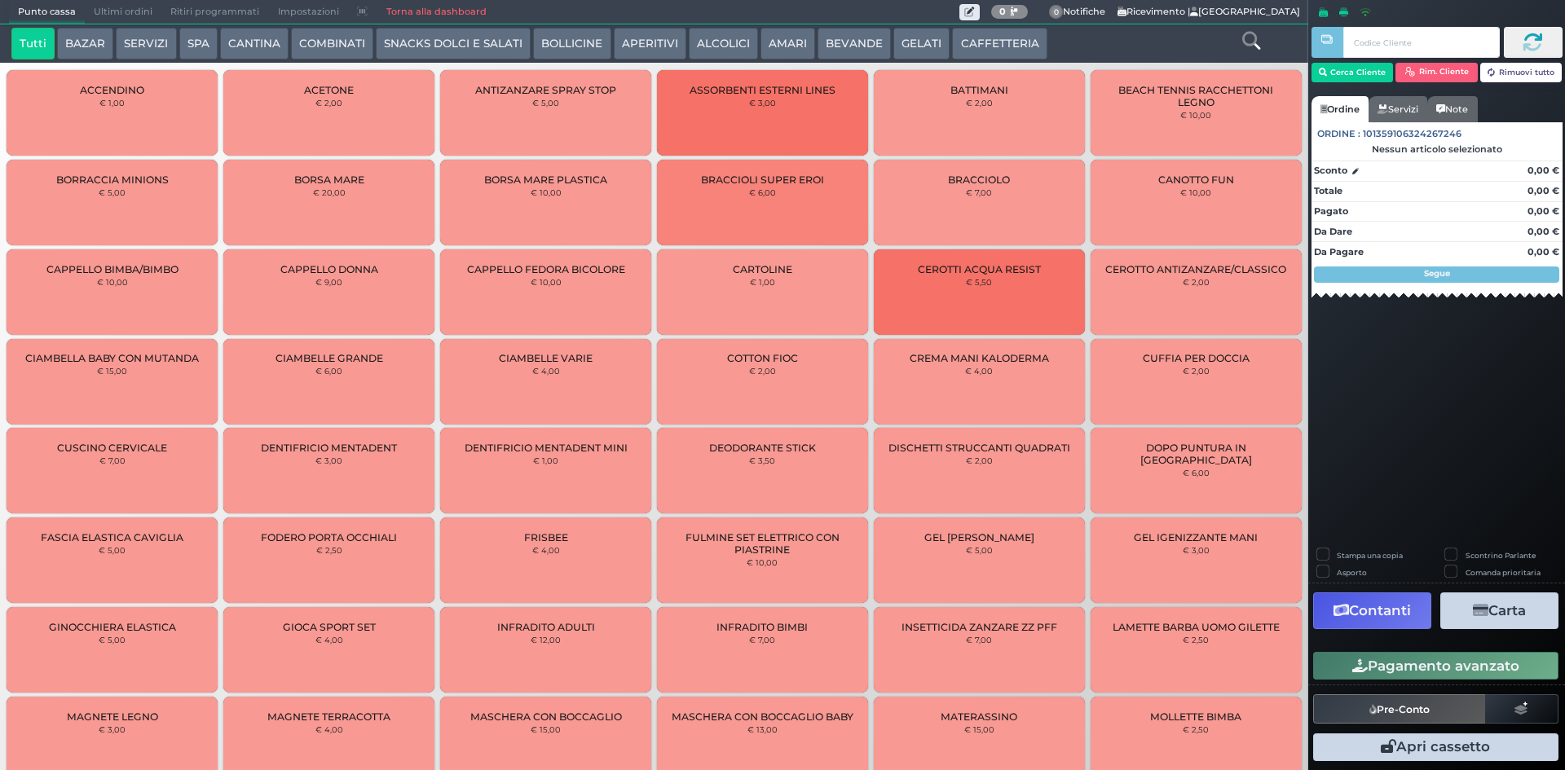
click at [990, 37] on button "CAFFETTERIA" at bounding box center [999, 44] width 95 height 33
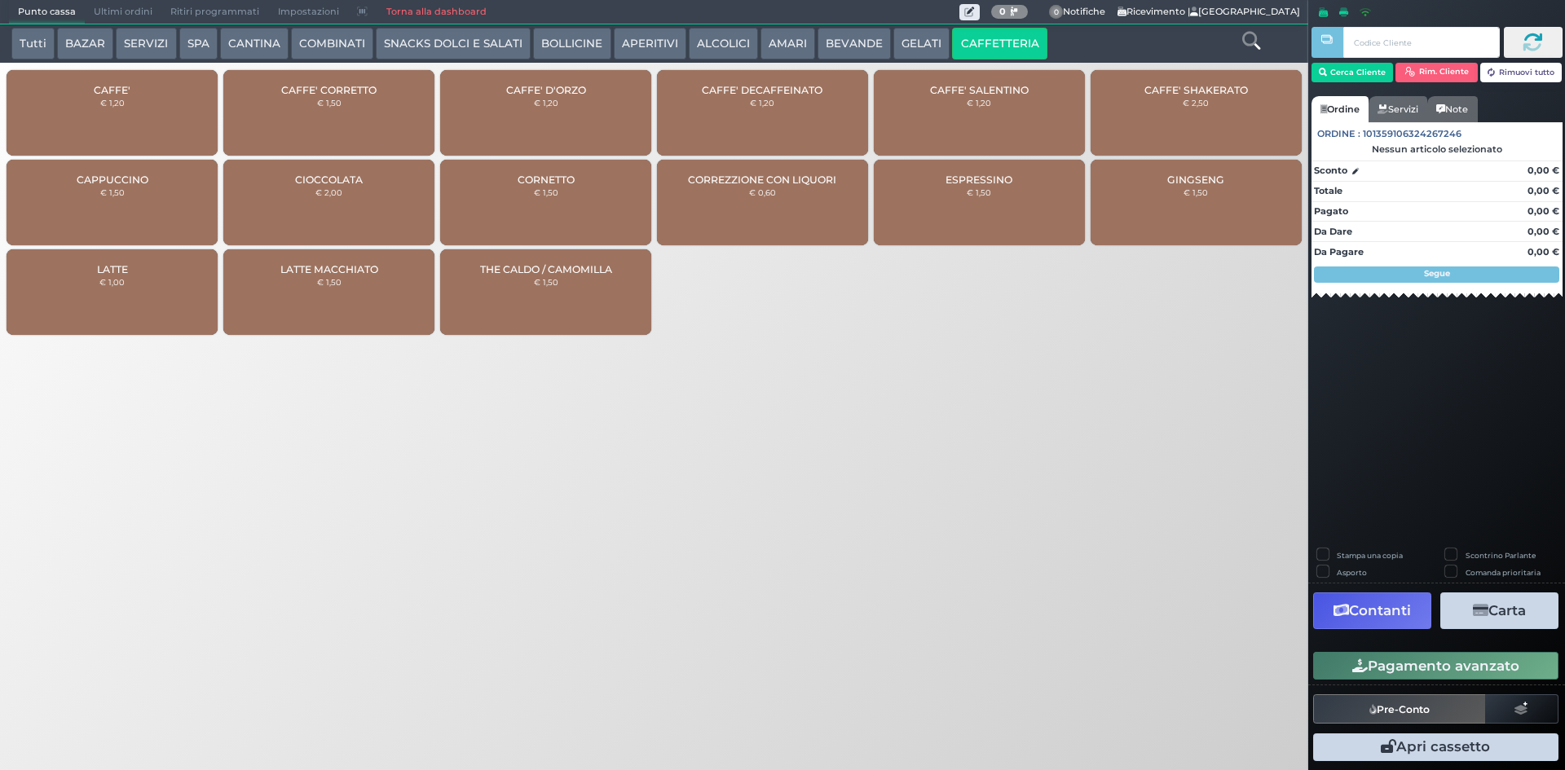
click at [132, 95] on div "CAFFE' € 1,20" at bounding box center [112, 113] width 211 height 86
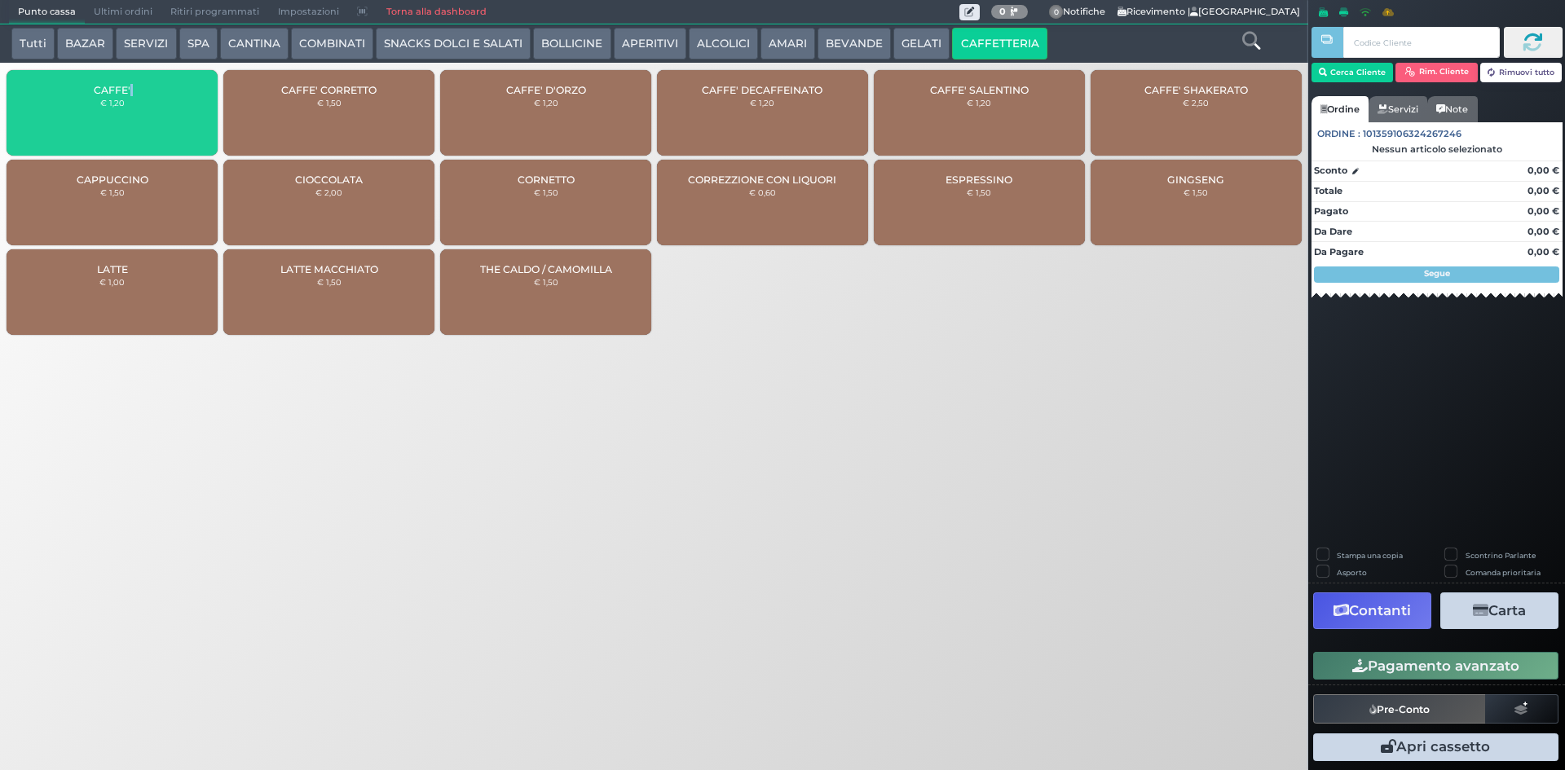
click at [130, 94] on div "CAFFE' € 1,20" at bounding box center [112, 113] width 211 height 86
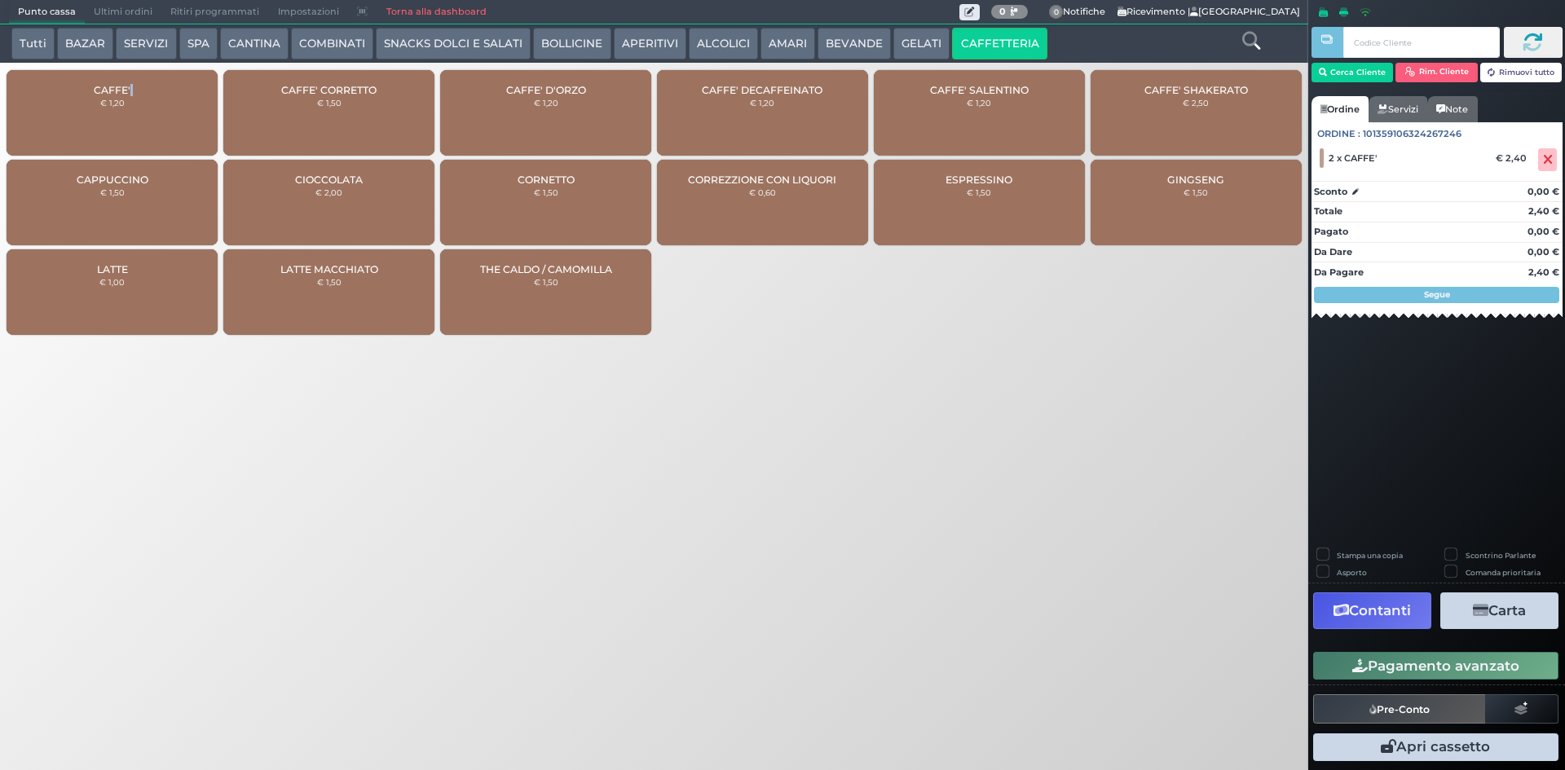
click at [1368, 675] on button "Pagamento avanzato" at bounding box center [1436, 666] width 245 height 28
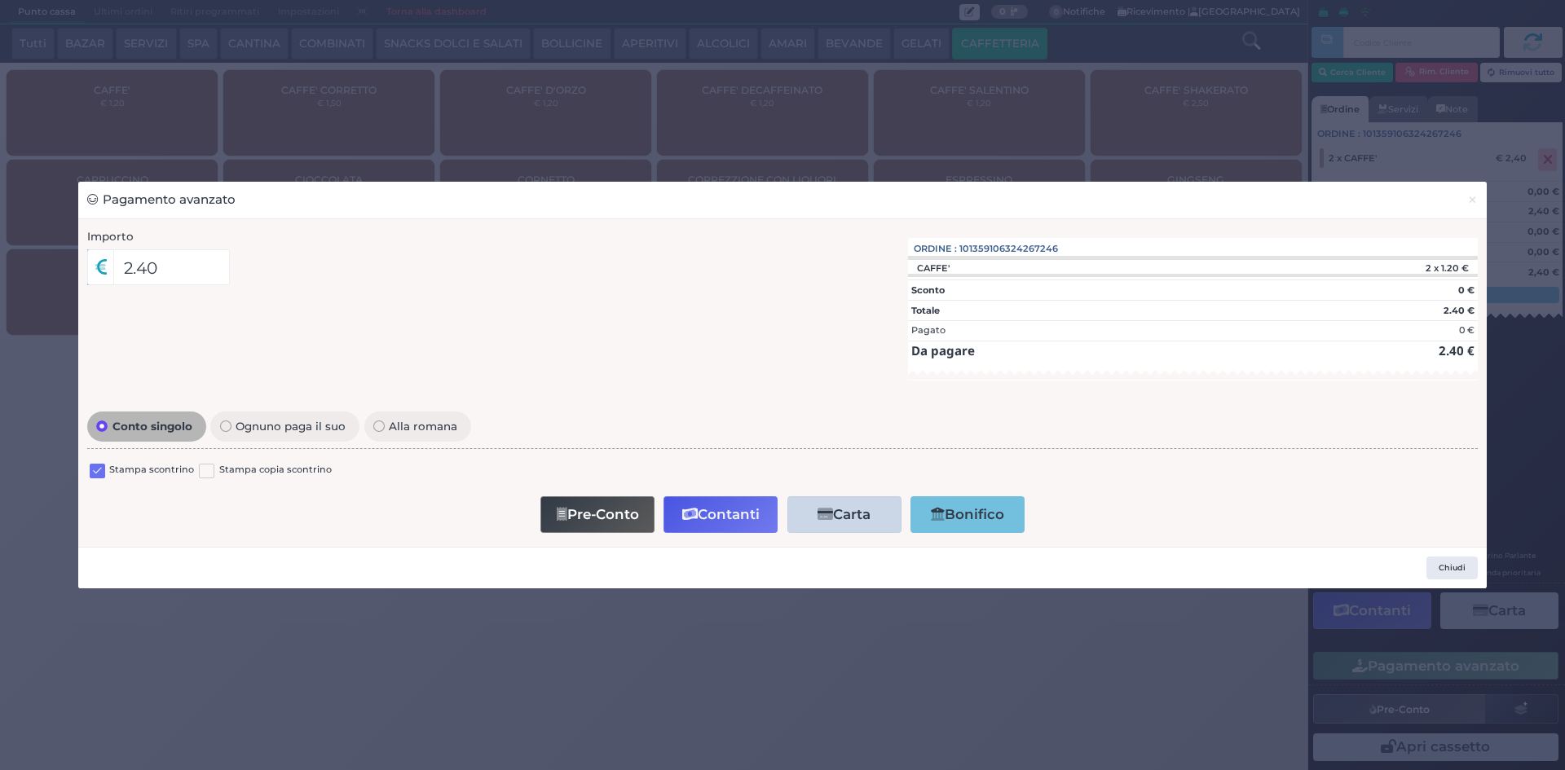
drag, startPoint x: 90, startPoint y: 469, endPoint x: 119, endPoint y: 469, distance: 29.4
click at [91, 469] on label at bounding box center [97, 471] width 15 height 15
click at [0, 0] on input "checkbox" at bounding box center [0, 0] width 0 height 0
click at [747, 525] on button "Contanti" at bounding box center [721, 515] width 114 height 37
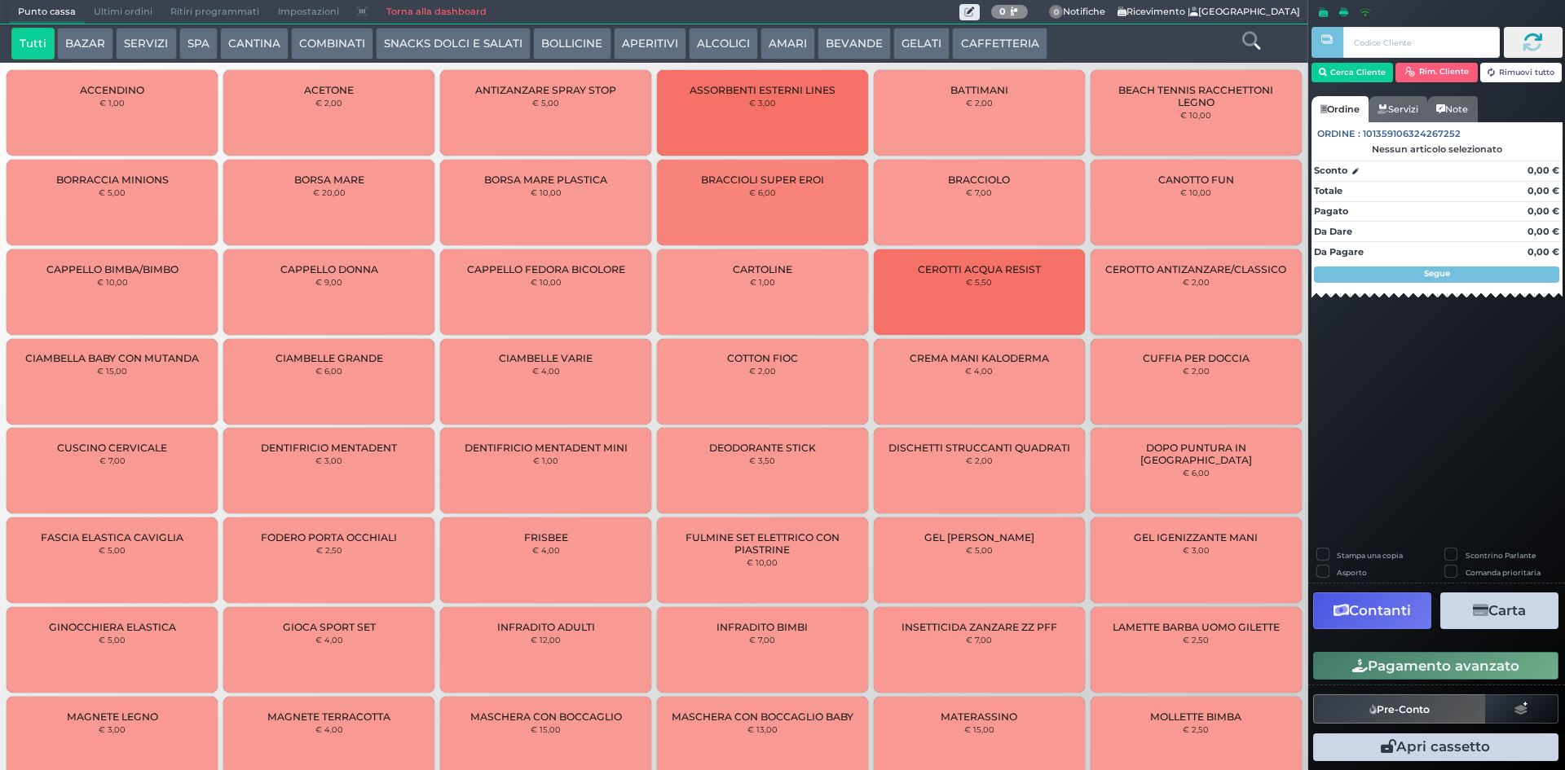
click at [127, 7] on span "Ultimi ordini" at bounding box center [123, 12] width 77 height 23
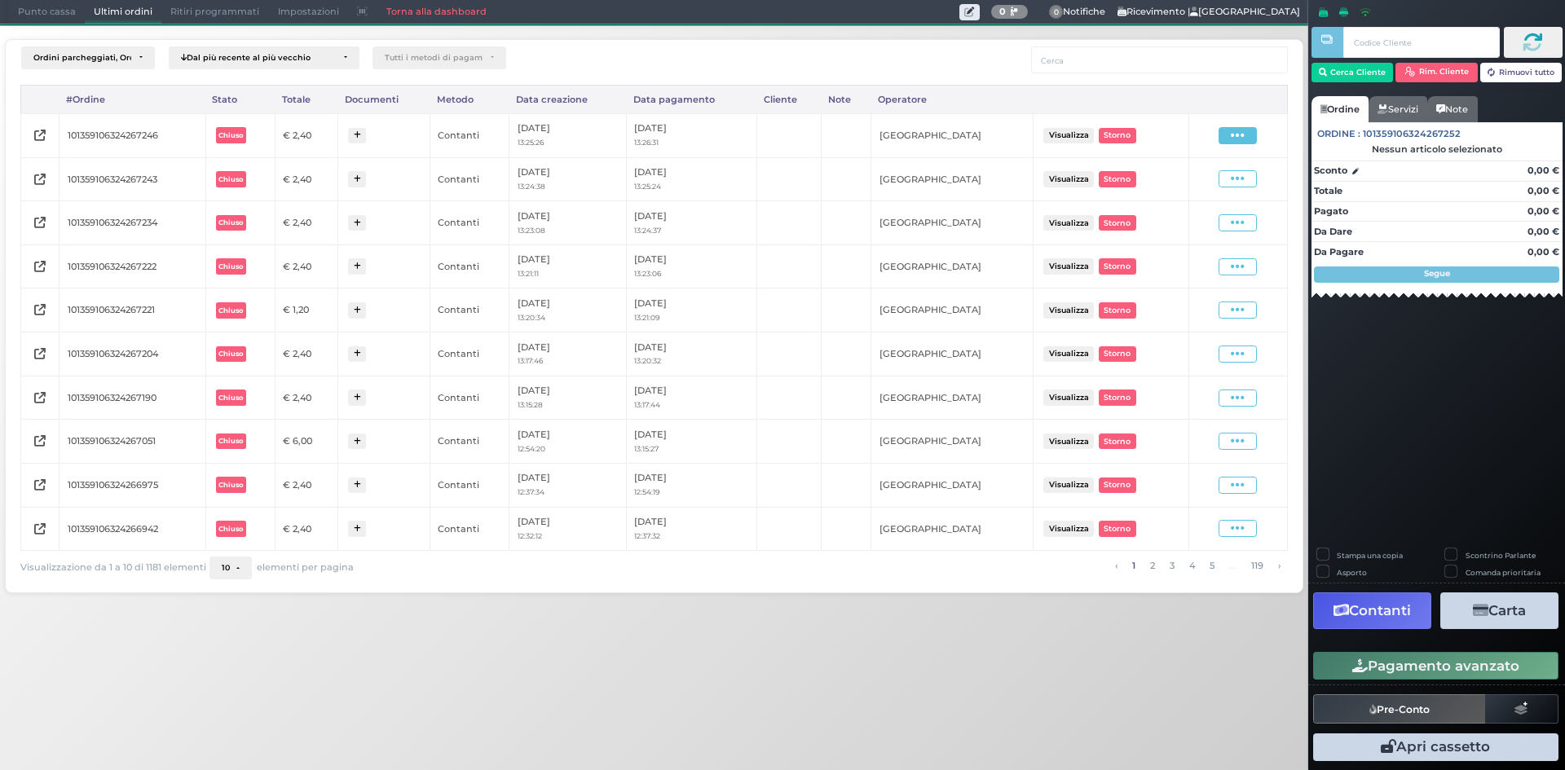
click at [1241, 137] on icon at bounding box center [1238, 135] width 14 height 15
click at [1208, 181] on span "Ristampa Pre-Conto" at bounding box center [1198, 183] width 67 height 28
click at [49, 4] on span "Punto cassa" at bounding box center [47, 12] width 76 height 23
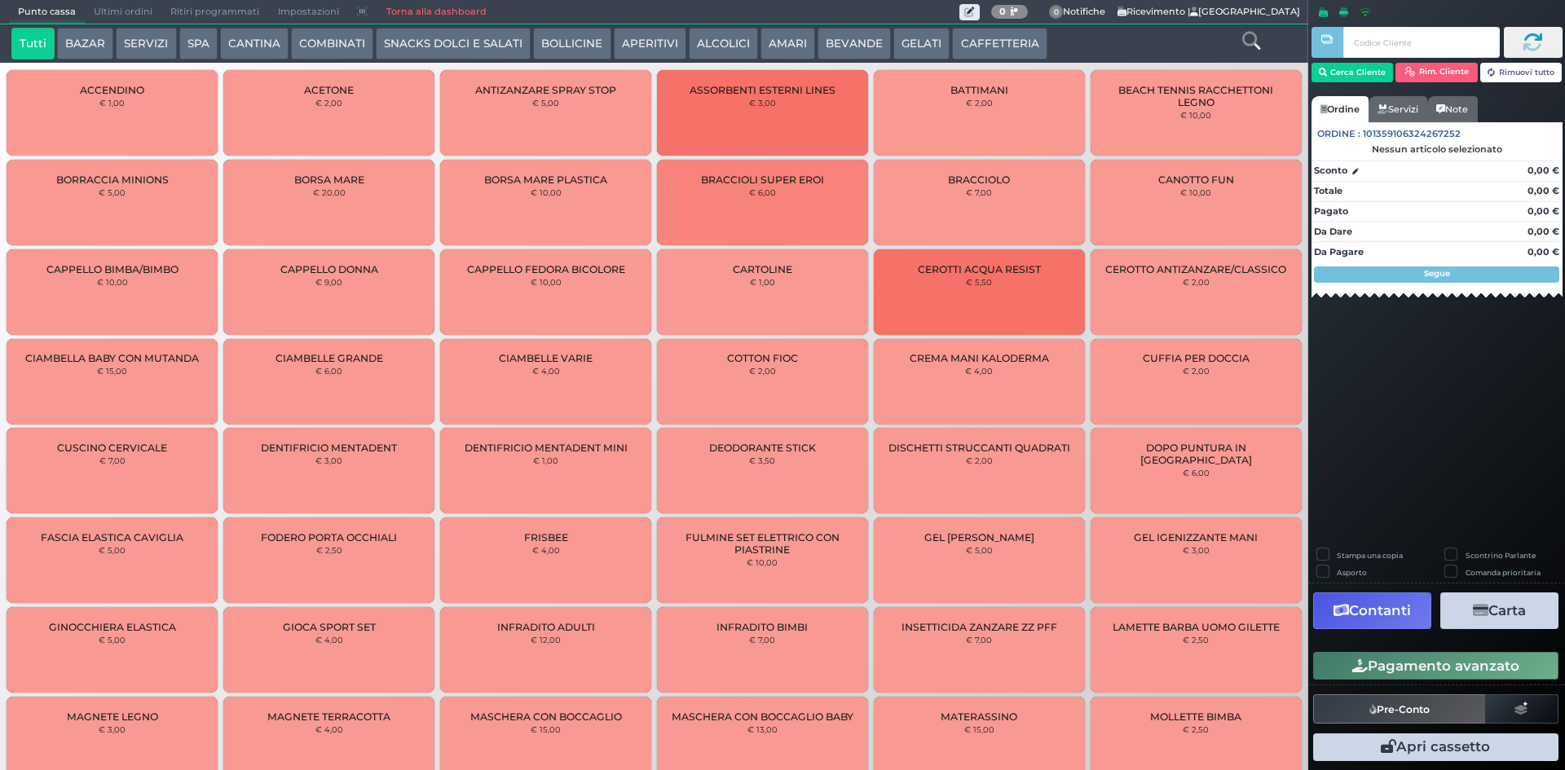
click at [995, 36] on button "CAFFETTERIA" at bounding box center [999, 44] width 95 height 33
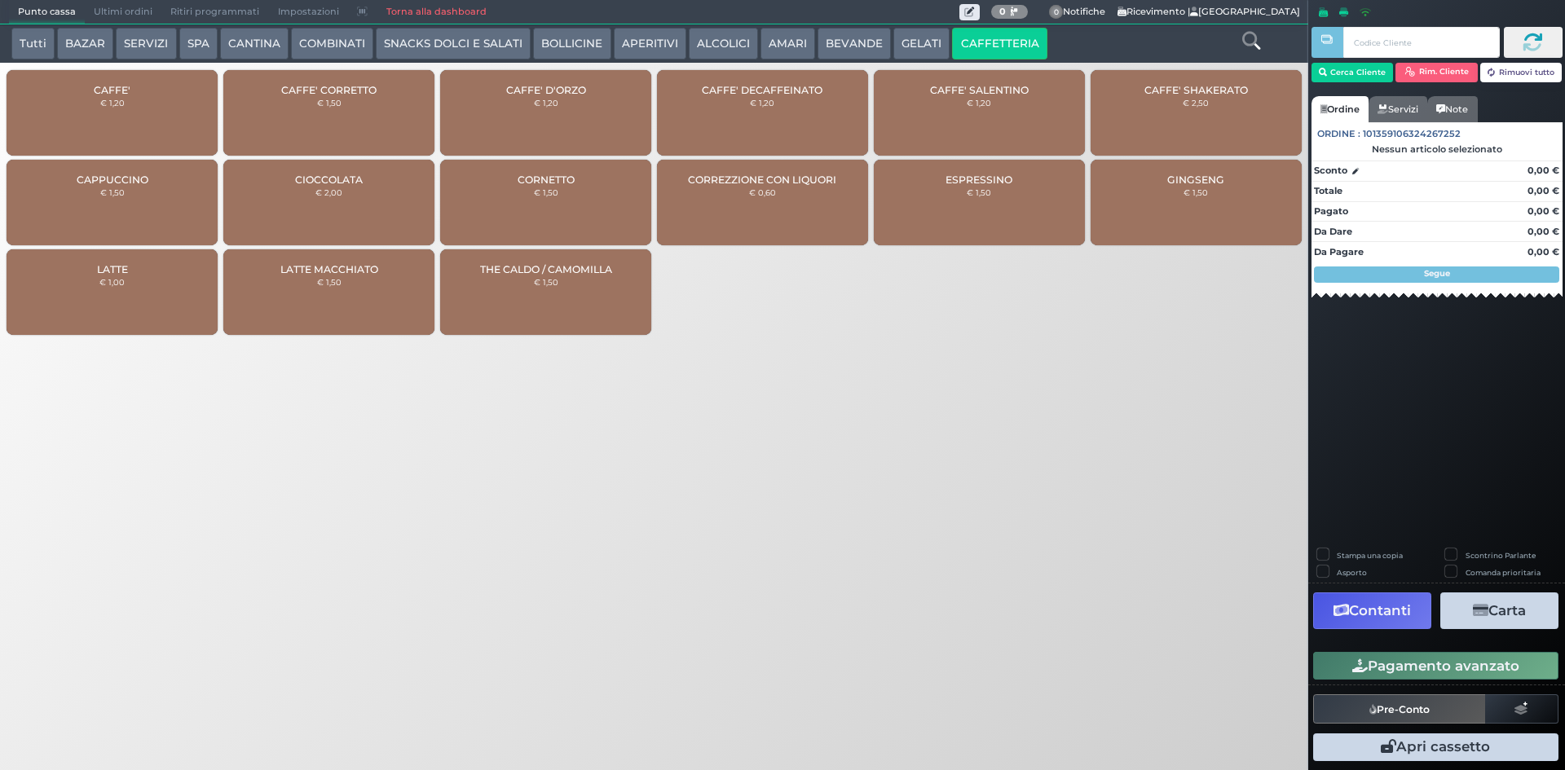
click at [161, 73] on div "CAFFE' € 1,20" at bounding box center [112, 113] width 211 height 86
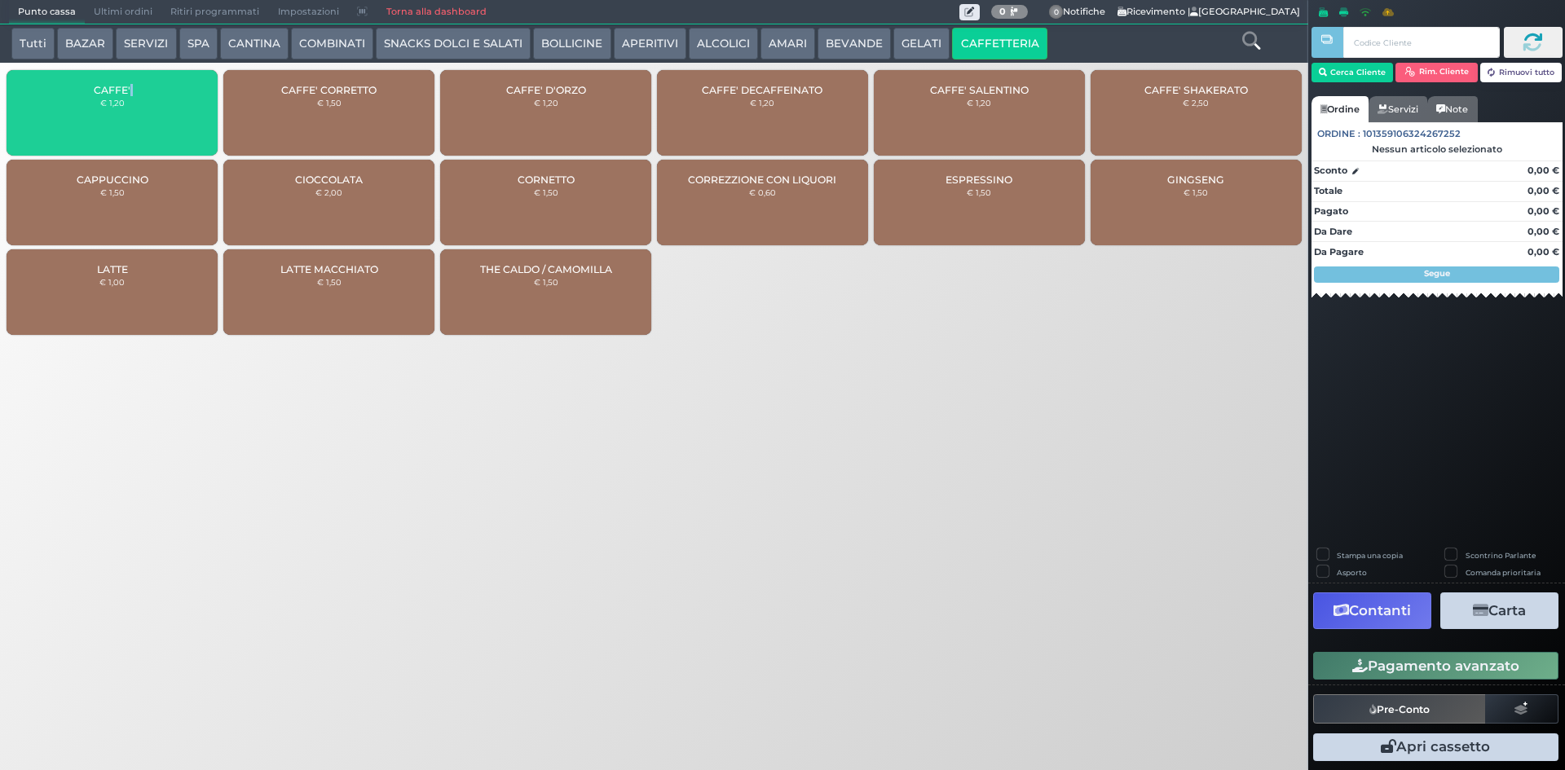
click at [161, 73] on div "CAFFE' € 1,20" at bounding box center [112, 113] width 211 height 86
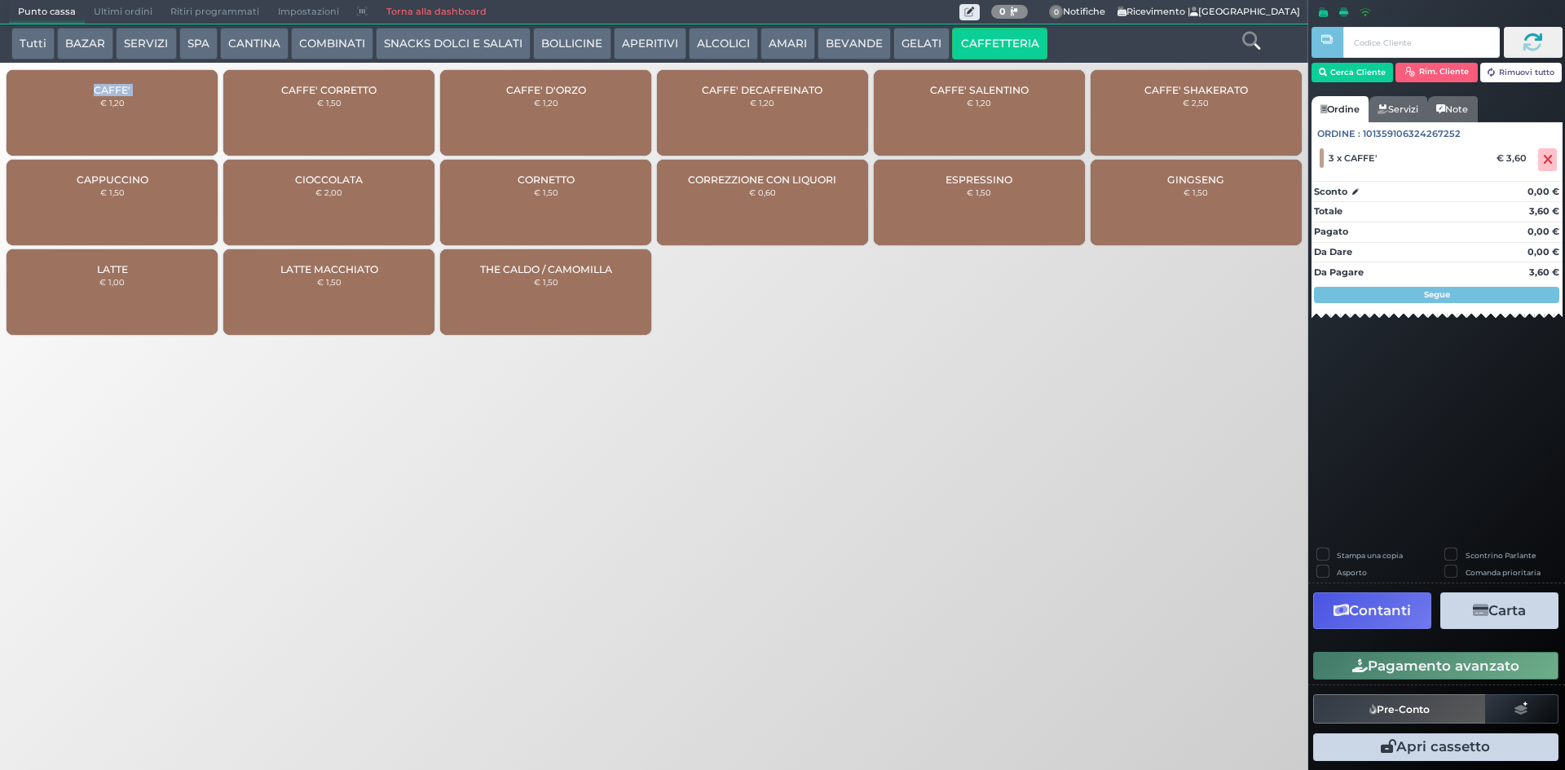
drag, startPoint x: 1428, startPoint y: 677, endPoint x: 1427, endPoint y: 669, distance: 8.2
click at [1427, 676] on button "Pagamento avanzato" at bounding box center [1436, 666] width 245 height 28
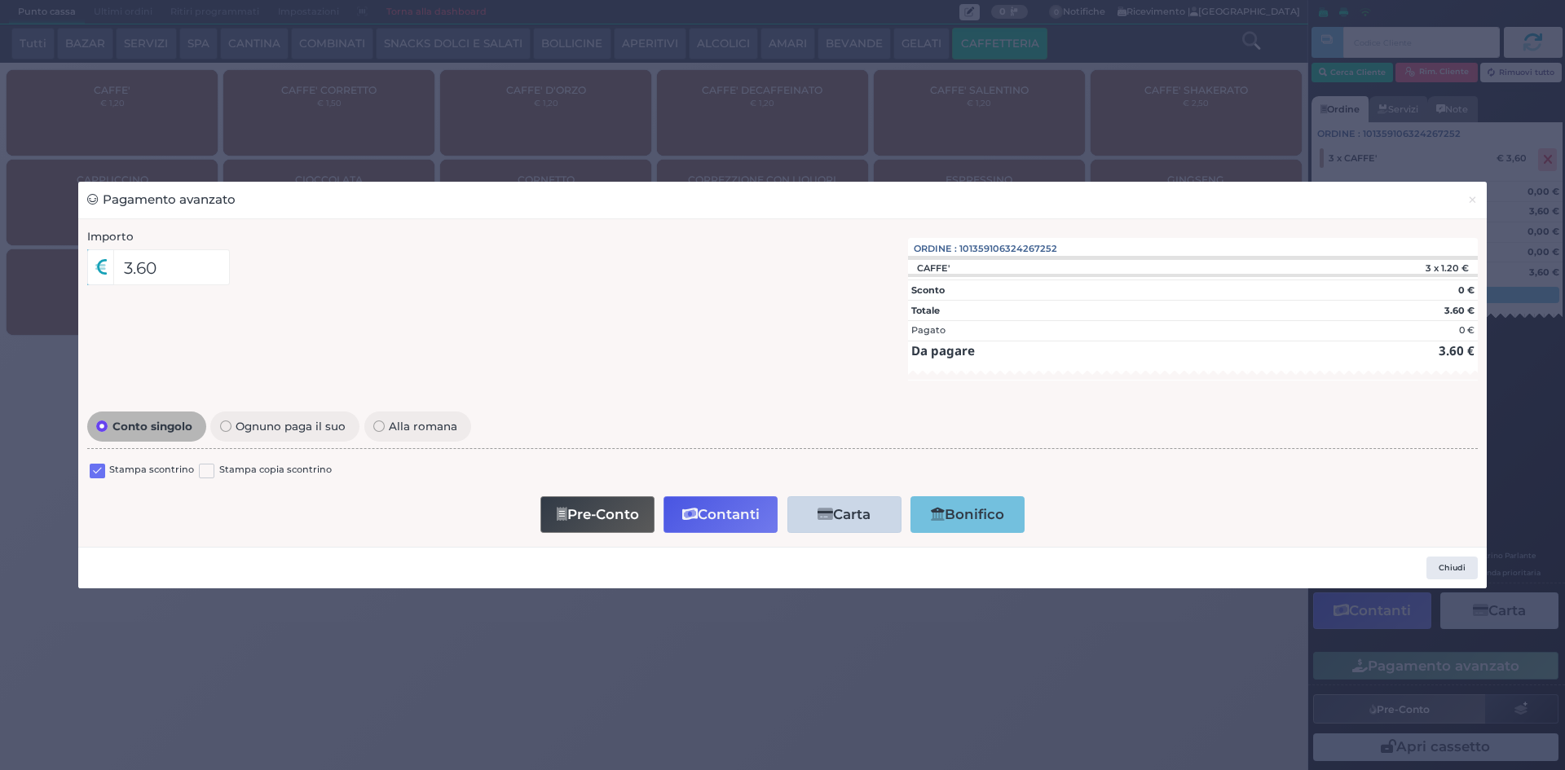
click at [91, 471] on div "Stampa scontrino Stampa copia scontrino" at bounding box center [782, 473] width 1391 height 38
click at [91, 471] on label at bounding box center [97, 471] width 15 height 15
click at [0, 0] on input "checkbox" at bounding box center [0, 0] width 0 height 0
click at [689, 525] on button "Contanti" at bounding box center [721, 515] width 114 height 37
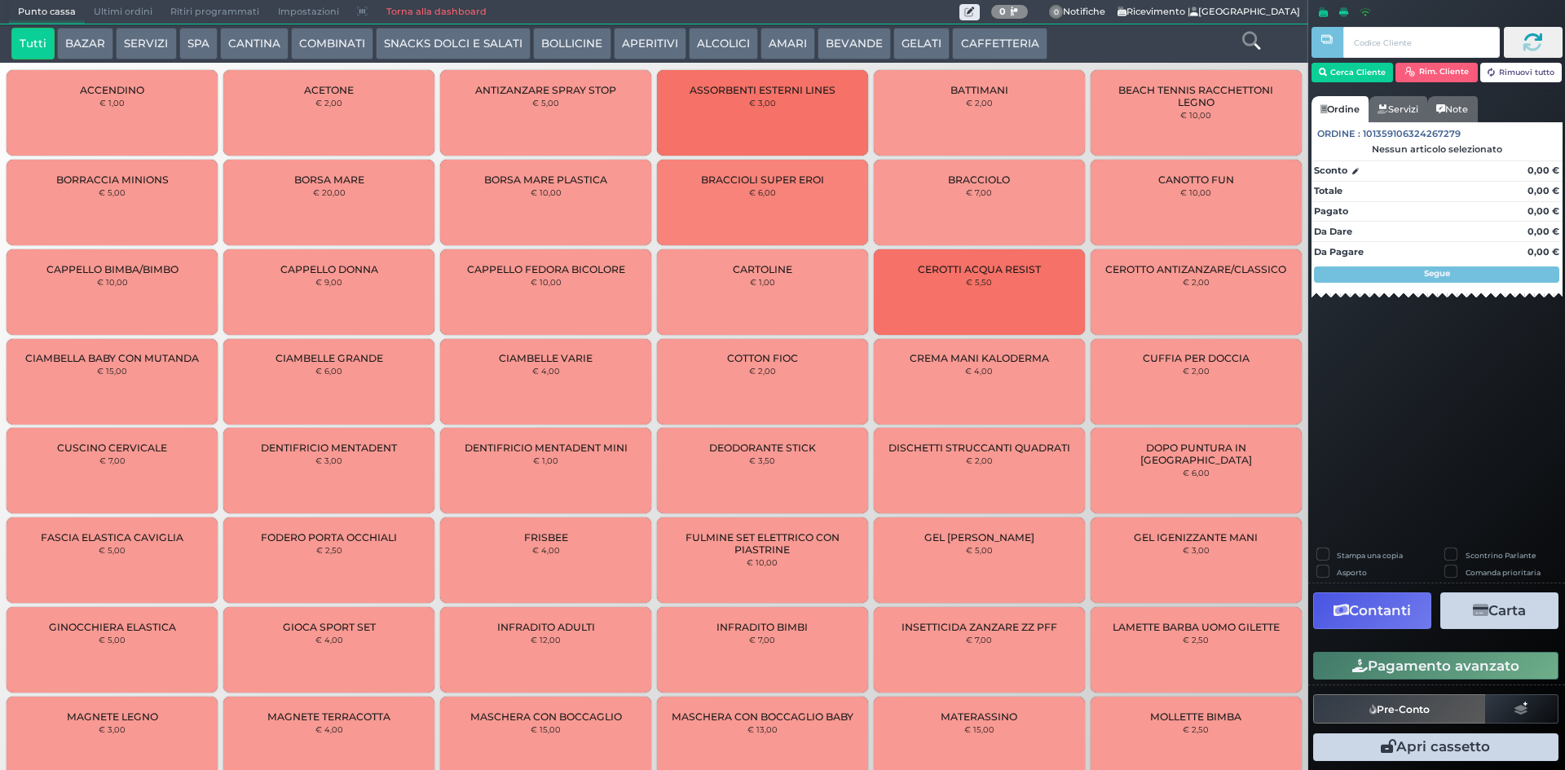
click at [119, 16] on span "Ultimi ordini" at bounding box center [123, 12] width 77 height 23
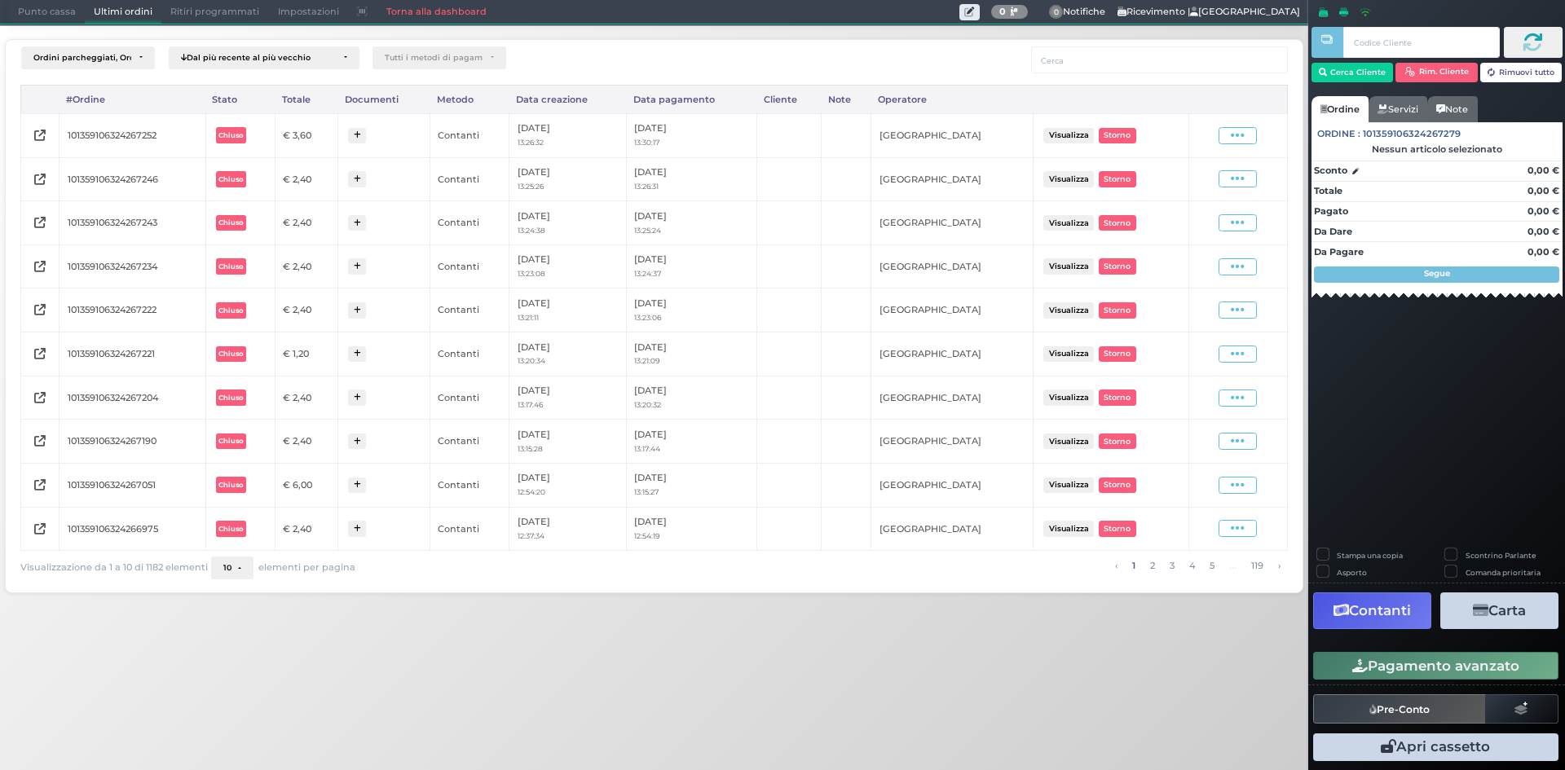
click at [1243, 144] on div "Visualizza Ristampa Pre-Conto Storno" at bounding box center [1238, 136] width 82 height 22
click at [1241, 143] on icon at bounding box center [1238, 135] width 14 height 15
click at [1213, 175] on span "Ristampa Pre-Conto" at bounding box center [1198, 183] width 67 height 28
click at [22, 3] on span "Punto cassa" at bounding box center [47, 12] width 76 height 23
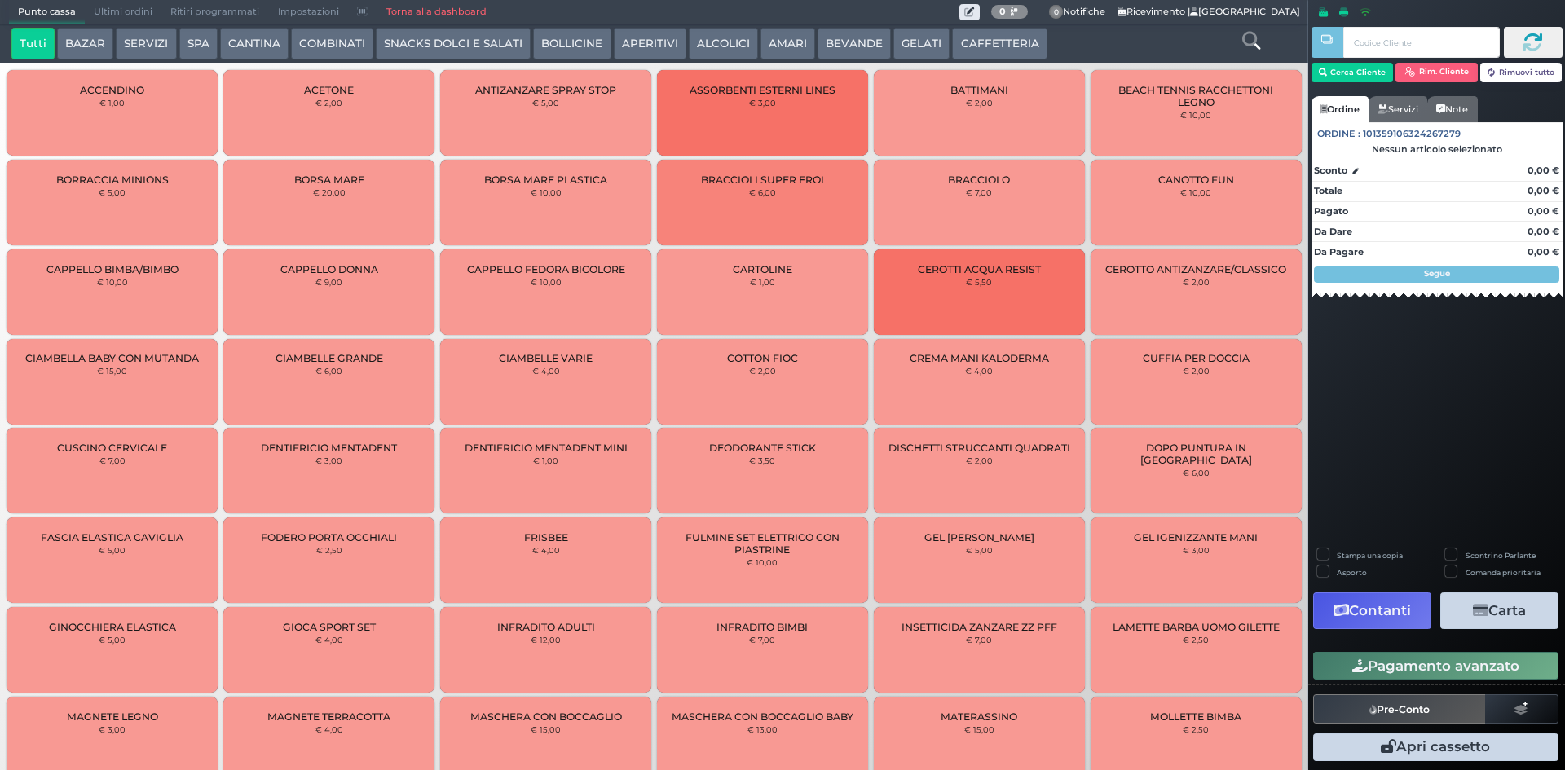
click at [1005, 38] on button "CAFFETTERIA" at bounding box center [999, 44] width 95 height 33
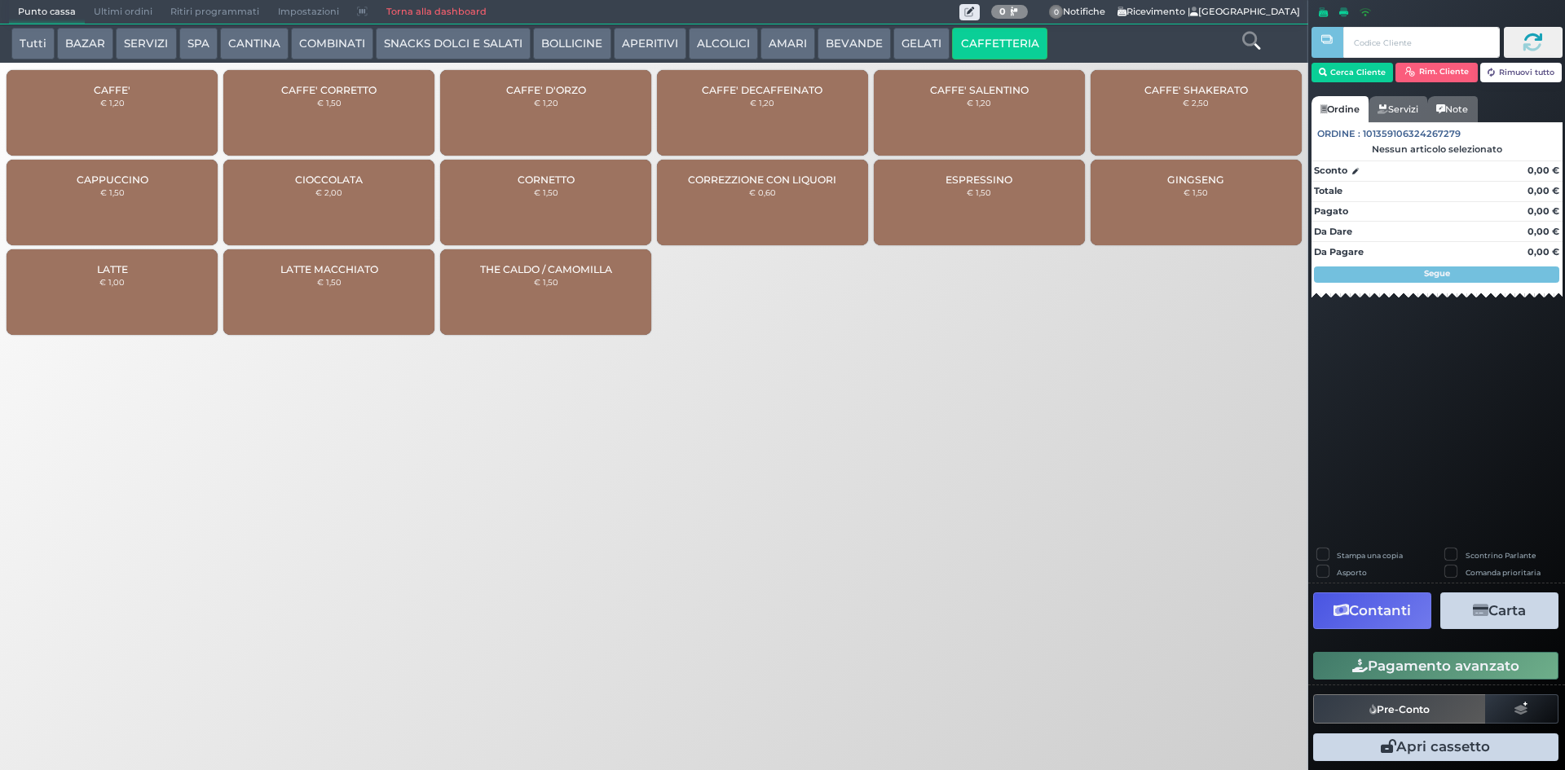
click at [149, 96] on div "CAFFE' € 1,20" at bounding box center [112, 113] width 211 height 86
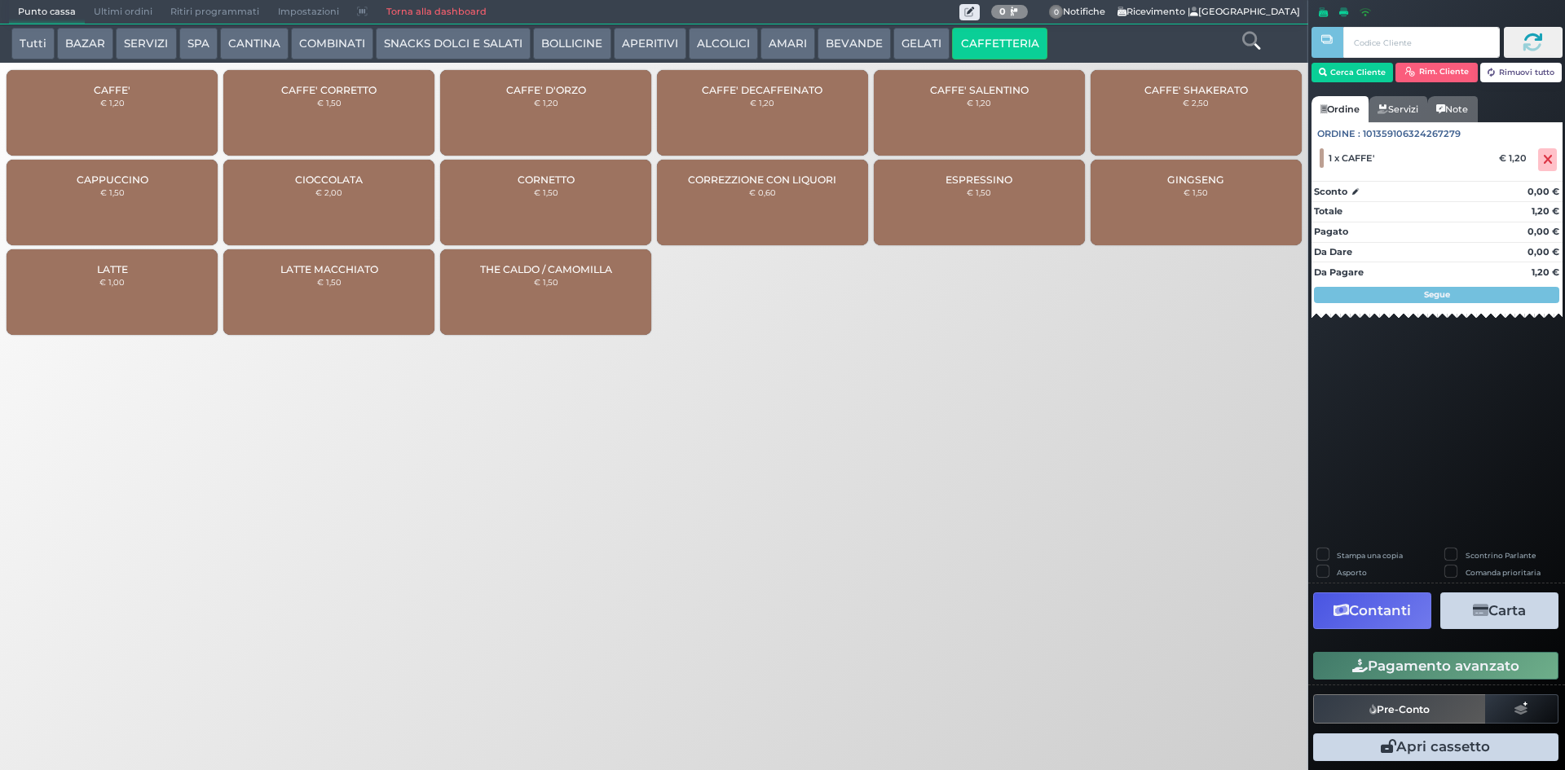
drag, startPoint x: 1393, startPoint y: 656, endPoint x: 1401, endPoint y: 673, distance: 17.9
click at [1393, 657] on button "Pagamento avanzato" at bounding box center [1436, 666] width 245 height 28
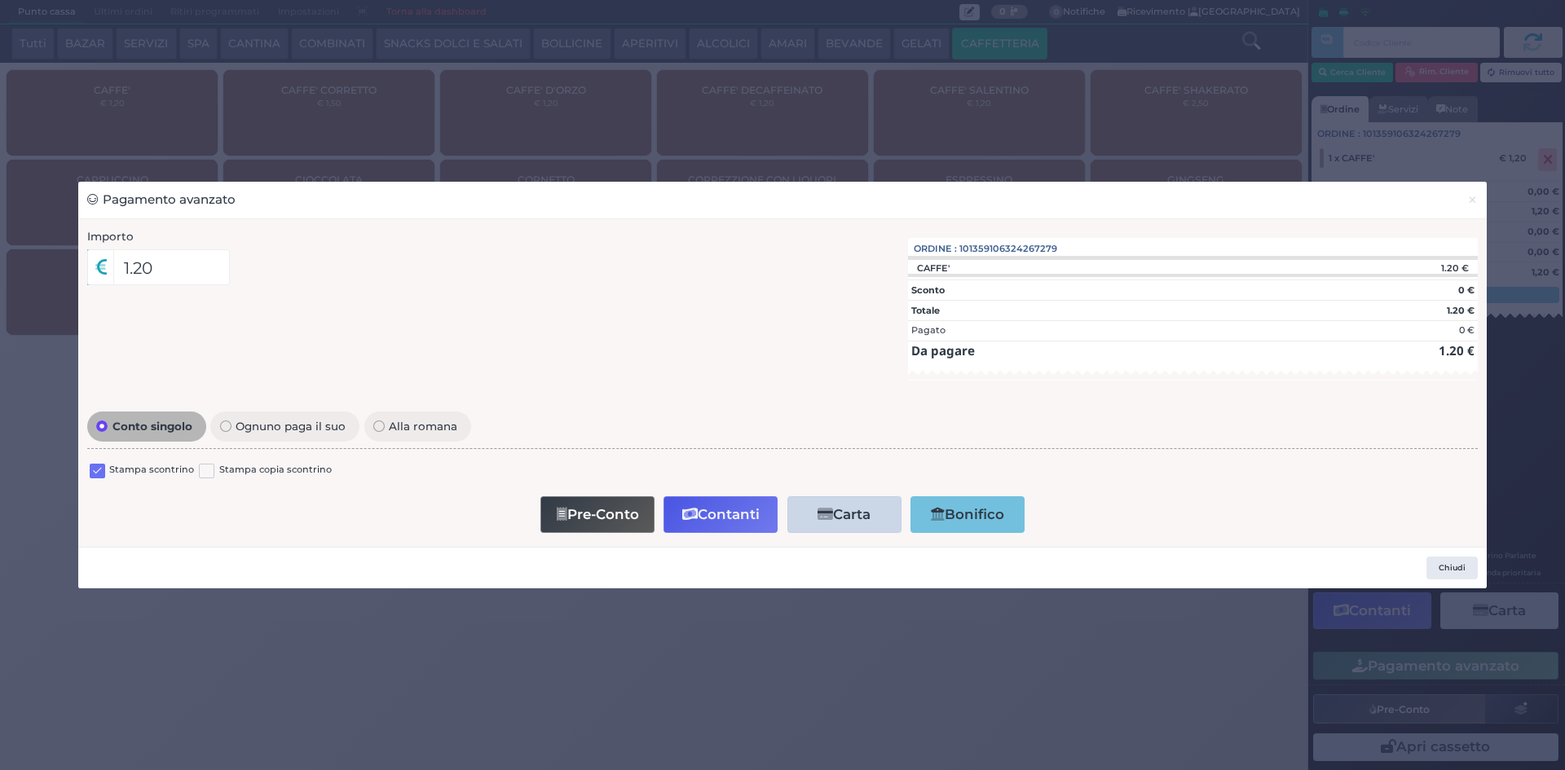
click at [95, 475] on label at bounding box center [97, 471] width 15 height 15
click at [0, 0] on input "checkbox" at bounding box center [0, 0] width 0 height 0
click at [709, 514] on button "Contanti" at bounding box center [721, 515] width 114 height 37
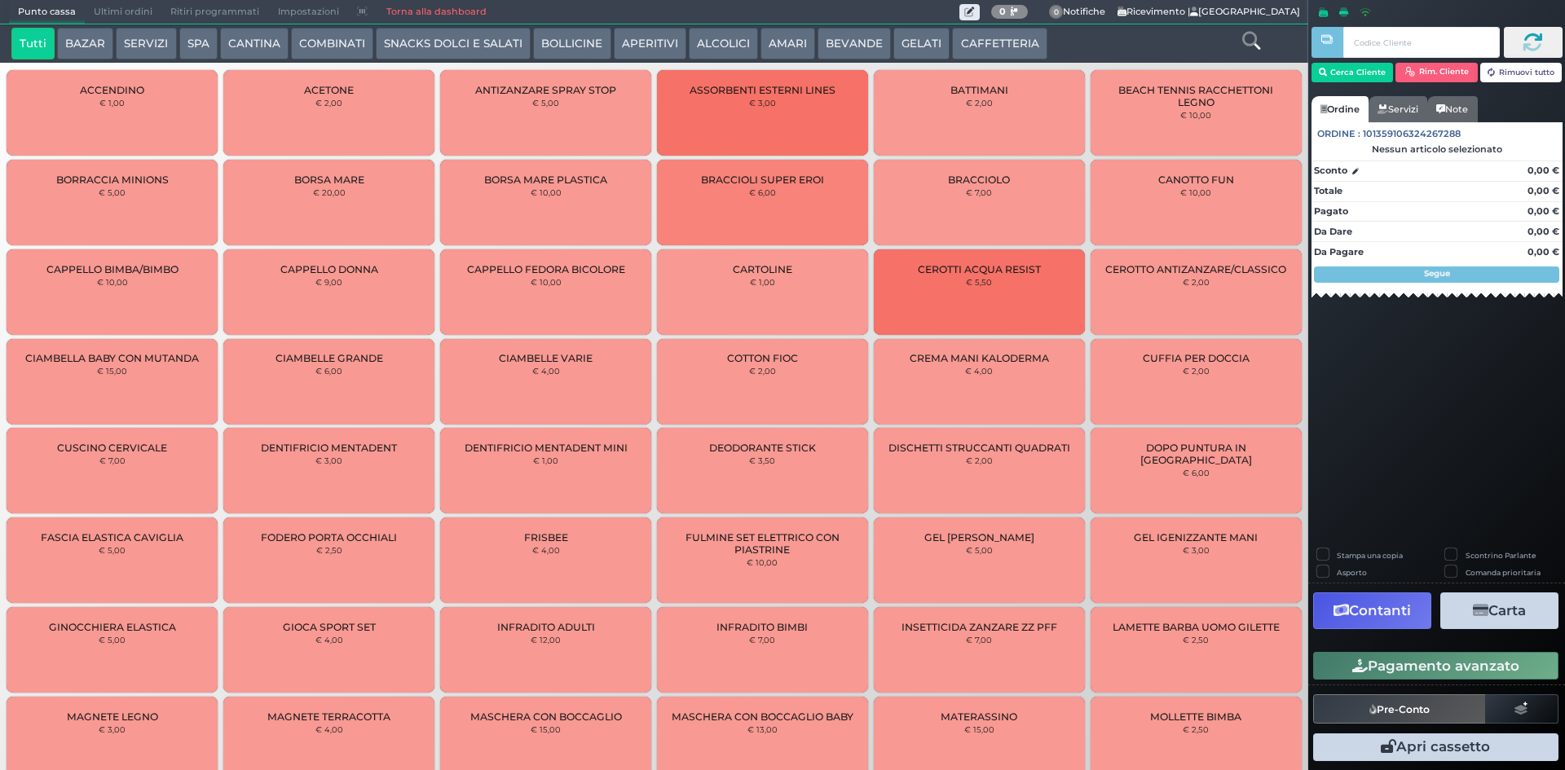
click at [102, 2] on span "Ultimi ordini" at bounding box center [123, 12] width 77 height 23
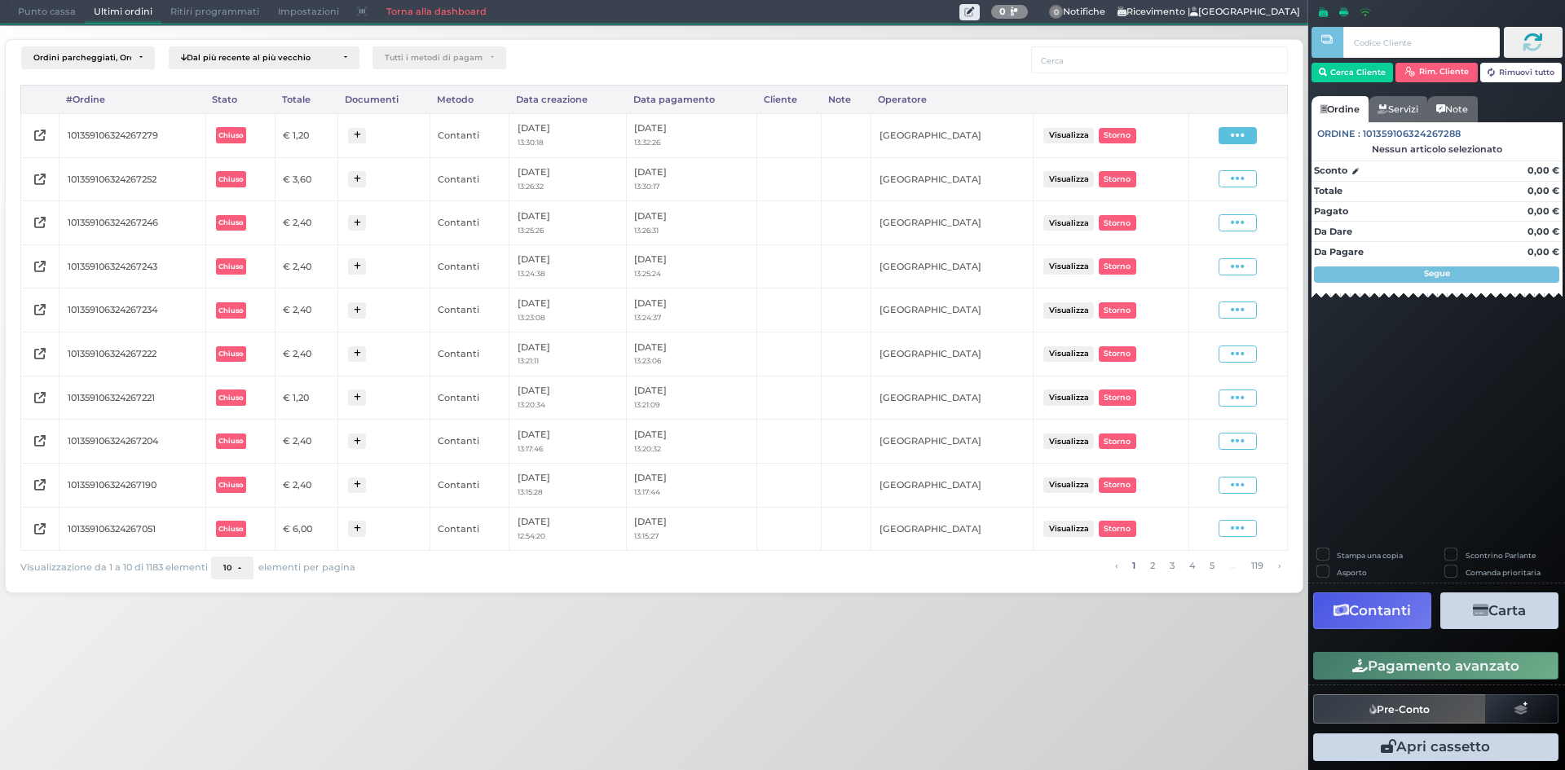
drag, startPoint x: 1221, startPoint y: 135, endPoint x: 1225, endPoint y: 143, distance: 8.8
click at [1221, 135] on span at bounding box center [1238, 135] width 38 height 17
click at [1213, 179] on span "Ristampa Pre-Conto" at bounding box center [1198, 183] width 67 height 28
drag, startPoint x: 75, startPoint y: 16, endPoint x: 62, endPoint y: 53, distance: 38.9
click at [74, 15] on span "Punto cassa" at bounding box center [47, 12] width 76 height 23
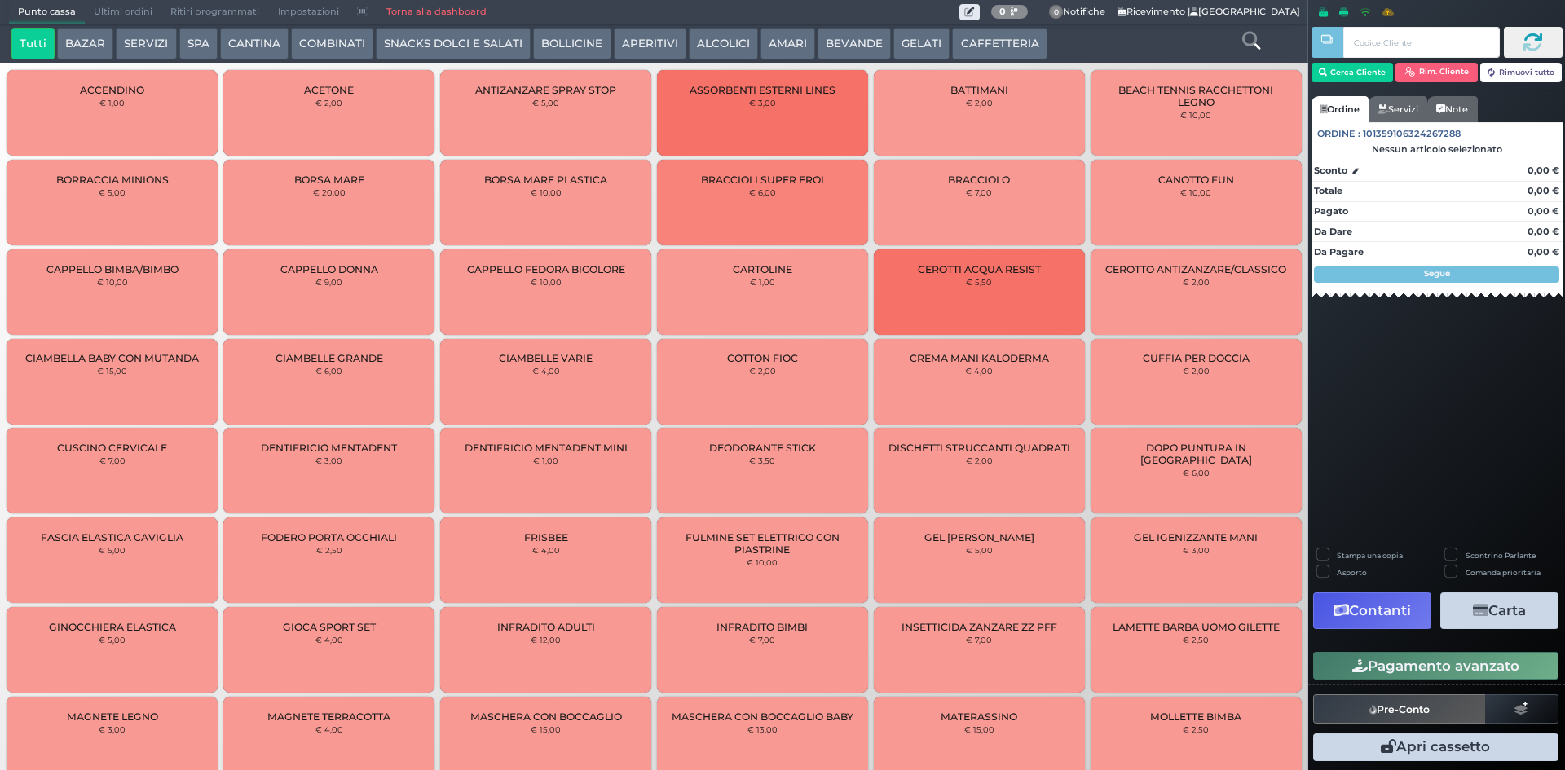
click at [979, 41] on button "CAFFETTERIA" at bounding box center [999, 44] width 95 height 33
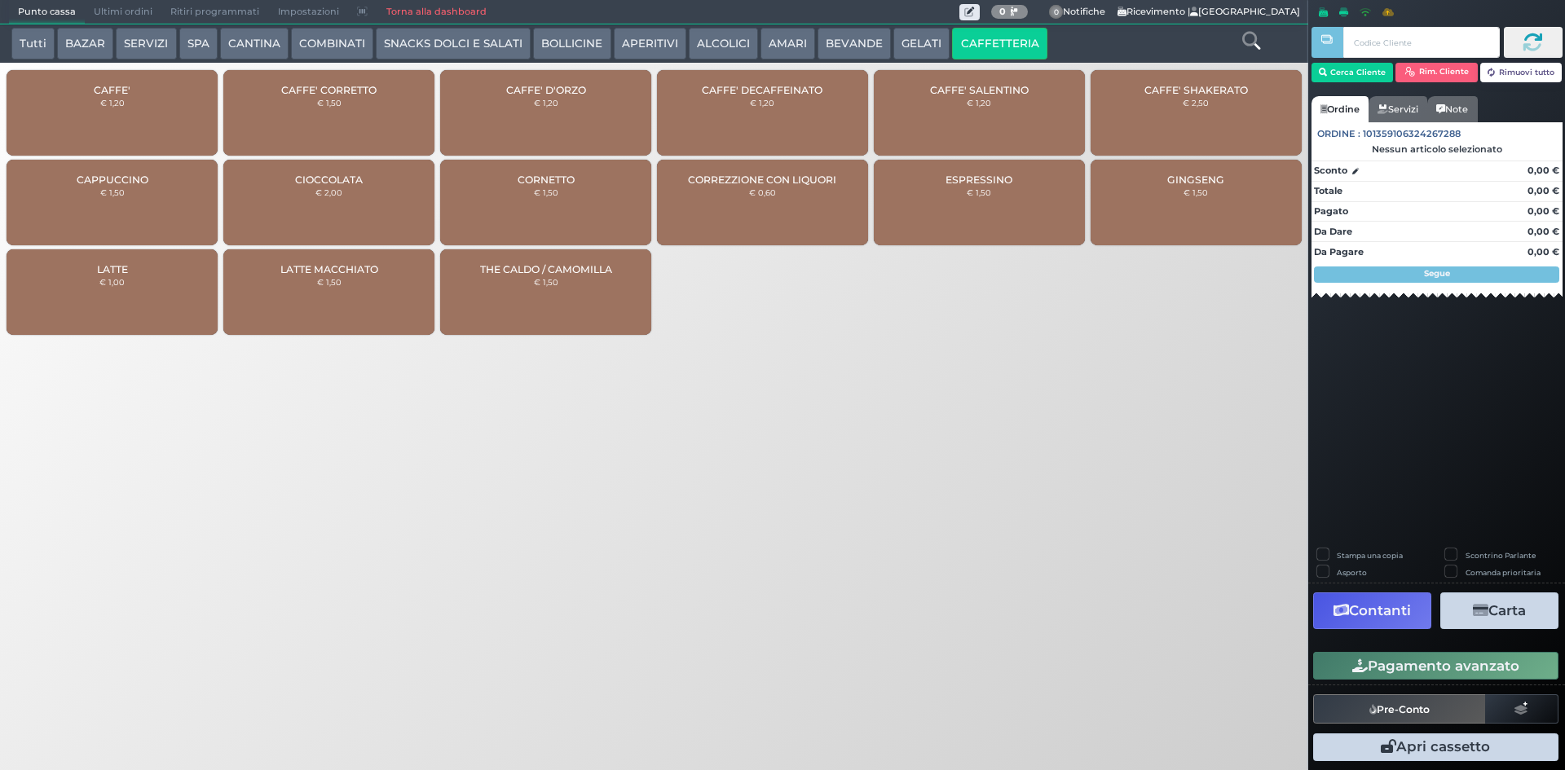
click at [73, 99] on div "CAFFE' € 1,20" at bounding box center [112, 113] width 211 height 86
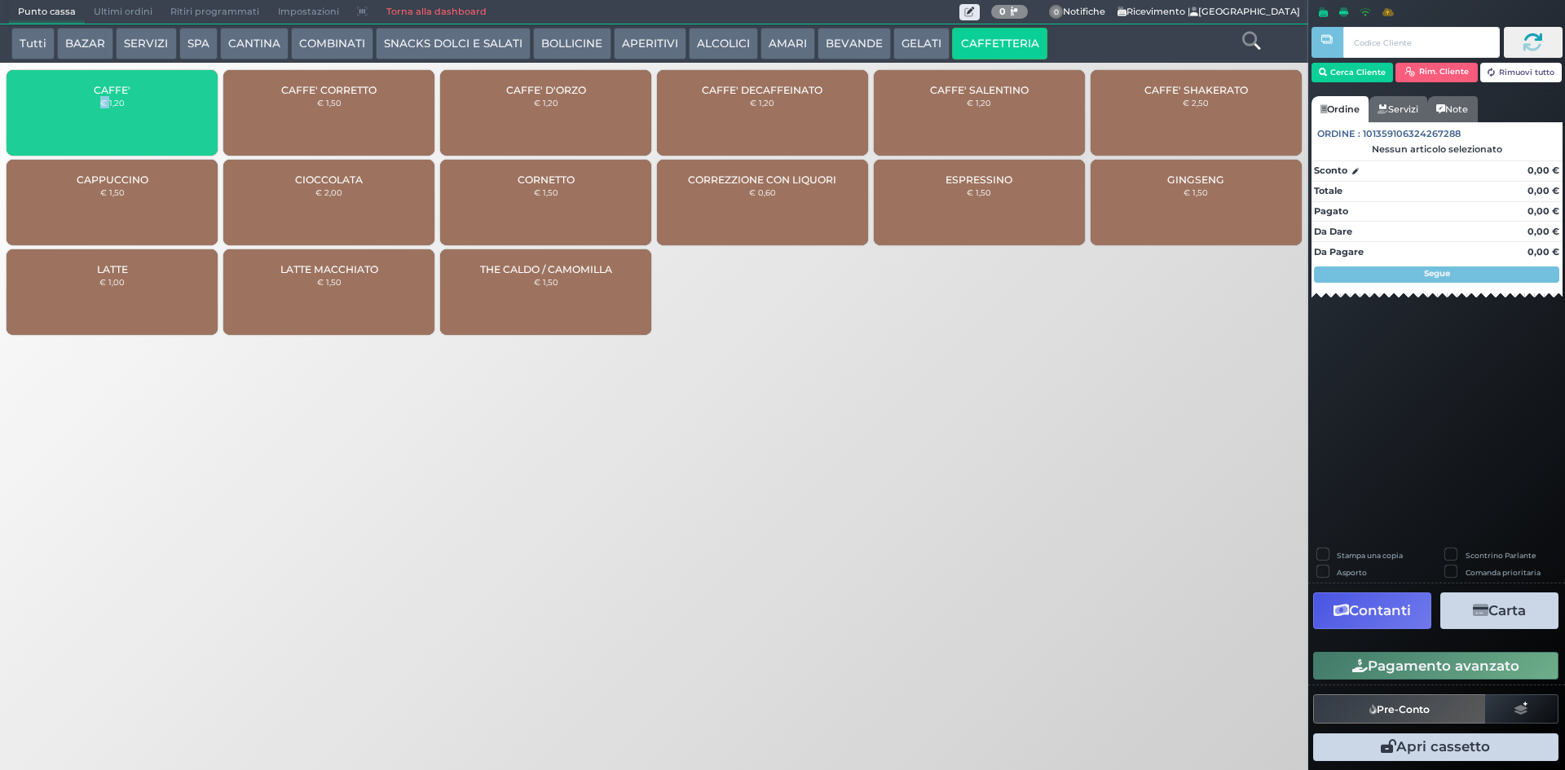
click at [73, 99] on div "CAFFE' € 1,20" at bounding box center [112, 113] width 211 height 86
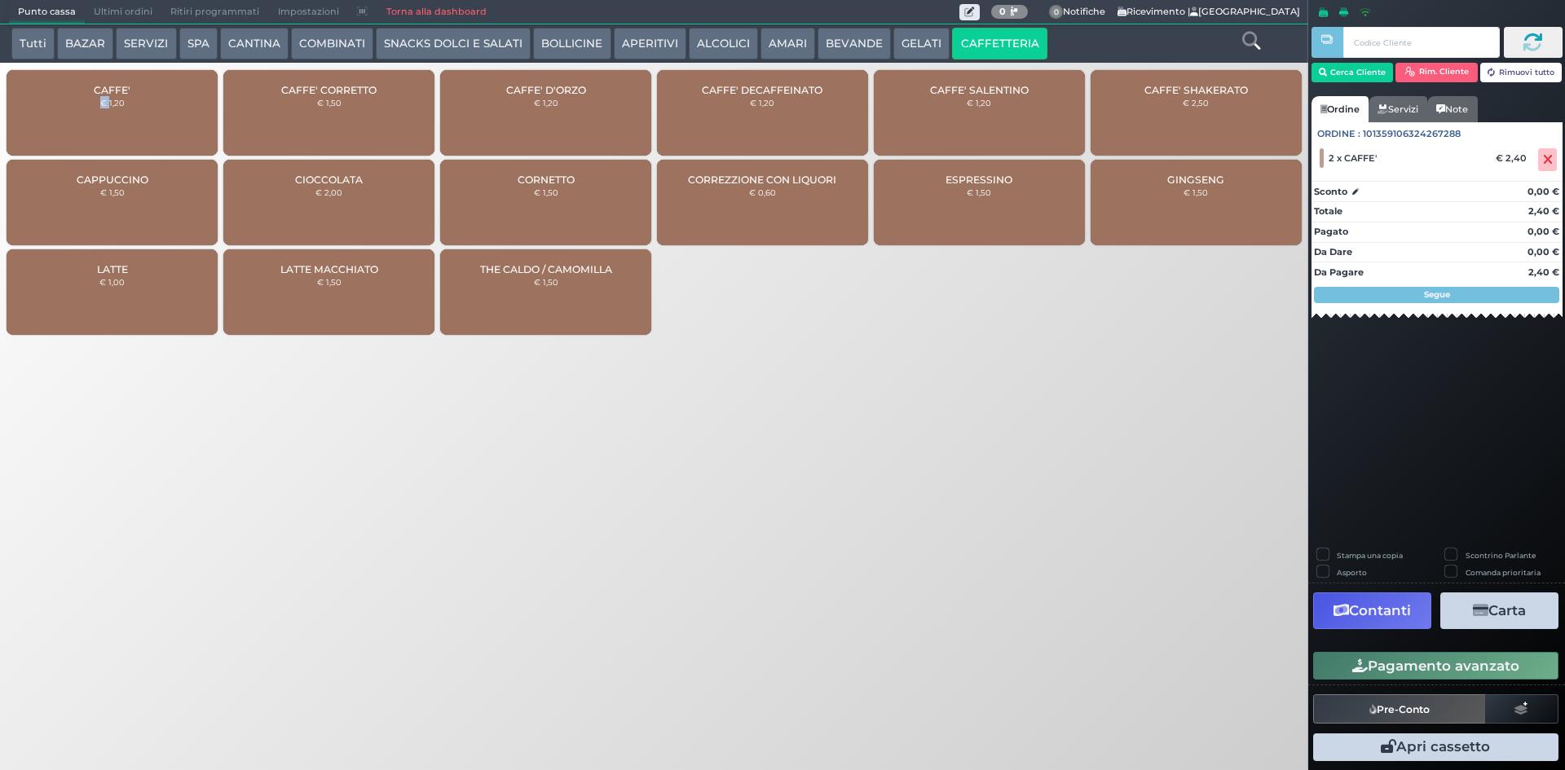
click at [1353, 666] on icon "button" at bounding box center [1360, 667] width 15 height 14
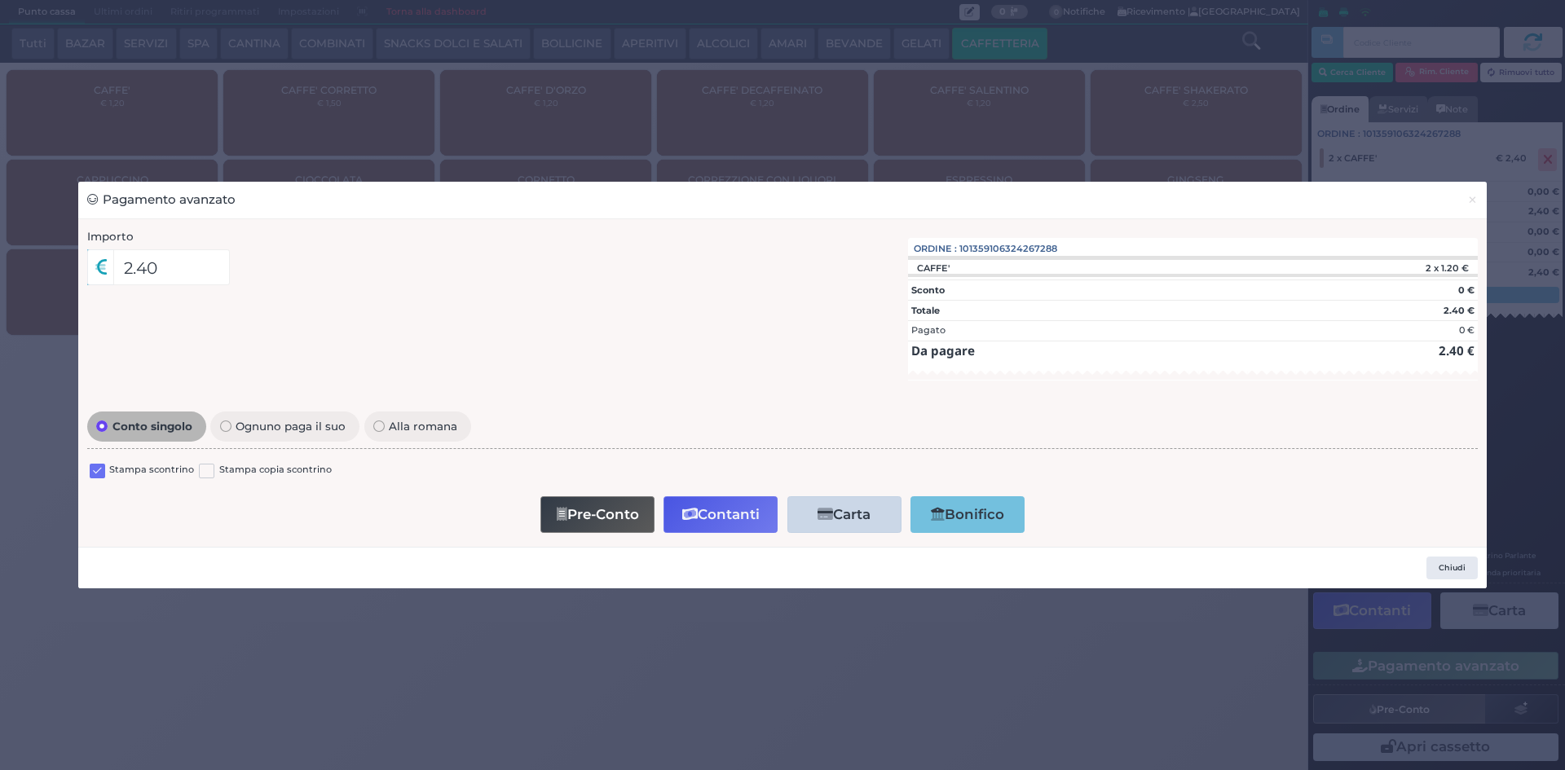
click at [100, 474] on label at bounding box center [97, 471] width 15 height 15
click at [0, 0] on input "checkbox" at bounding box center [0, 0] width 0 height 0
click at [762, 523] on button "Contanti" at bounding box center [721, 515] width 114 height 37
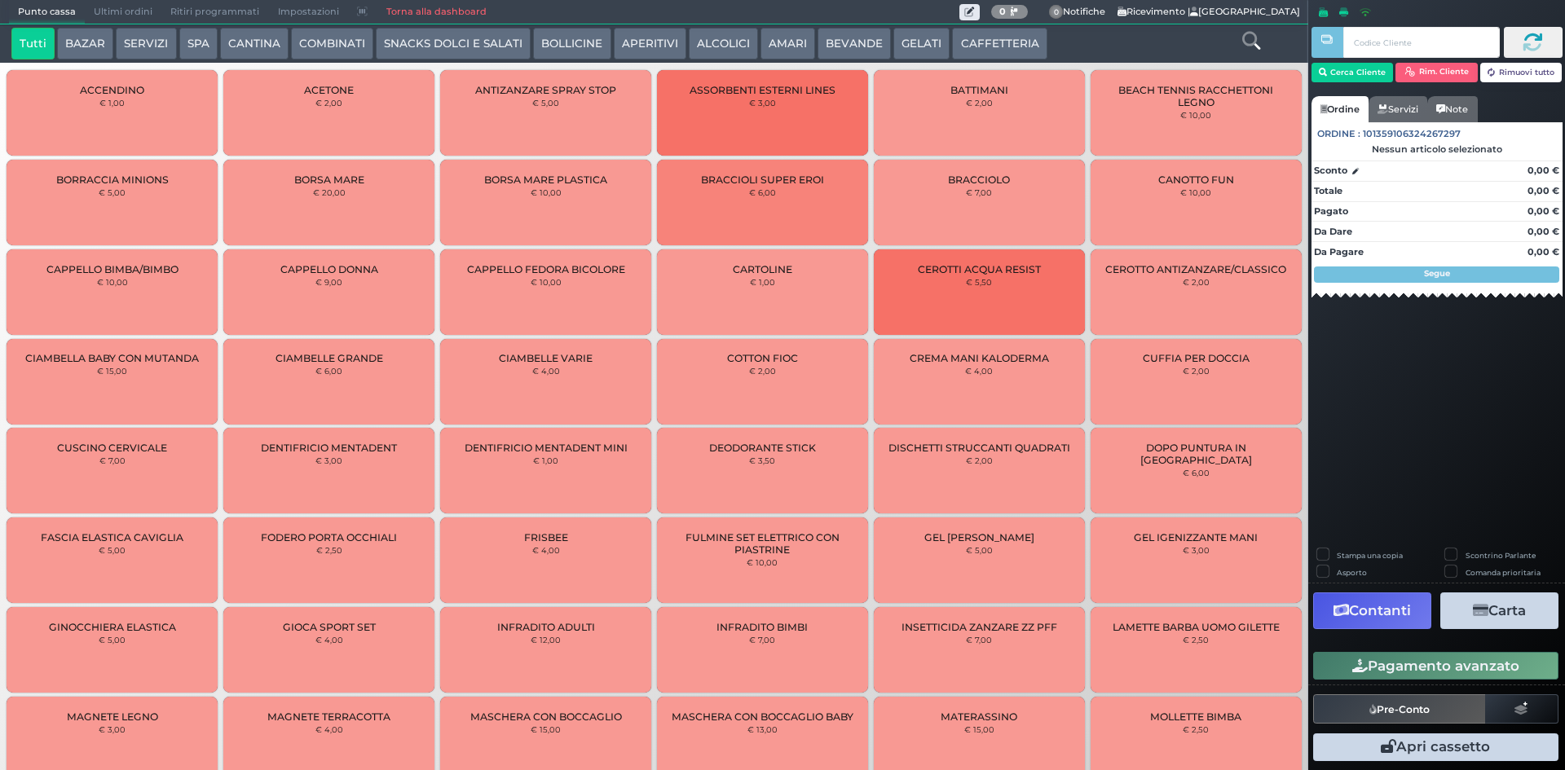
click at [117, 5] on span "Ultimi ordini" at bounding box center [123, 12] width 77 height 23
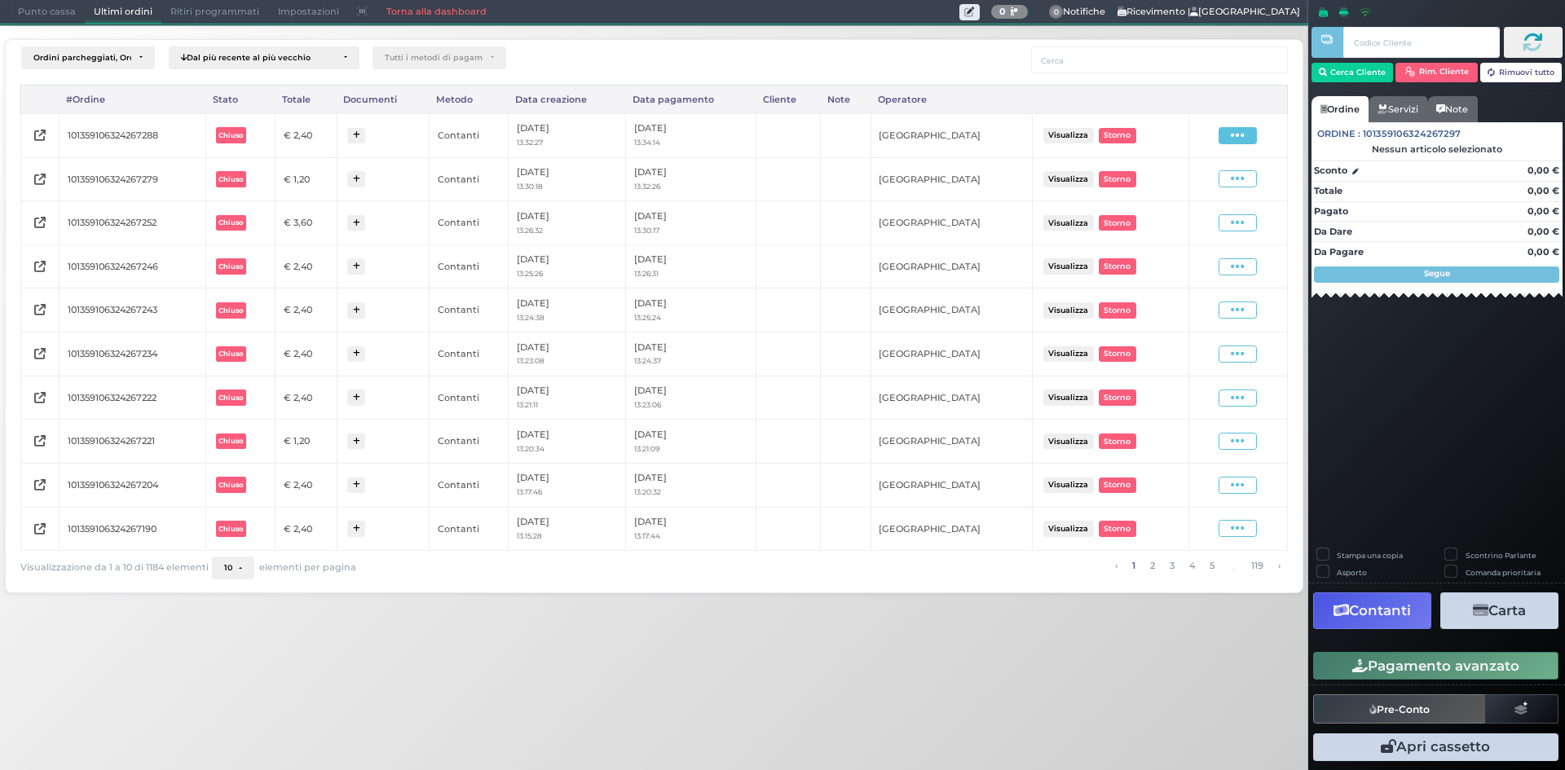
click at [1233, 128] on icon at bounding box center [1238, 135] width 14 height 15
click at [1199, 183] on span "Ristampa Pre-Conto" at bounding box center [1198, 183] width 67 height 28
click at [31, 8] on span "Punto cassa" at bounding box center [47, 12] width 76 height 23
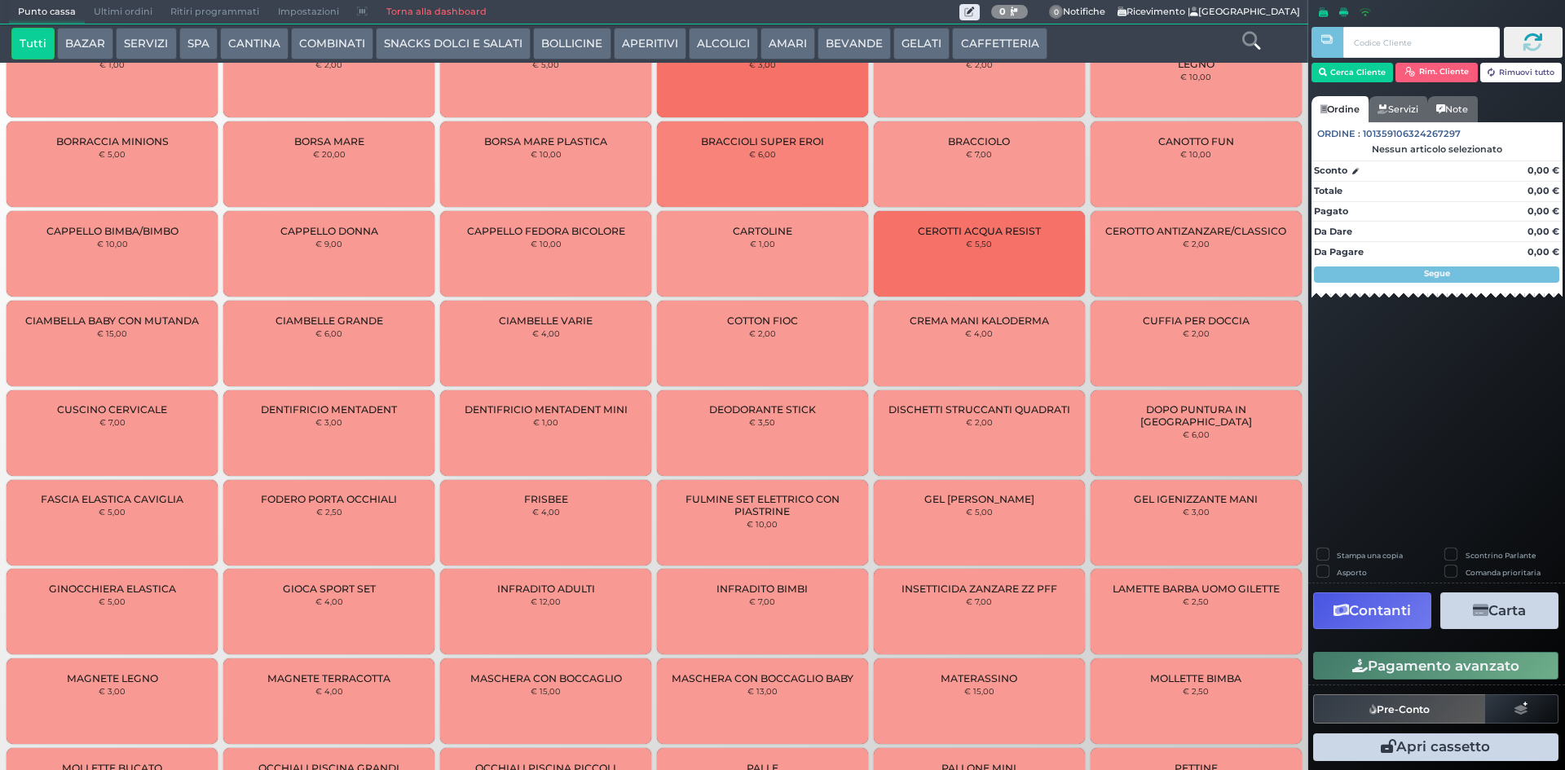
click at [1027, 43] on button "CAFFETTERIA" at bounding box center [999, 44] width 95 height 33
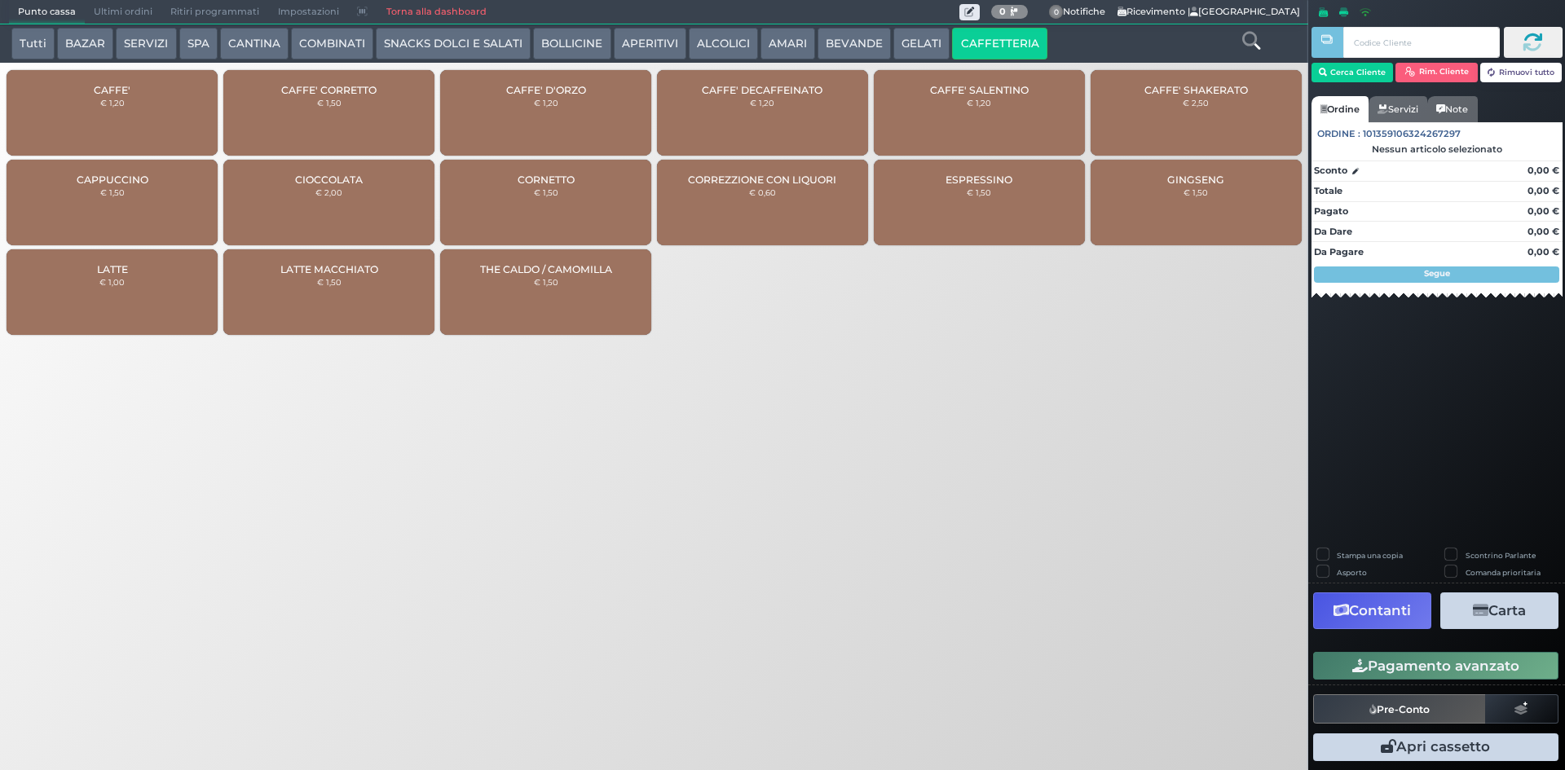
click at [123, 117] on div "CAFFE' € 1,20" at bounding box center [112, 113] width 211 height 86
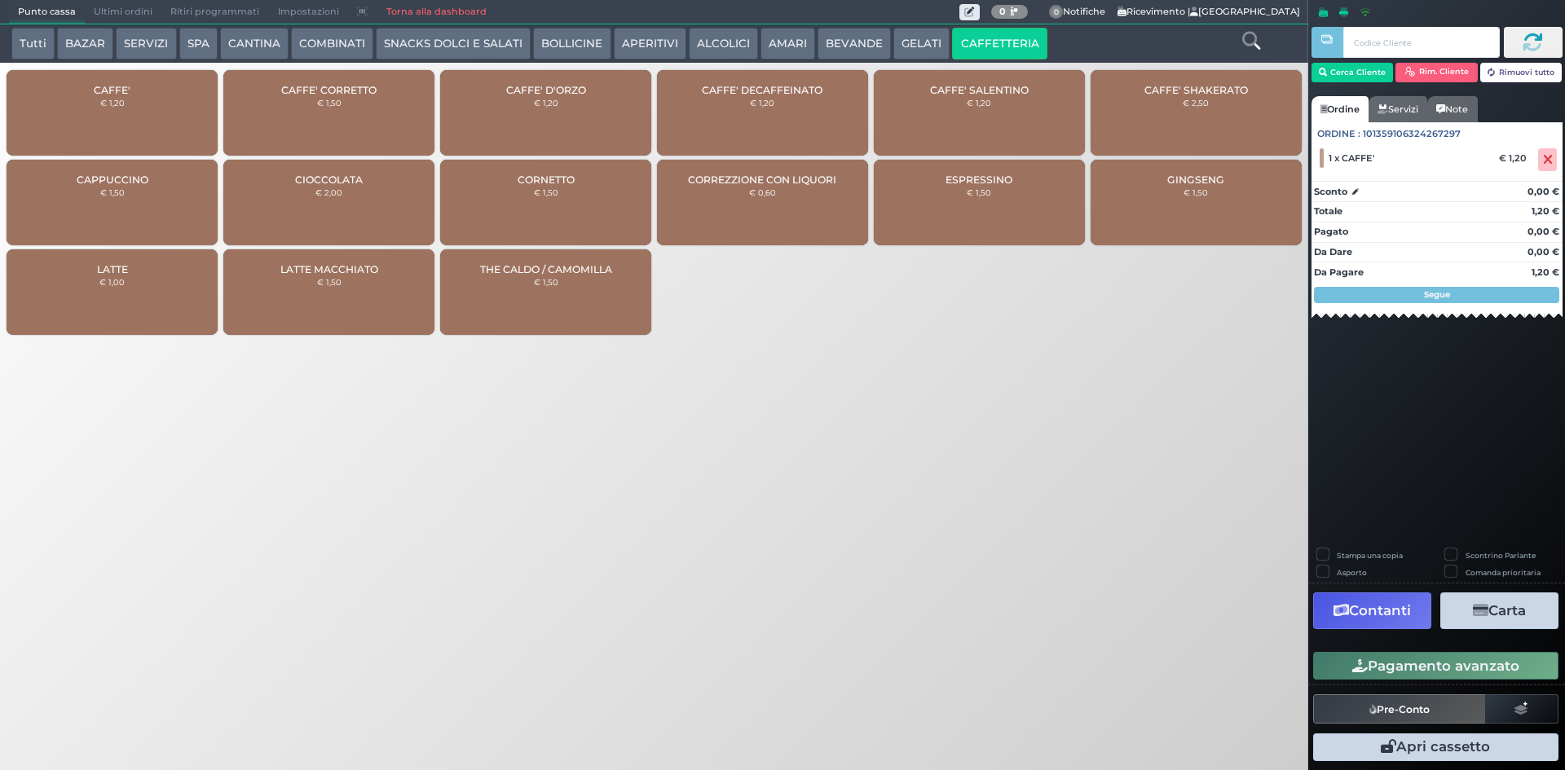
drag, startPoint x: 1385, startPoint y: 659, endPoint x: 1332, endPoint y: 629, distance: 60.6
click at [1384, 659] on button "Pagamento avanzato" at bounding box center [1436, 666] width 245 height 28
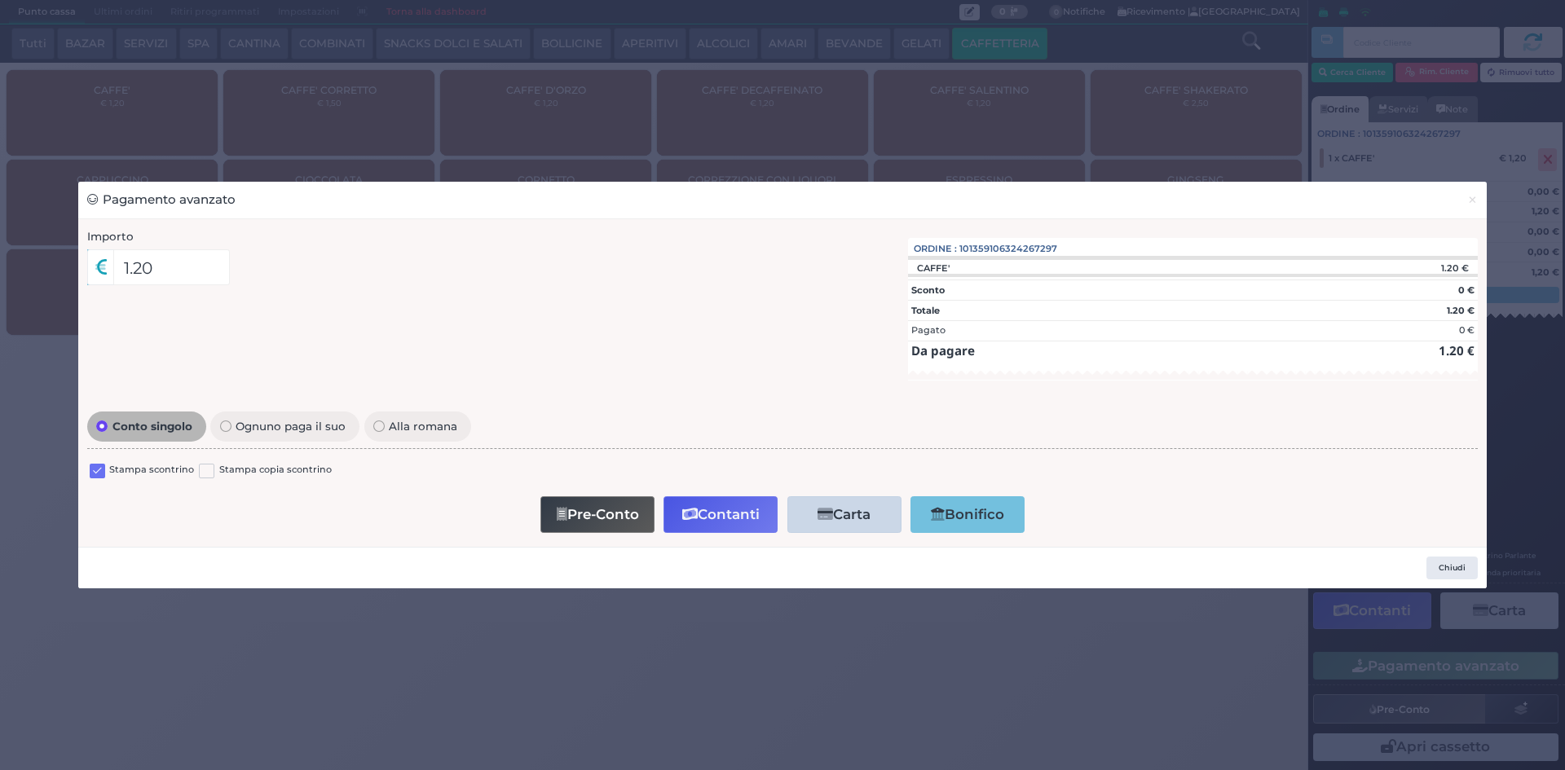
click at [101, 474] on label at bounding box center [97, 471] width 15 height 15
click at [0, 0] on input "checkbox" at bounding box center [0, 0] width 0 height 0
click at [563, 505] on button "Pre-Conto" at bounding box center [598, 515] width 114 height 37
click at [1474, 201] on span "×" at bounding box center [1473, 200] width 11 height 18
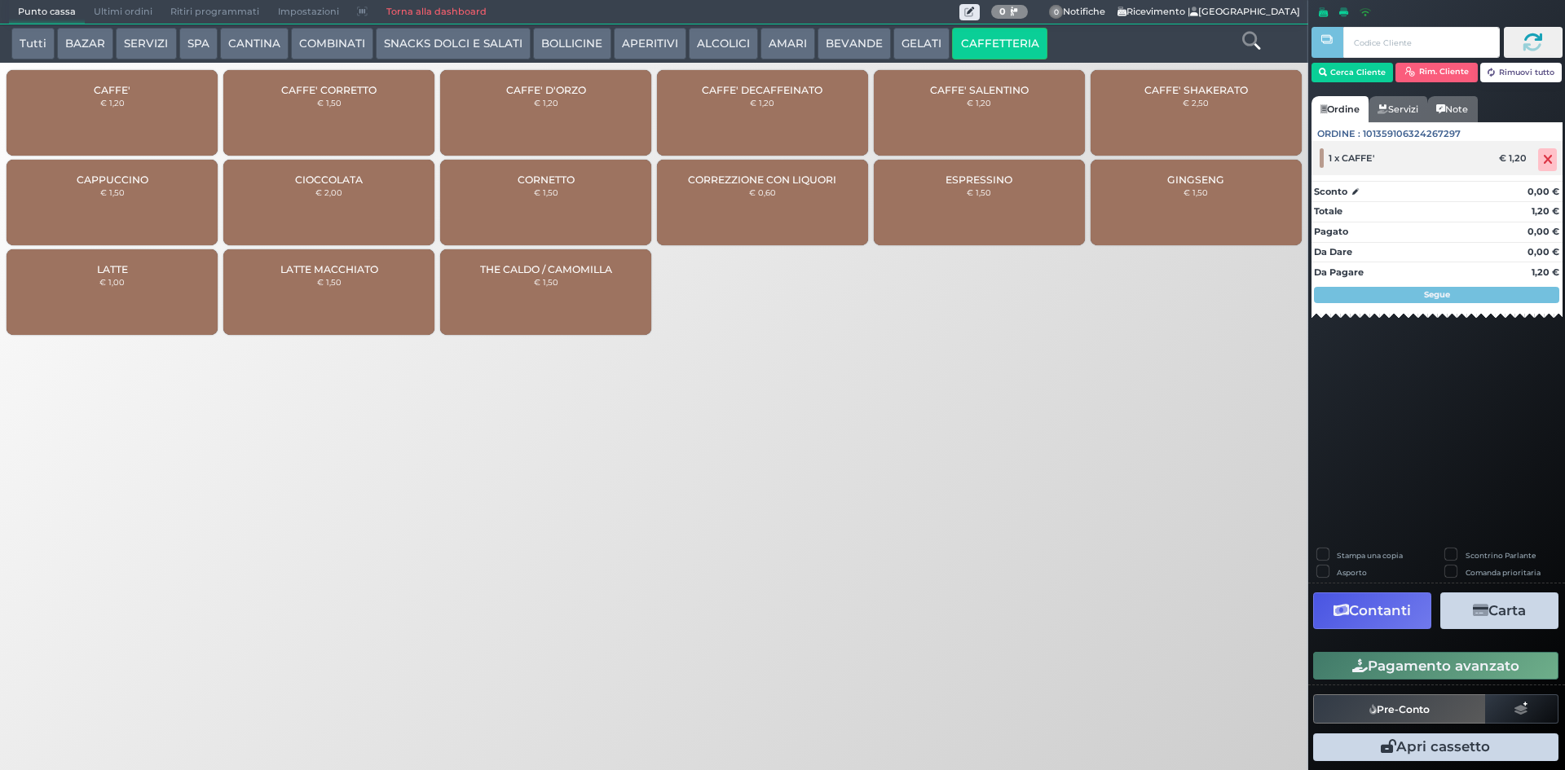
click at [1543, 160] on icon at bounding box center [1548, 160] width 10 height 1
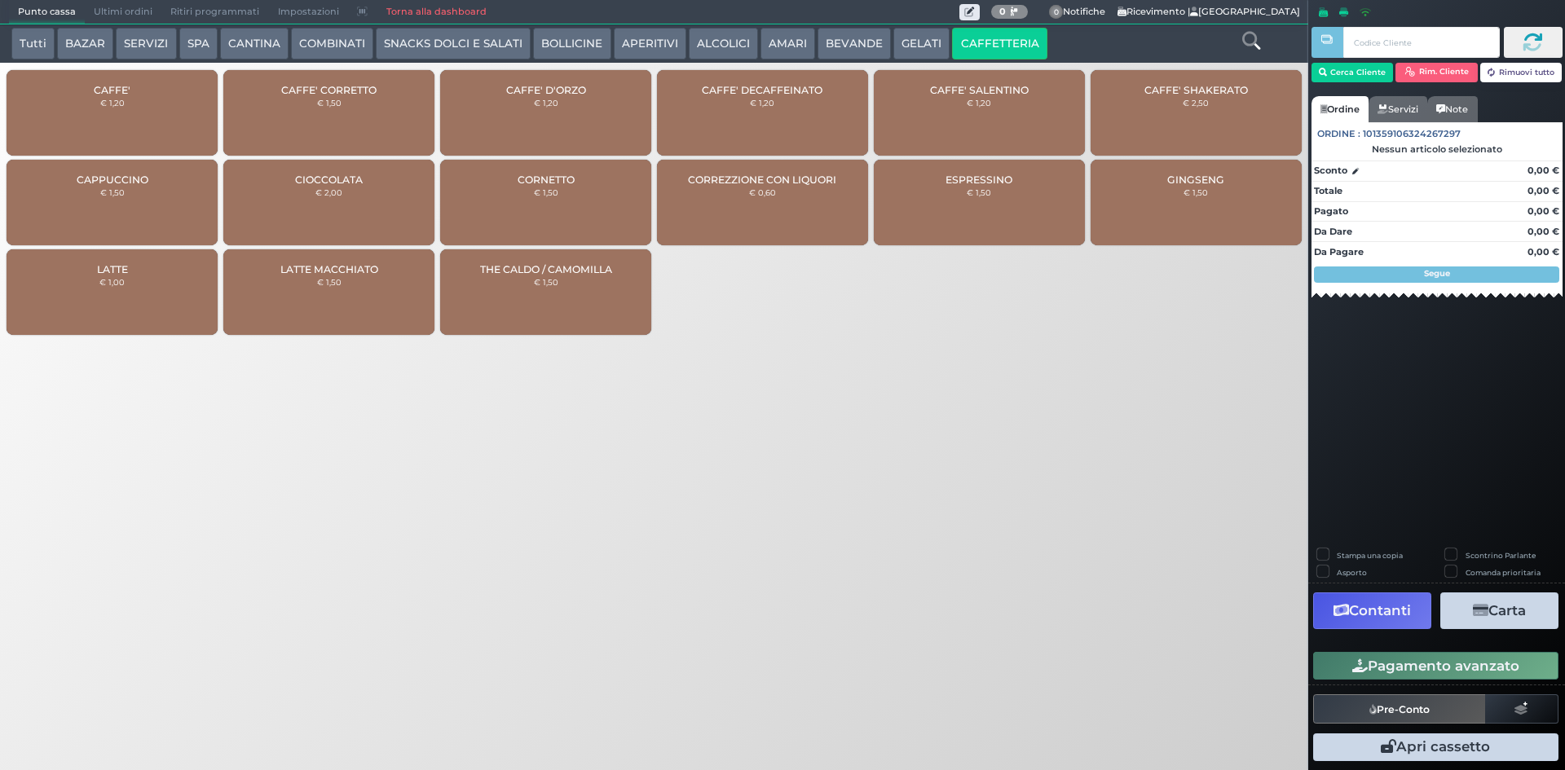
click at [161, 127] on div "CAFFE' € 1,20" at bounding box center [112, 113] width 211 height 86
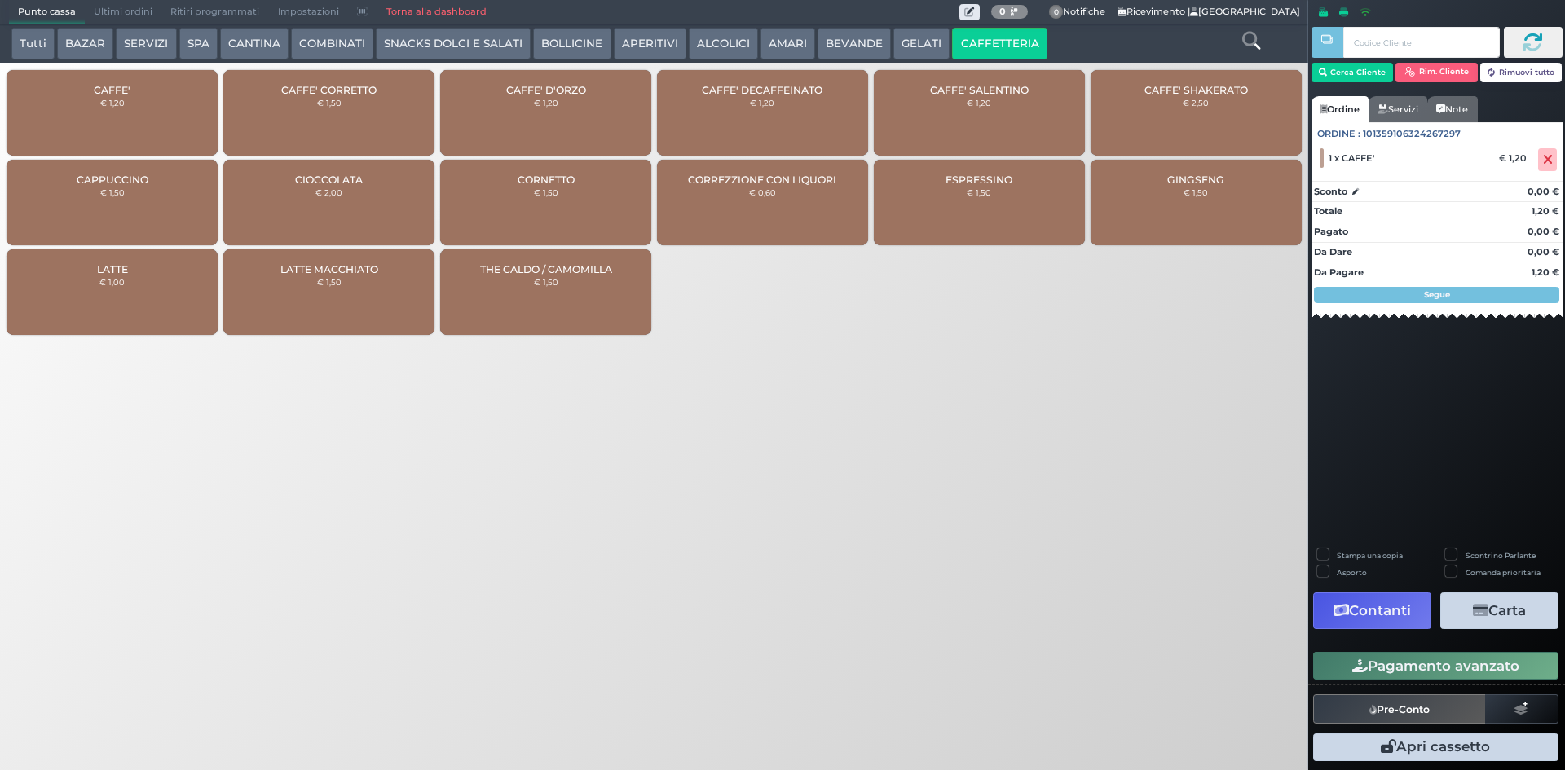
click at [170, 135] on div "CAFFE' € 1,20" at bounding box center [112, 113] width 211 height 86
click at [1408, 674] on button "Pagamento avanzato" at bounding box center [1436, 666] width 245 height 28
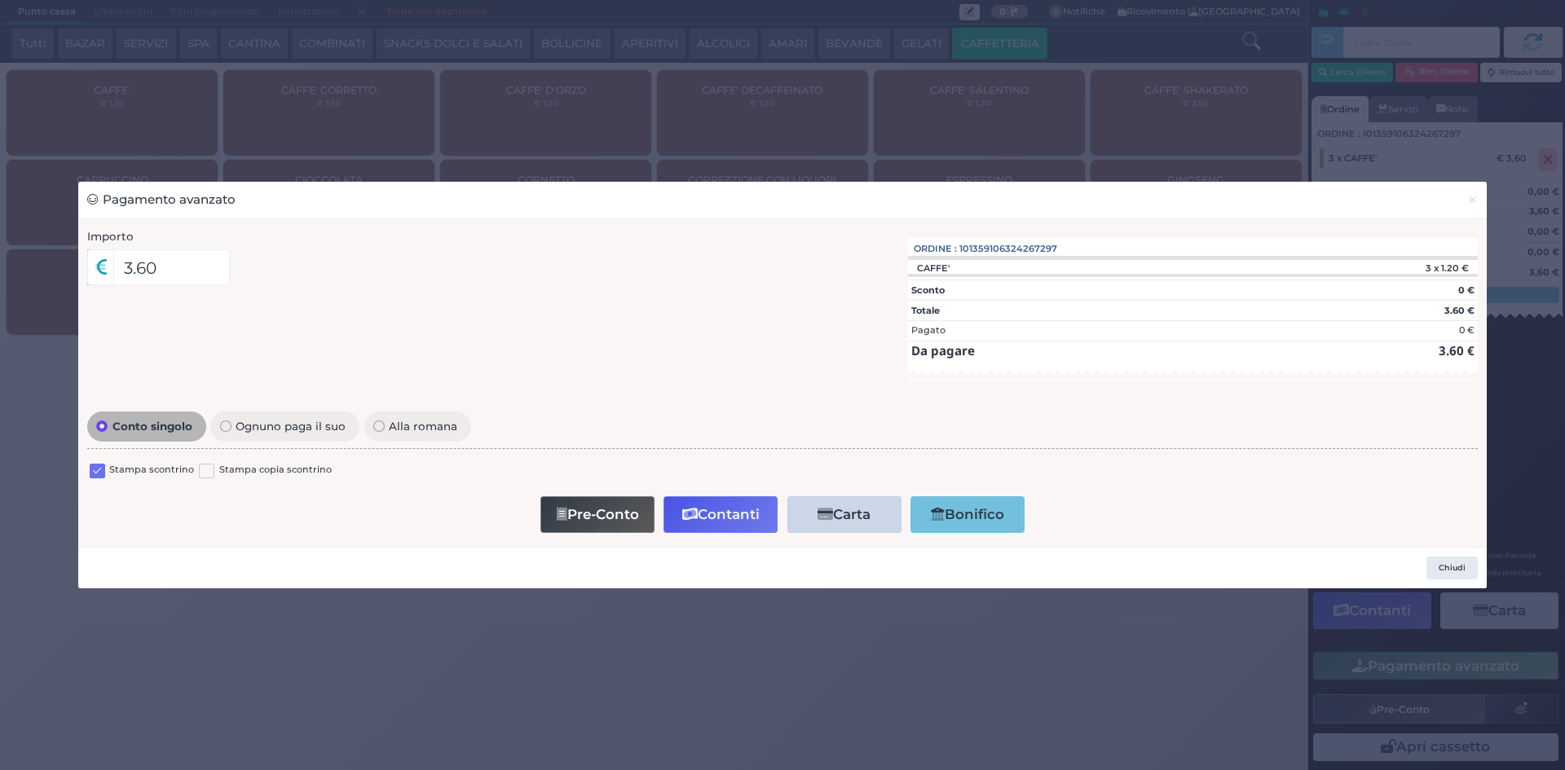
click at [104, 470] on label at bounding box center [97, 471] width 15 height 15
click at [0, 0] on input "checkbox" at bounding box center [0, 0] width 0 height 0
click at [760, 515] on button "Contanti" at bounding box center [721, 515] width 114 height 37
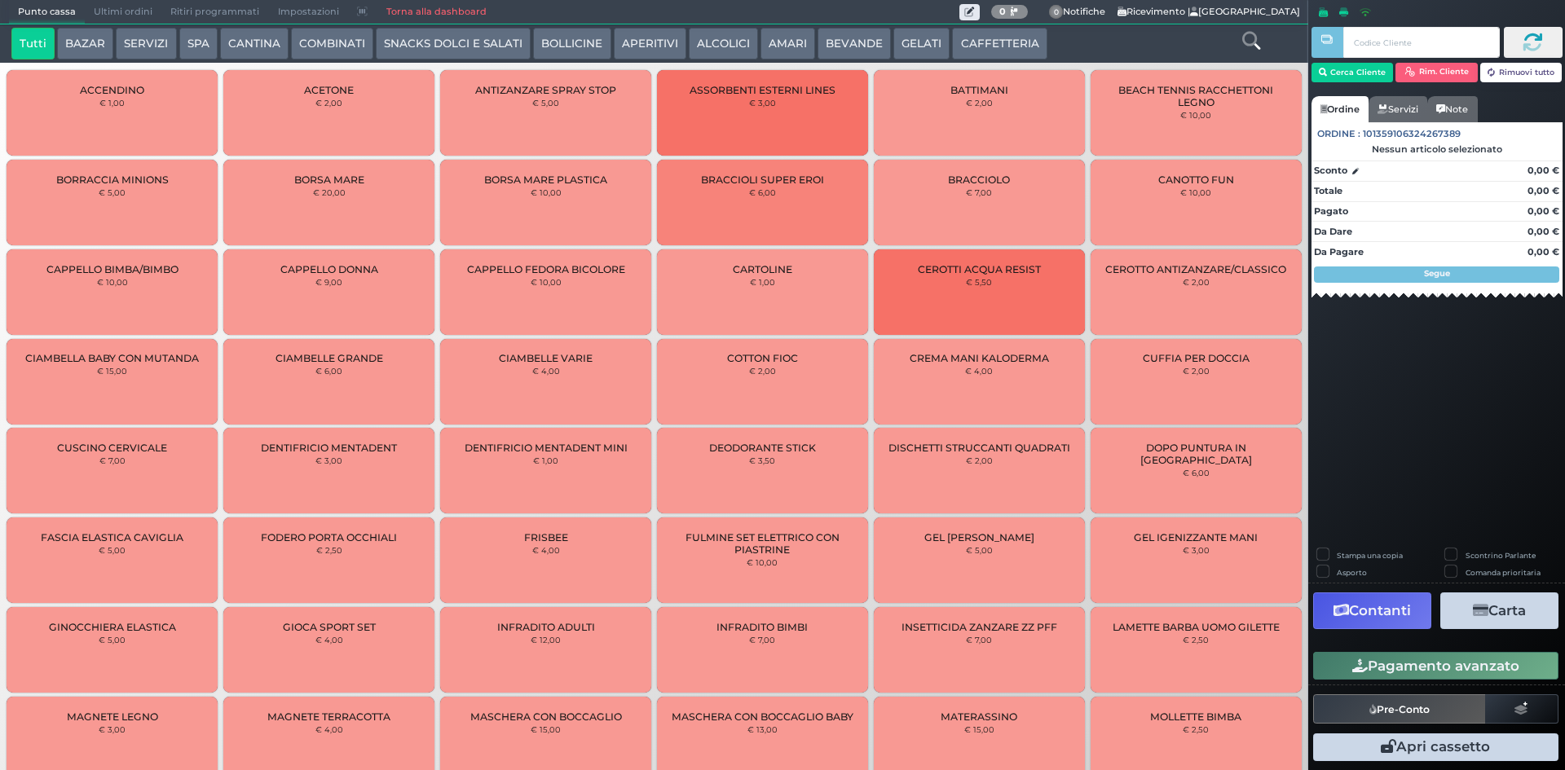
click at [112, 9] on span "Ultimi ordini" at bounding box center [123, 12] width 77 height 23
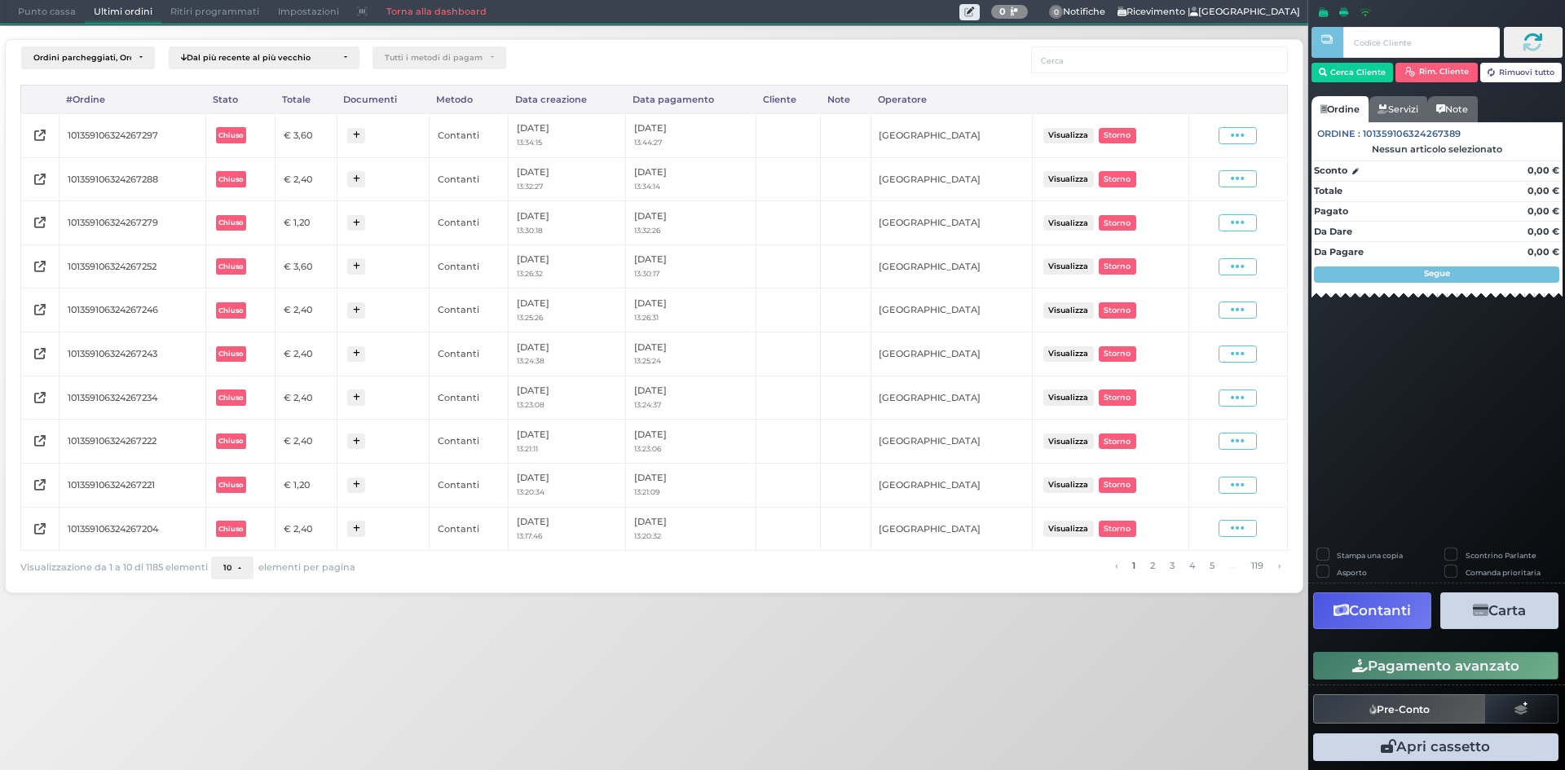
drag, startPoint x: 1245, startPoint y: 130, endPoint x: 1236, endPoint y: 147, distance: 19.3
click at [1245, 130] on icon at bounding box center [1238, 135] width 14 height 15
click at [1212, 192] on span "Ristampa Pre-Conto" at bounding box center [1198, 183] width 67 height 28
click at [24, 26] on div "Ordini parcheggiati, Ordini aperti, Ordini chiusi Dal più recente al più vecchi…" at bounding box center [655, 311] width 1326 height 572
click at [28, 12] on span "Punto cassa" at bounding box center [47, 12] width 76 height 23
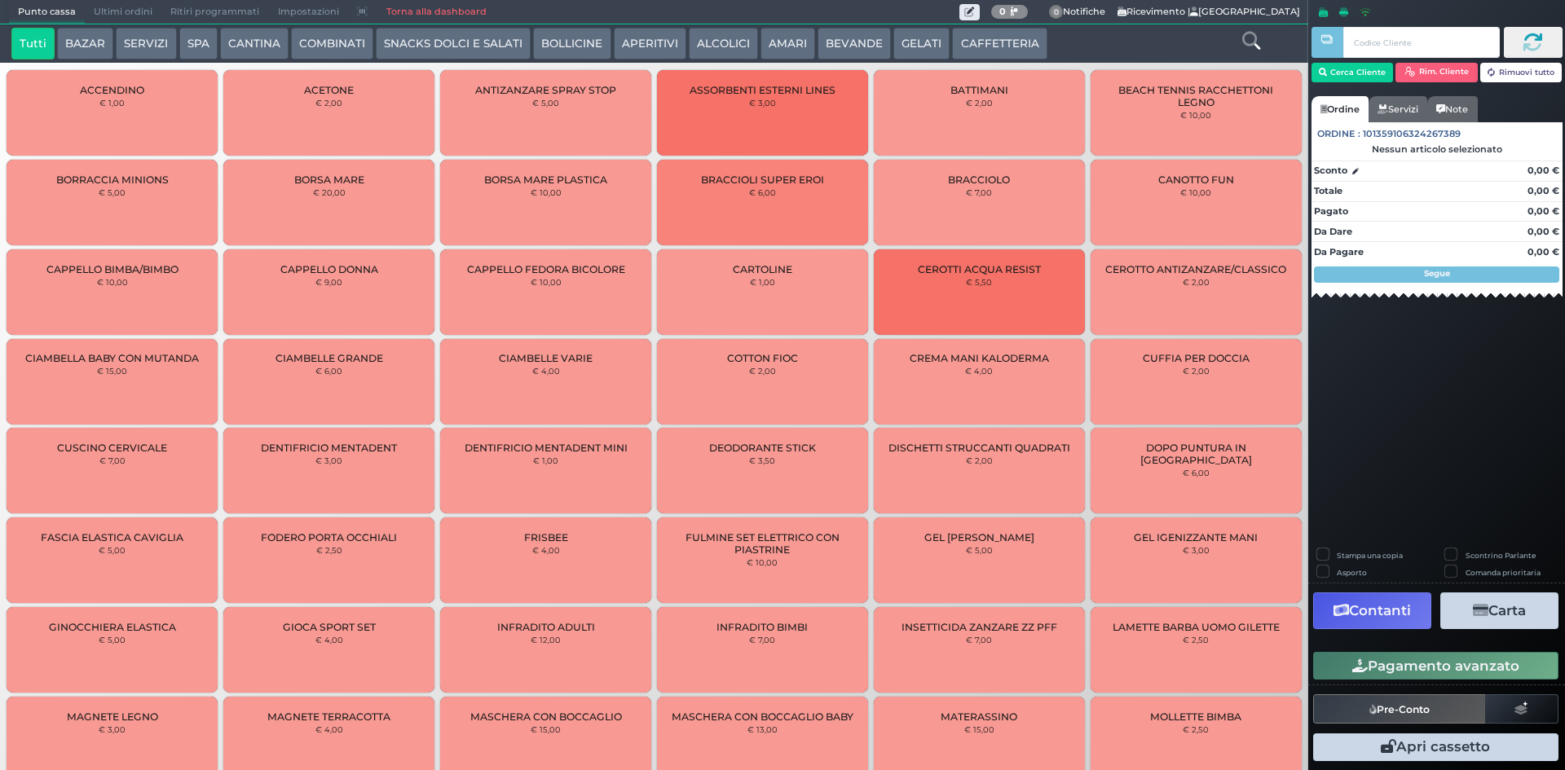
drag, startPoint x: 965, startPoint y: 43, endPoint x: 919, endPoint y: 65, distance: 50.7
click at [965, 44] on button "CAFFETTERIA" at bounding box center [999, 44] width 95 height 33
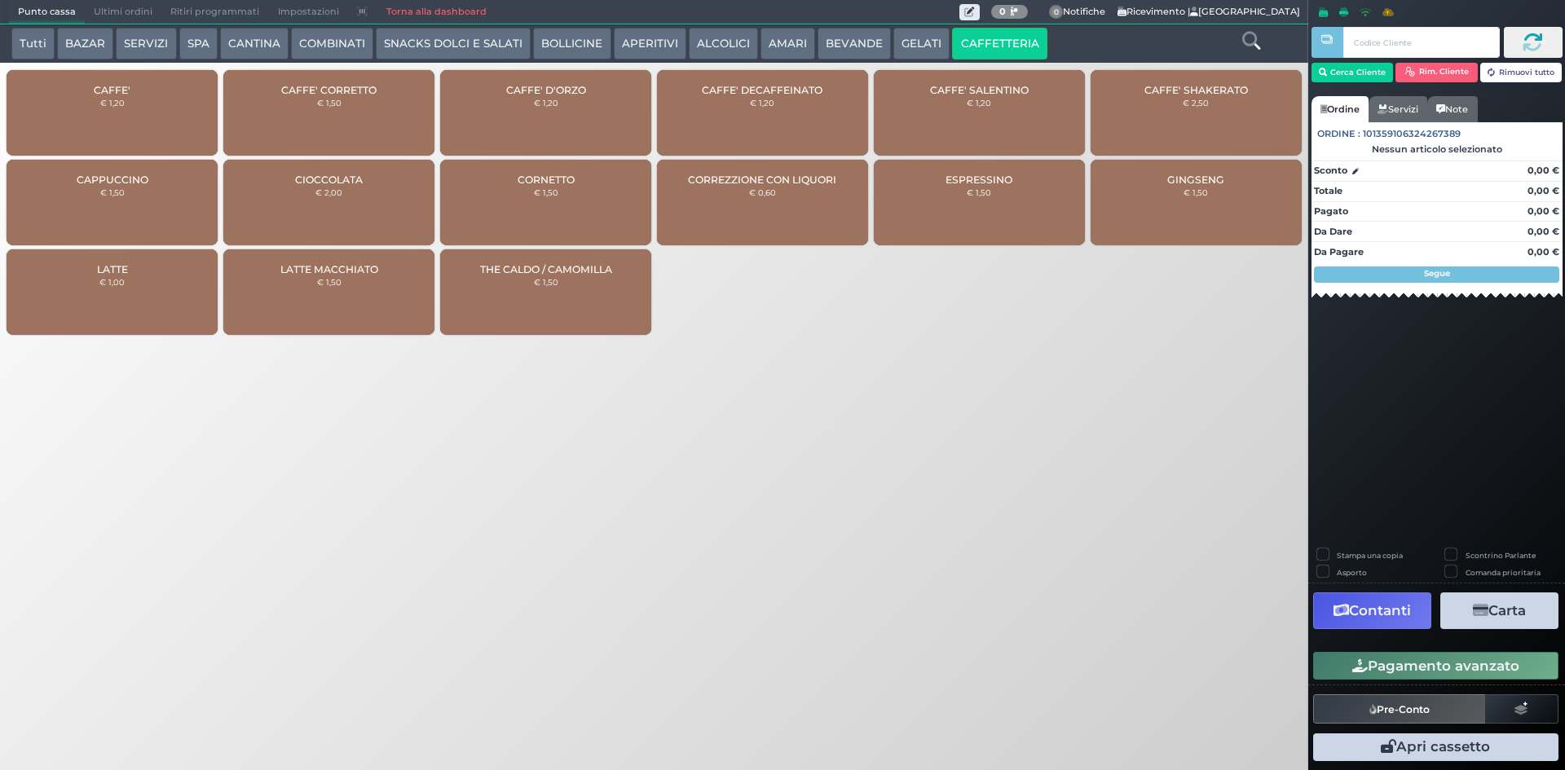
click at [157, 108] on div "CAFFE' € 1,20" at bounding box center [112, 113] width 211 height 86
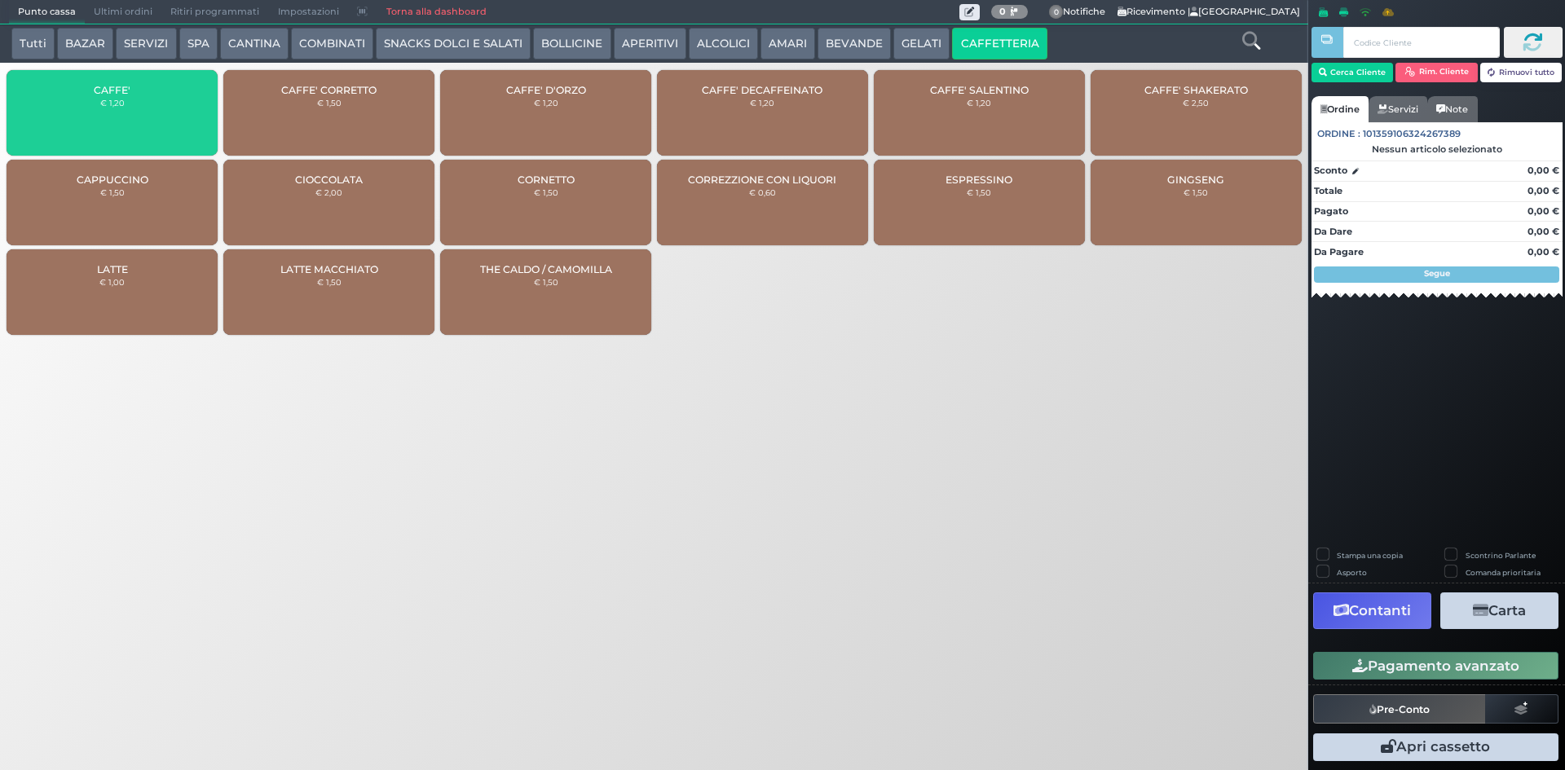
click at [157, 108] on div "CAFFE' € 1,20" at bounding box center [112, 113] width 211 height 86
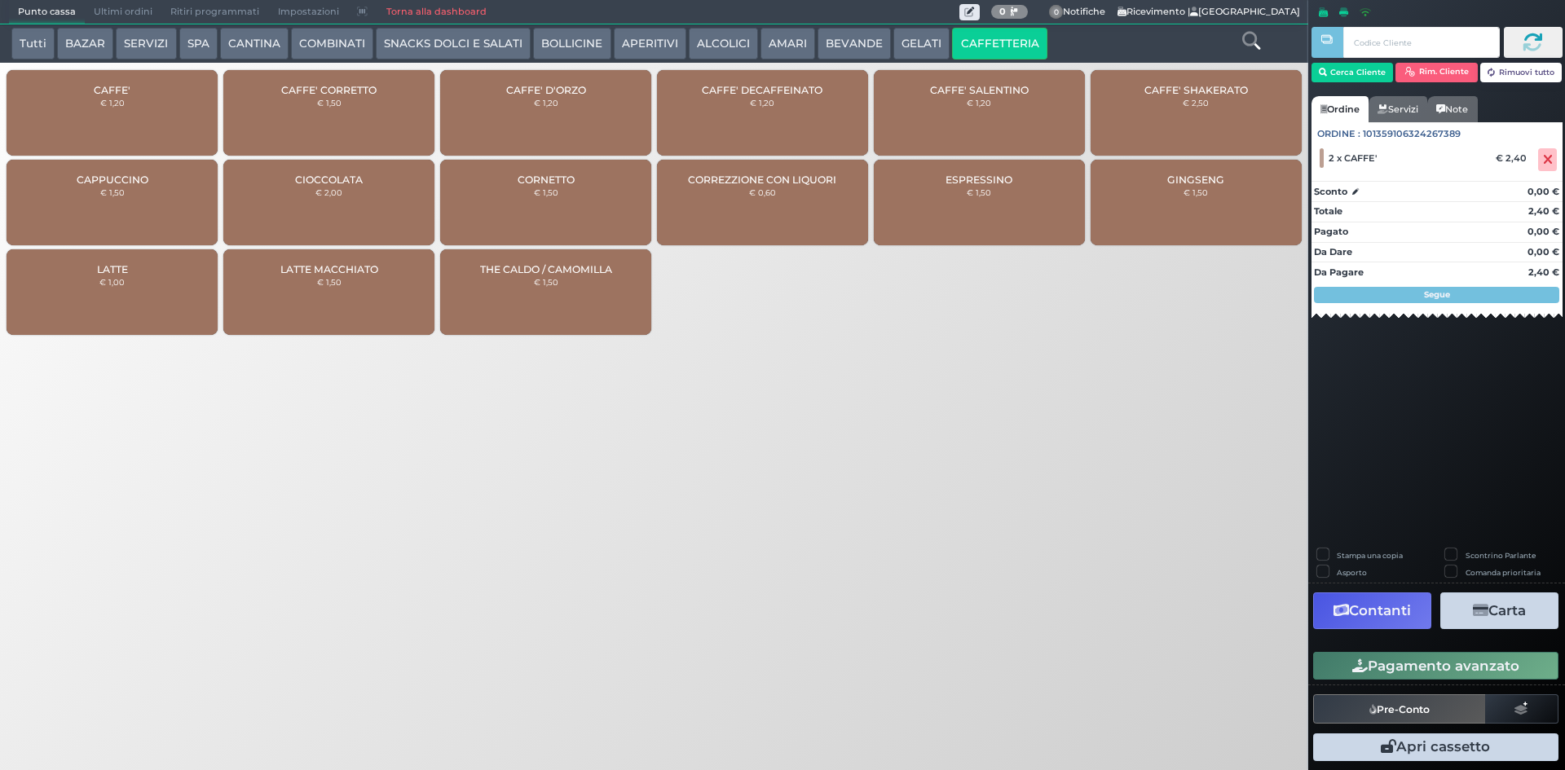
drag, startPoint x: 1344, startPoint y: 664, endPoint x: 1318, endPoint y: 669, distance: 26.5
click at [1342, 666] on button "Pagamento avanzato" at bounding box center [1436, 666] width 245 height 28
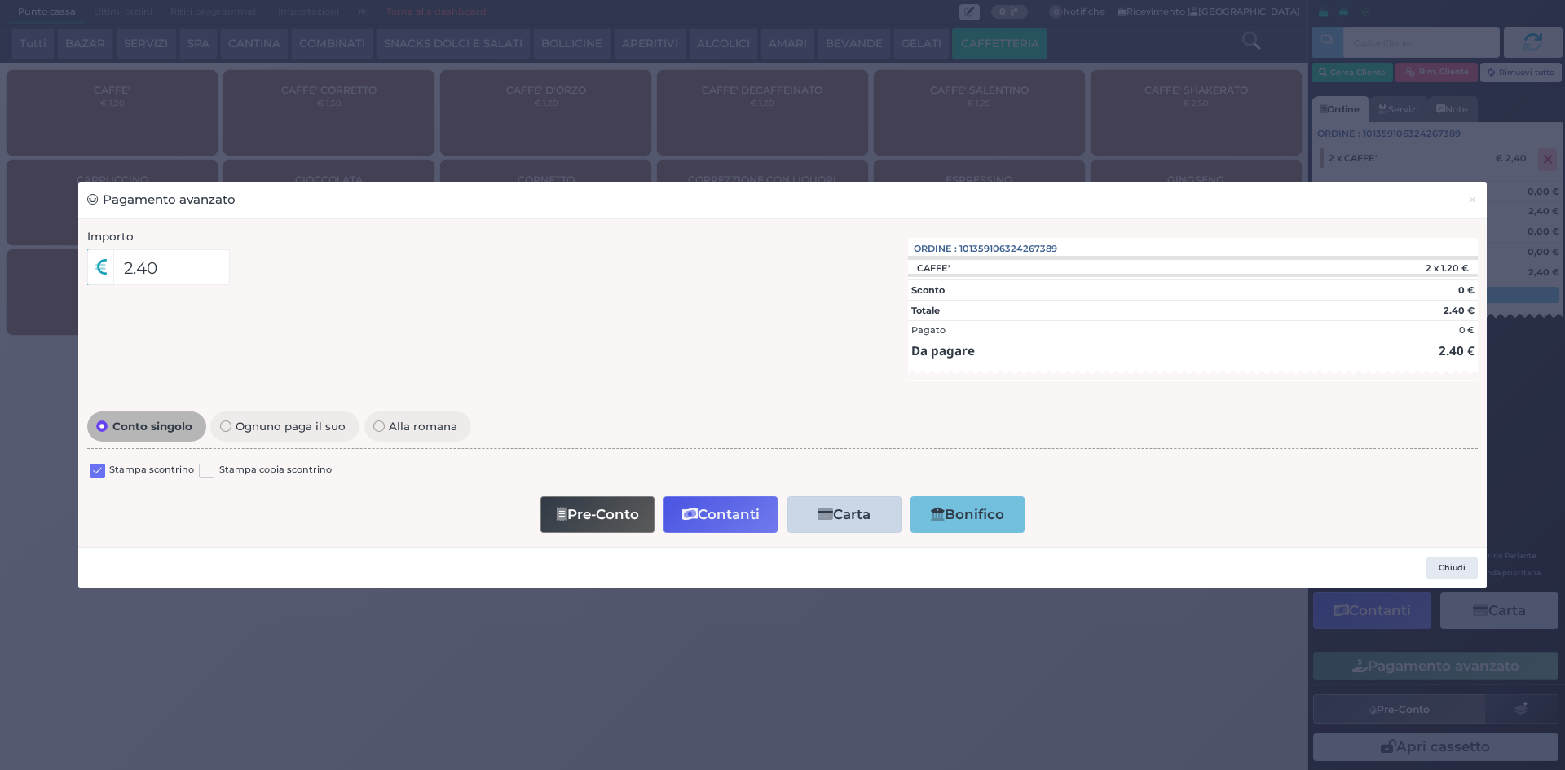
click at [97, 464] on label at bounding box center [97, 471] width 15 height 15
click at [0, 0] on input "checkbox" at bounding box center [0, 0] width 0 height 0
click at [700, 506] on button "Contanti" at bounding box center [721, 515] width 114 height 37
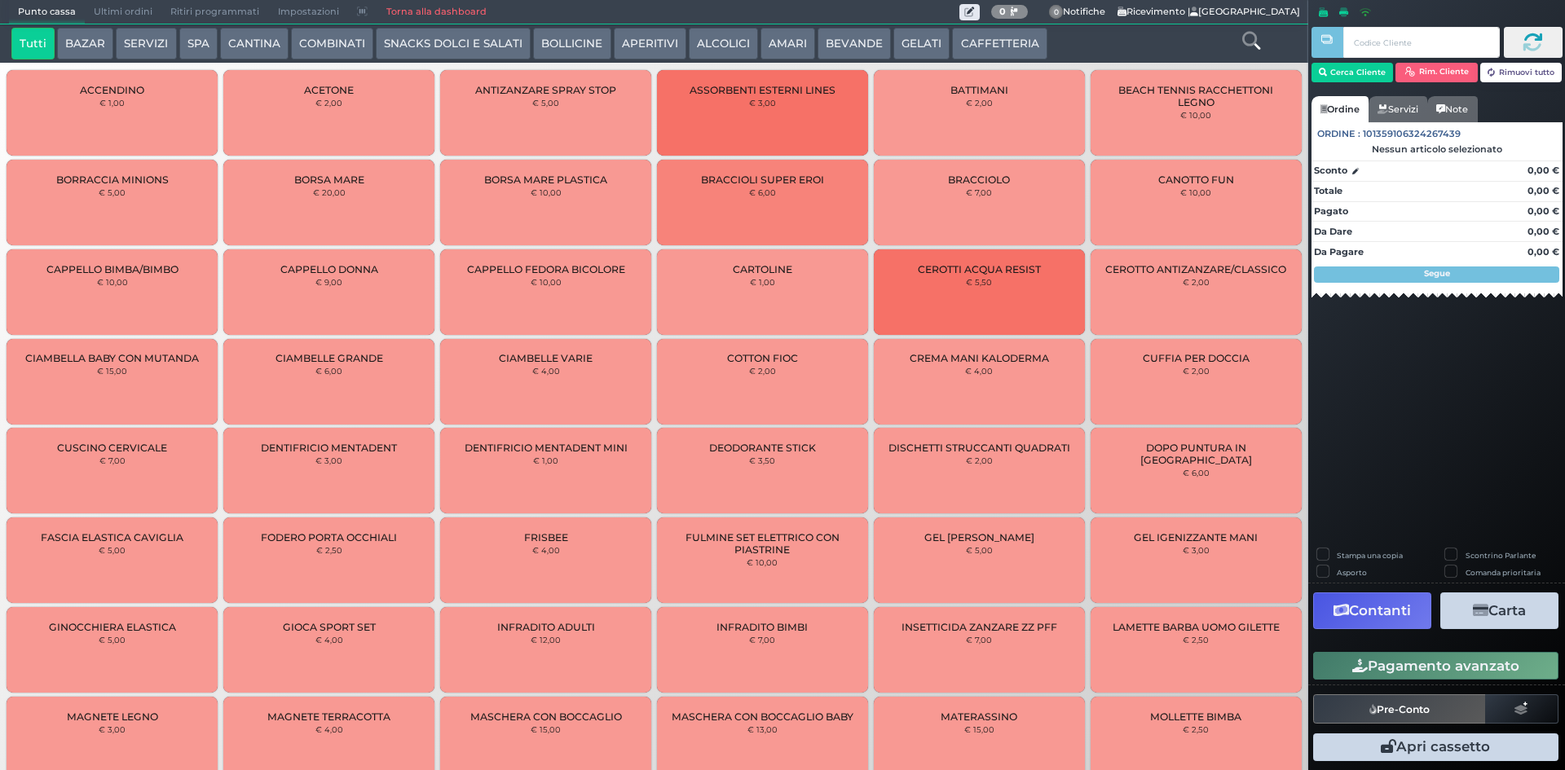
click at [111, 19] on span "Ultimi ordini" at bounding box center [123, 12] width 77 height 23
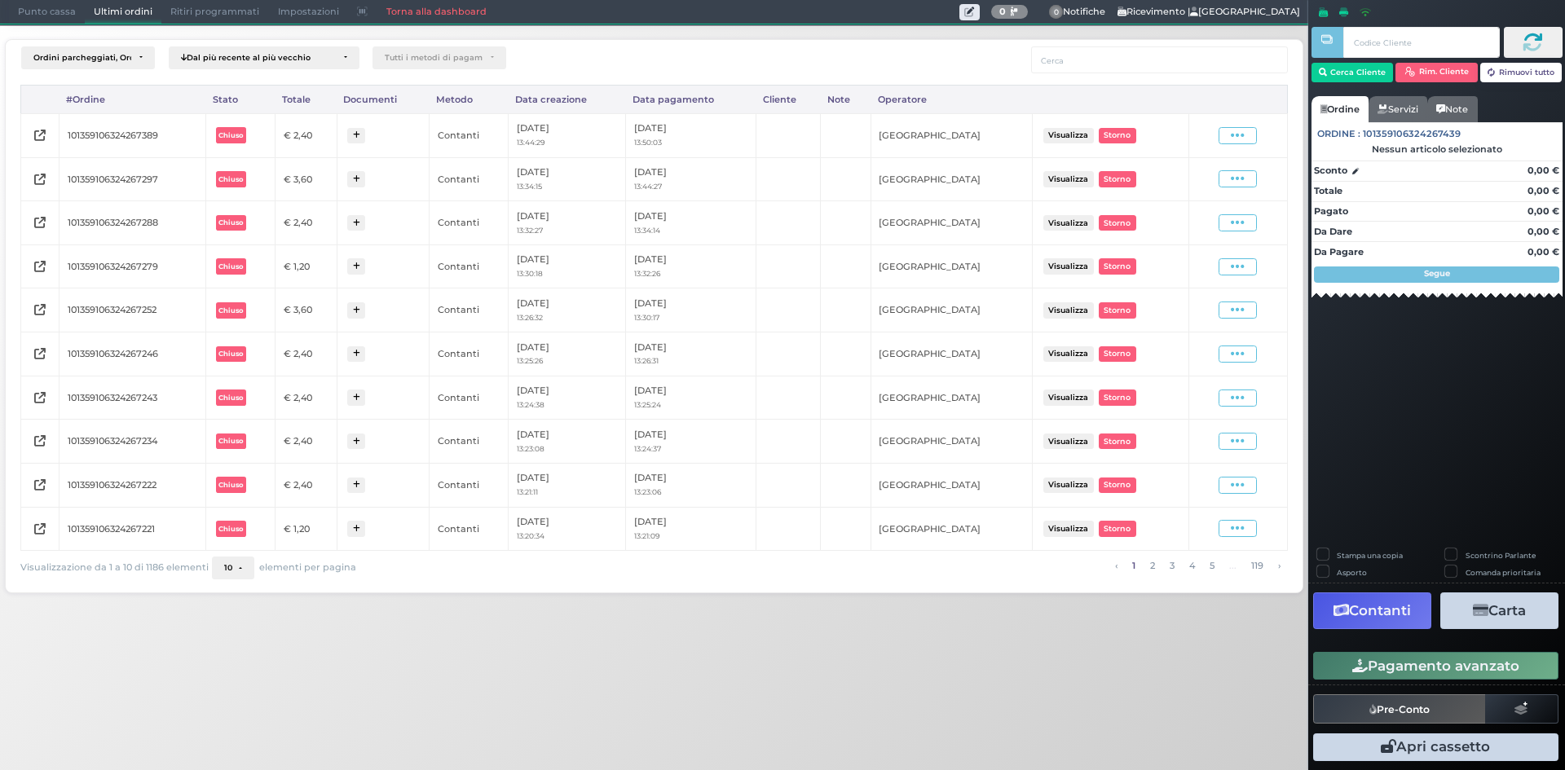
click at [1234, 144] on div "Visualizza Ristampa Pre-Conto [GEOGRAPHIC_DATA]" at bounding box center [1238, 136] width 82 height 22
click at [1231, 142] on span at bounding box center [1238, 135] width 38 height 17
click at [1215, 187] on span "Ristampa Pre-Conto" at bounding box center [1198, 183] width 67 height 28
click at [79, 24] on div "Punto cassa Mappa Ultimi ordini Delivery Ritiri programmati Impostazioni Torna …" at bounding box center [654, 12] width 1309 height 24
click at [77, 22] on span "Punto cassa" at bounding box center [47, 12] width 76 height 23
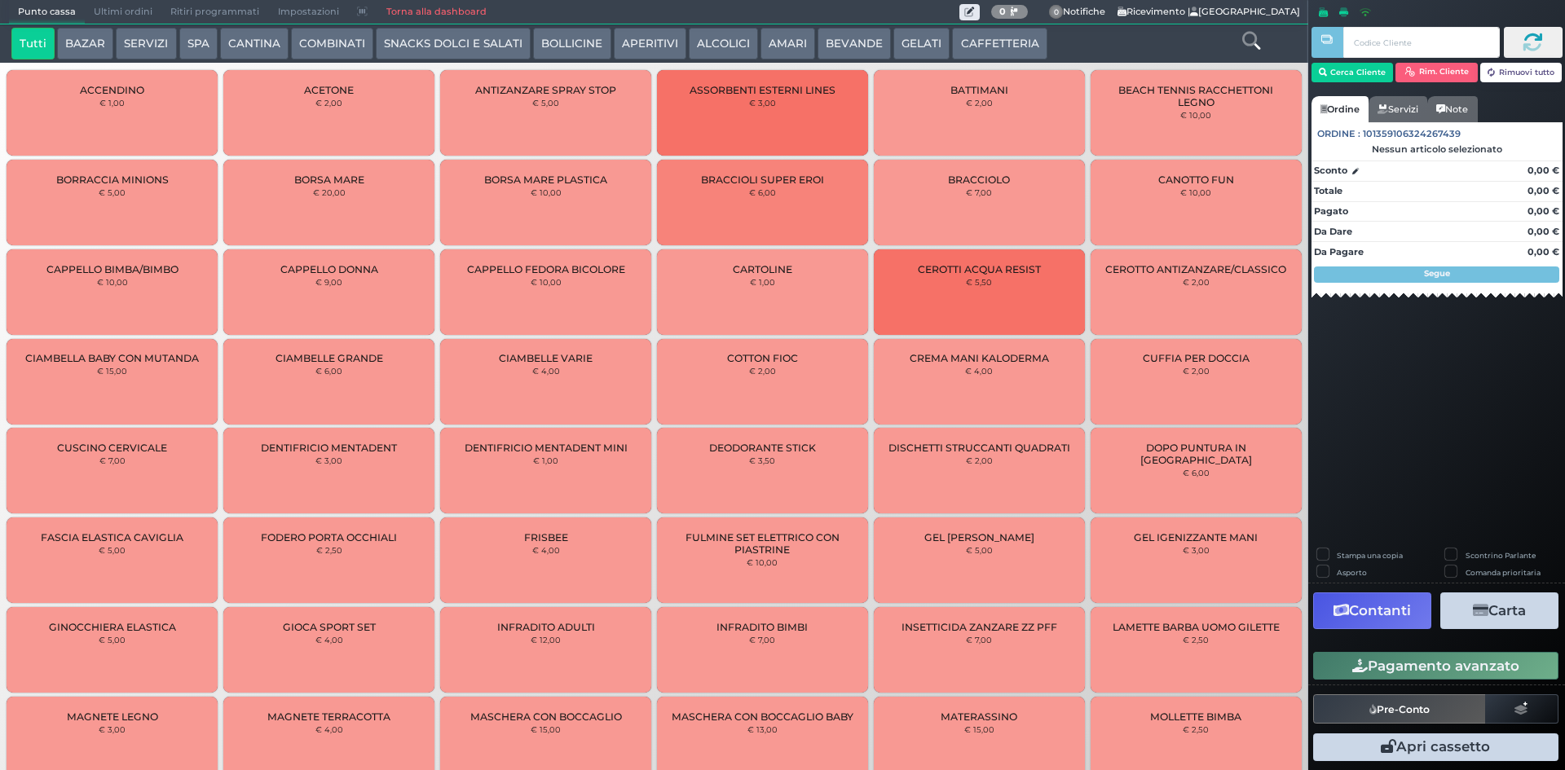
drag, startPoint x: 987, startPoint y: 38, endPoint x: 927, endPoint y: 60, distance: 64.0
click at [987, 39] on button "CAFFETTERIA" at bounding box center [999, 44] width 95 height 33
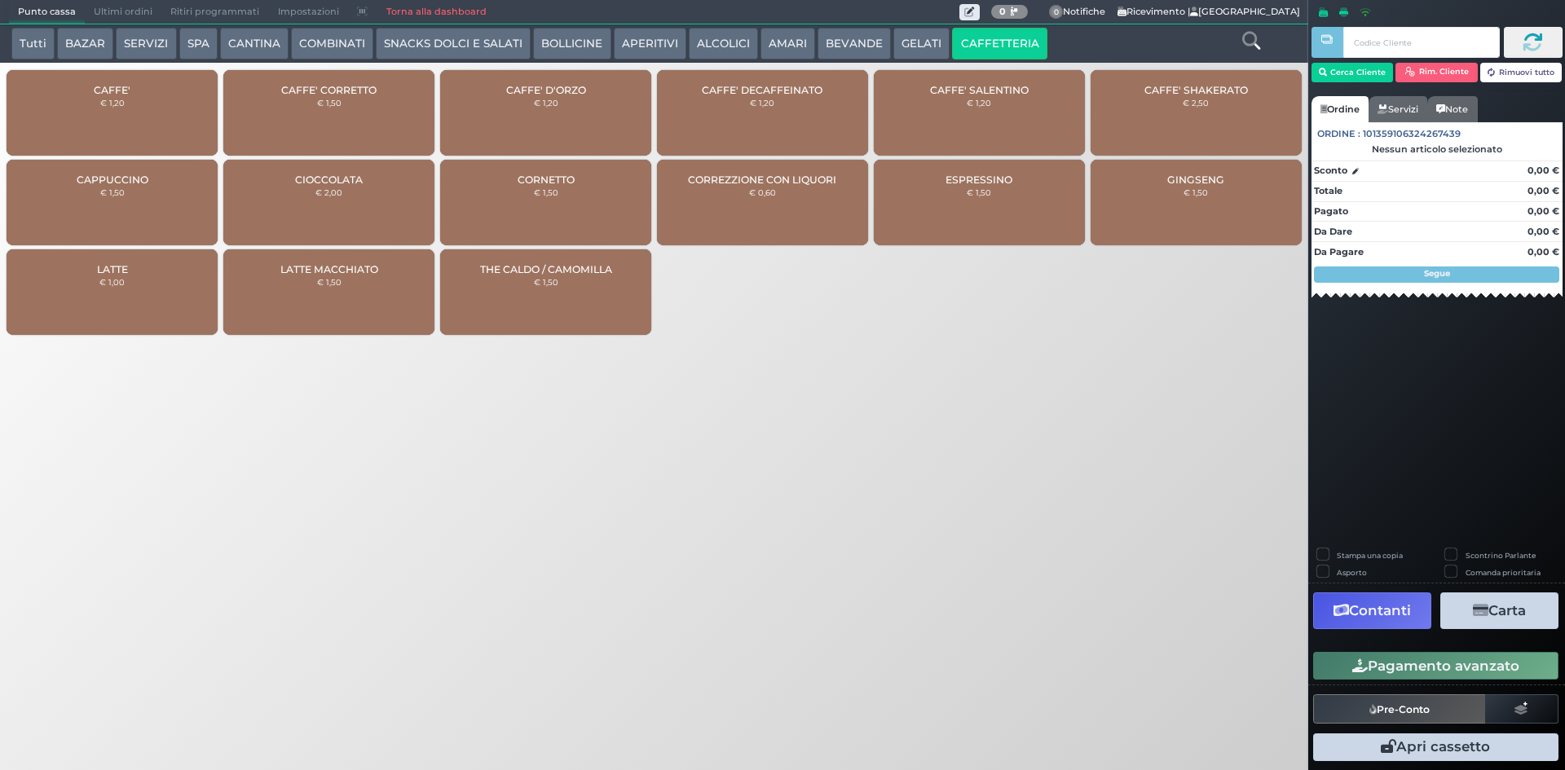
click at [139, 84] on div "CAFFE' € 1,20" at bounding box center [112, 113] width 211 height 86
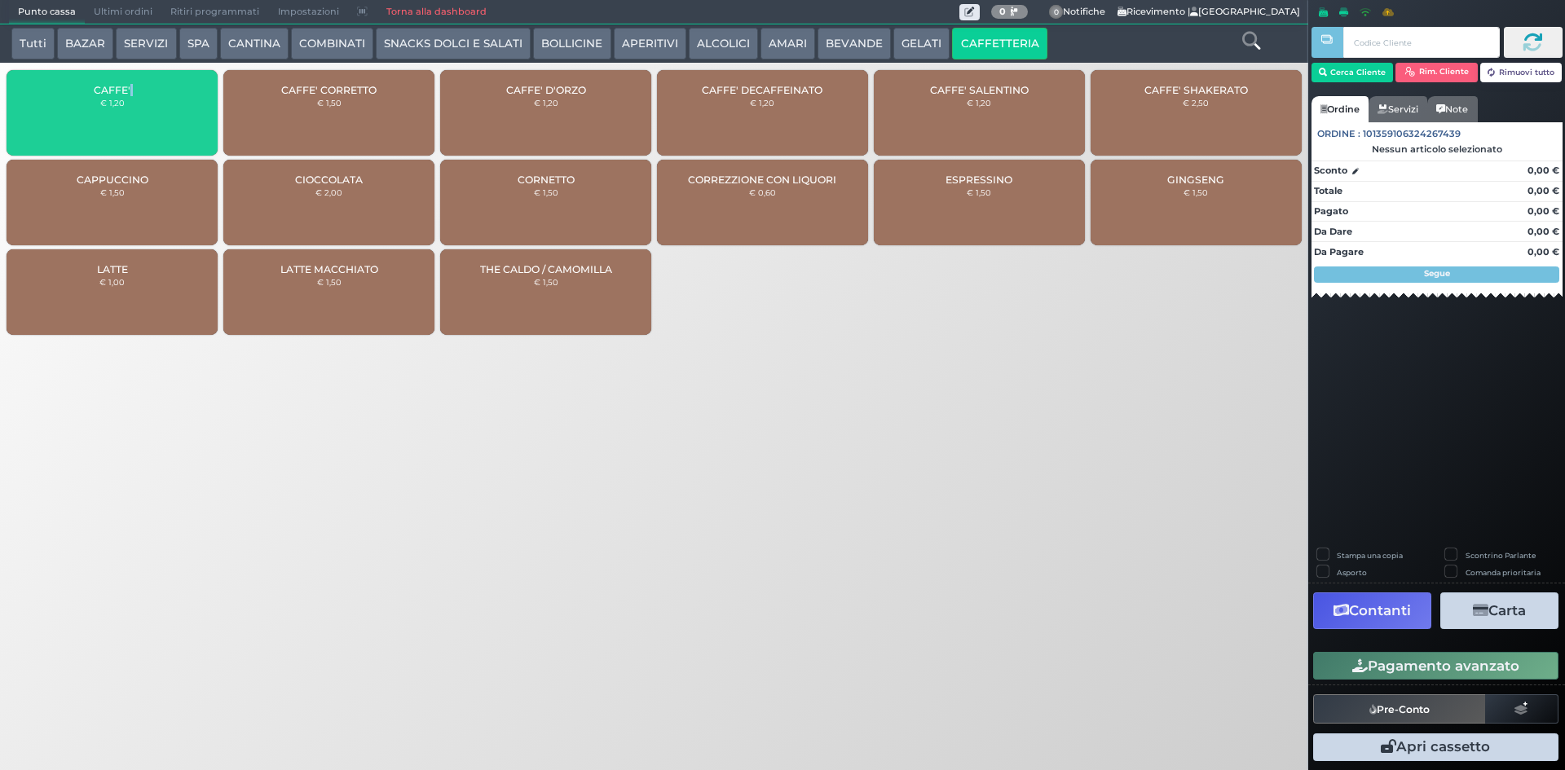
click at [139, 84] on div "CAFFE' € 1,20" at bounding box center [112, 113] width 211 height 86
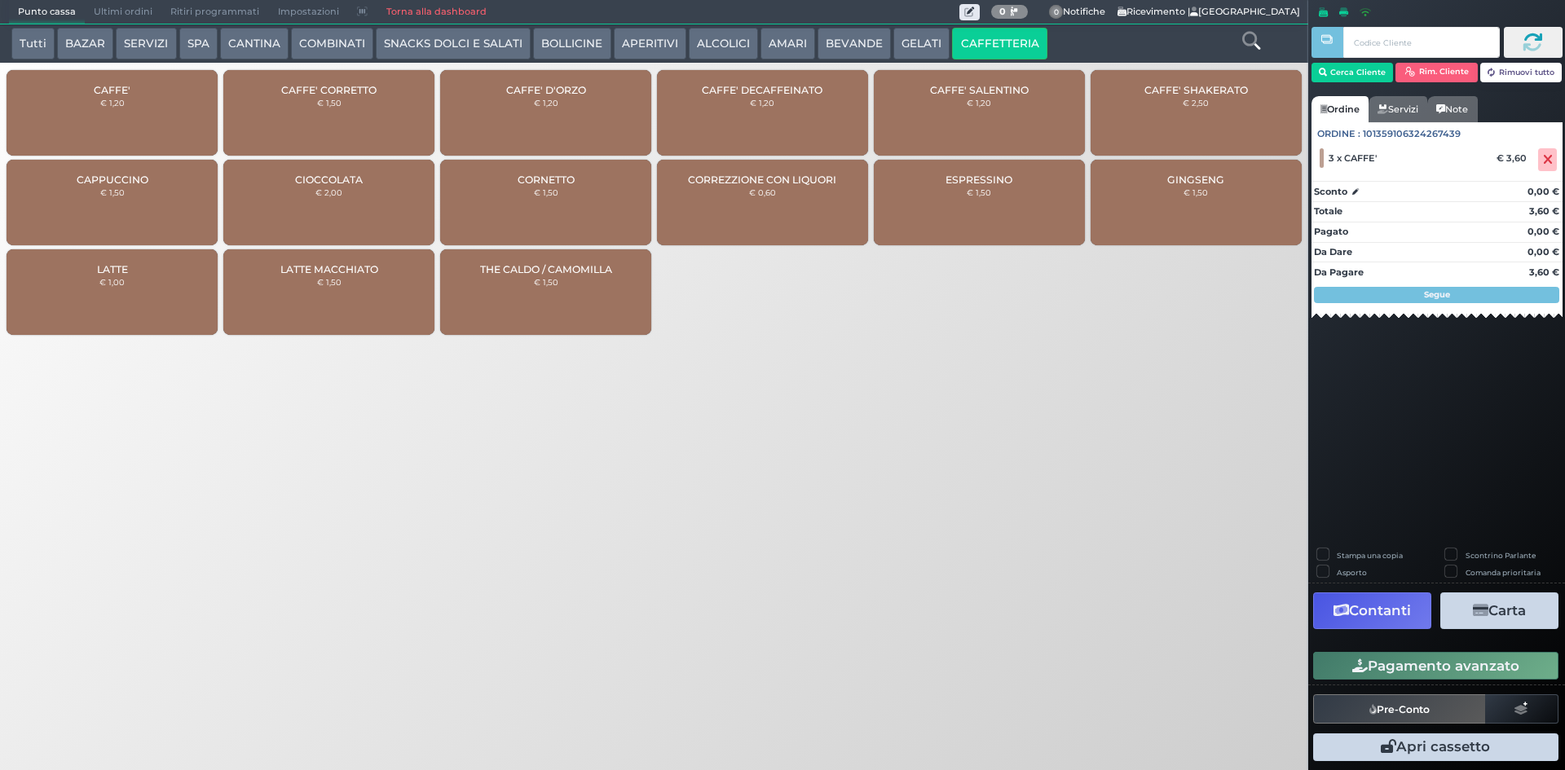
click at [1017, 363] on div "Punto cassa Mappa Ultimi ordini Delivery Ritiri programmati Impostazioni Torna …" at bounding box center [782, 385] width 1565 height 770
click at [971, 119] on div "CAFFE' SALENTINO € 1,20" at bounding box center [979, 113] width 211 height 86
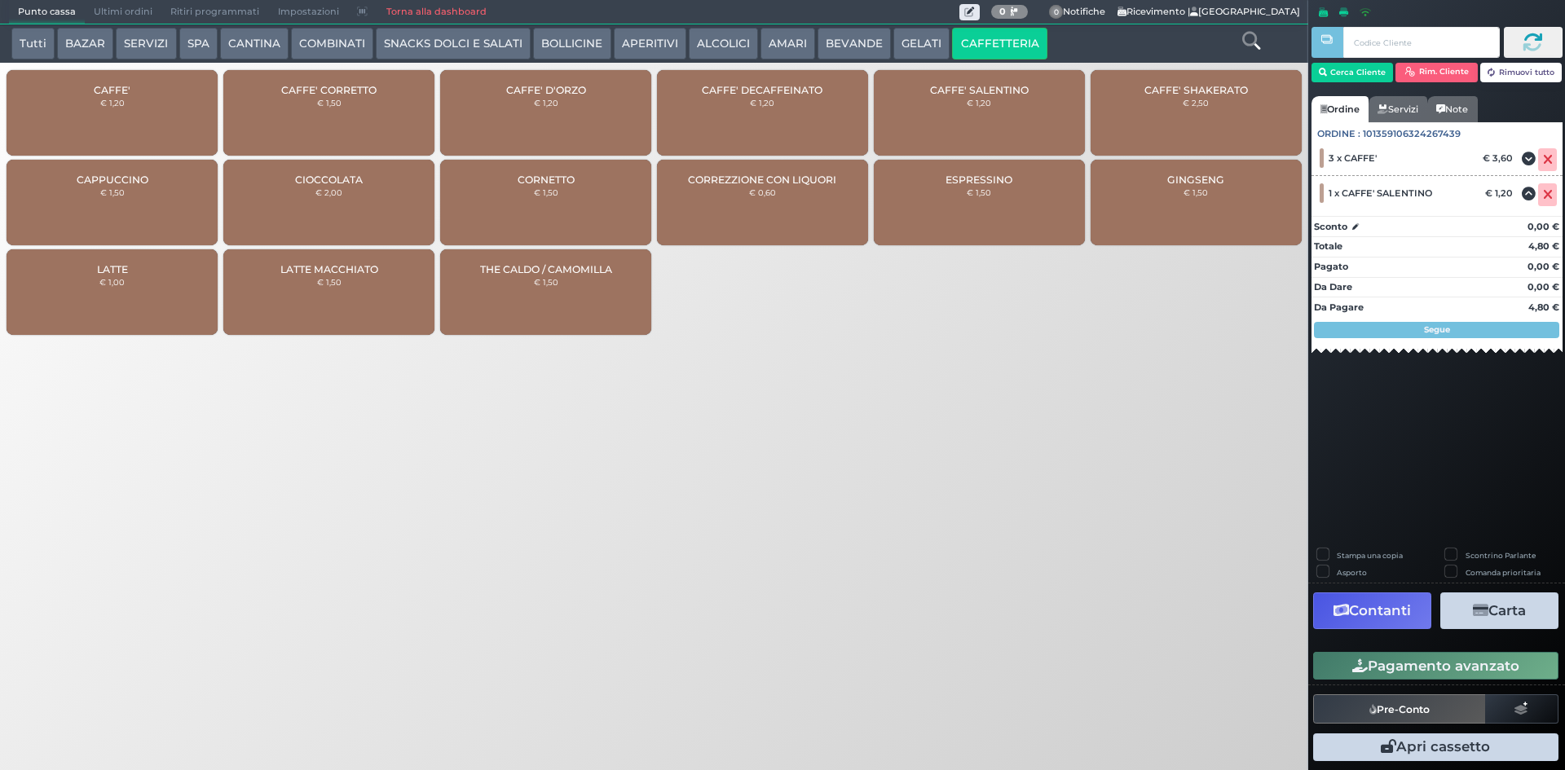
click at [1406, 664] on button "Pagamento avanzato" at bounding box center [1436, 666] width 245 height 28
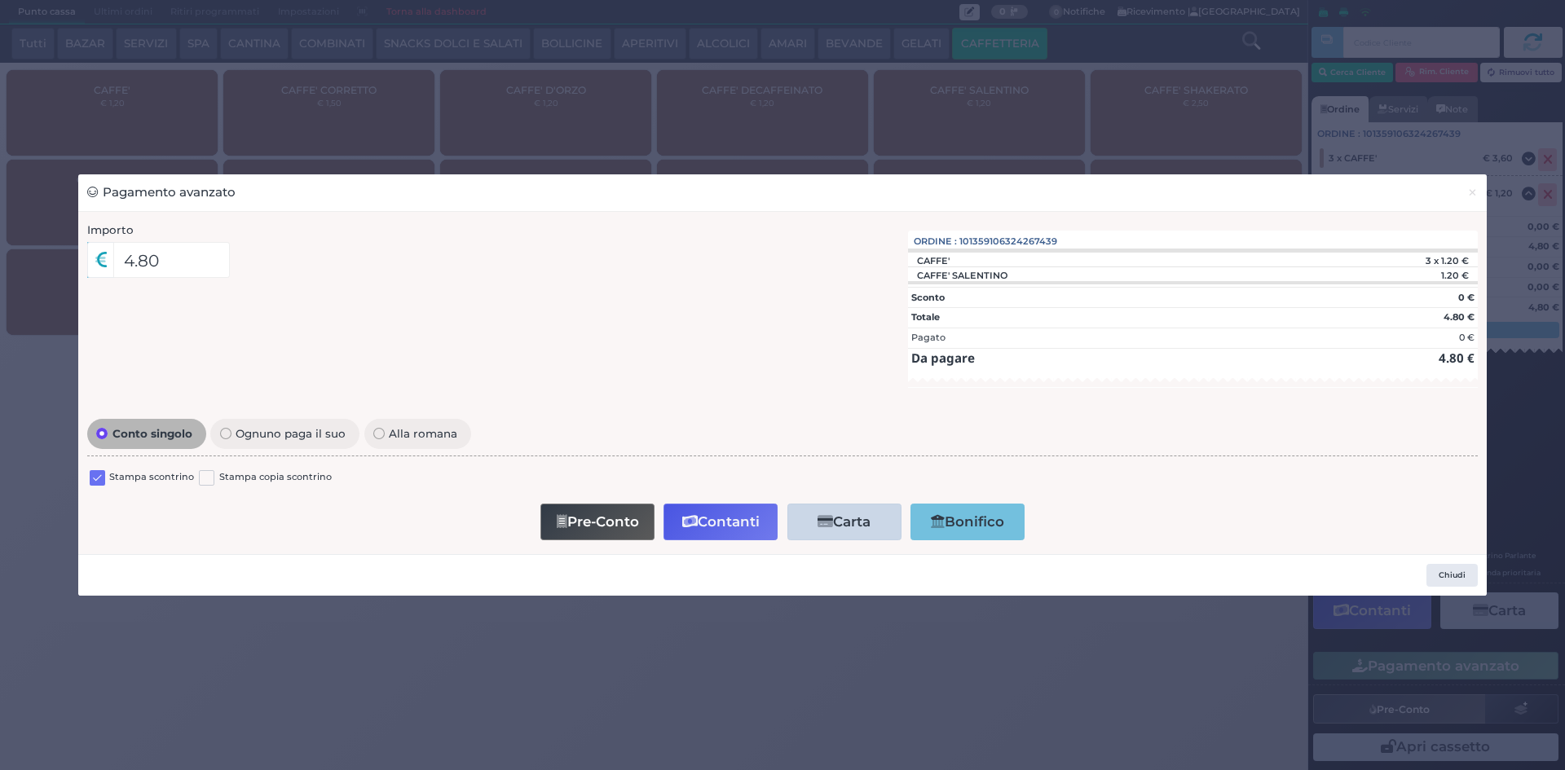
click at [95, 471] on label at bounding box center [97, 477] width 15 height 15
click at [0, 0] on input "checkbox" at bounding box center [0, 0] width 0 height 0
click at [711, 514] on button "Contanti" at bounding box center [721, 522] width 114 height 37
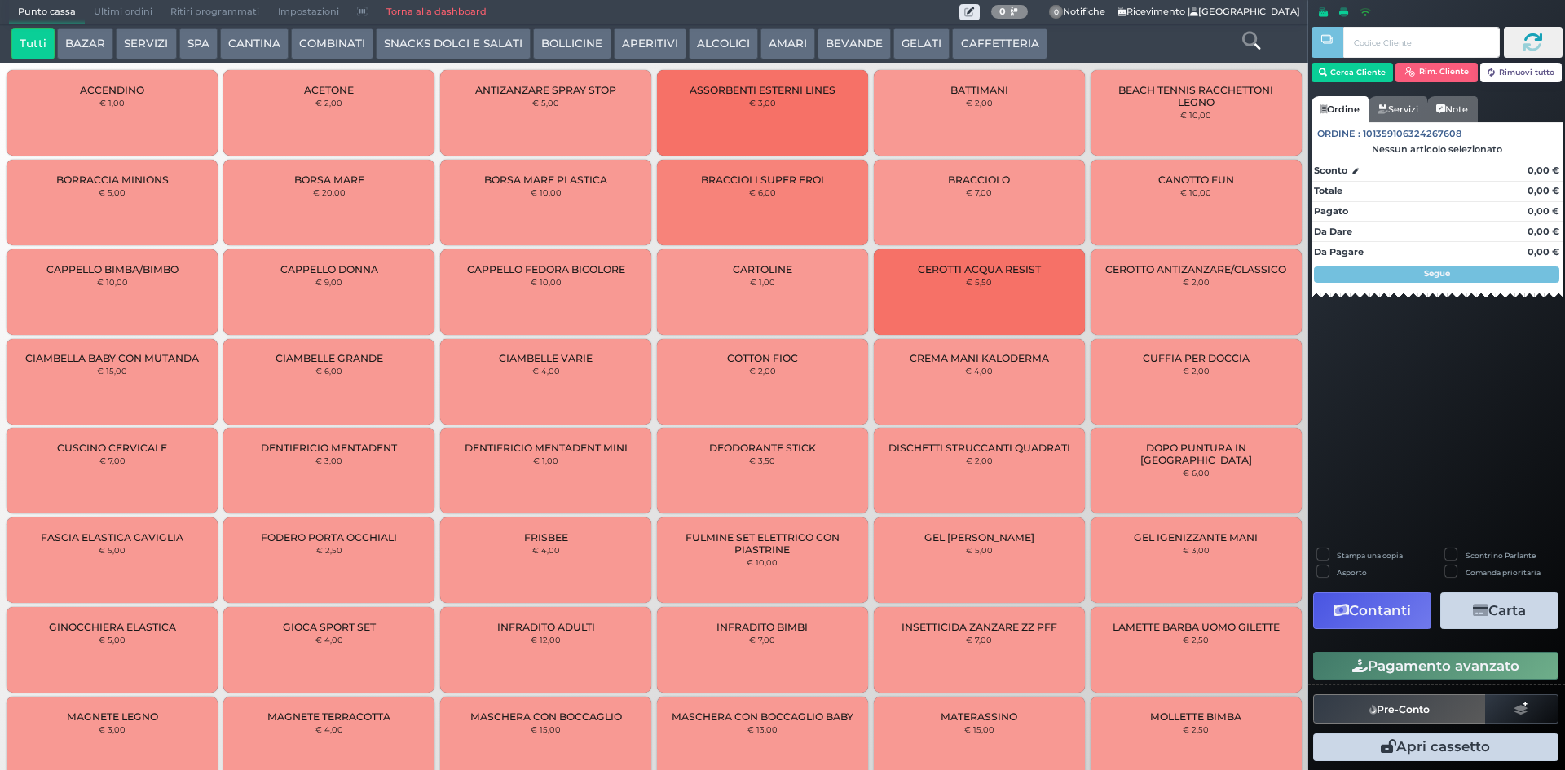
click at [94, 7] on span "Ultimi ordini" at bounding box center [123, 12] width 77 height 23
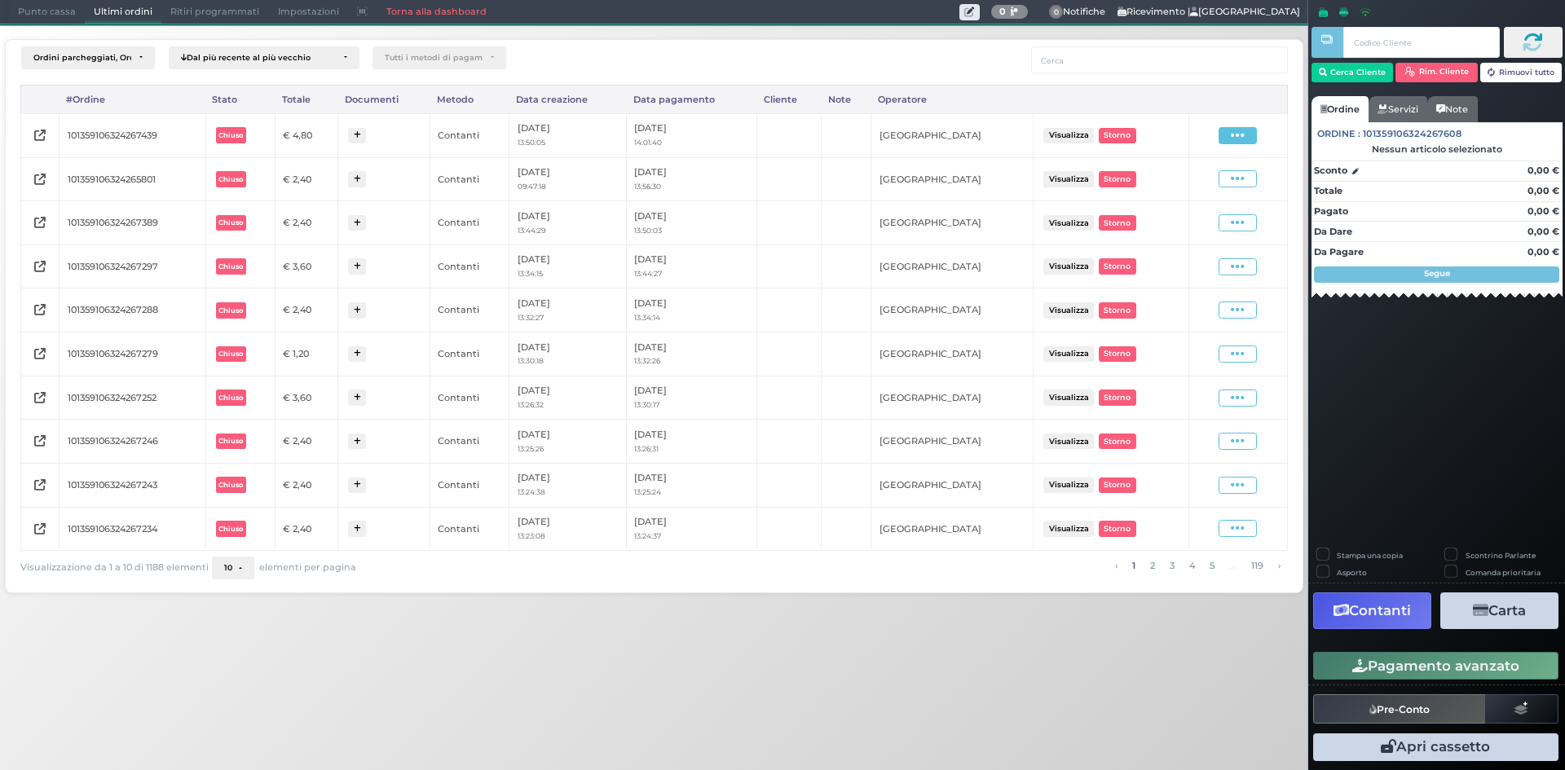
click at [1241, 132] on icon at bounding box center [1238, 135] width 14 height 15
click at [1205, 179] on span "Ristampa Pre-Conto" at bounding box center [1198, 183] width 67 height 28
click at [40, 15] on span "Punto cassa" at bounding box center [47, 12] width 76 height 23
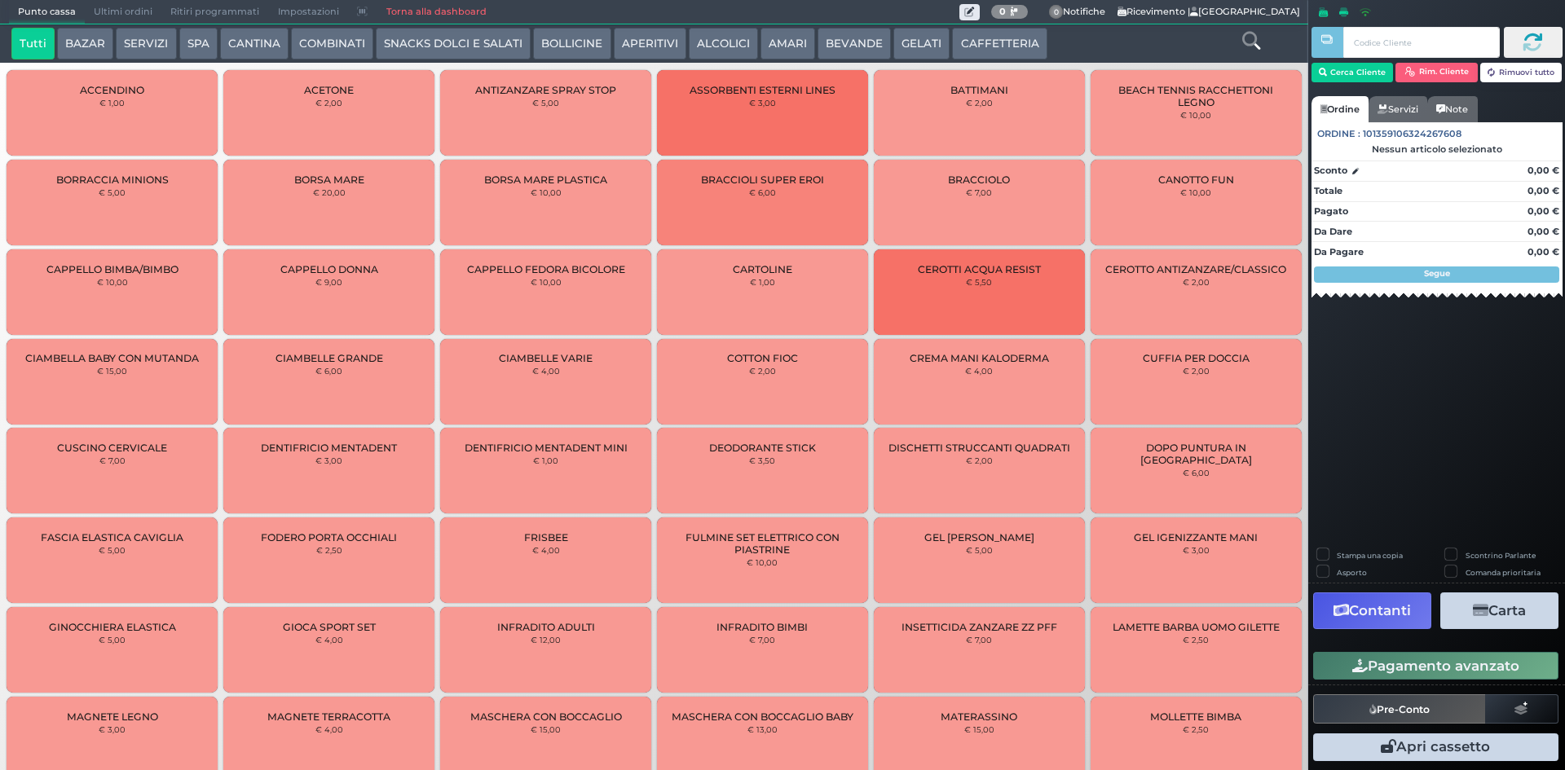
click at [963, 43] on button "CAFFETTERIA" at bounding box center [999, 44] width 95 height 33
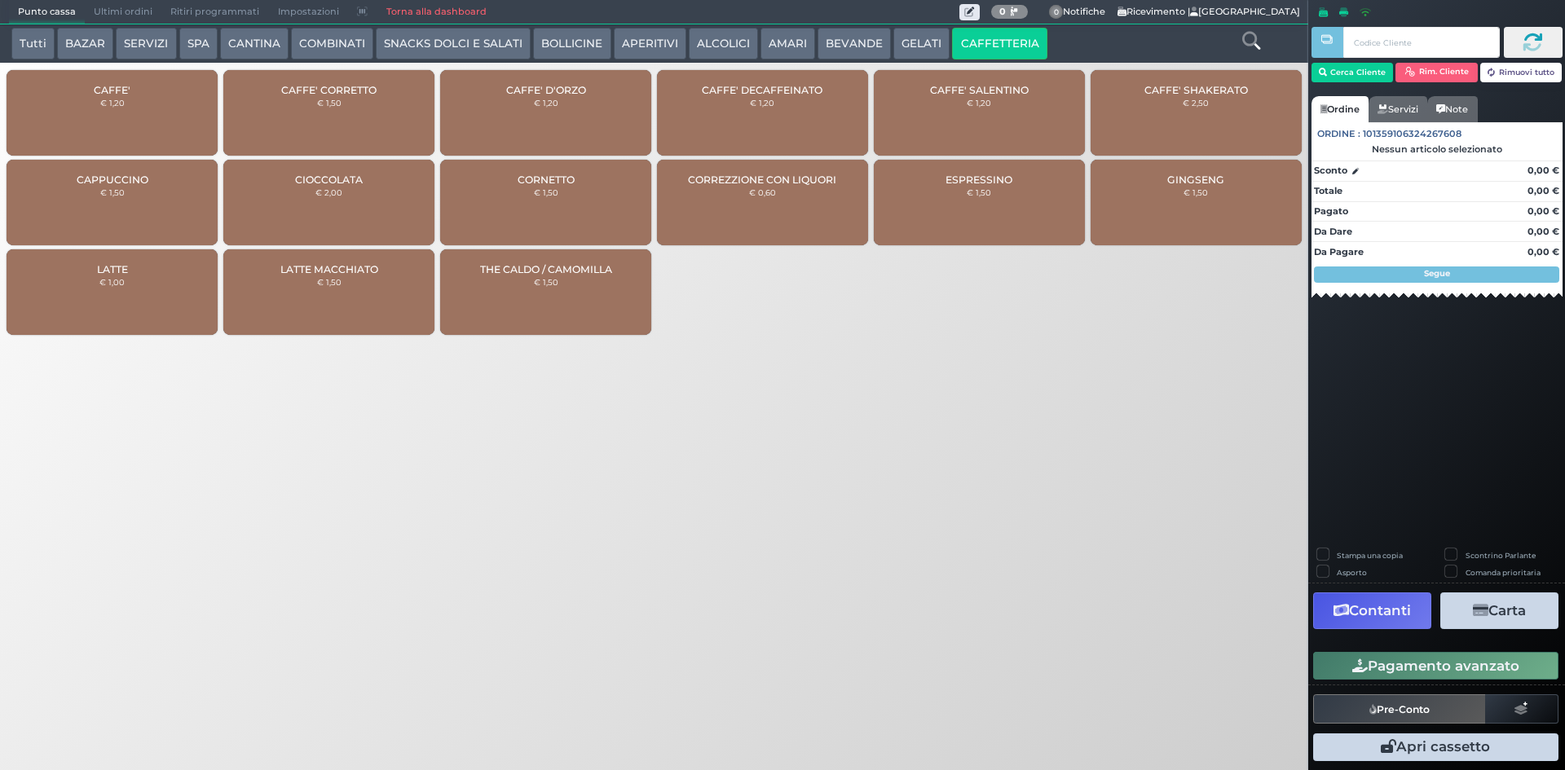
click at [189, 117] on div "CAFFE' € 1,20" at bounding box center [112, 113] width 211 height 86
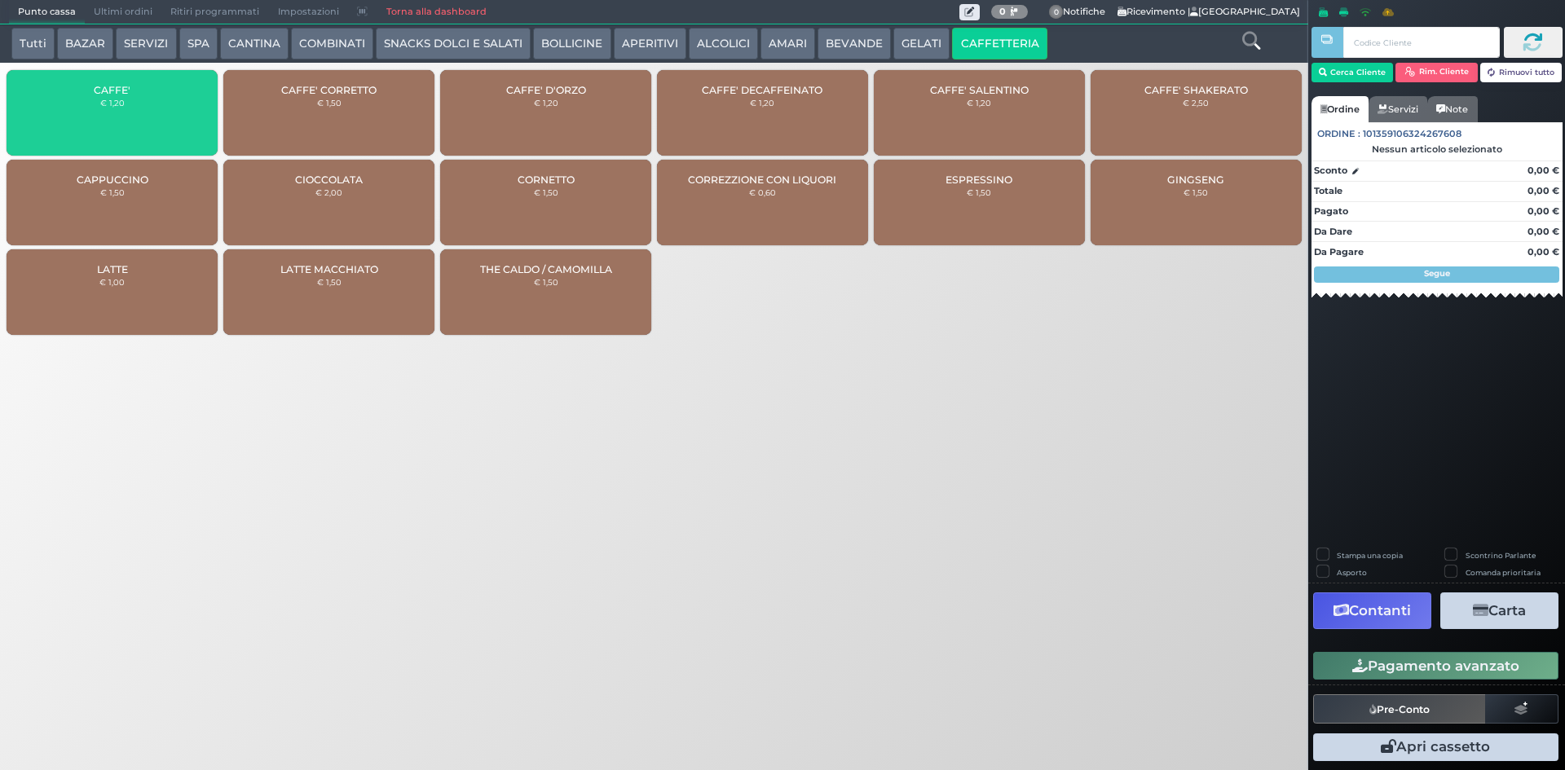
click at [189, 117] on div "CAFFE' € 1,20" at bounding box center [112, 113] width 211 height 86
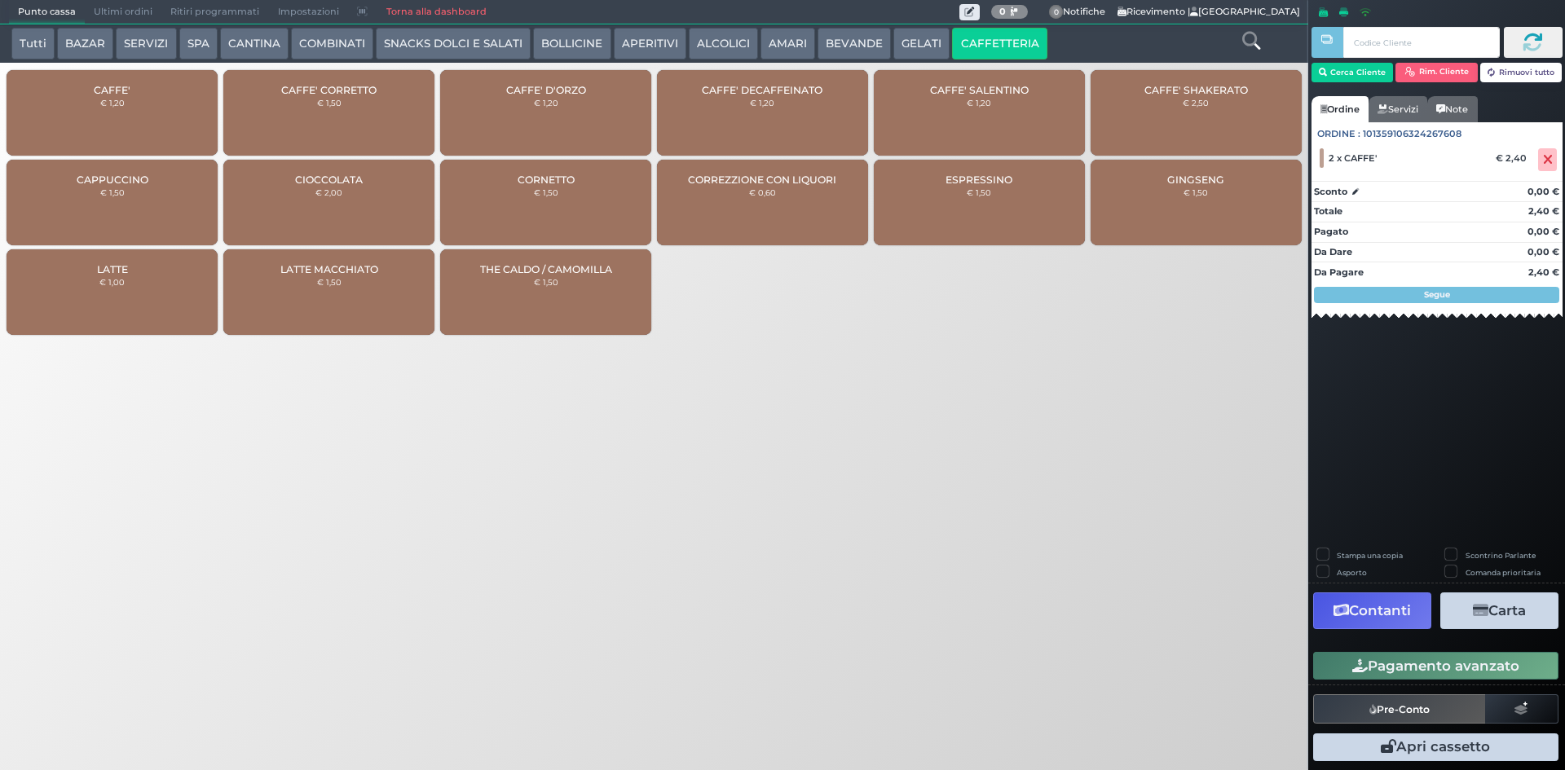
click at [1415, 673] on button "Pagamento avanzato" at bounding box center [1436, 666] width 245 height 28
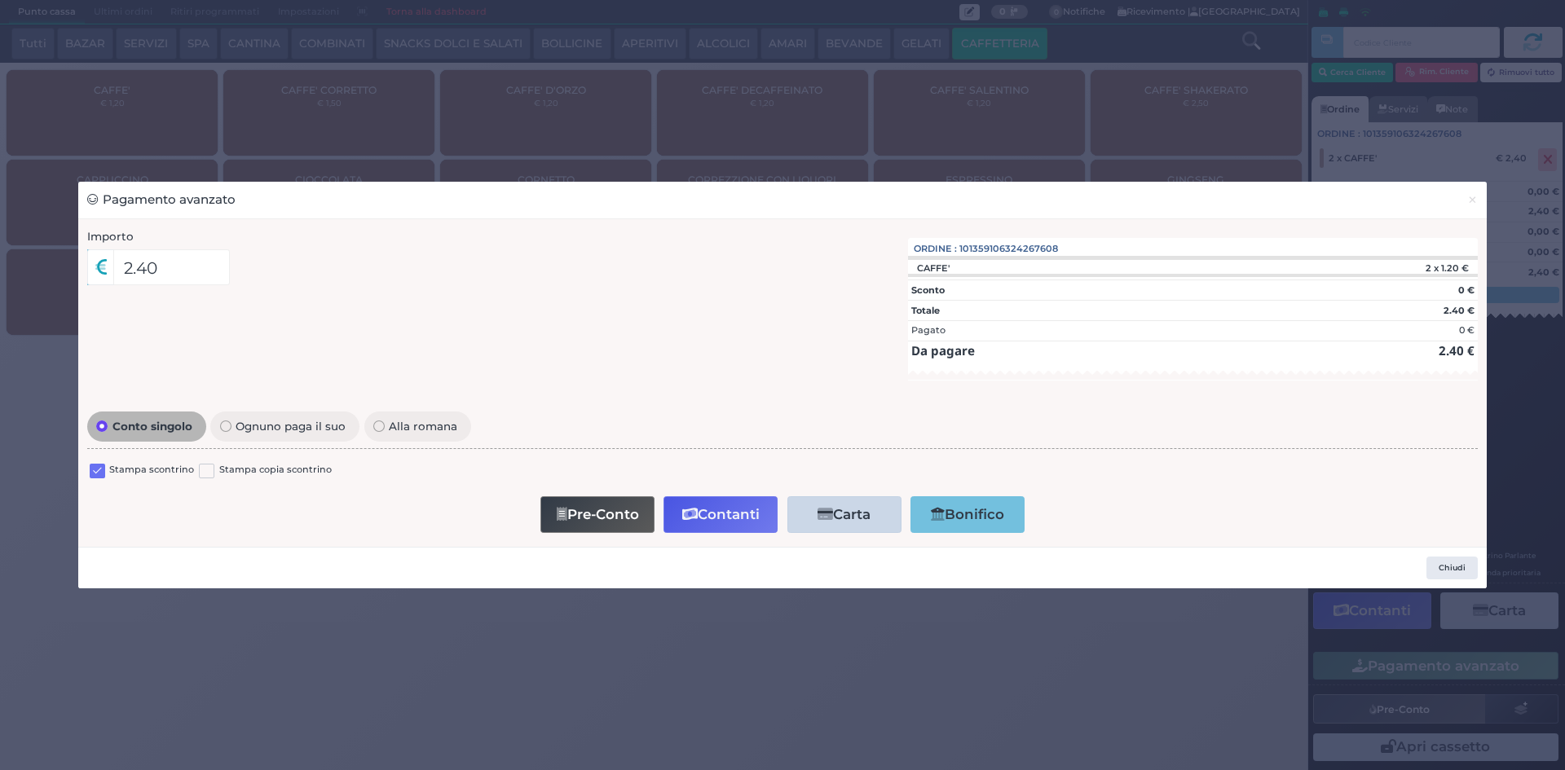
click at [103, 473] on label at bounding box center [97, 471] width 15 height 15
click at [0, 0] on input "checkbox" at bounding box center [0, 0] width 0 height 0
click at [738, 525] on button "Contanti" at bounding box center [721, 515] width 114 height 37
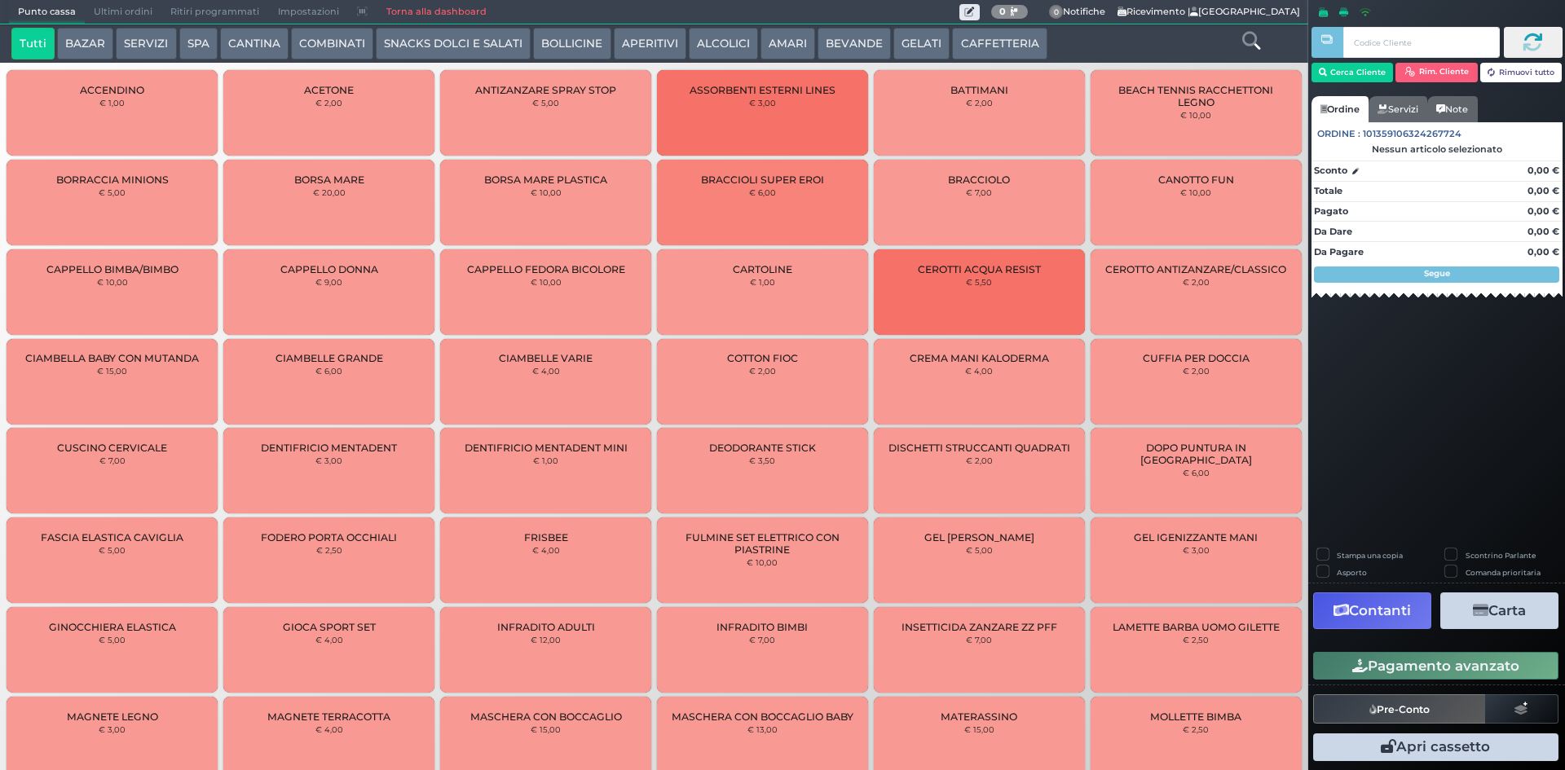
click at [110, 3] on span "Ultimi ordini" at bounding box center [123, 12] width 77 height 23
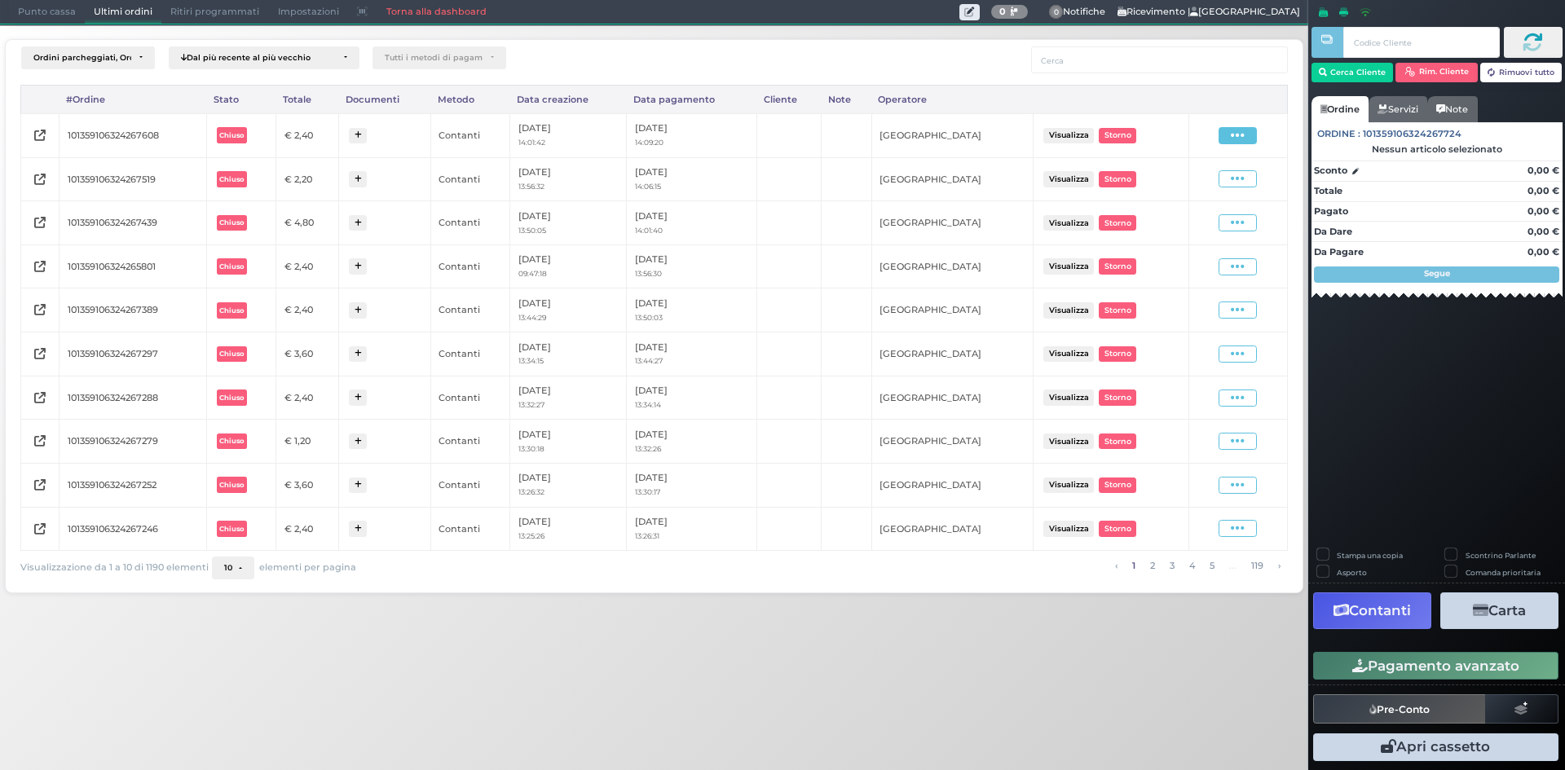
click at [1251, 139] on span at bounding box center [1238, 135] width 38 height 17
click at [1219, 176] on span "Ristampa Pre-Conto" at bounding box center [1198, 183] width 67 height 28
click at [53, 3] on span "Punto cassa" at bounding box center [47, 12] width 76 height 23
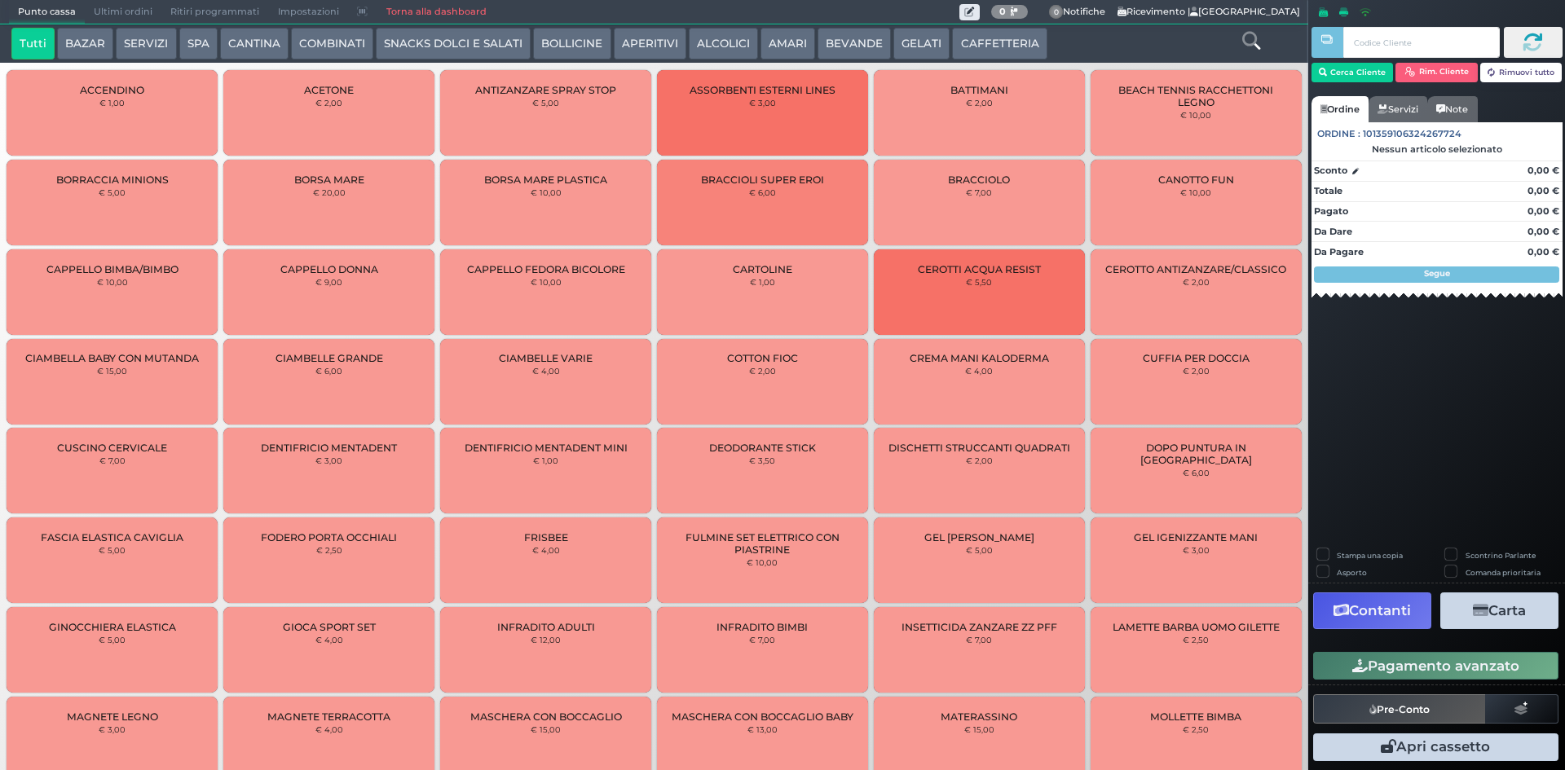
click at [788, 44] on button "AMARI" at bounding box center [788, 44] width 55 height 33
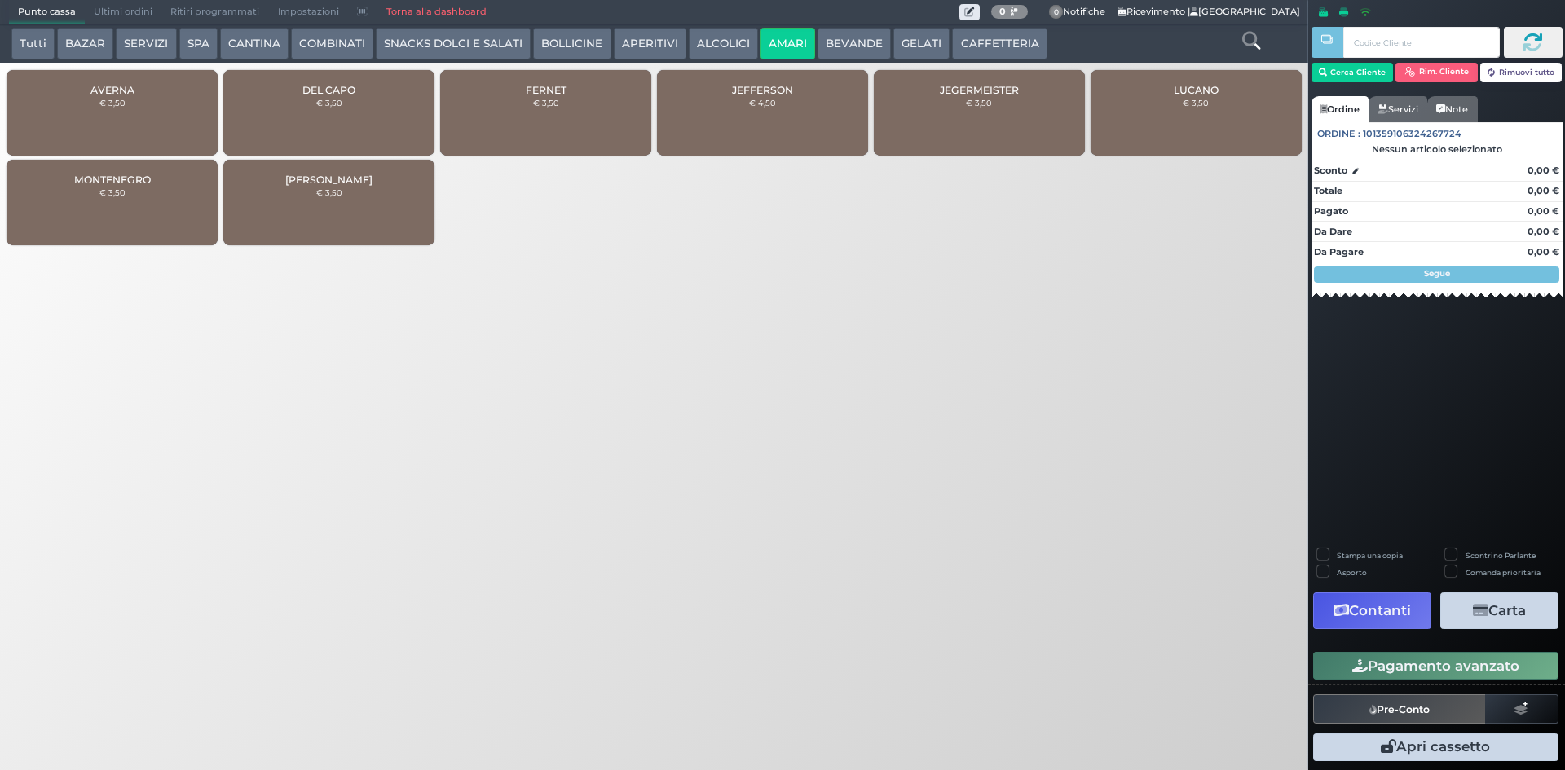
click at [318, 114] on div "DEL CAPO € 3,50" at bounding box center [328, 113] width 211 height 86
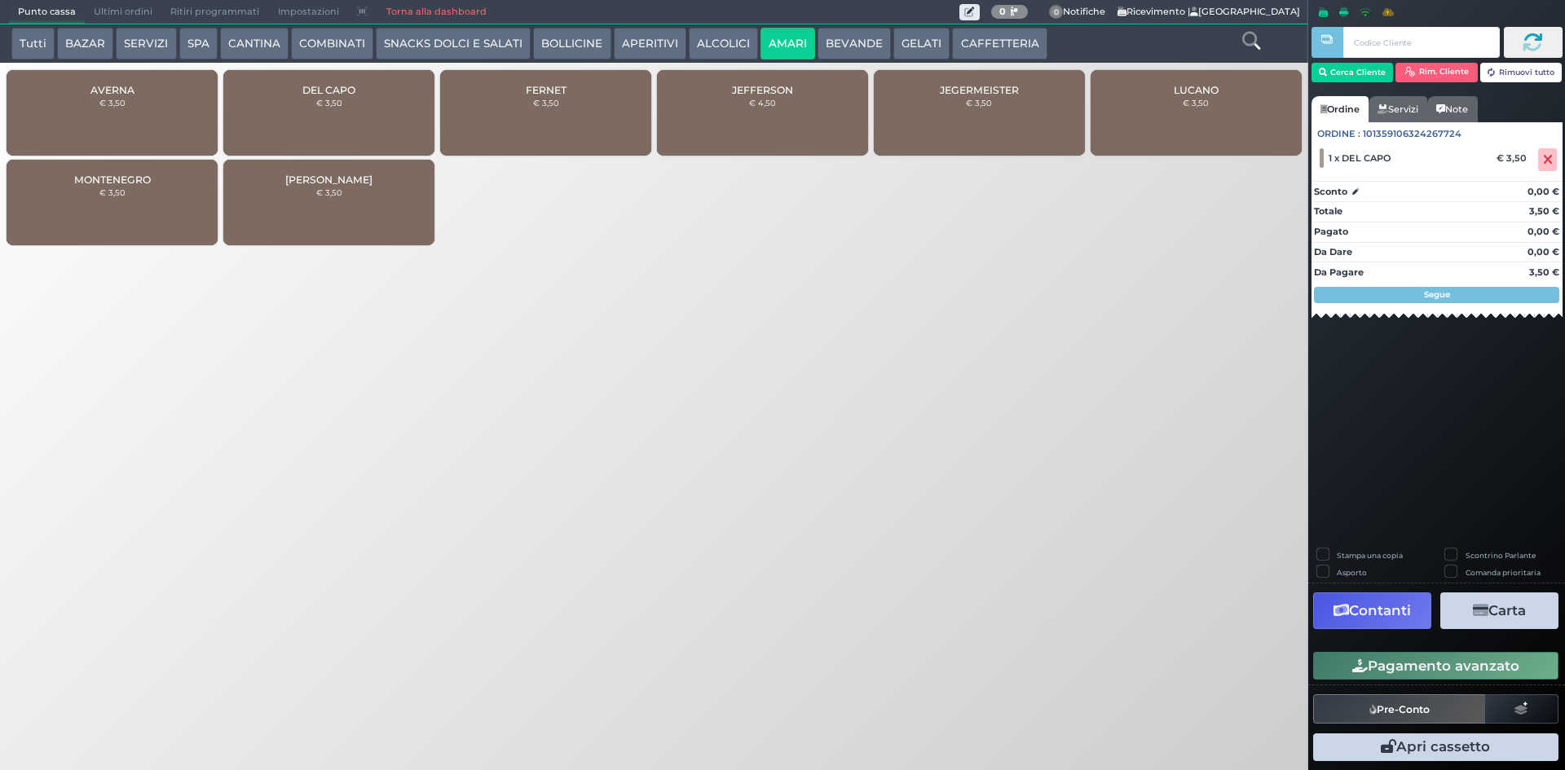
click at [1463, 664] on button "Pagamento avanzato" at bounding box center [1436, 666] width 245 height 28
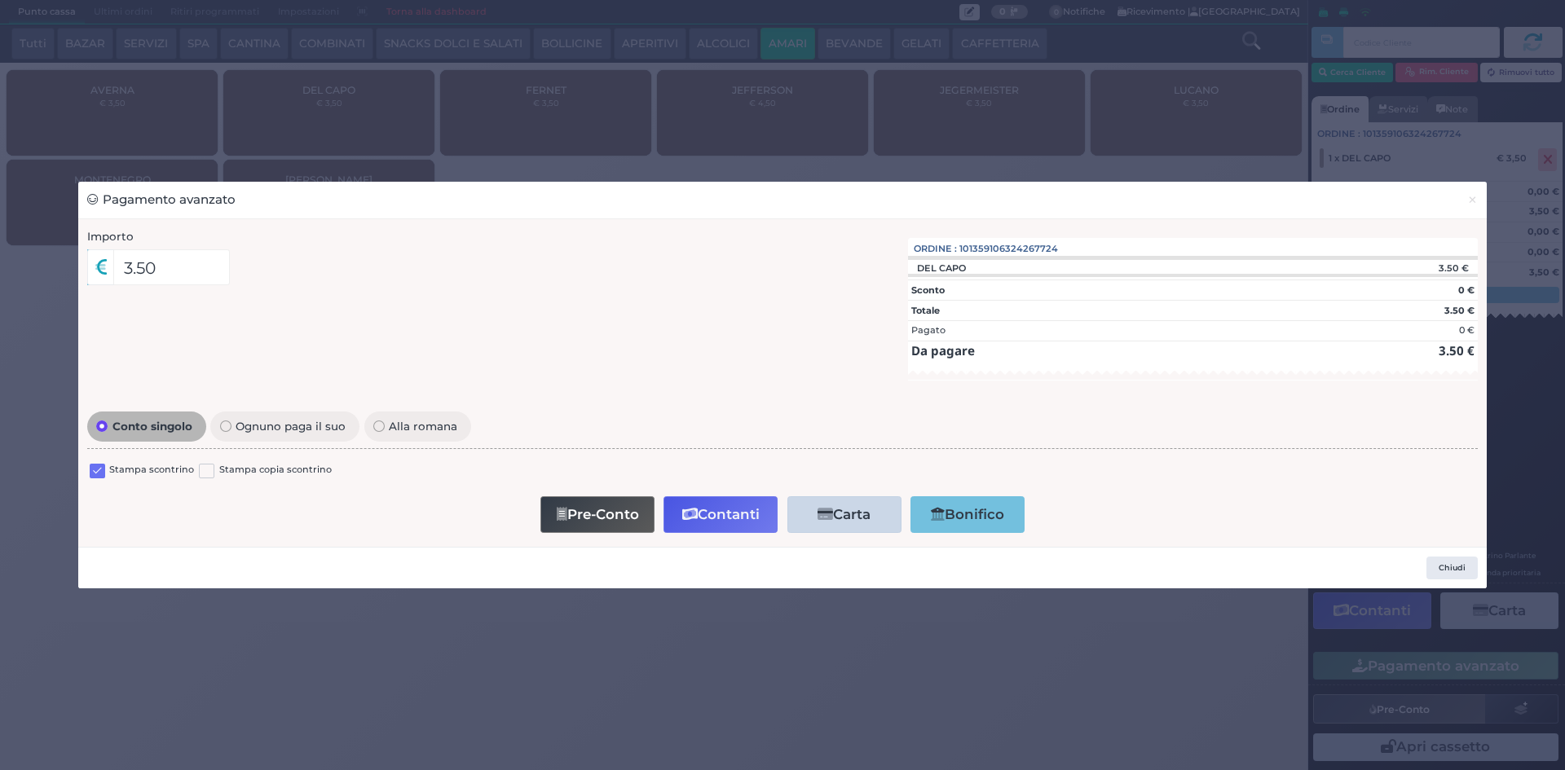
click at [97, 471] on label at bounding box center [97, 471] width 15 height 15
click at [0, 0] on input "checkbox" at bounding box center [0, 0] width 0 height 0
click at [740, 513] on button "Contanti" at bounding box center [721, 515] width 114 height 37
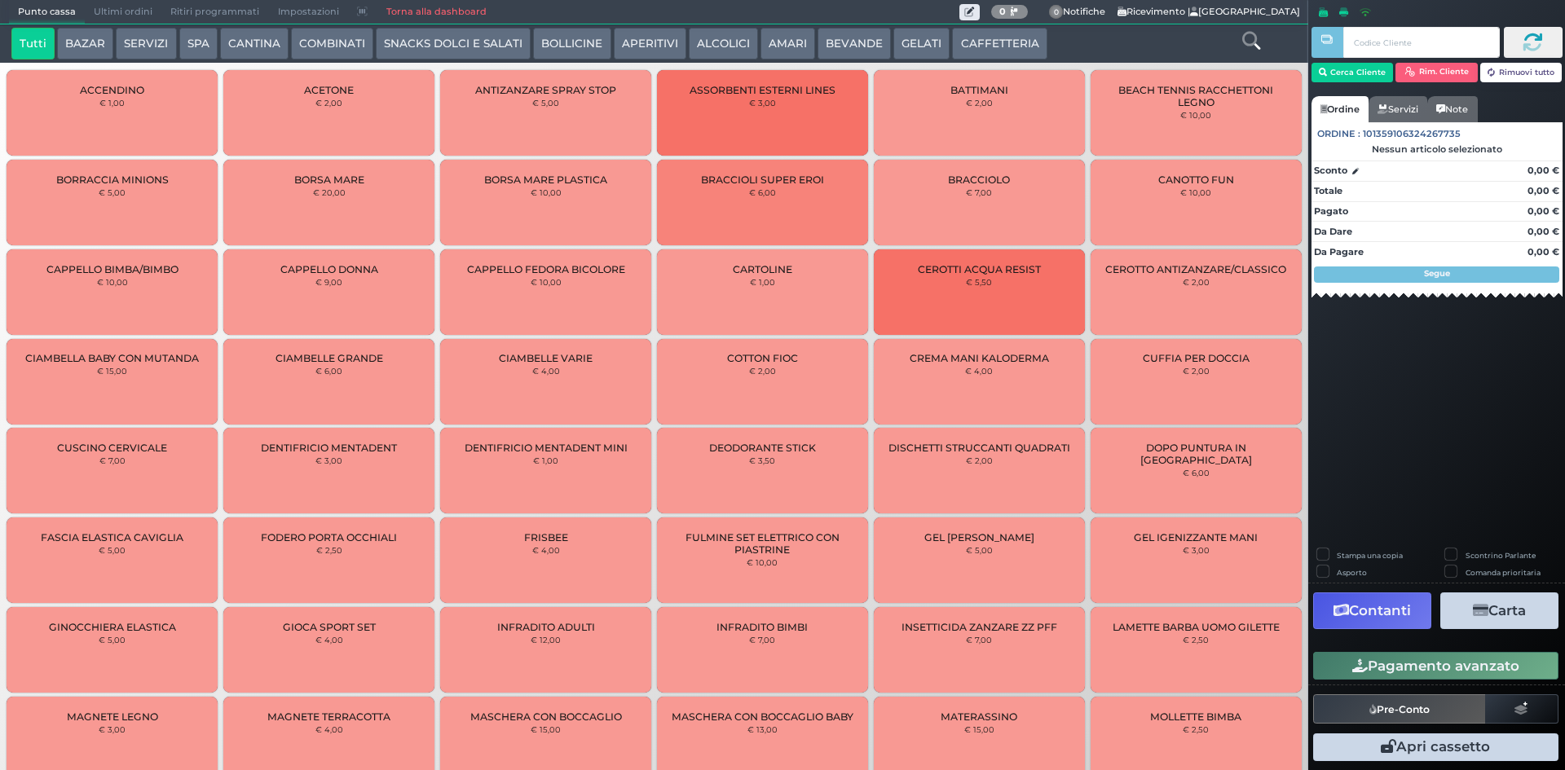
click at [107, 14] on span "Ultimi ordini" at bounding box center [123, 12] width 77 height 23
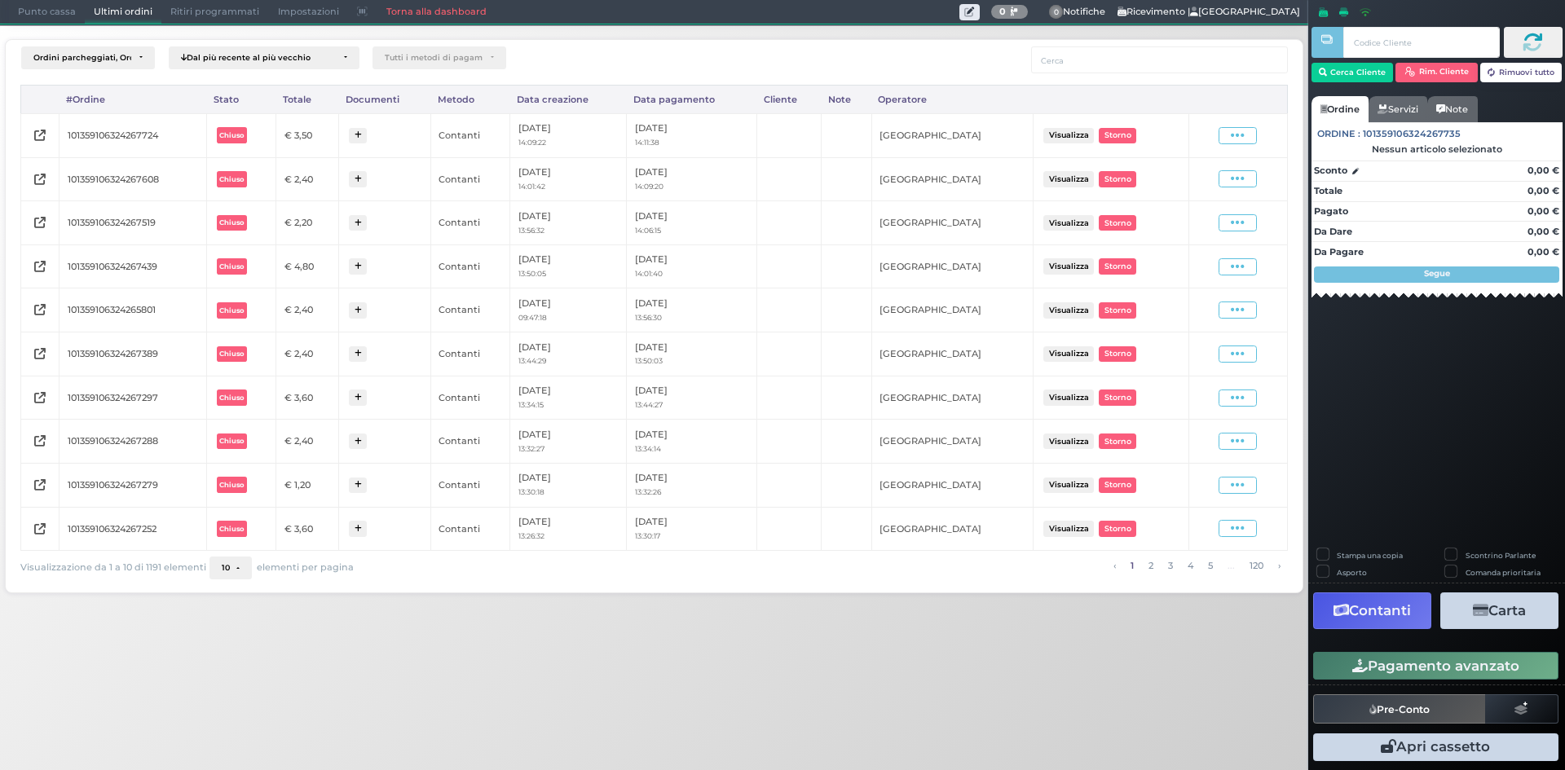
click at [1246, 145] on div "Visualizza Ristampa Pre-Conto [GEOGRAPHIC_DATA]" at bounding box center [1239, 136] width 82 height 22
click at [1243, 140] on icon at bounding box center [1238, 135] width 14 height 15
click at [1209, 180] on span "Ristampa Pre-Conto" at bounding box center [1198, 183] width 67 height 28
